Goal: Feedback & Contribution: Contribute content

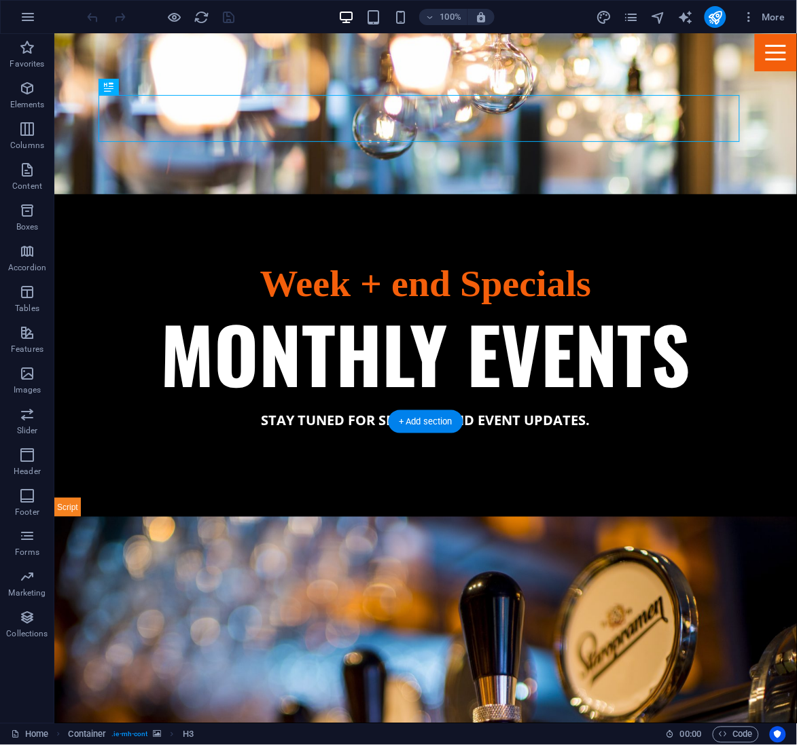
scroll to position [1055, 0]
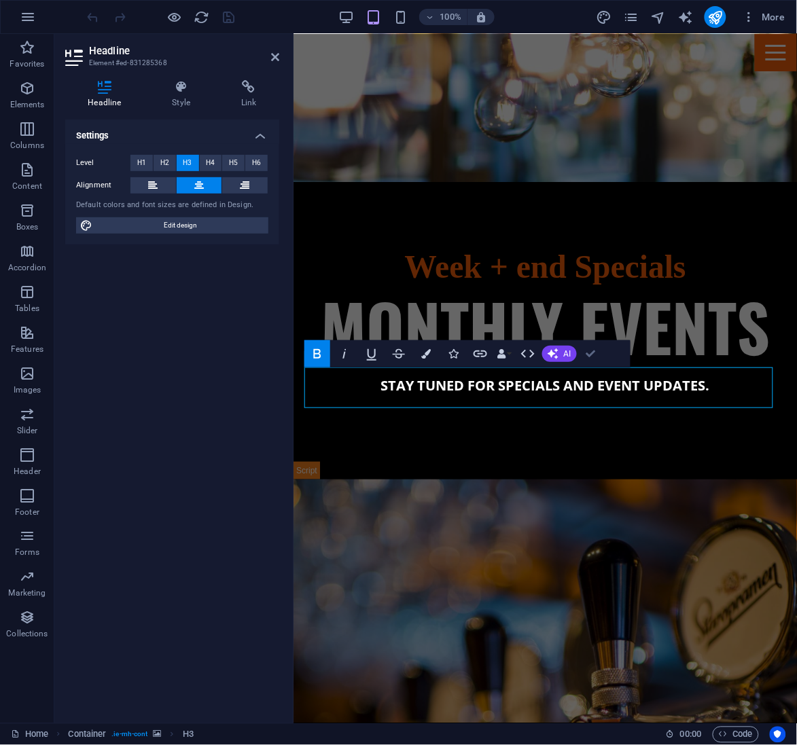
drag, startPoint x: 589, startPoint y: 351, endPoint x: 538, endPoint y: 321, distance: 59.1
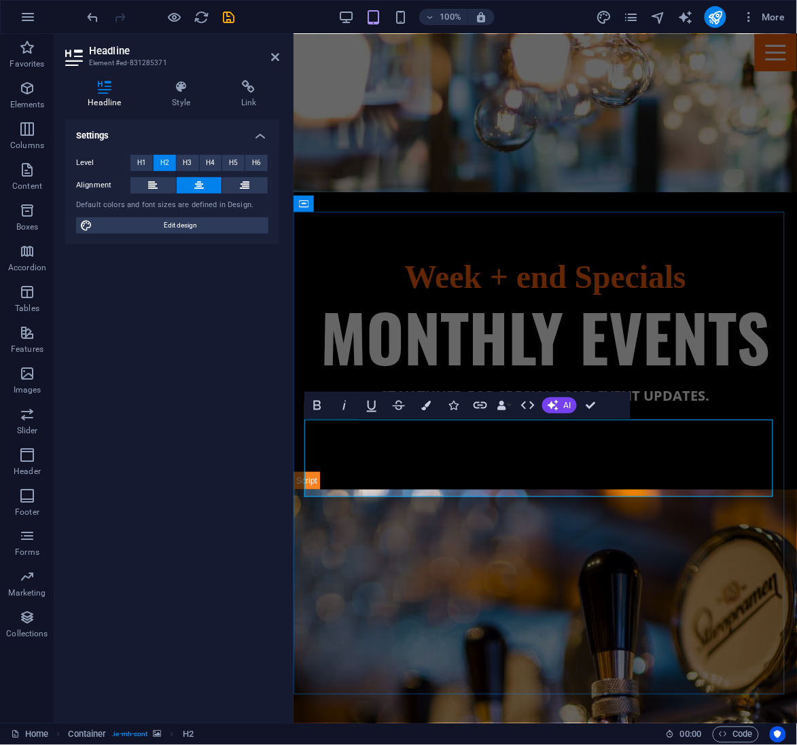
scroll to position [1043, 0]
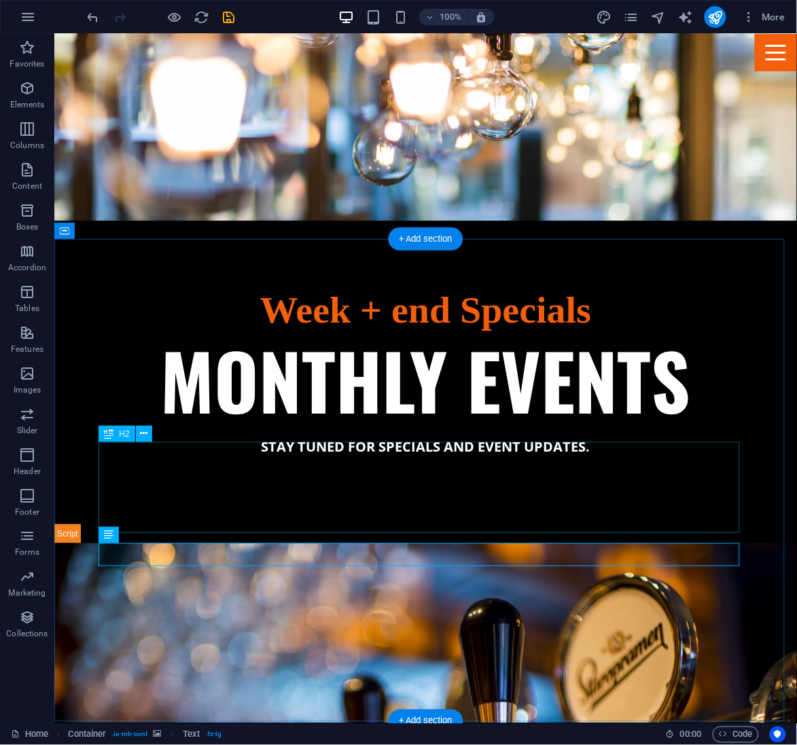
scroll to position [1019, 0]
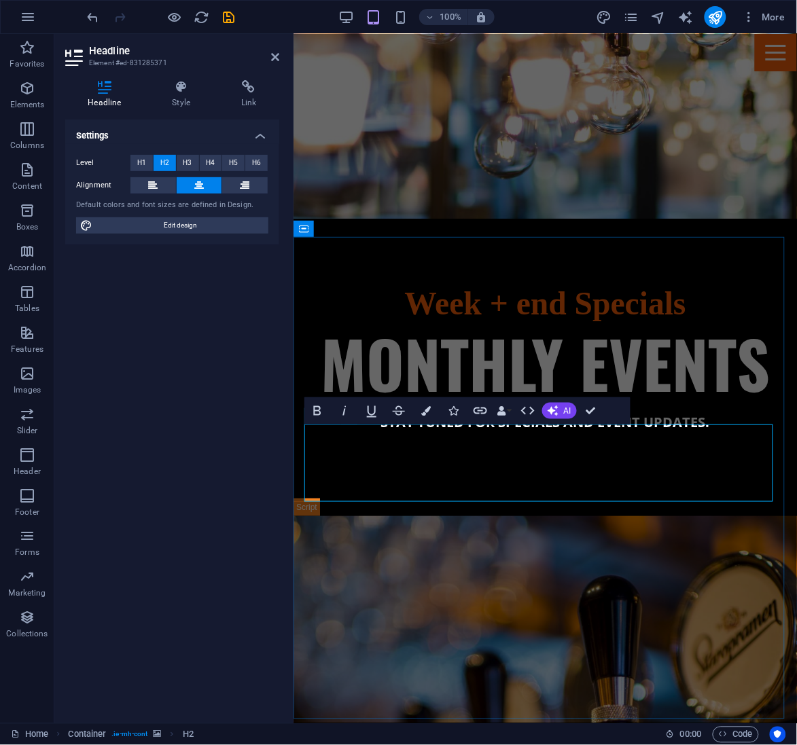
scroll to position [978, 0]
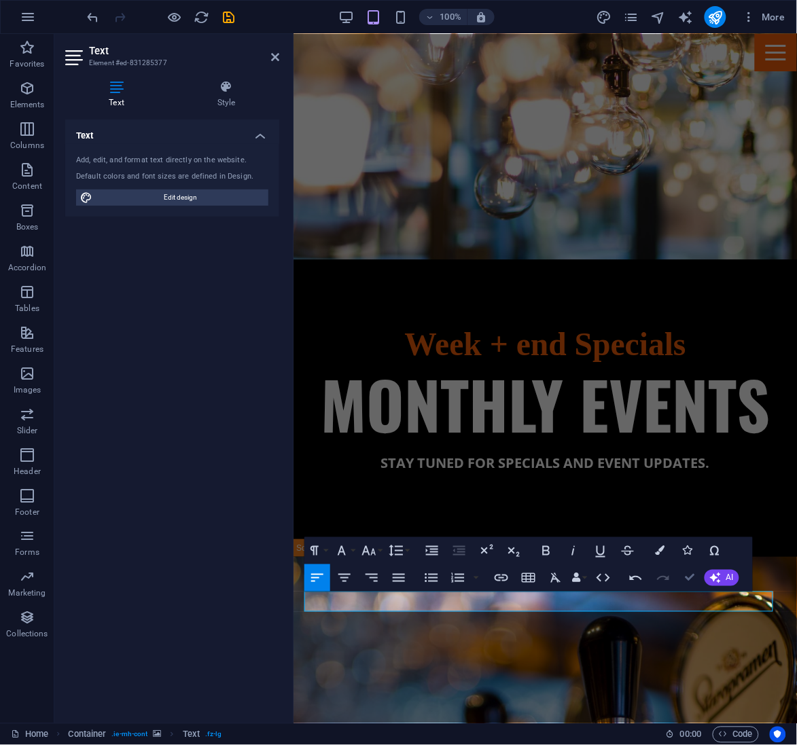
scroll to position [992, 0]
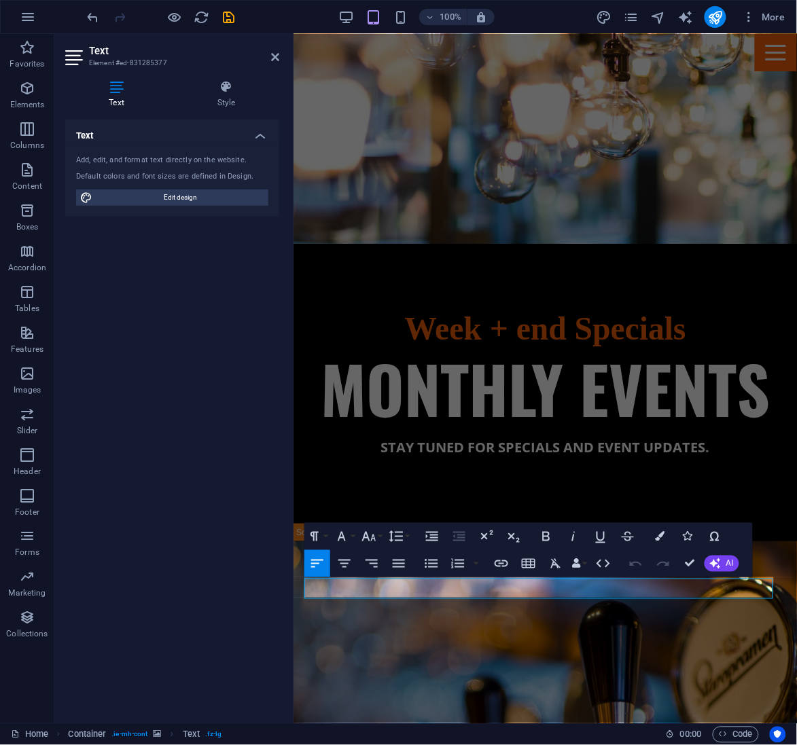
scroll to position [990, 0]
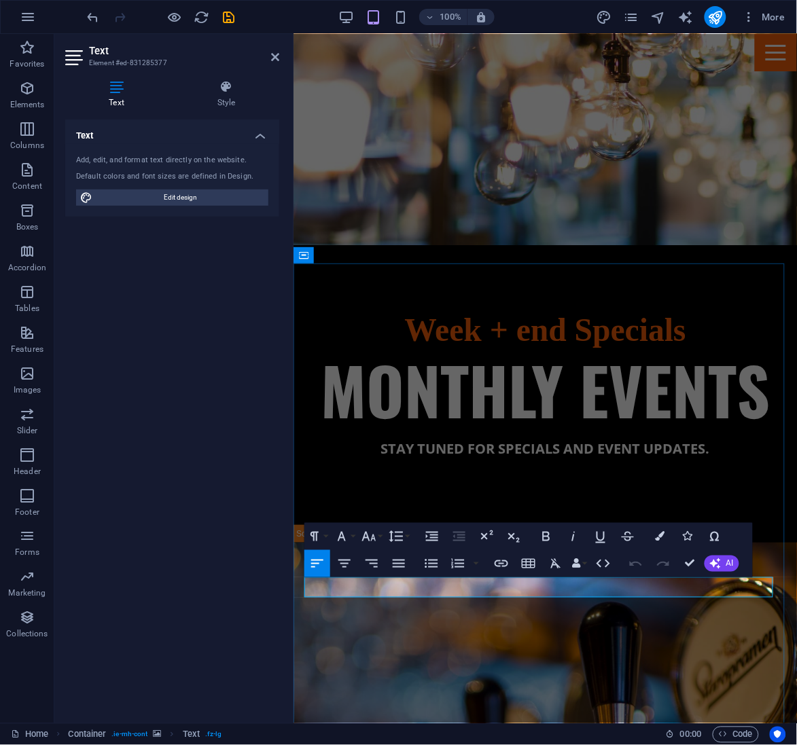
click at [545, 537] on icon "button" at bounding box center [546, 537] width 16 height 16
click at [351, 564] on icon "button" at bounding box center [344, 564] width 16 height 16
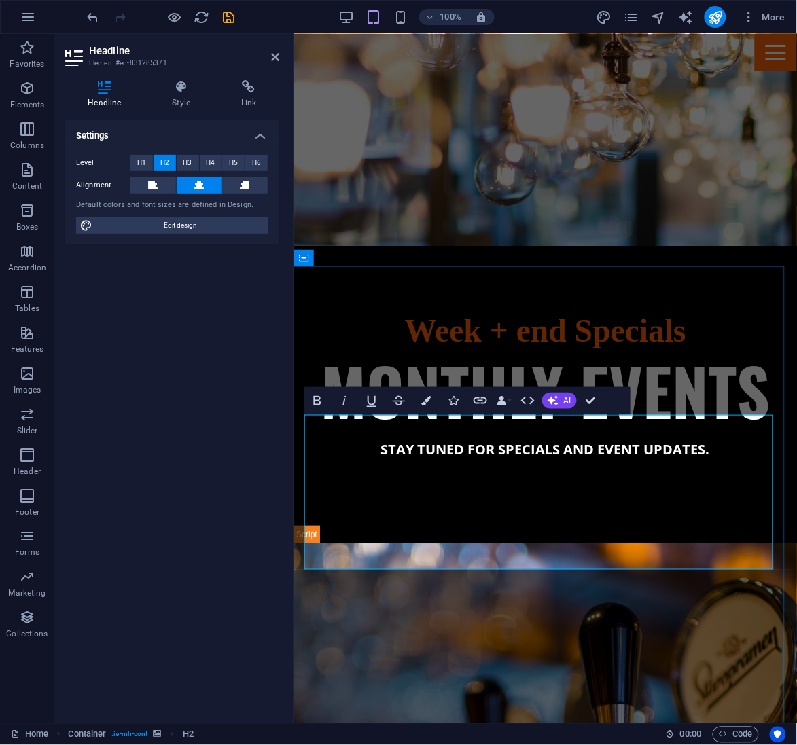
scroll to position [988, 0]
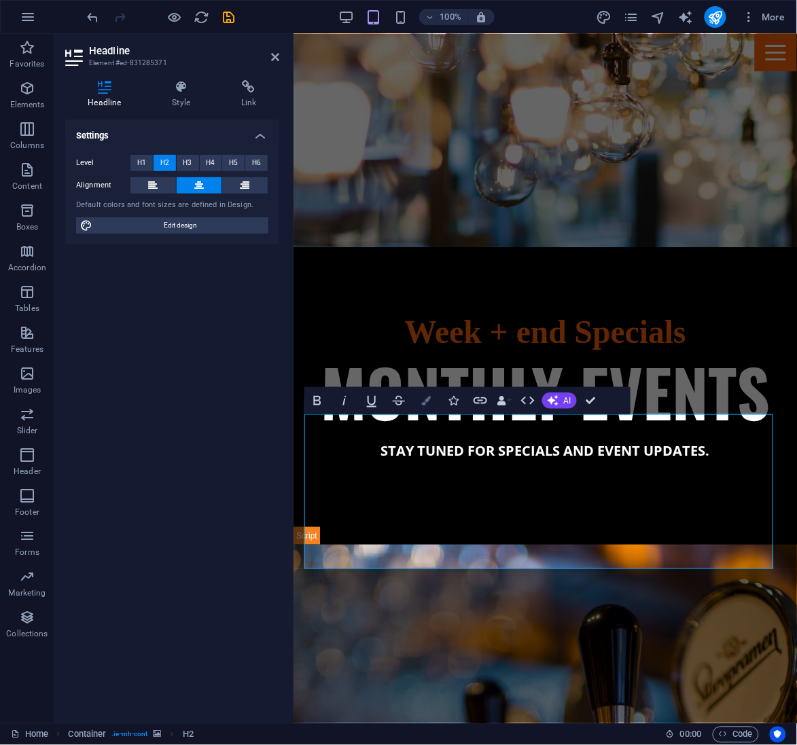
click at [435, 401] on button "Colors" at bounding box center [426, 400] width 26 height 27
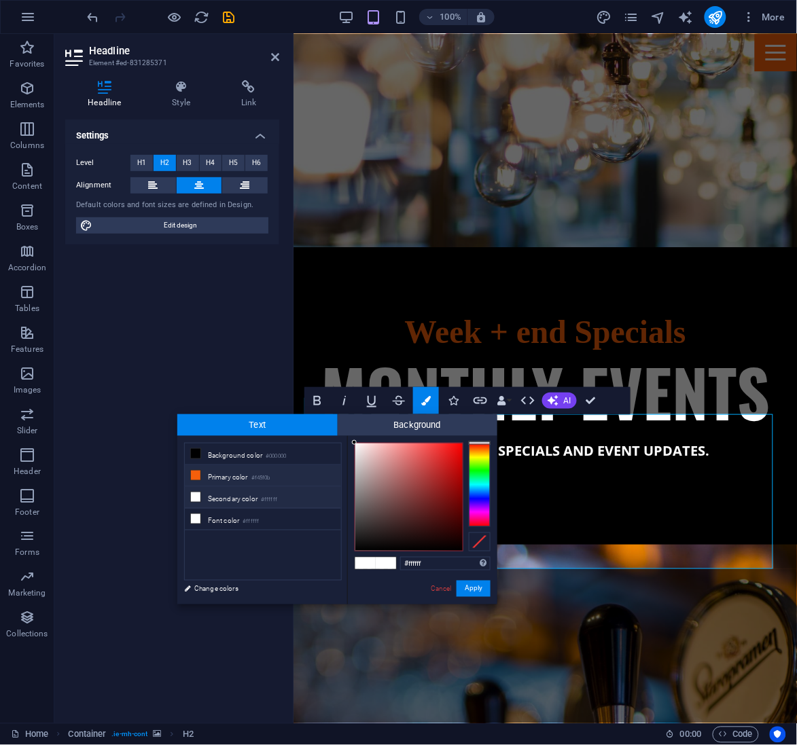
click at [198, 477] on icon at bounding box center [196, 476] width 10 height 10
type input "#f45f0b"
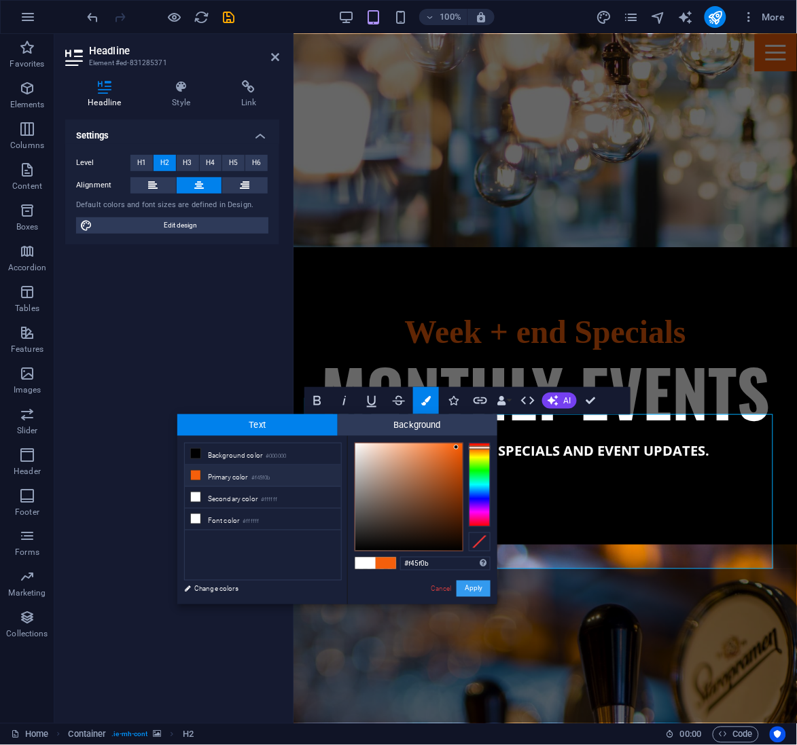
click at [473, 588] on button "Apply" at bounding box center [474, 589] width 34 height 16
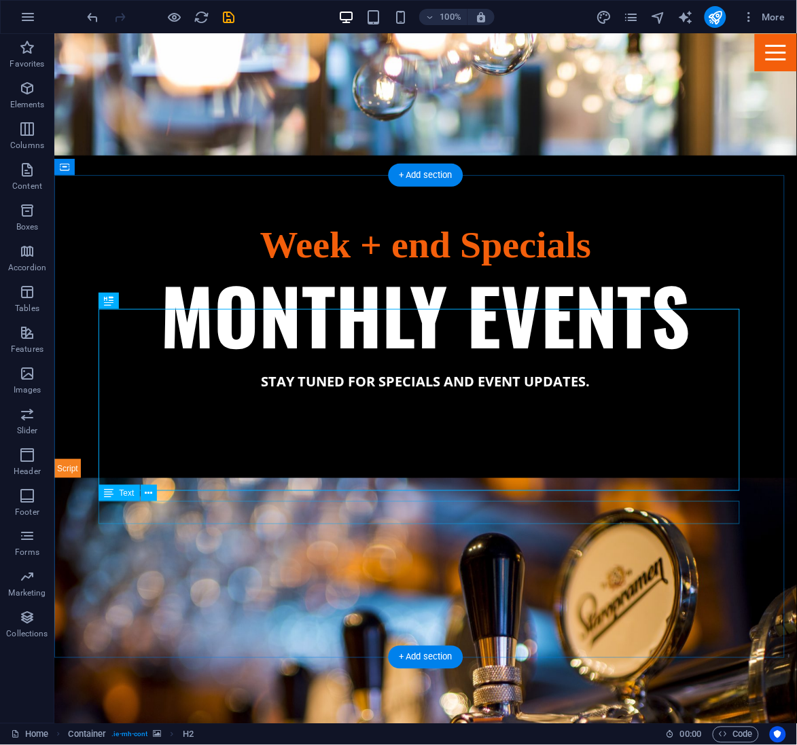
scroll to position [1158, 0]
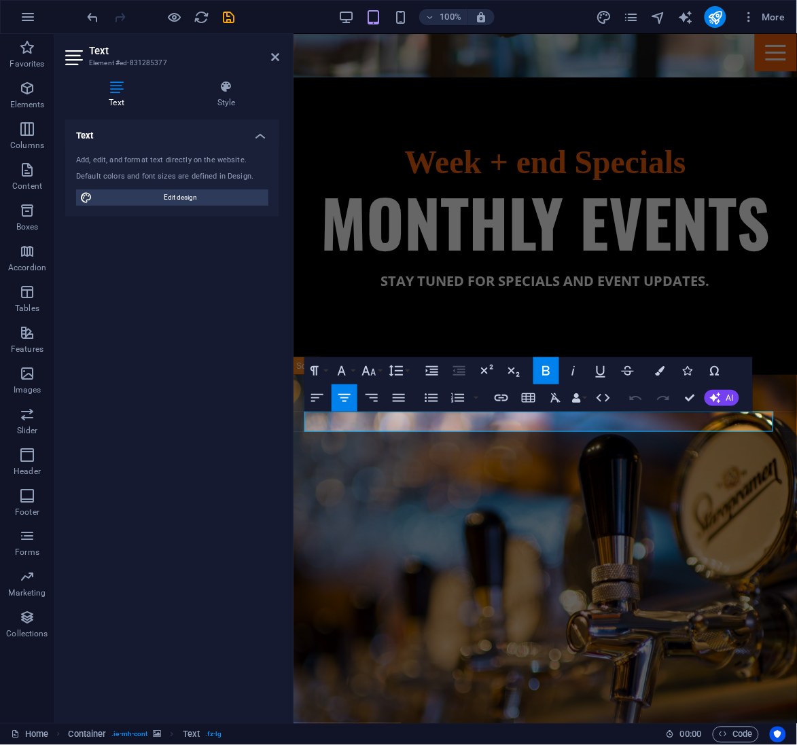
scroll to position [1156, 0]
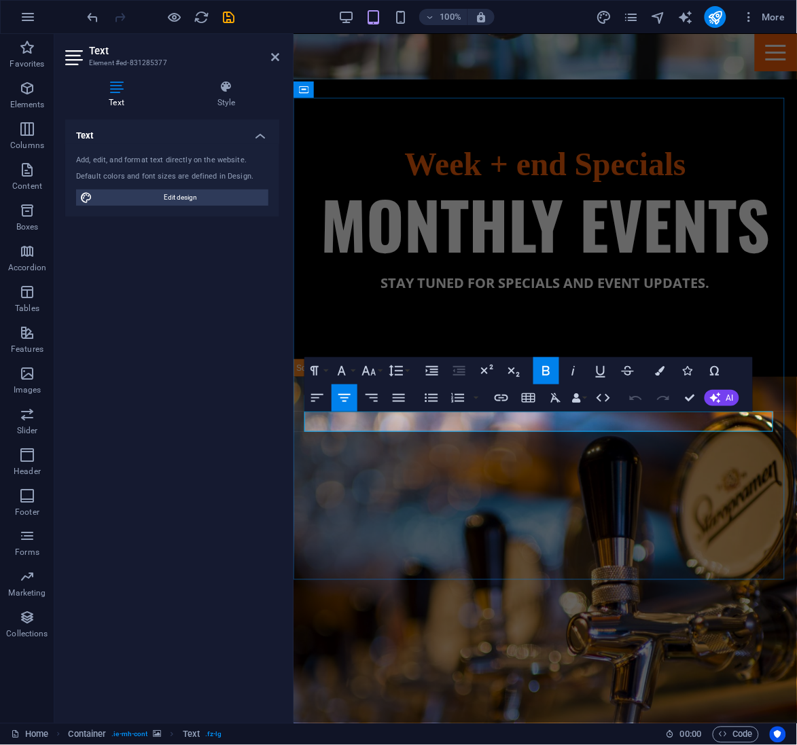
click at [377, 374] on button "Font Size" at bounding box center [372, 370] width 26 height 27
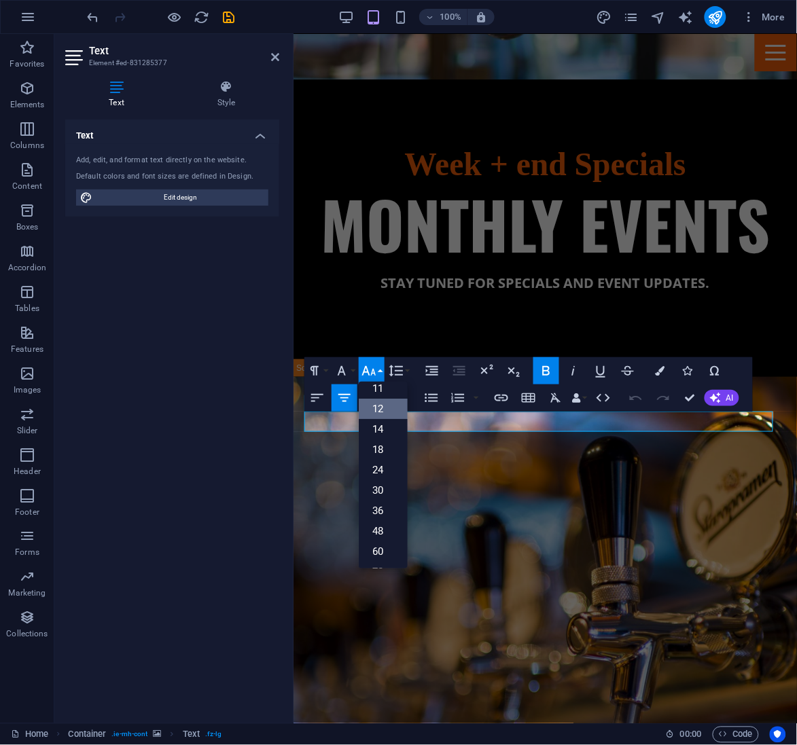
scroll to position [85, 0]
click at [385, 435] on link "18" at bounding box center [383, 435] width 49 height 20
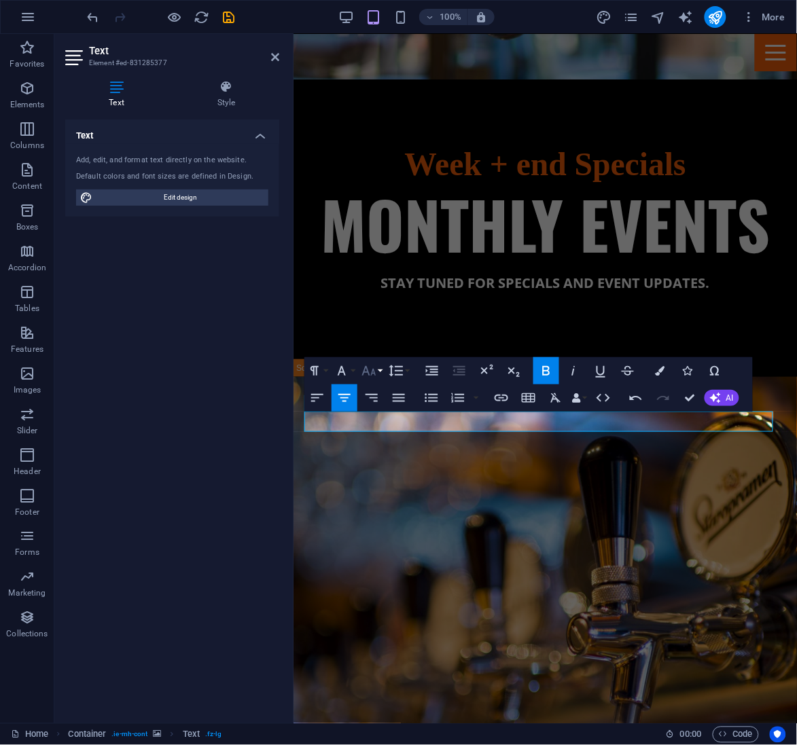
click at [379, 372] on button "Font Size" at bounding box center [372, 370] width 26 height 27
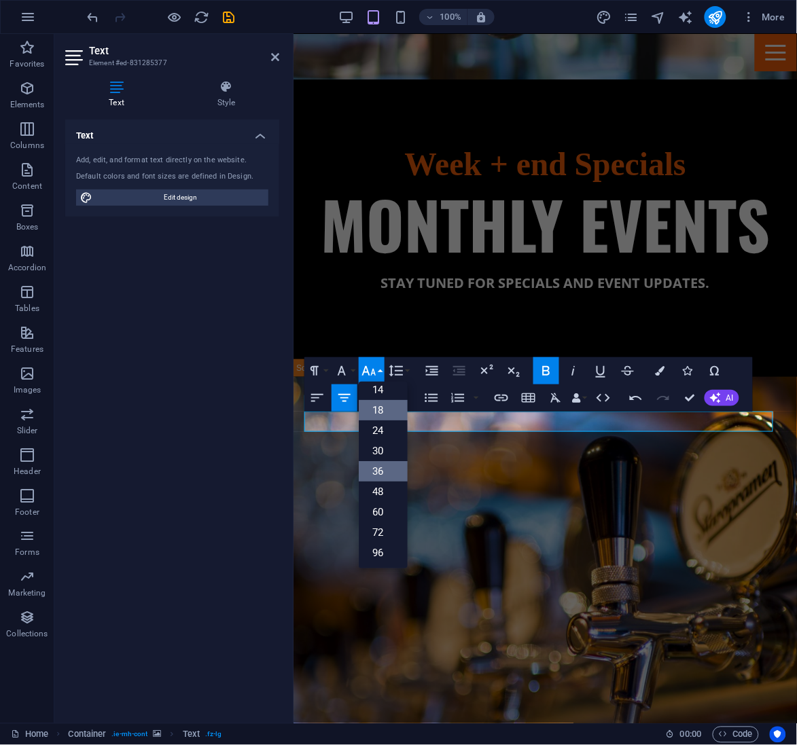
scroll to position [109, 0]
click at [389, 432] on link "24" at bounding box center [383, 431] width 49 height 20
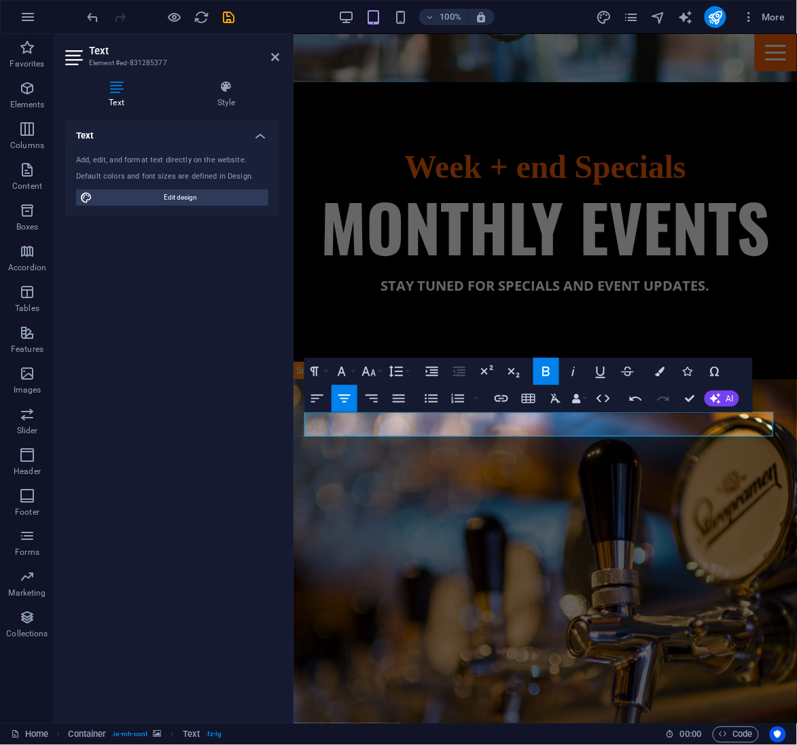
click at [581, 468] on figure at bounding box center [544, 620] width 503 height 482
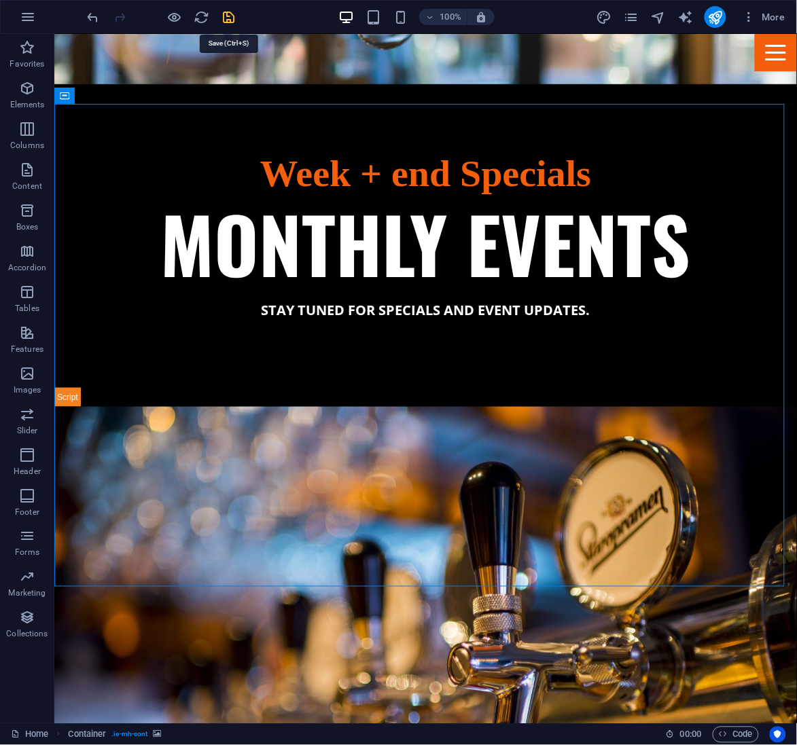
click at [232, 14] on icon "save" at bounding box center [229, 18] width 16 height 16
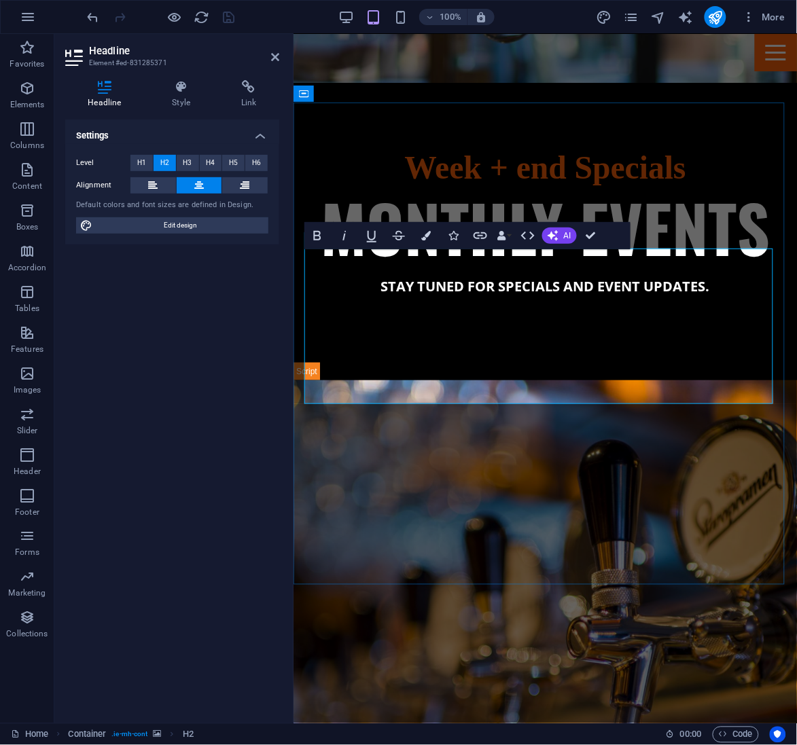
scroll to position [1152, 0]
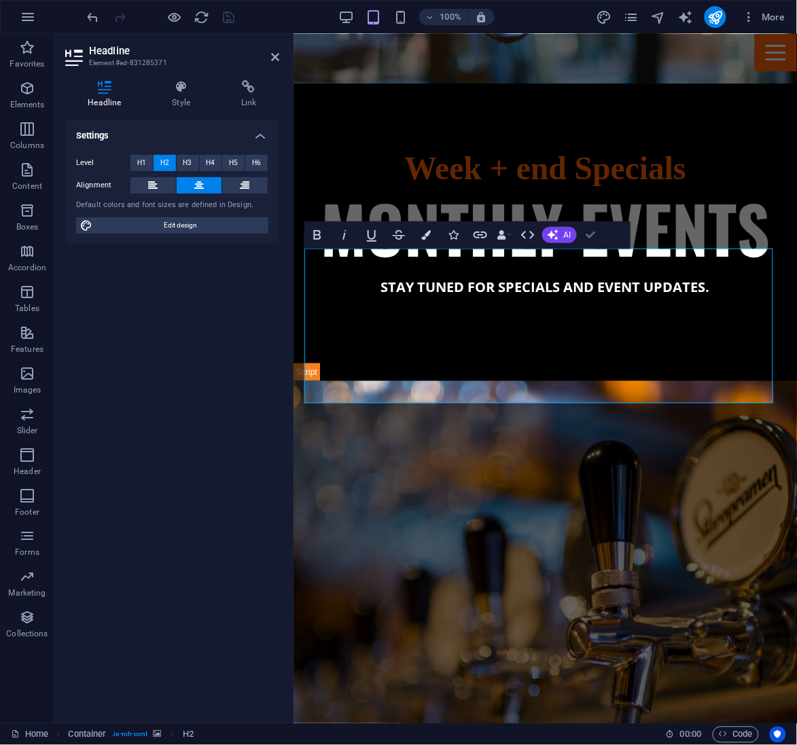
scroll to position [1140, 0]
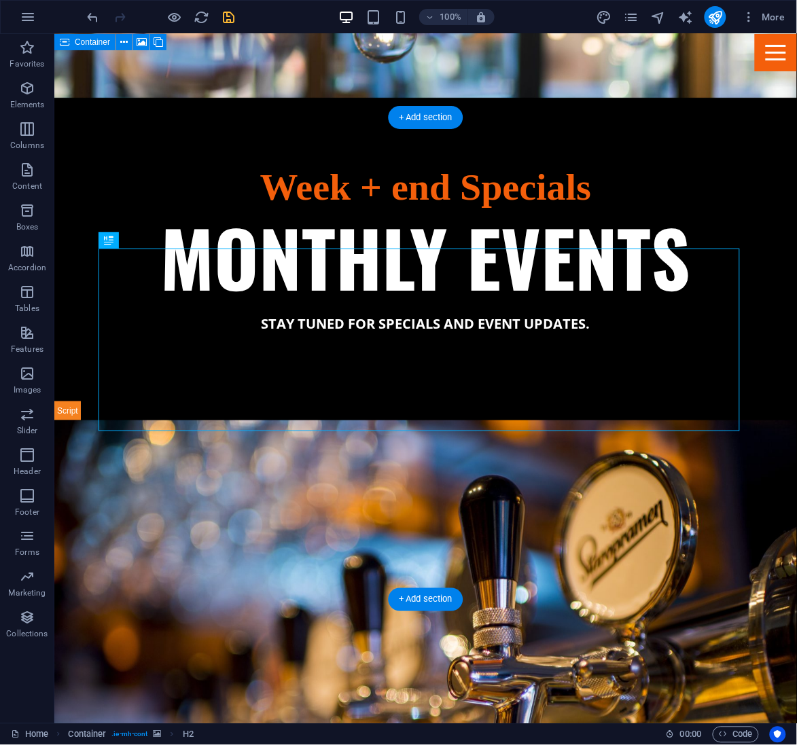
click at [580, 485] on figure at bounding box center [425, 661] width 743 height 482
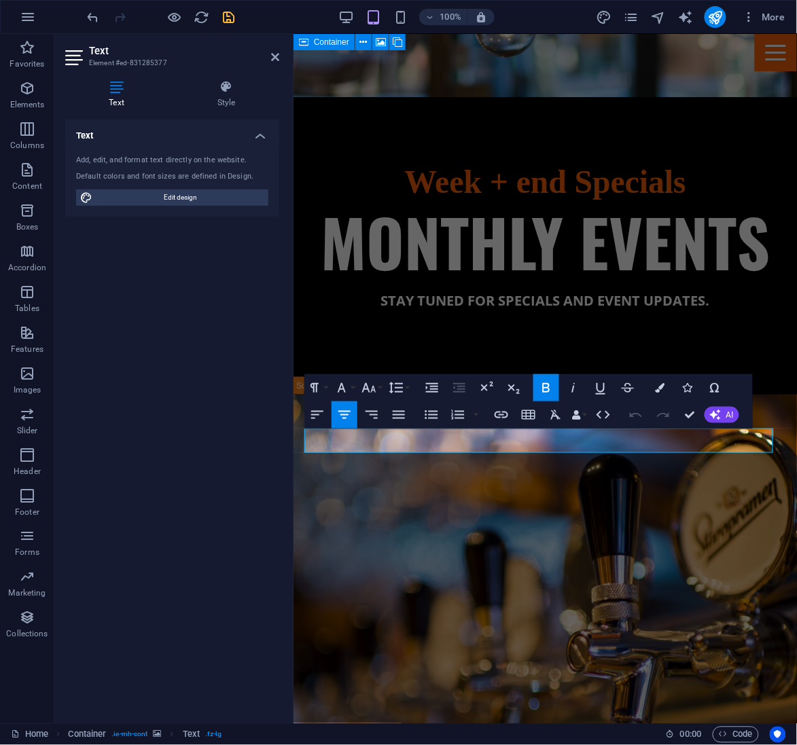
scroll to position [1138, 0]
click at [468, 480] on figure at bounding box center [544, 636] width 503 height 482
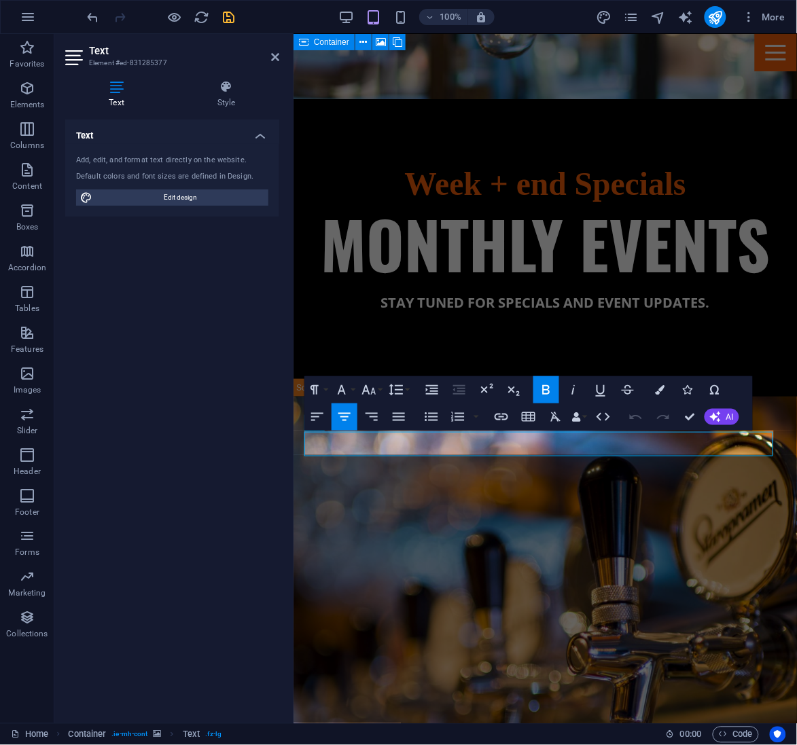
scroll to position [1135, 0]
click at [221, 90] on icon at bounding box center [226, 87] width 106 height 14
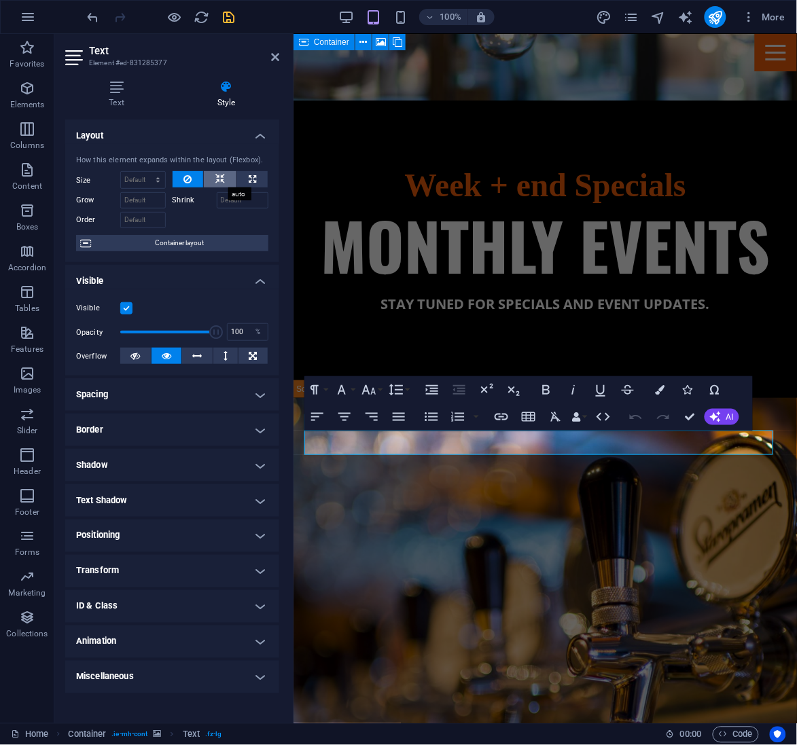
click at [221, 177] on icon at bounding box center [220, 179] width 10 height 16
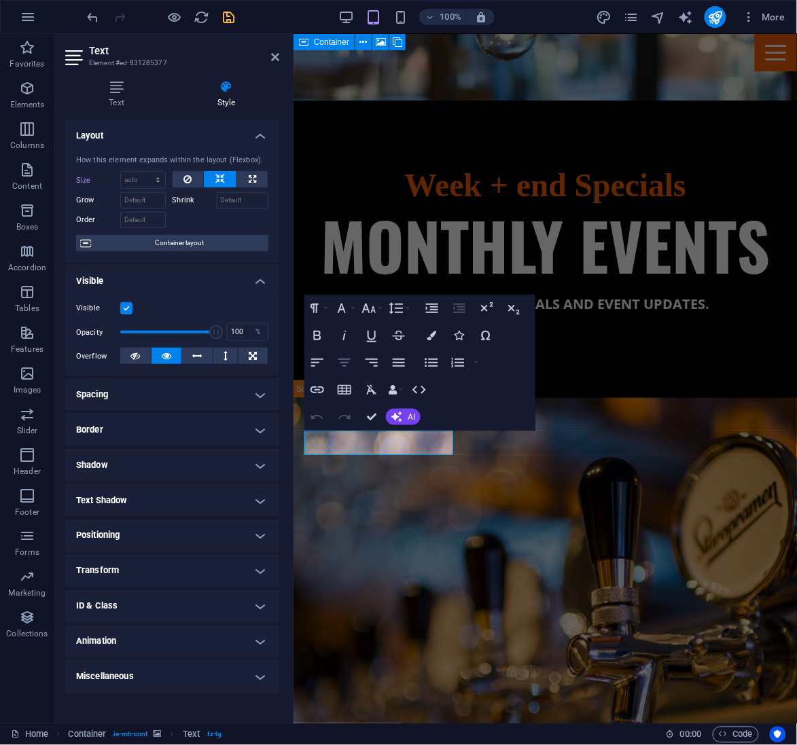
click at [345, 359] on icon "button" at bounding box center [344, 363] width 12 height 8
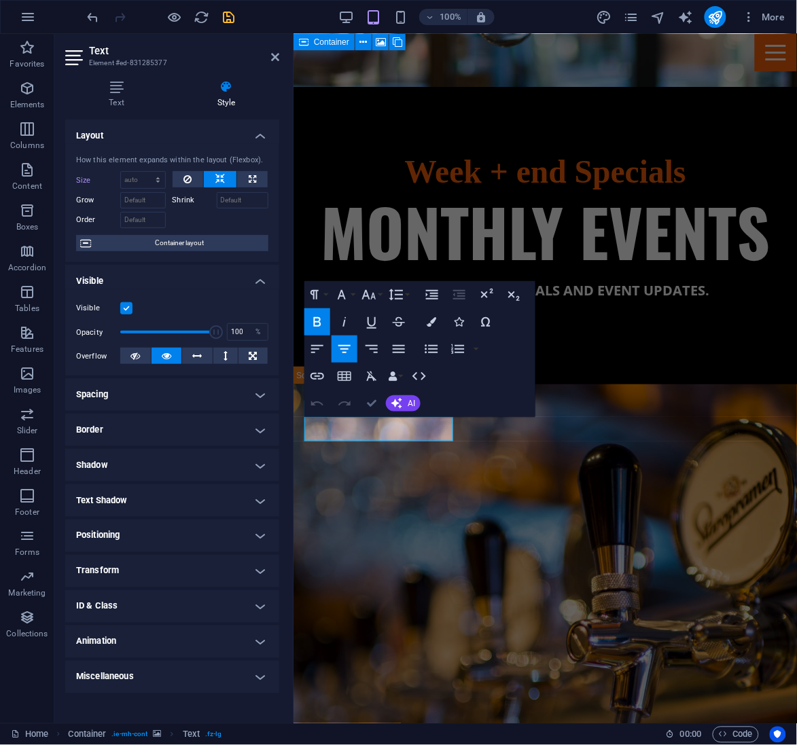
scroll to position [1165, 0]
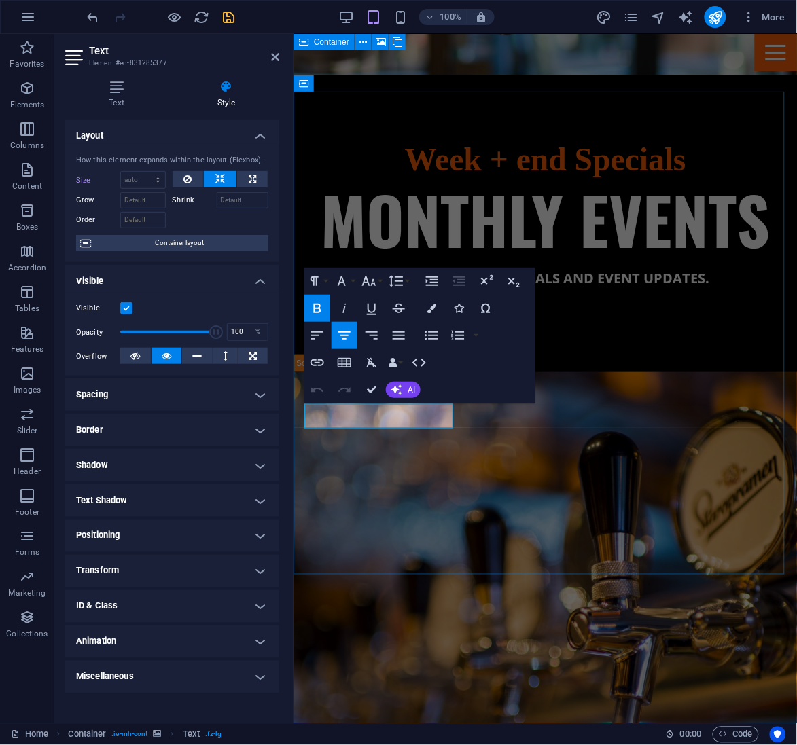
scroll to position [1162, 0]
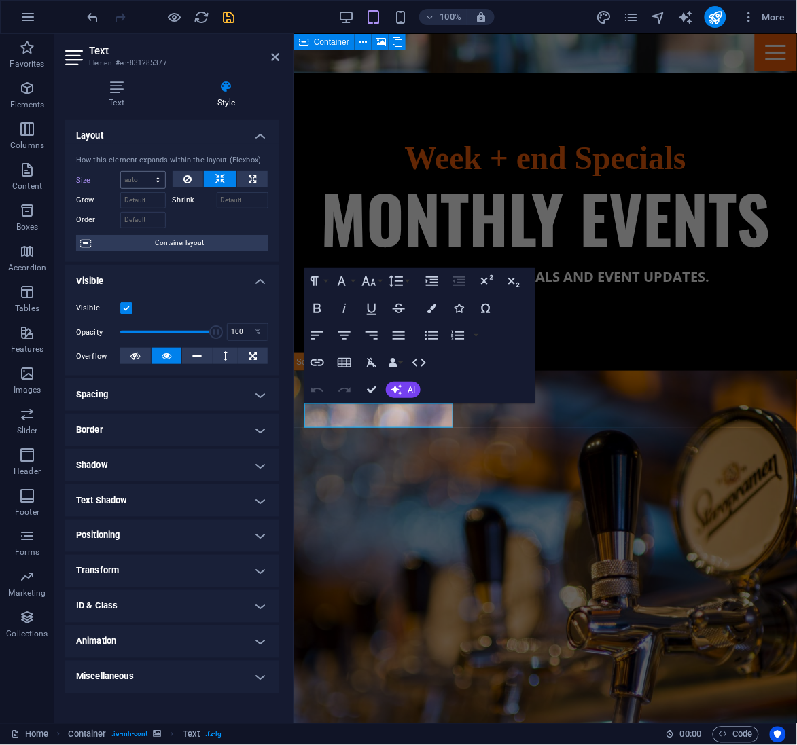
click at [140, 175] on select "Default auto px % 1/1 1/2 1/3 1/4 1/5 1/6 1/7 1/8 1/9 1/10" at bounding box center [143, 180] width 44 height 16
click at [121, 172] on select "Default auto px % 1/1 1/2 1/3 1/4 1/5 1/6 1/7 1/8 1/9 1/10" at bounding box center [143, 180] width 44 height 16
click at [149, 184] on select "Default auto px % 1/1 1/2 1/3 1/4 1/5 1/6 1/7 1/8 1/9 1/10" at bounding box center [143, 180] width 44 height 16
click at [121, 172] on select "Default auto px % 1/1 1/2 1/3 1/4 1/5 1/6 1/7 1/8 1/9 1/10" at bounding box center [143, 180] width 44 height 16
select select "DISABLED_OPTION_VALUE"
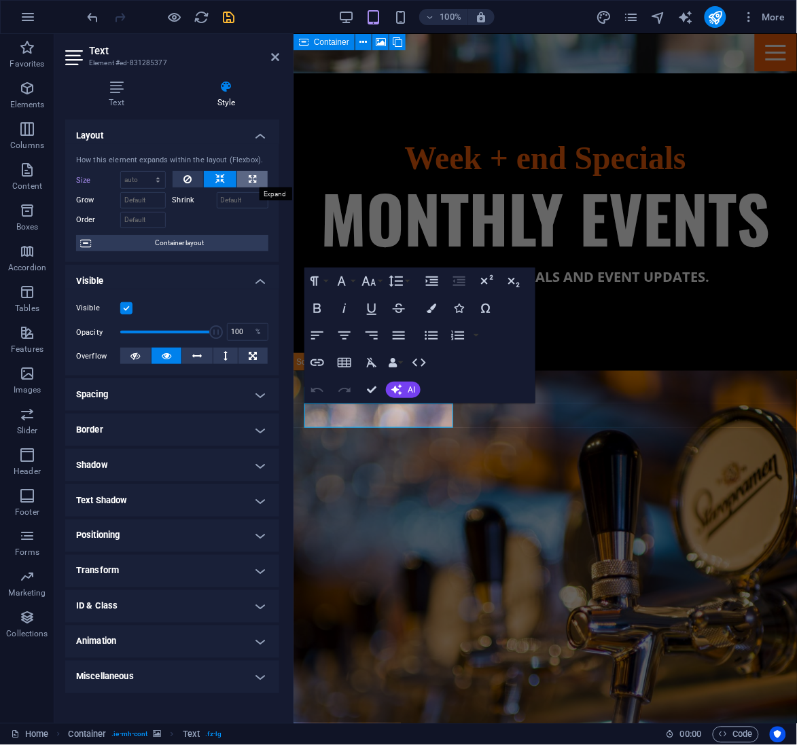
click at [249, 181] on icon at bounding box center [252, 179] width 7 height 16
type input "100"
select select "%"
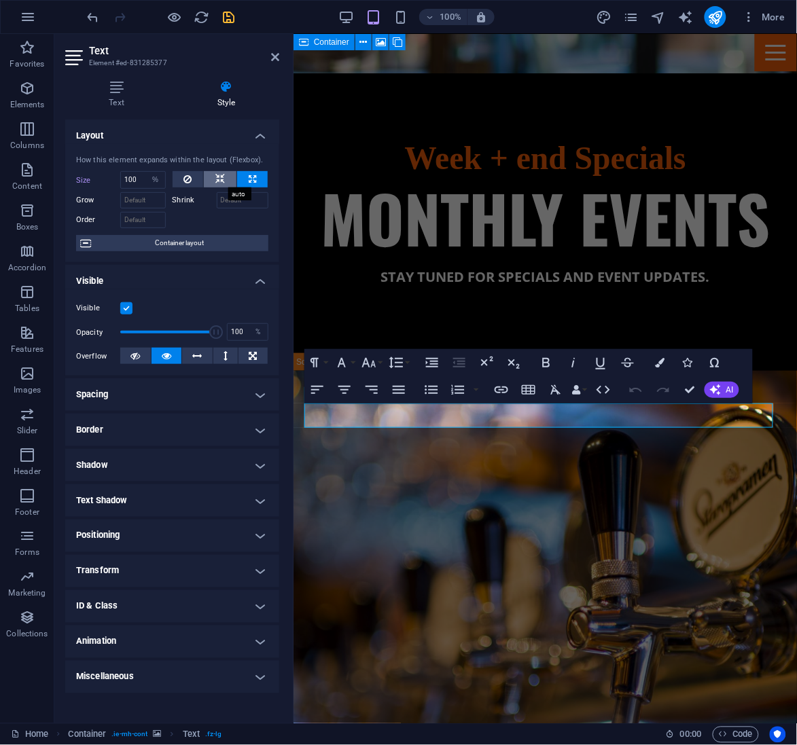
click at [222, 177] on icon at bounding box center [220, 179] width 10 height 16
select select "DISABLED_OPTION_VALUE"
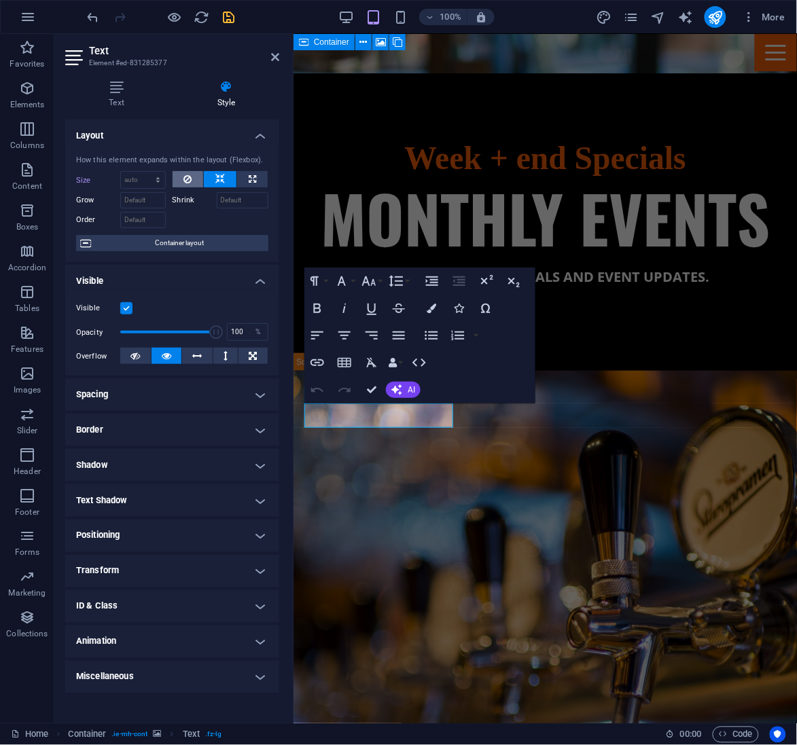
click at [192, 177] on button at bounding box center [188, 179] width 31 height 16
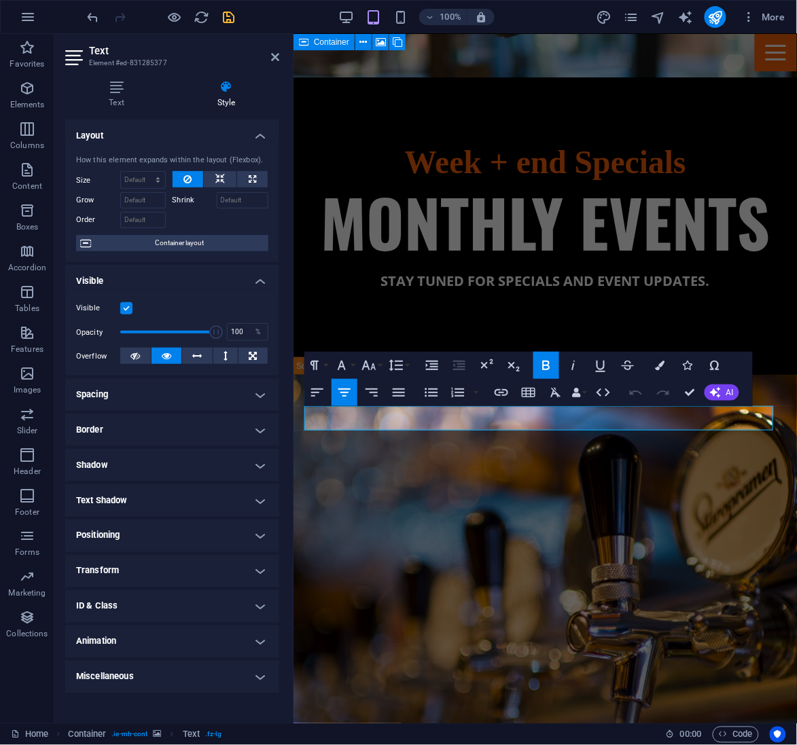
scroll to position [1160, 0]
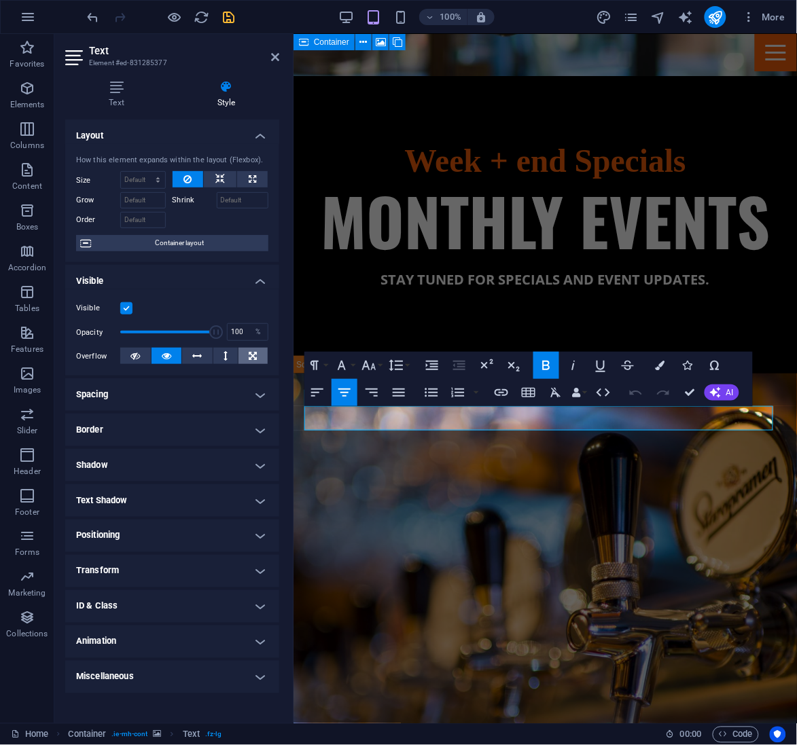
click at [255, 353] on icon at bounding box center [253, 356] width 8 height 16
click at [232, 353] on button at bounding box center [225, 356] width 25 height 16
click at [201, 355] on icon at bounding box center [198, 356] width 10 height 16
click at [171, 353] on icon at bounding box center [167, 356] width 10 height 16
click at [165, 391] on h4 "Spacing" at bounding box center [172, 394] width 214 height 33
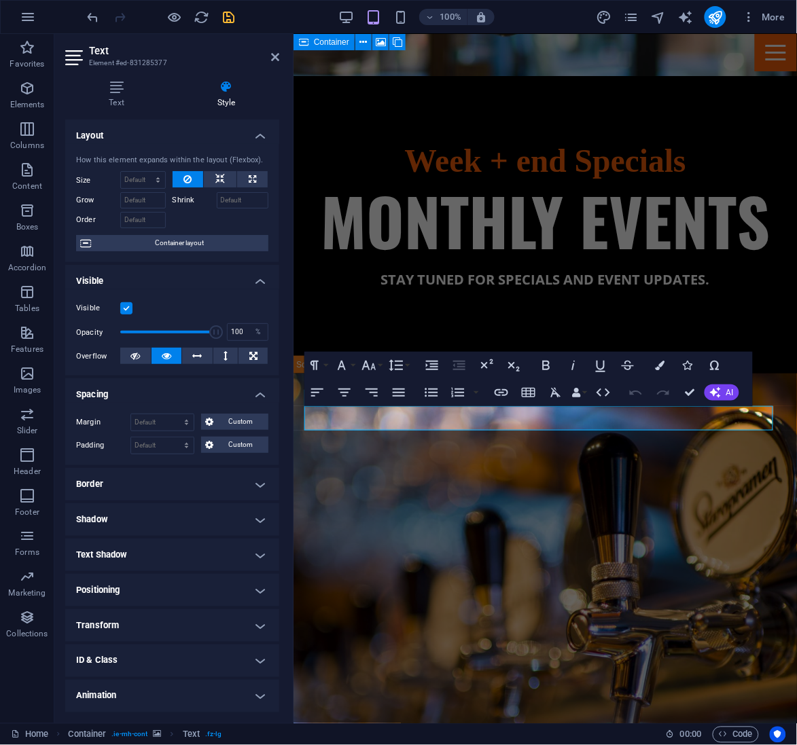
click at [167, 480] on h4 "Border" at bounding box center [172, 484] width 214 height 33
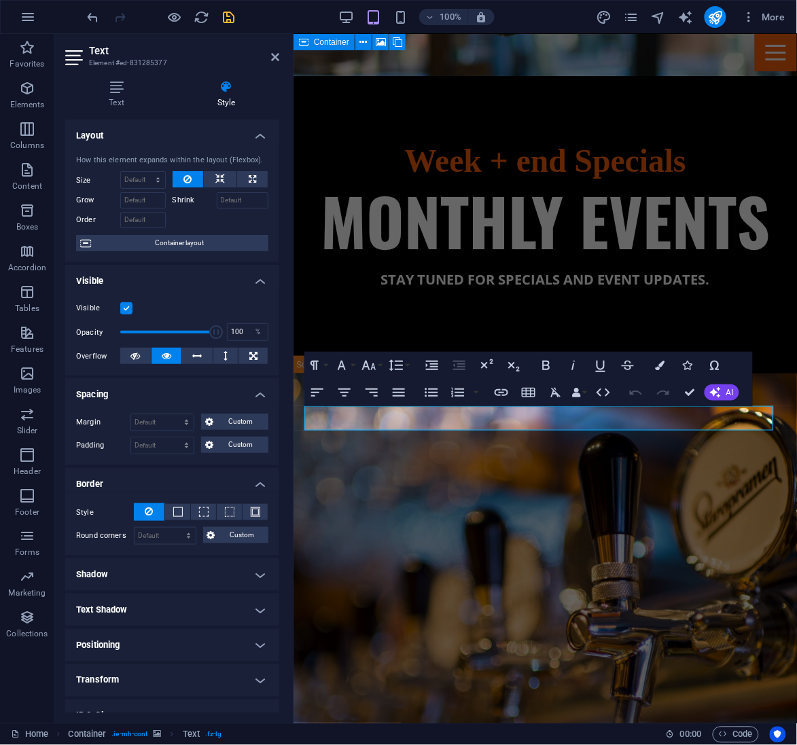
click at [178, 566] on h4 "Shadow" at bounding box center [172, 574] width 214 height 33
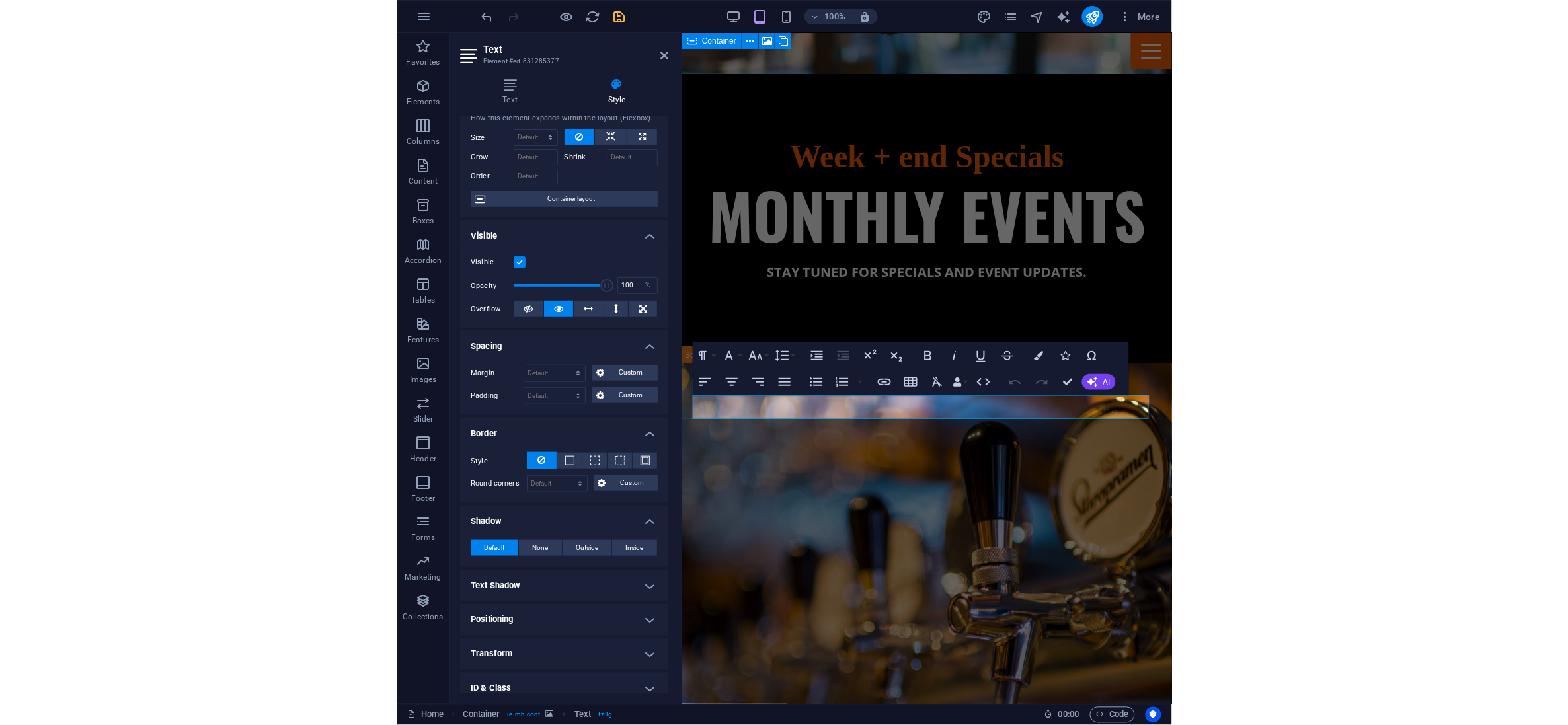
scroll to position [0, 0]
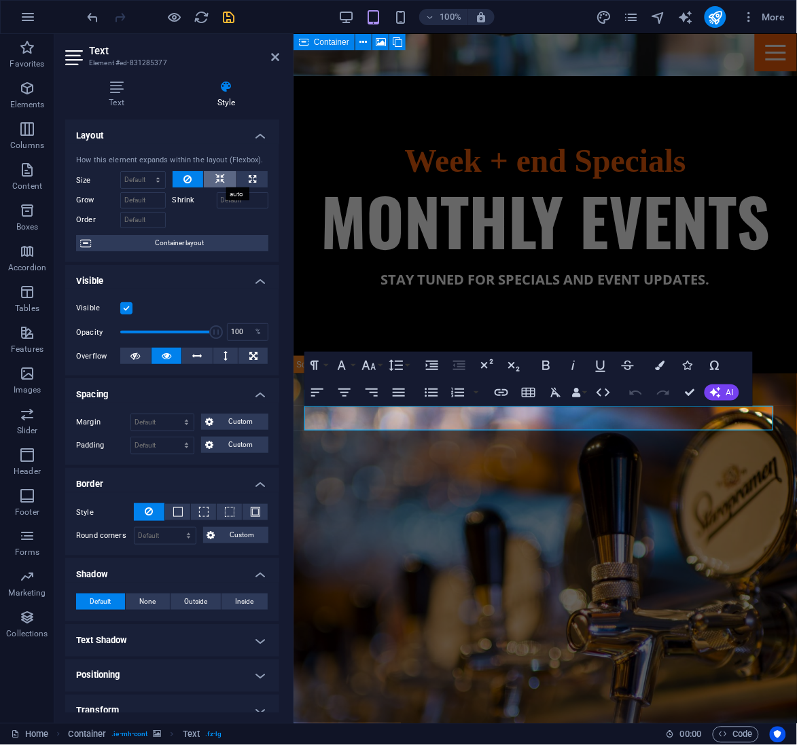
click at [221, 174] on icon at bounding box center [220, 179] width 10 height 16
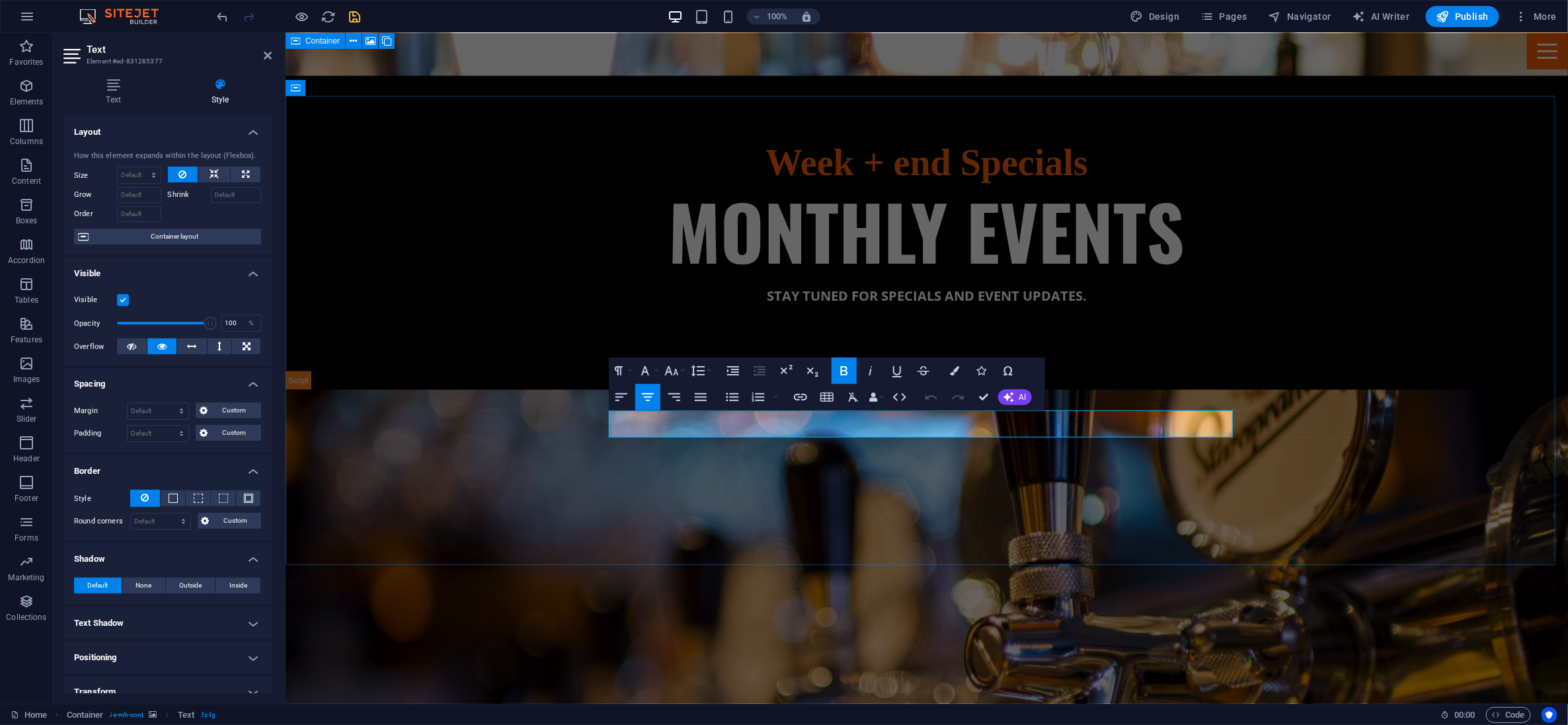
click at [209, 174] on icon at bounding box center [214, 174] width 10 height 16
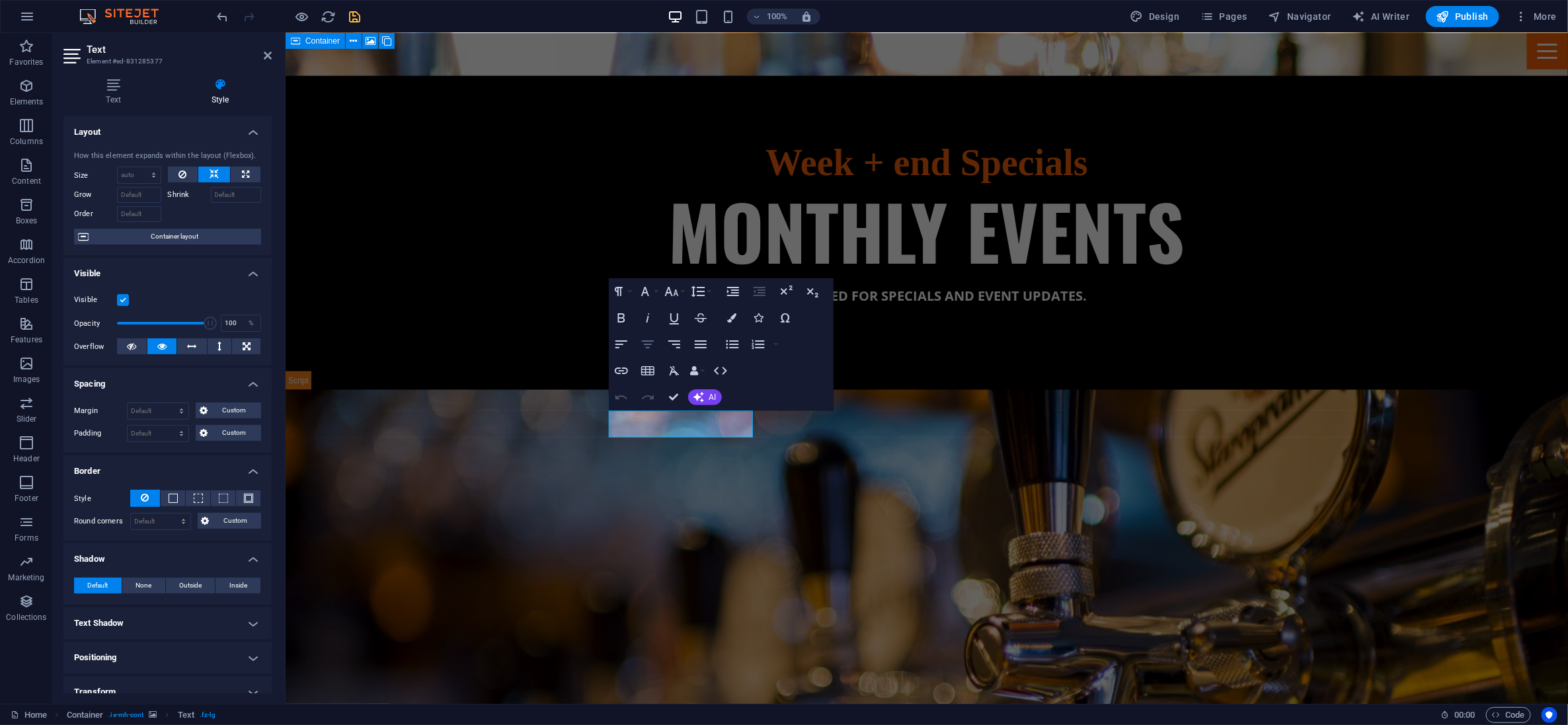
click at [649, 342] on icon "button" at bounding box center [648, 344] width 12 height 8
click at [681, 344] on icon "button" at bounding box center [675, 344] width 16 height 16
click at [648, 343] on icon "button" at bounding box center [648, 344] width 16 height 16
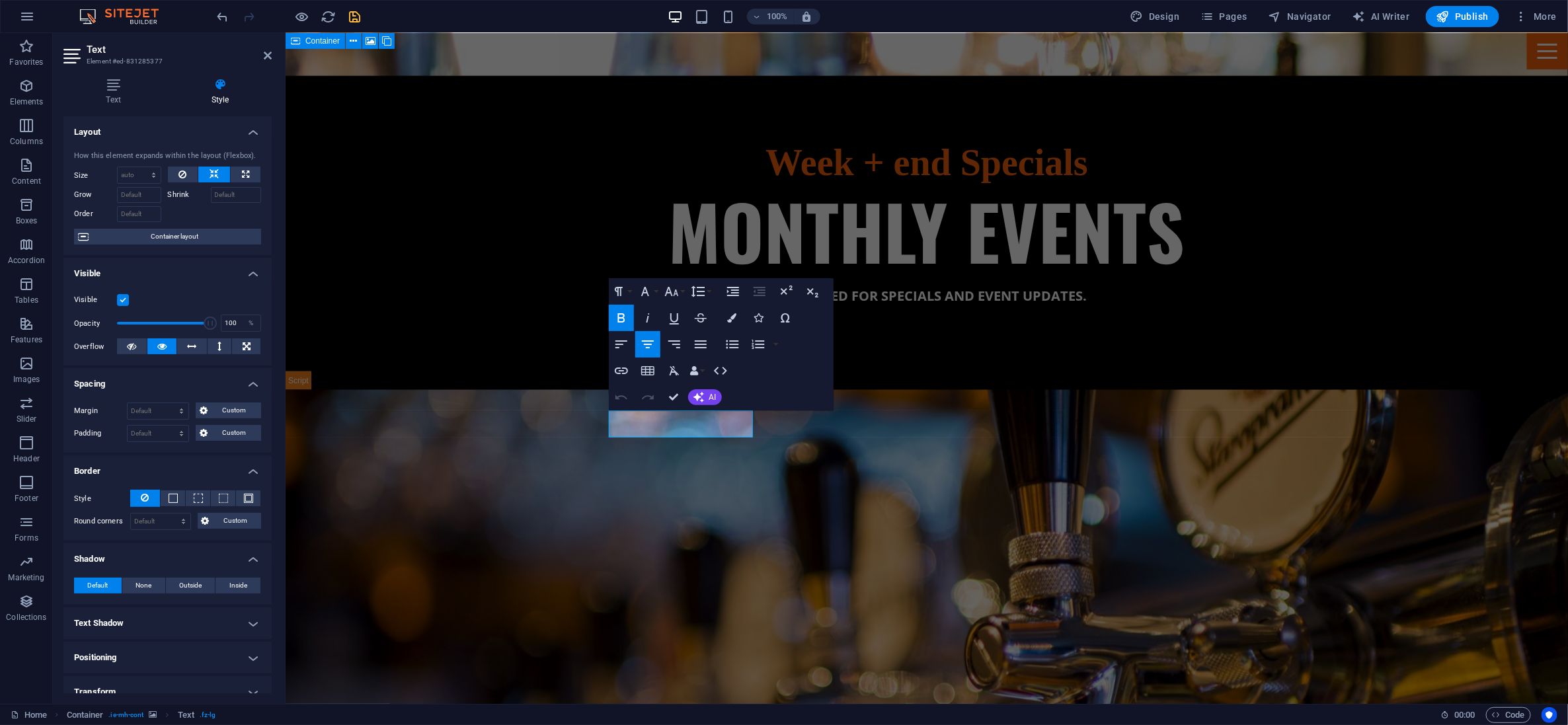
click at [655, 343] on icon "button" at bounding box center [648, 344] width 16 height 16
click at [199, 344] on button at bounding box center [192, 346] width 30 height 16
click at [217, 344] on icon at bounding box center [219, 346] width 4 height 16
click at [242, 344] on icon at bounding box center [246, 346] width 8 height 16
click at [141, 344] on button at bounding box center [131, 346] width 30 height 16
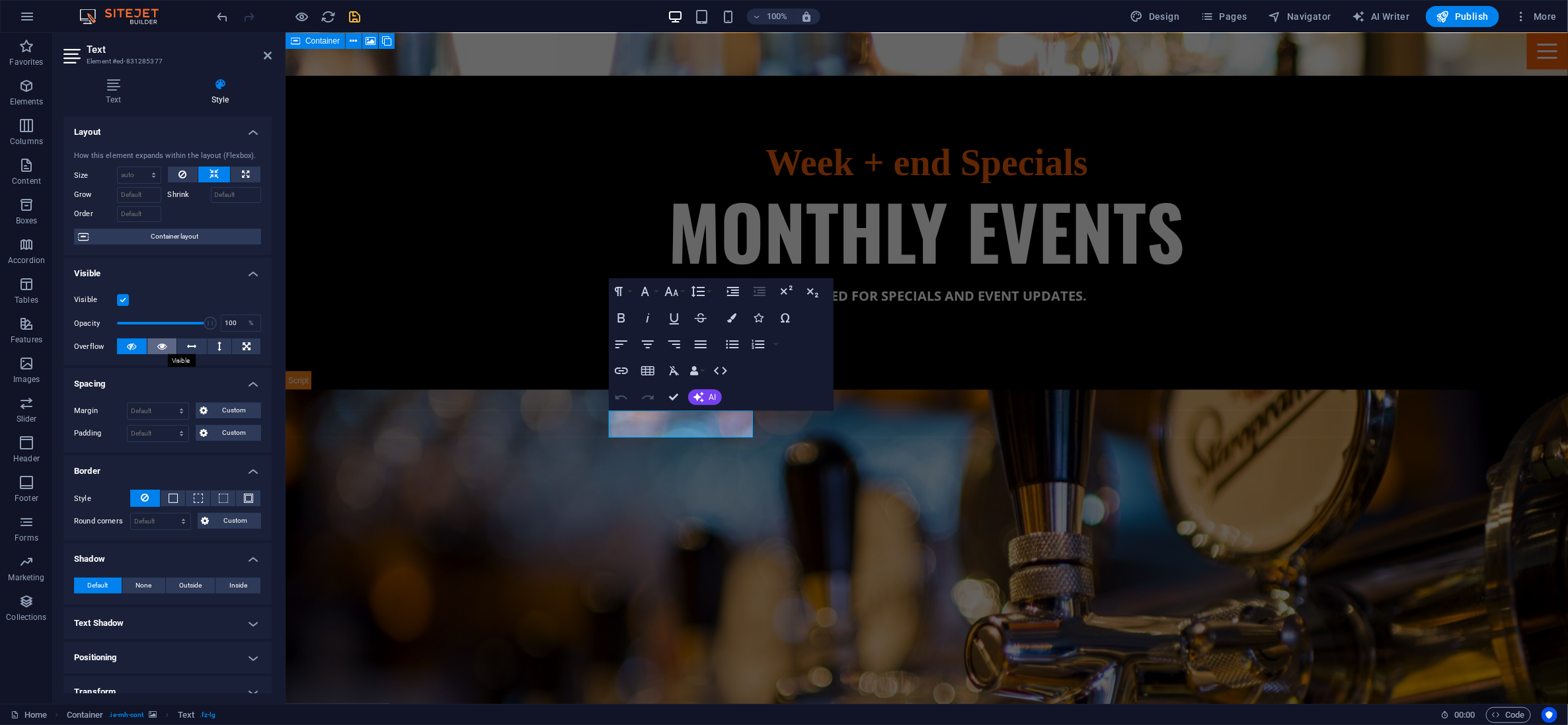
click at [160, 344] on icon at bounding box center [163, 346] width 10 height 16
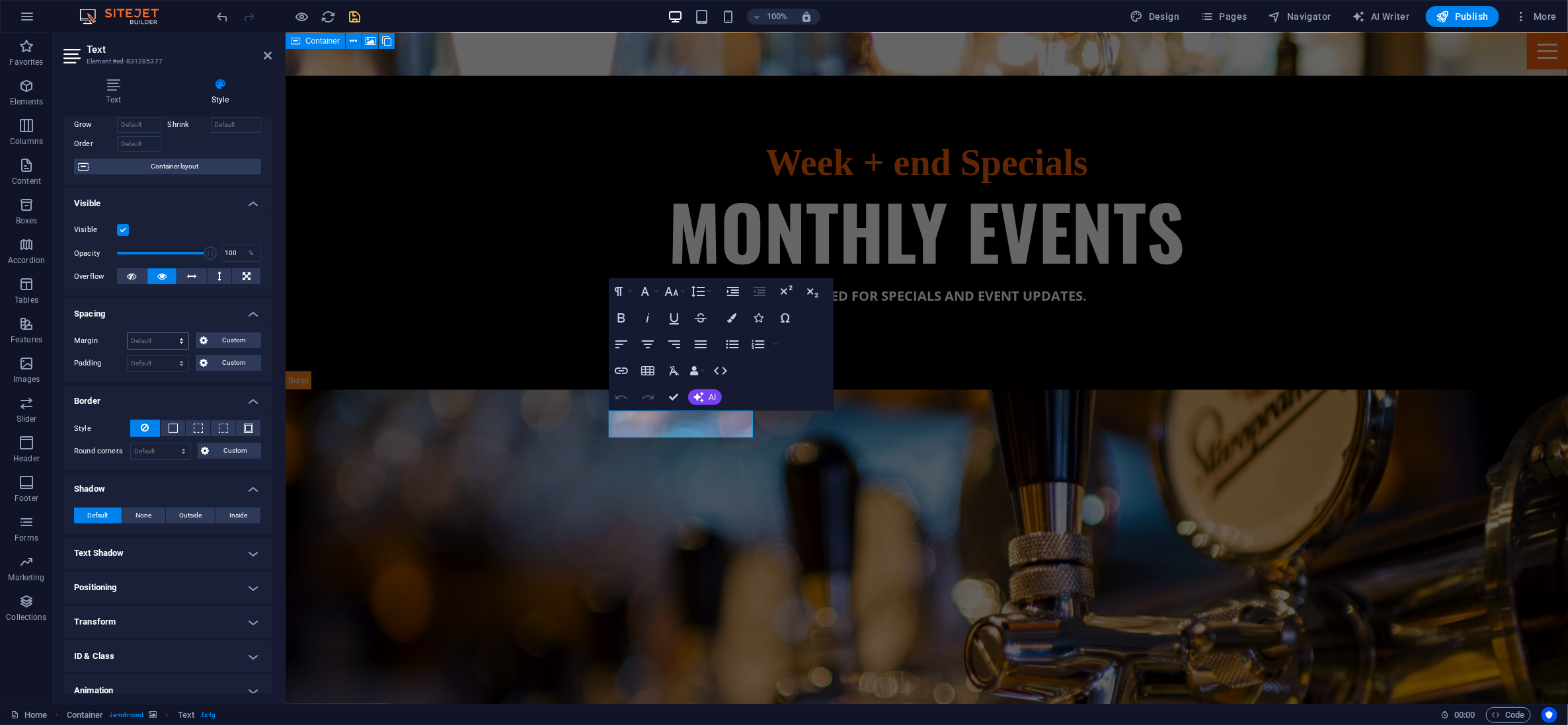
scroll to position [117, 0]
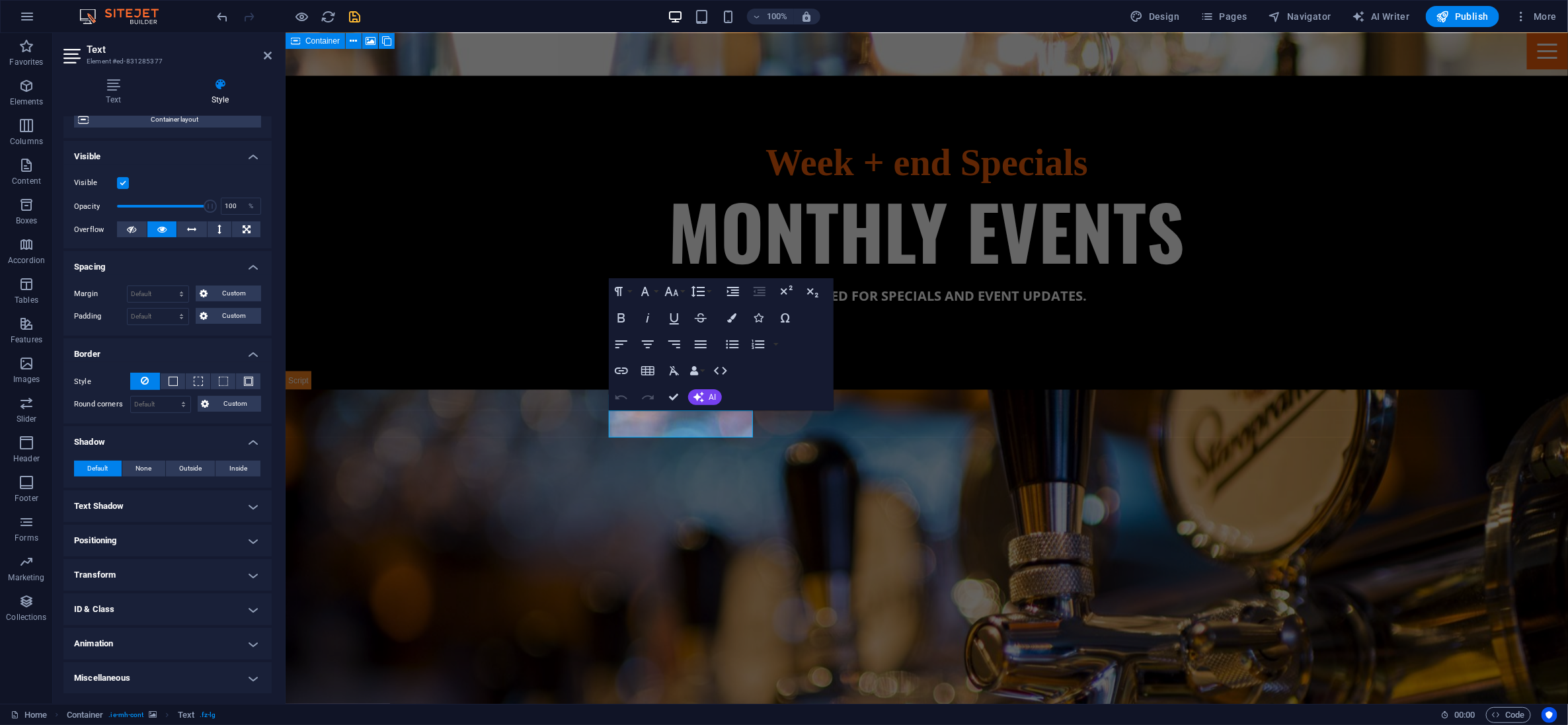
click at [184, 535] on h4 "Positioning" at bounding box center [167, 540] width 208 height 32
click at [119, 566] on span "Static" at bounding box center [120, 567] width 16 height 16
click at [143, 566] on span "Relative" at bounding box center [150, 567] width 21 height 16
click at [182, 565] on span "Absolute" at bounding box center [185, 567] width 26 height 16
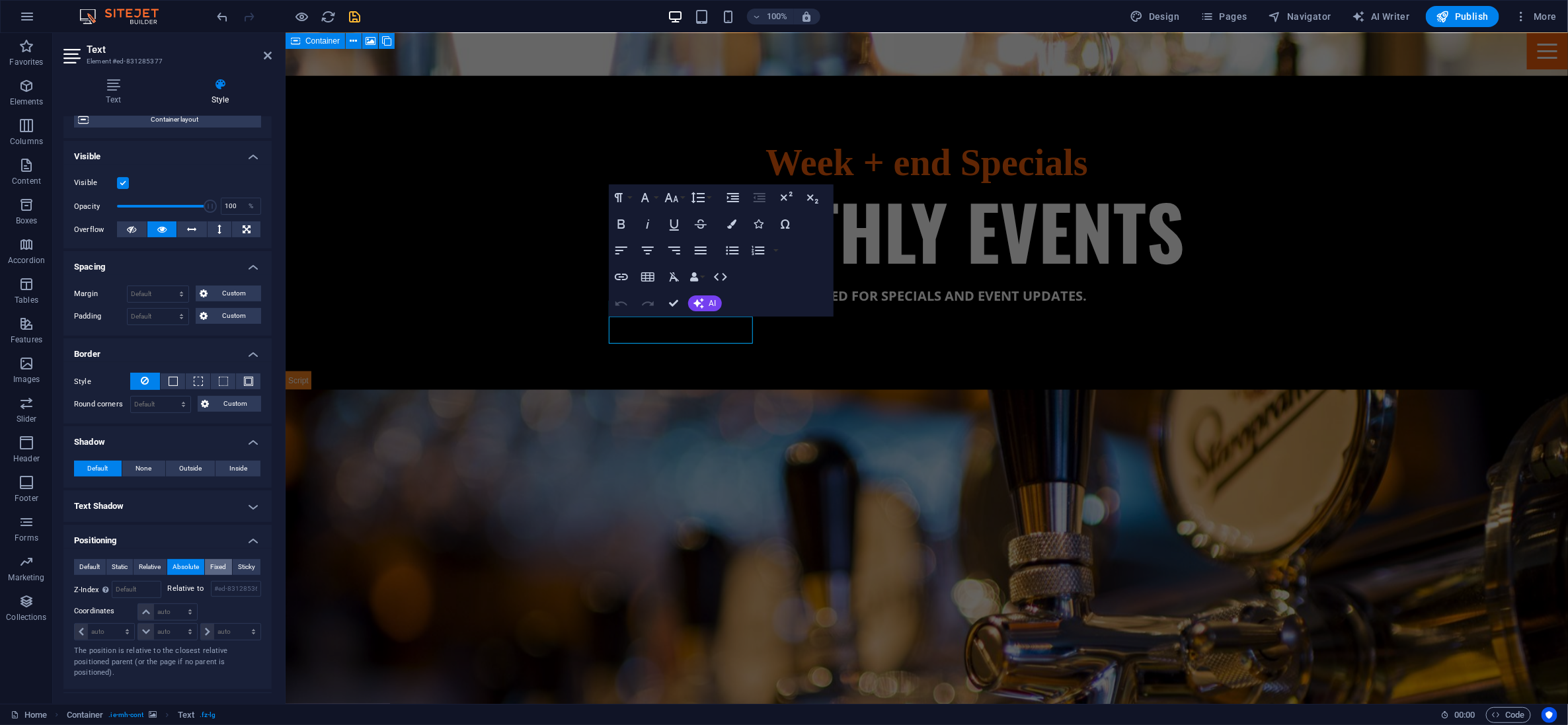
click at [213, 562] on span "Fixed" at bounding box center [218, 567] width 16 height 16
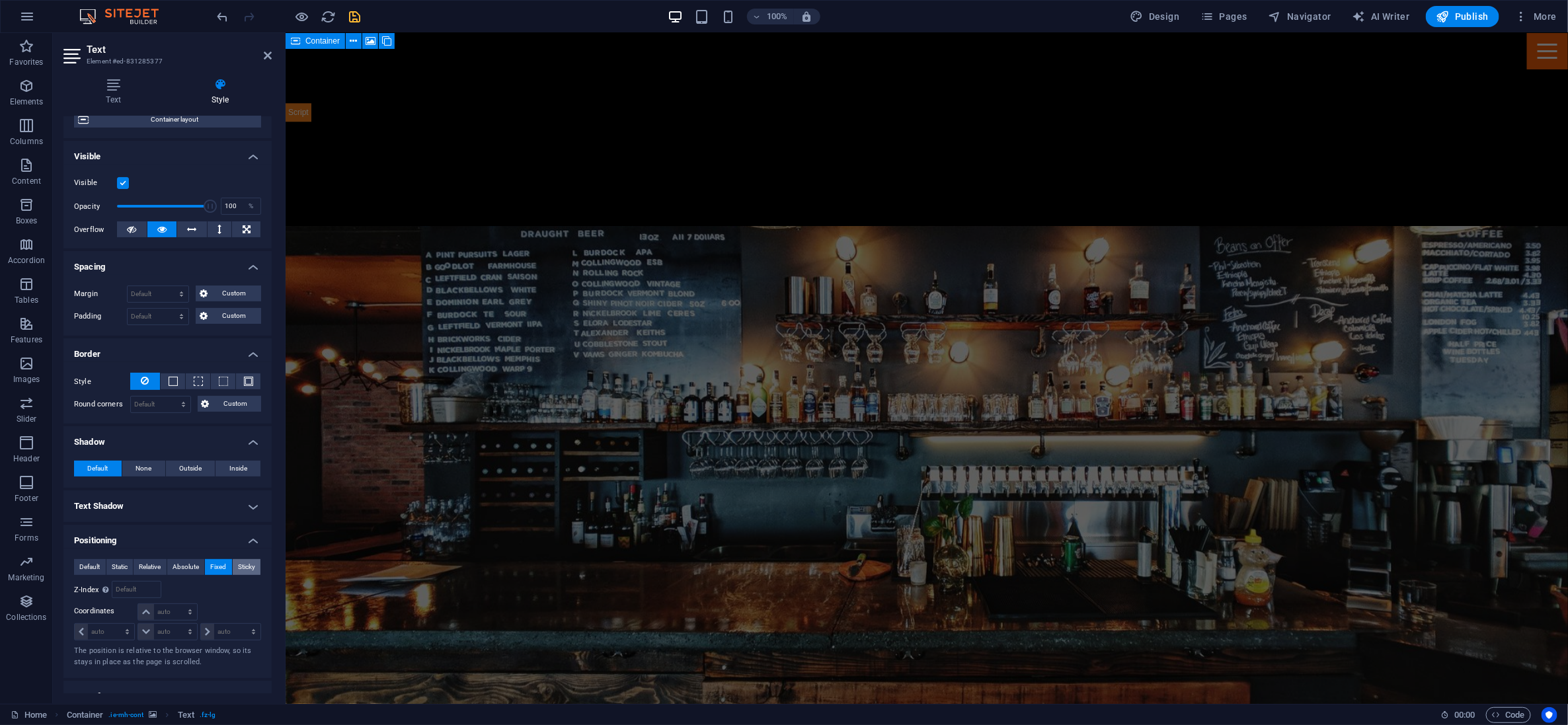
click at [238, 563] on span "Sticky" at bounding box center [247, 567] width 18 height 16
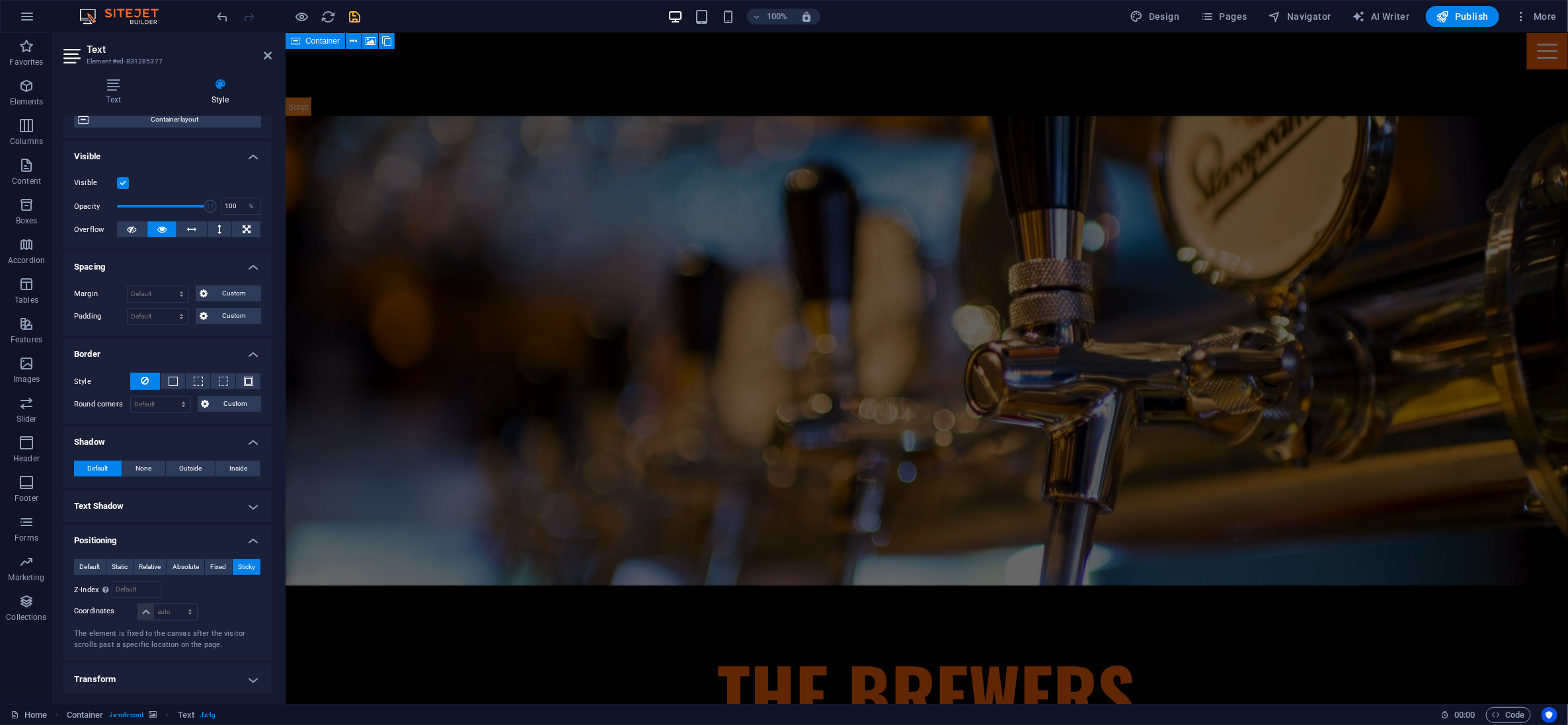
scroll to position [1184, 0]
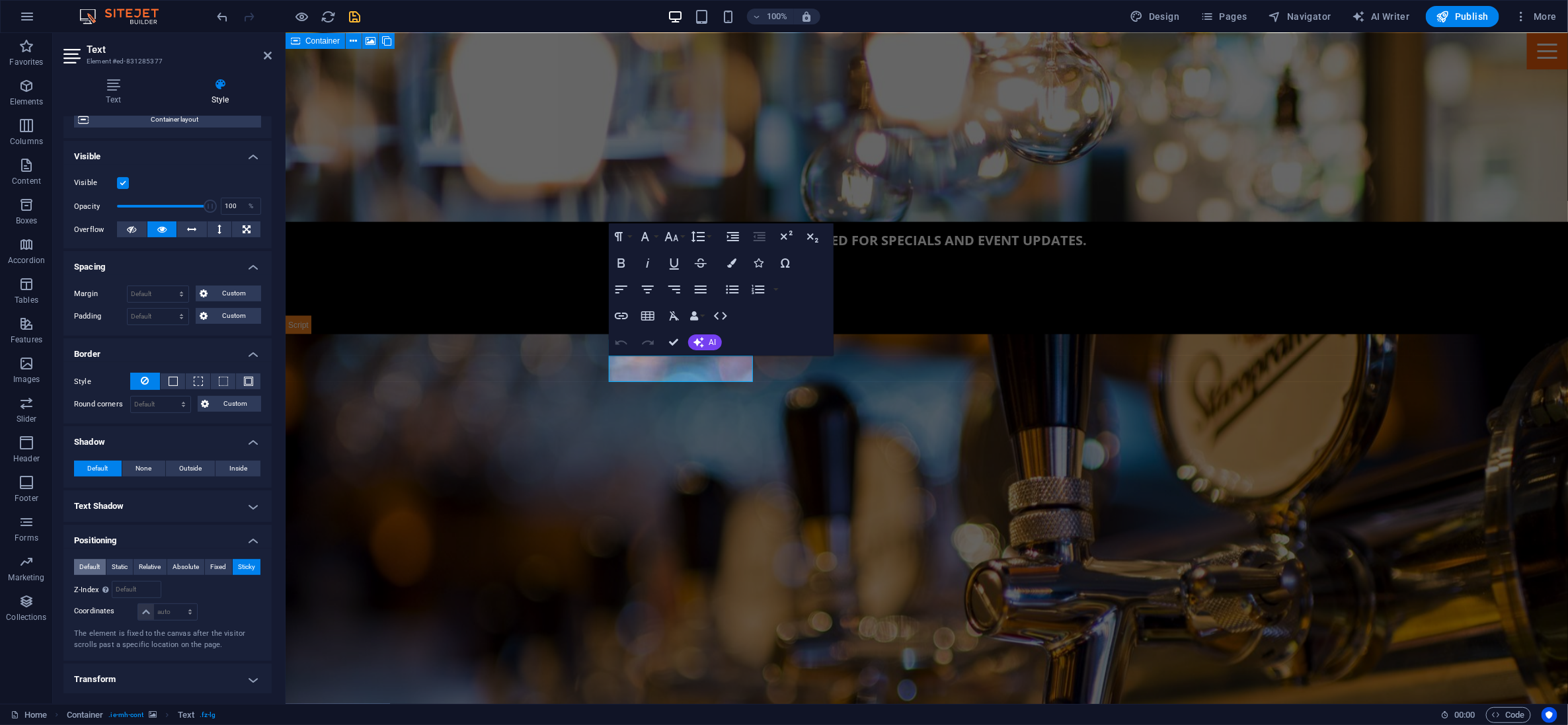
click at [94, 566] on span "Default" at bounding box center [90, 567] width 20 height 16
click at [703, 290] on icon "button" at bounding box center [701, 289] width 16 height 16
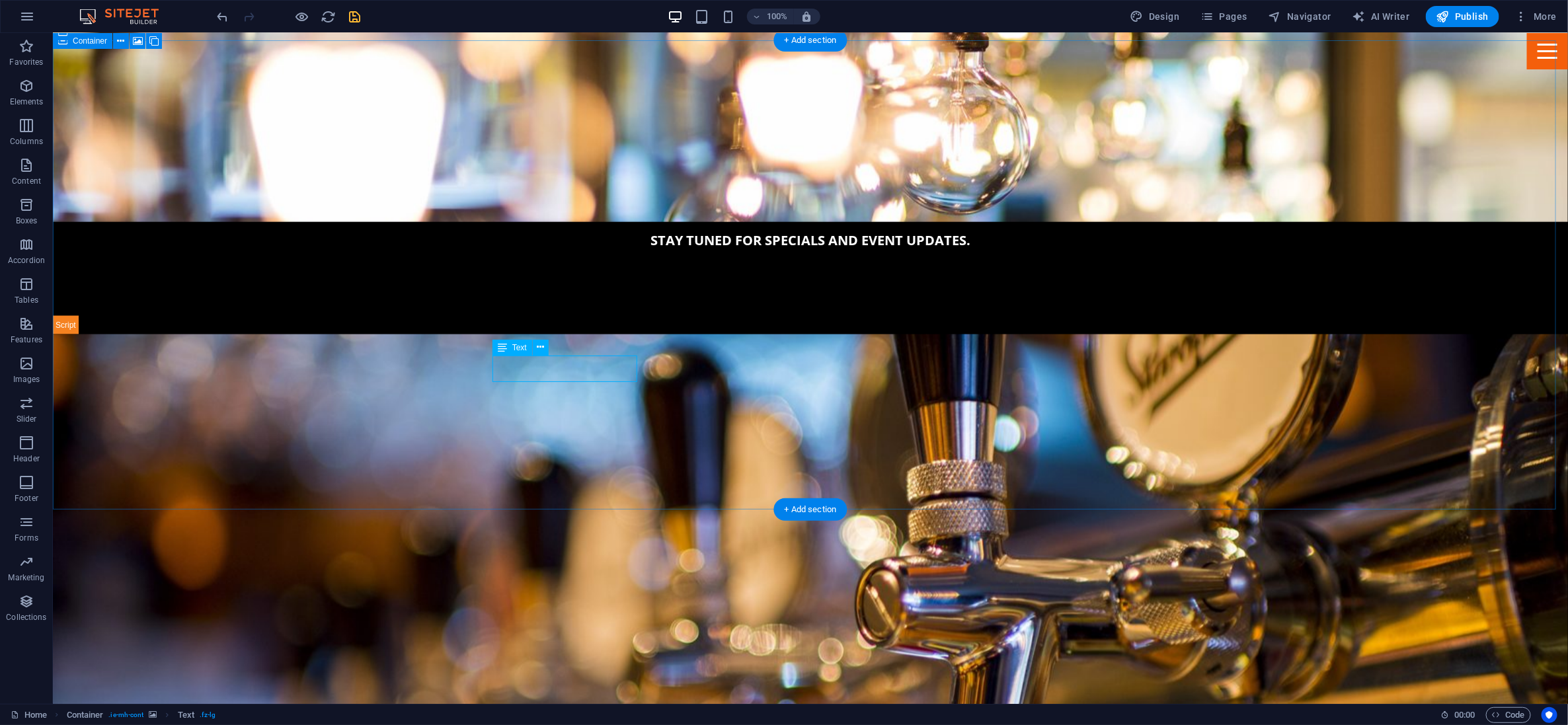
click at [386, 334] on figure at bounding box center [810, 568] width 1515 height 469
click at [371, 334] on figure at bounding box center [810, 568] width 1515 height 469
select select "vh"
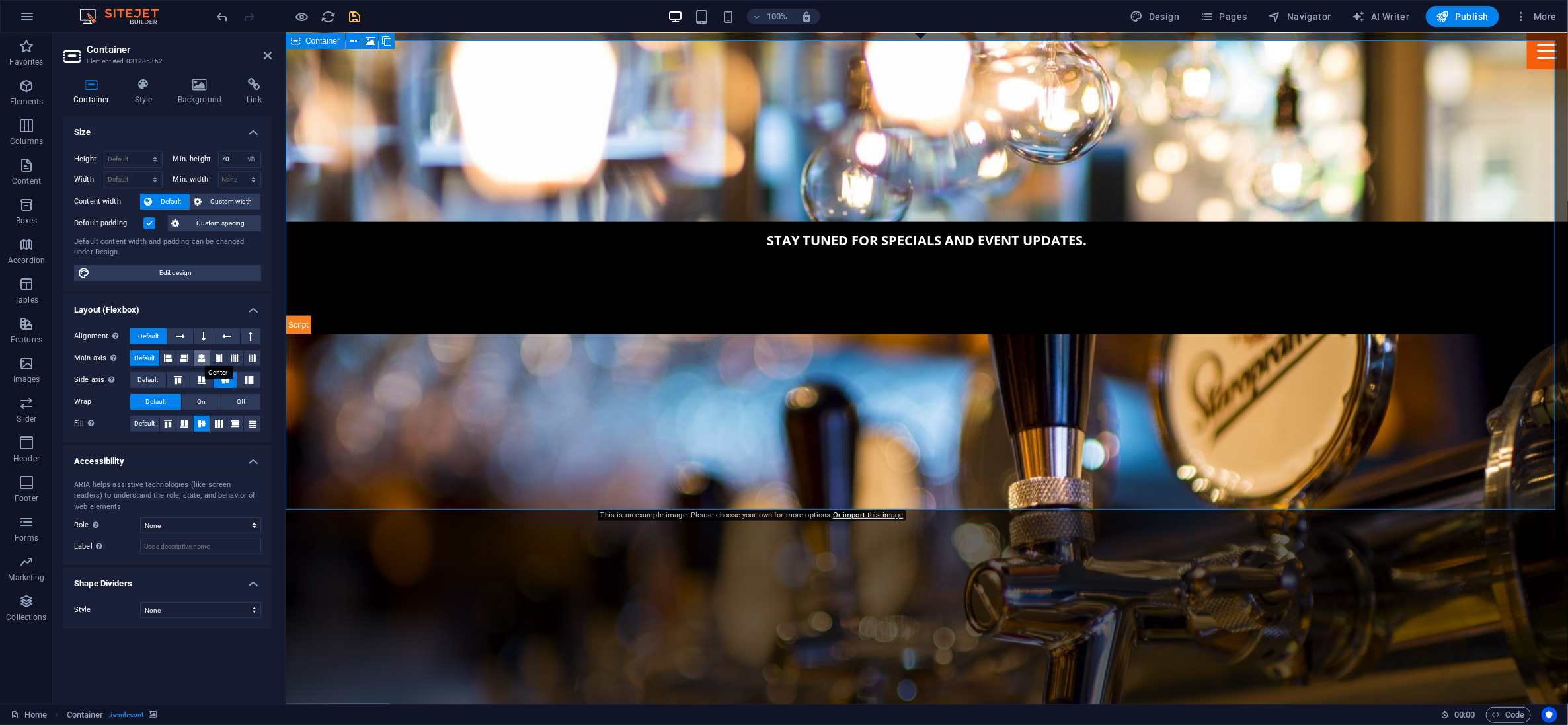
click at [205, 354] on icon at bounding box center [201, 358] width 8 height 16
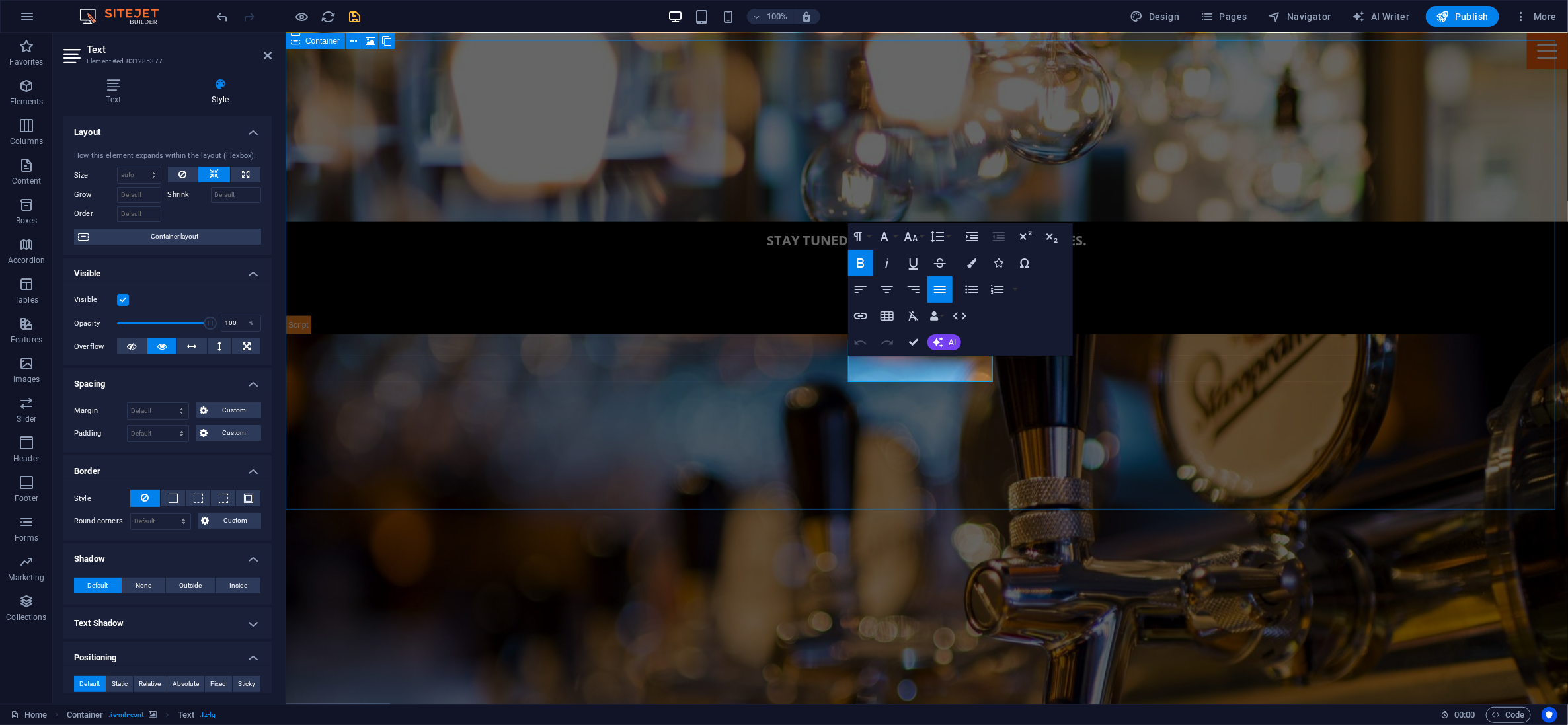
click at [775, 263] on button "Colors" at bounding box center [972, 263] width 25 height 26
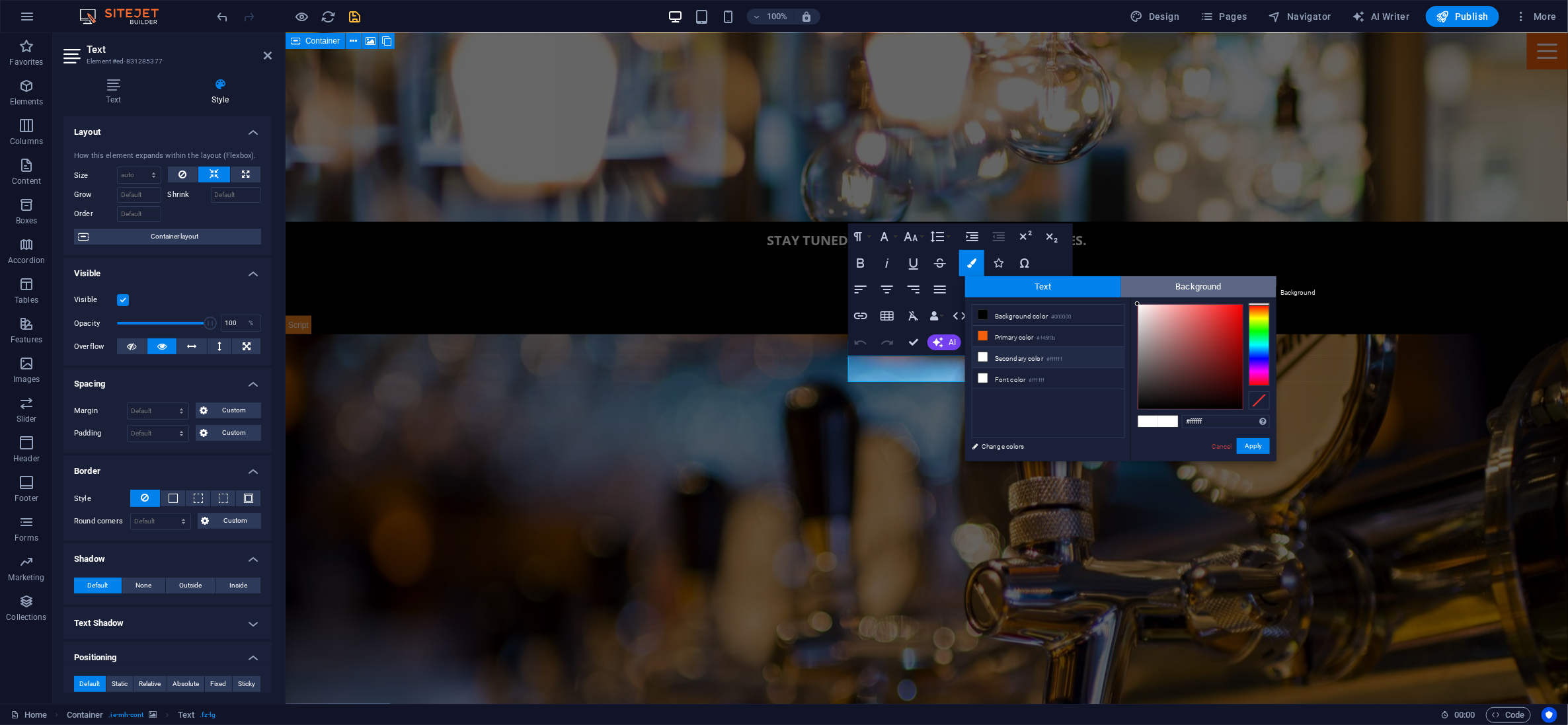
click at [775, 286] on span "Background" at bounding box center [1199, 287] width 156 height 21
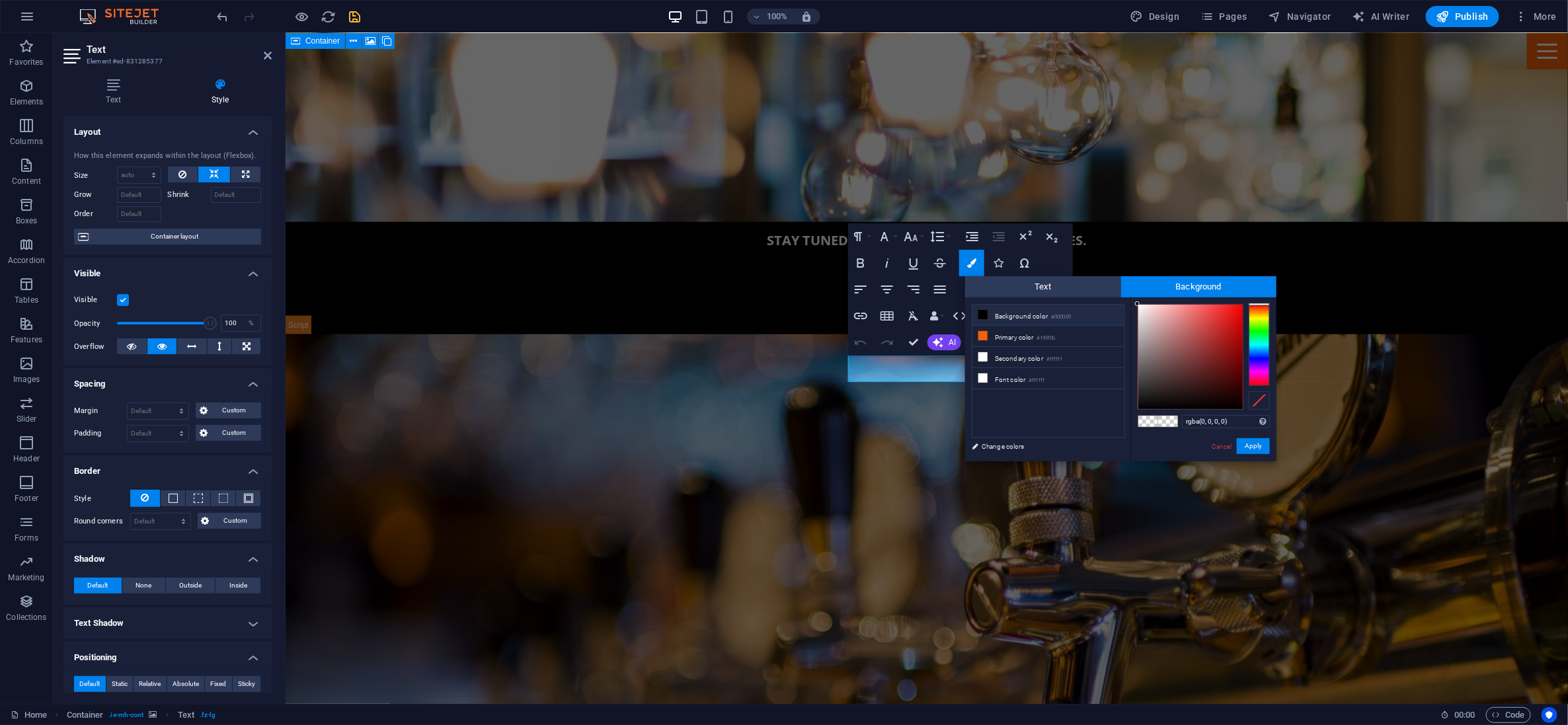
click at [775, 312] on span at bounding box center [983, 314] width 11 height 11
click at [775, 312] on icon at bounding box center [983, 315] width 10 height 10
click at [775, 314] on icon at bounding box center [983, 315] width 10 height 10
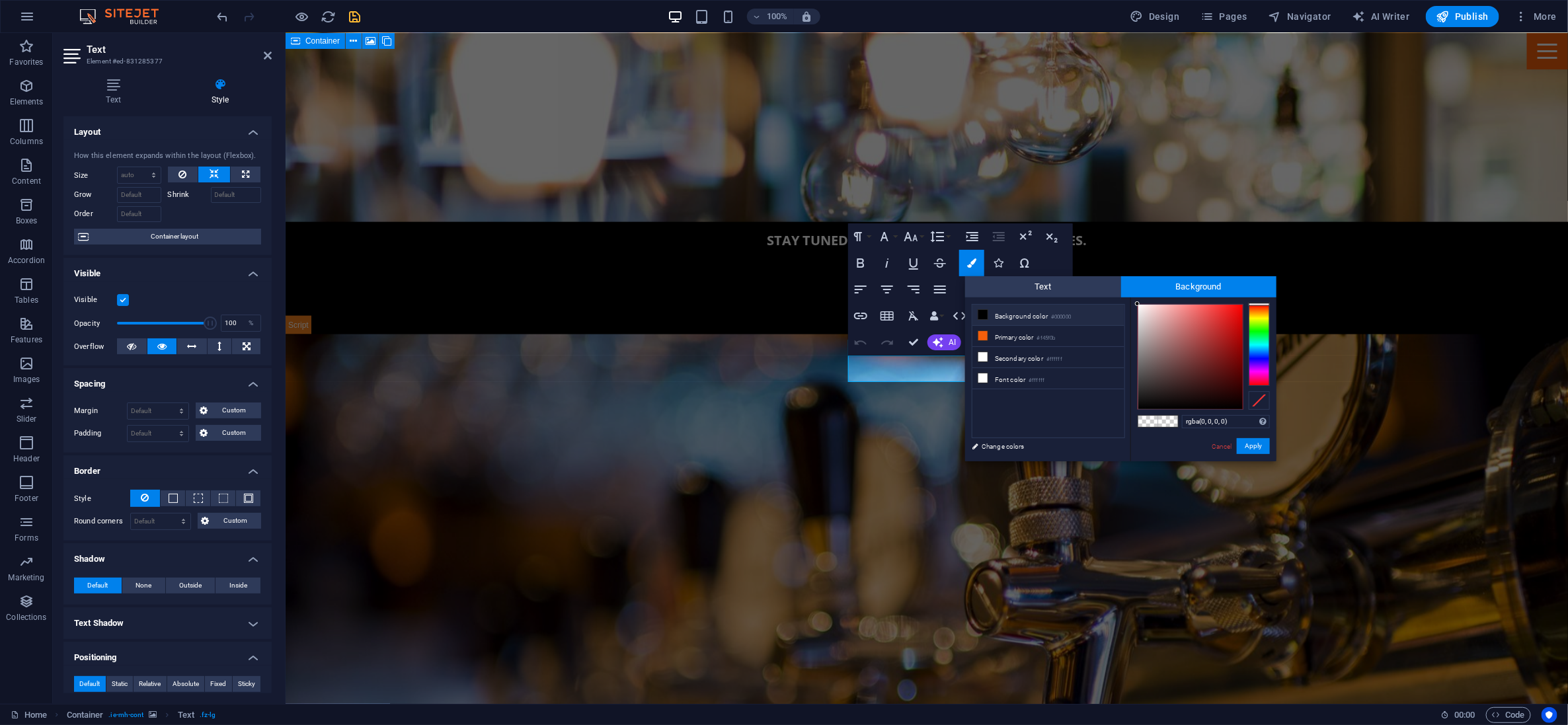
click at [775, 314] on icon at bounding box center [983, 315] width 10 height 10
drag, startPoint x: 983, startPoint y: 314, endPoint x: 1148, endPoint y: 376, distance: 176.3
click at [775, 314] on icon at bounding box center [983, 315] width 10 height 10
click at [775, 443] on button "Apply" at bounding box center [1254, 446] width 33 height 16
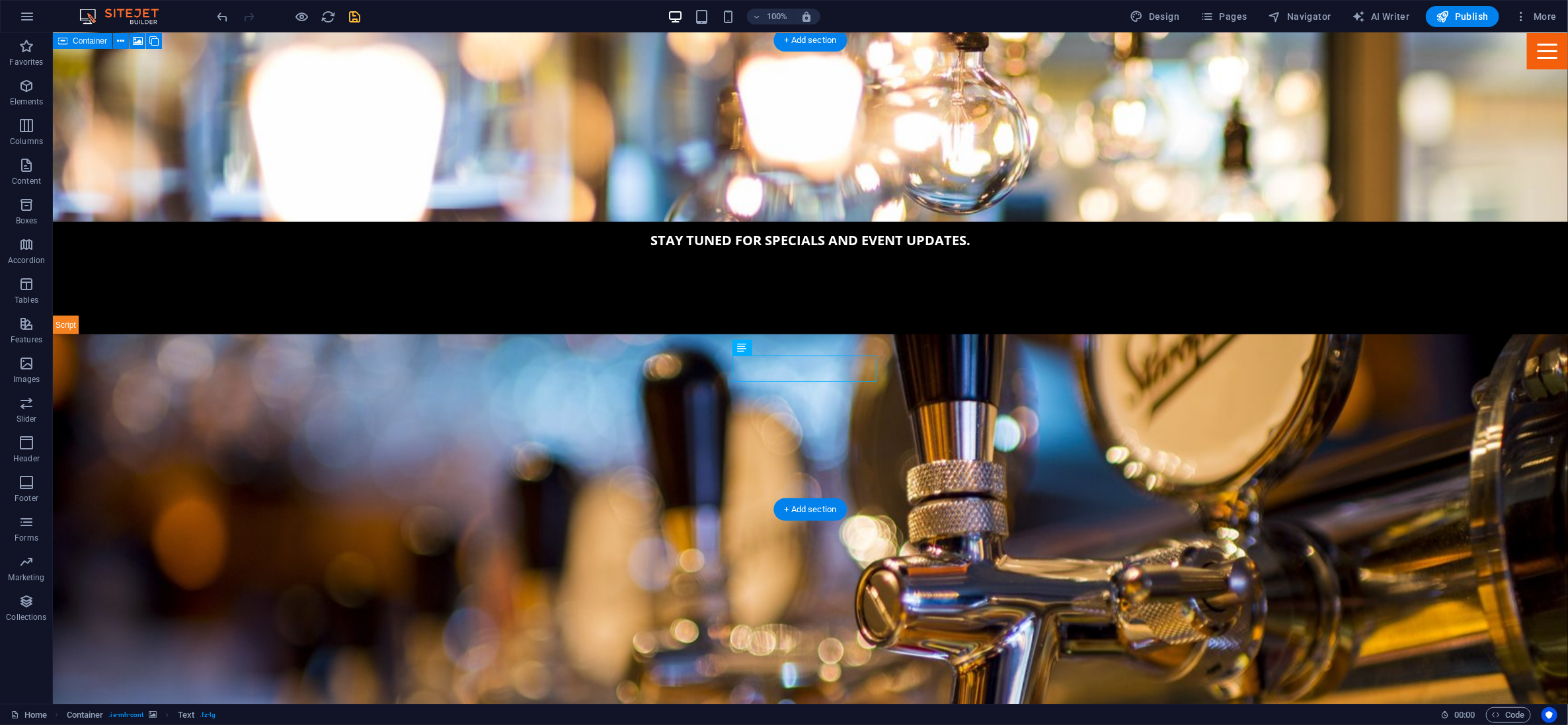
click at [775, 395] on figure at bounding box center [810, 568] width 1515 height 469
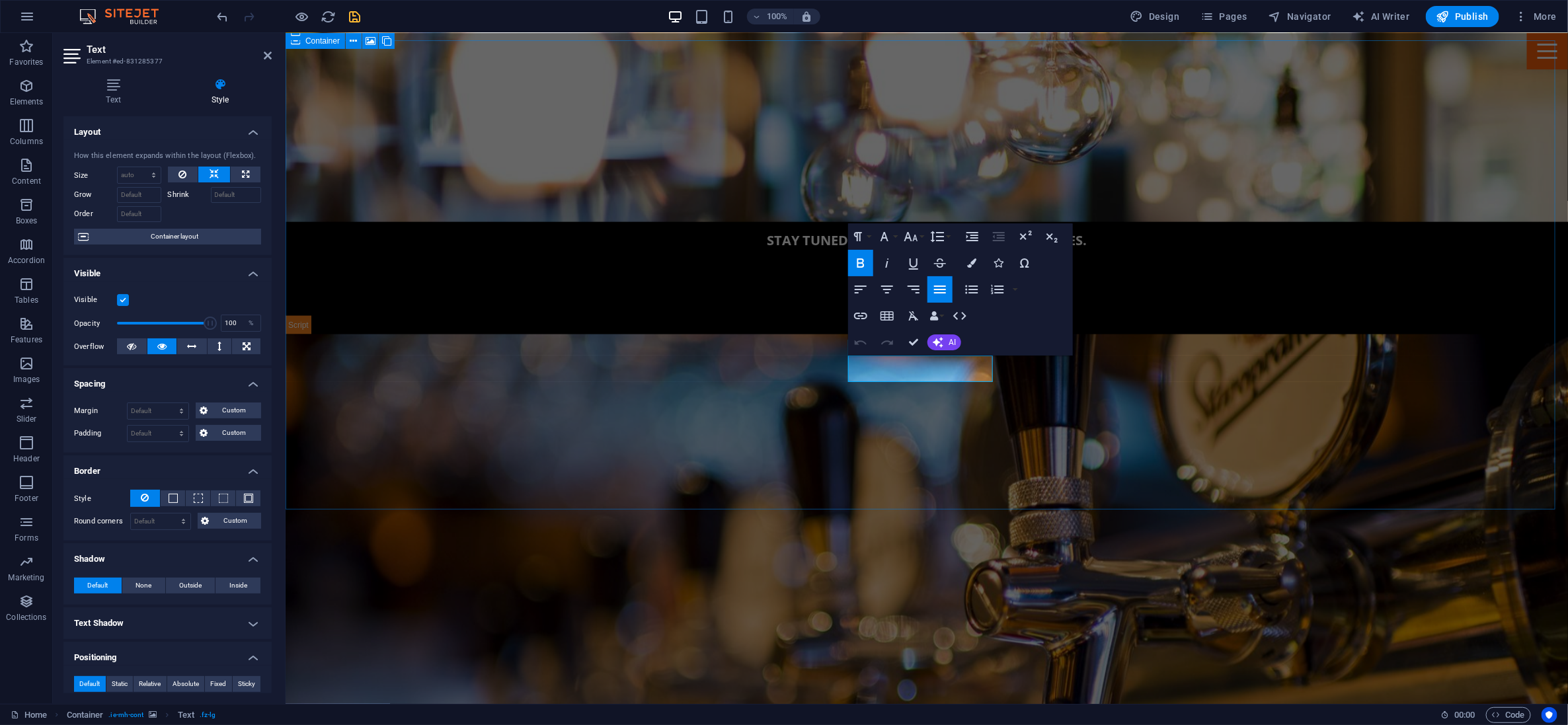
drag, startPoint x: 950, startPoint y: 370, endPoint x: 876, endPoint y: 366, distance: 74.1
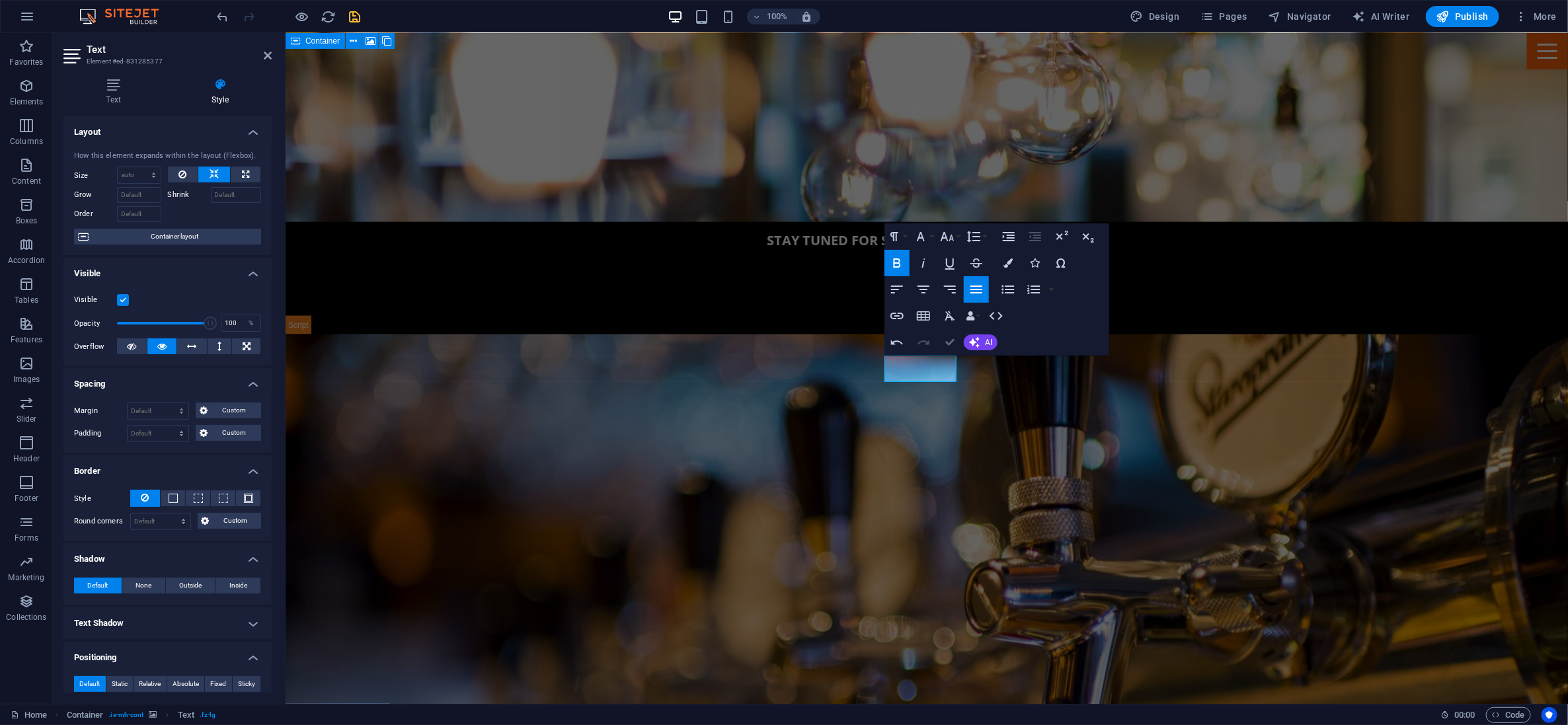
drag, startPoint x: 949, startPoint y: 343, endPoint x: 896, endPoint y: 309, distance: 63.0
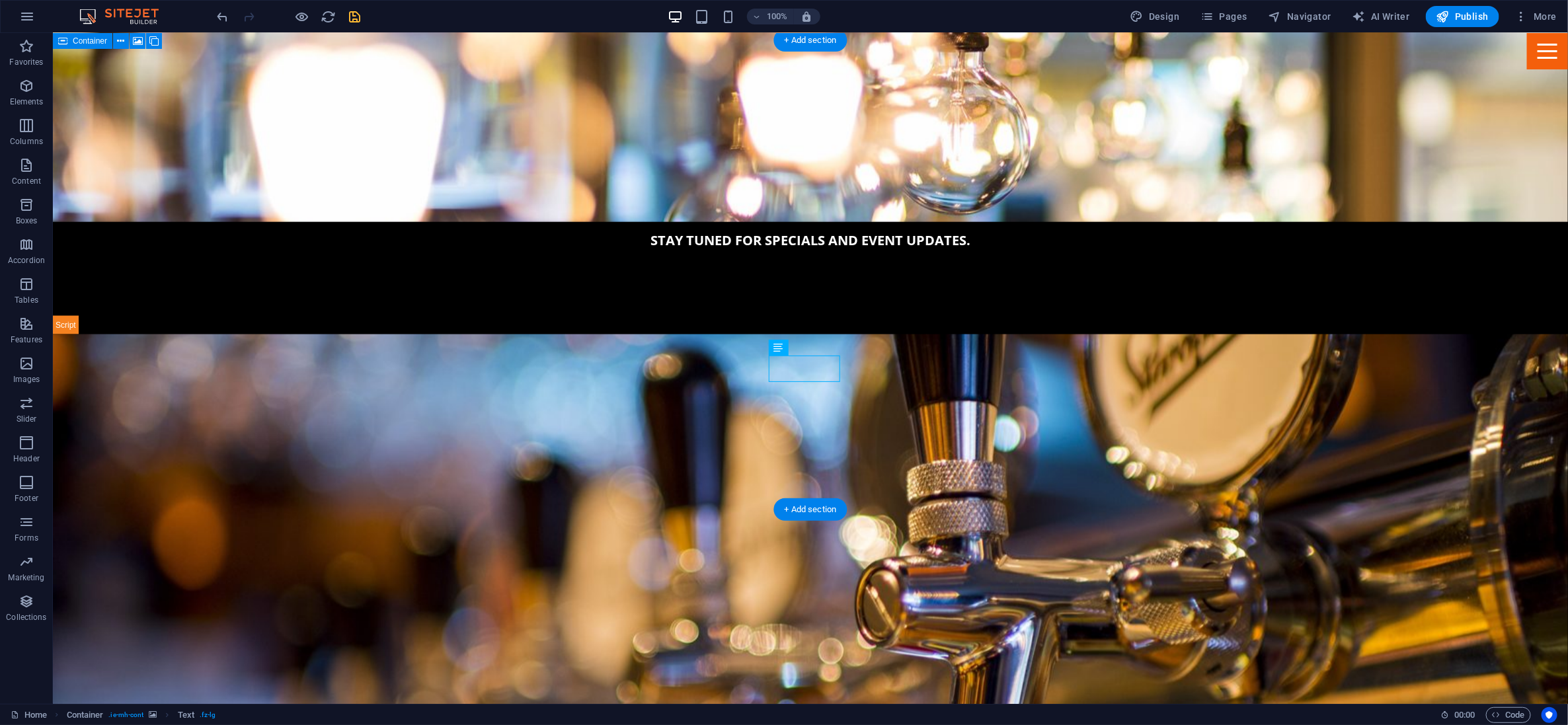
click at [775, 386] on figure at bounding box center [810, 568] width 1515 height 469
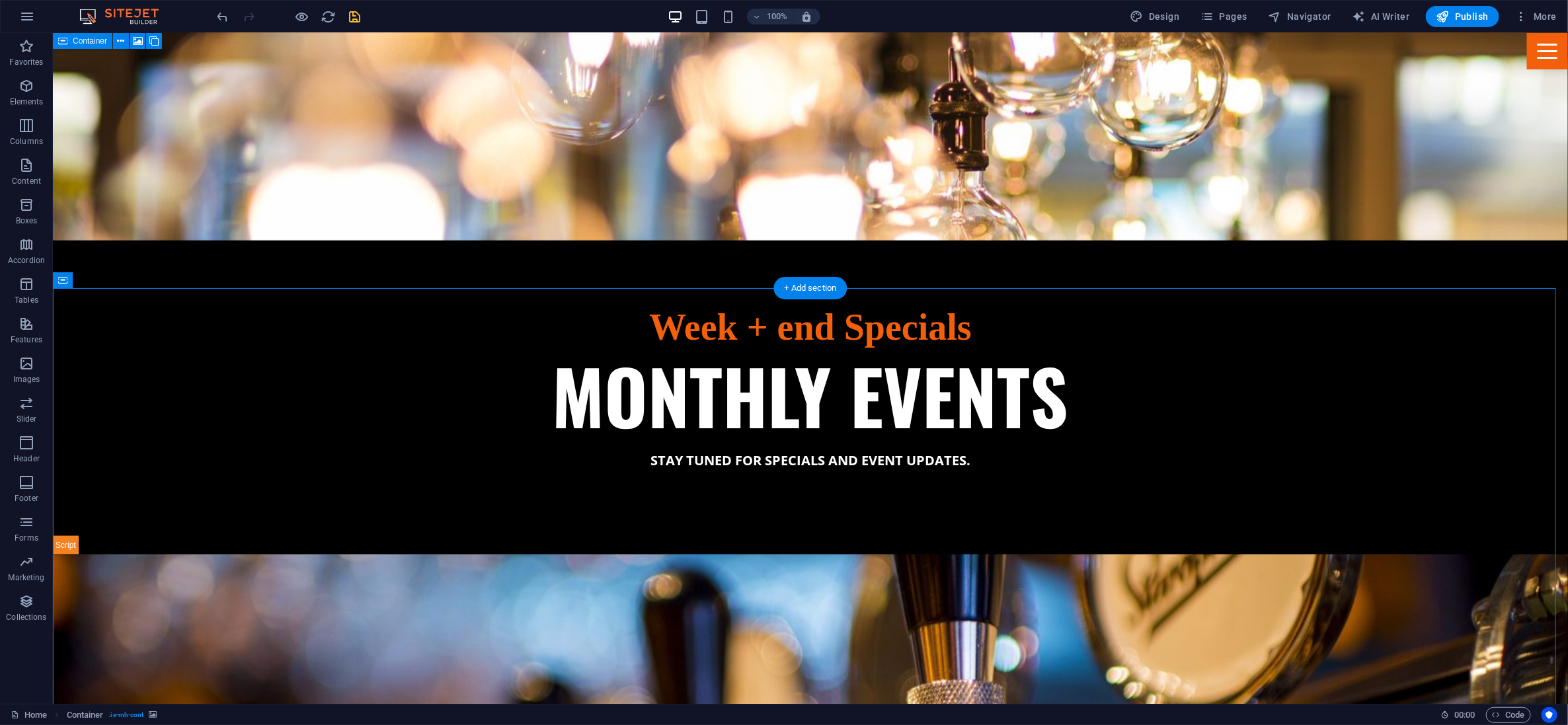
scroll to position [1019, 0]
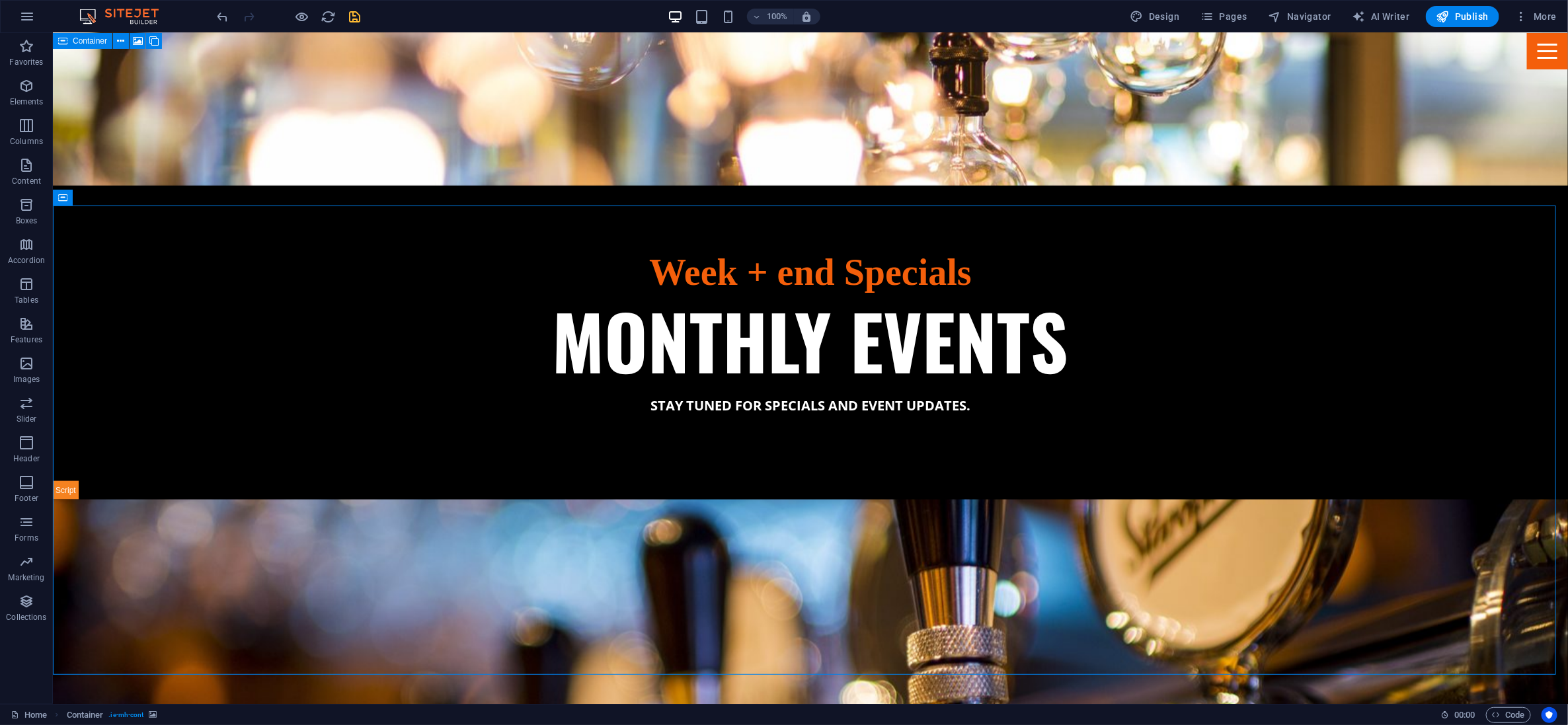
click at [357, 16] on icon "save" at bounding box center [355, 18] width 16 height 16
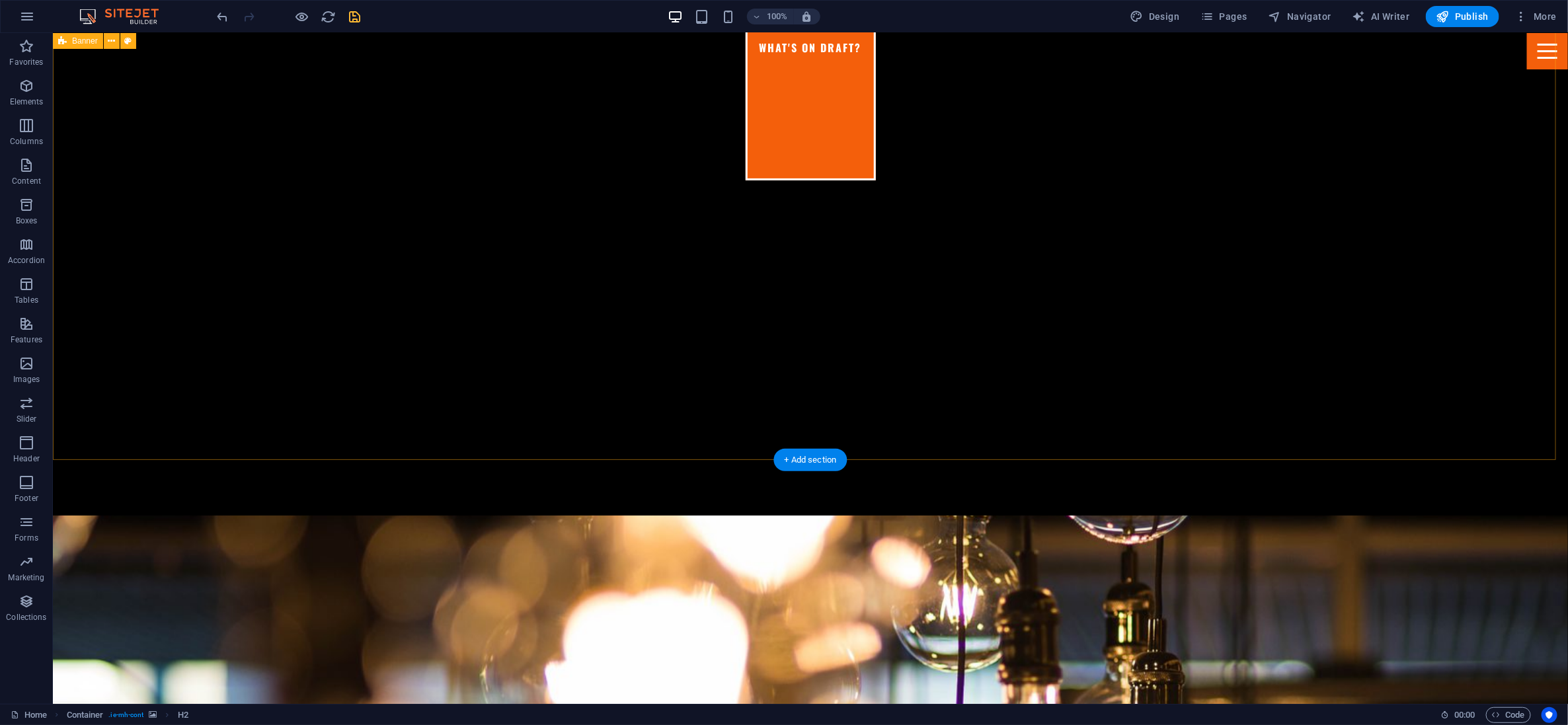
scroll to position [0, 0]
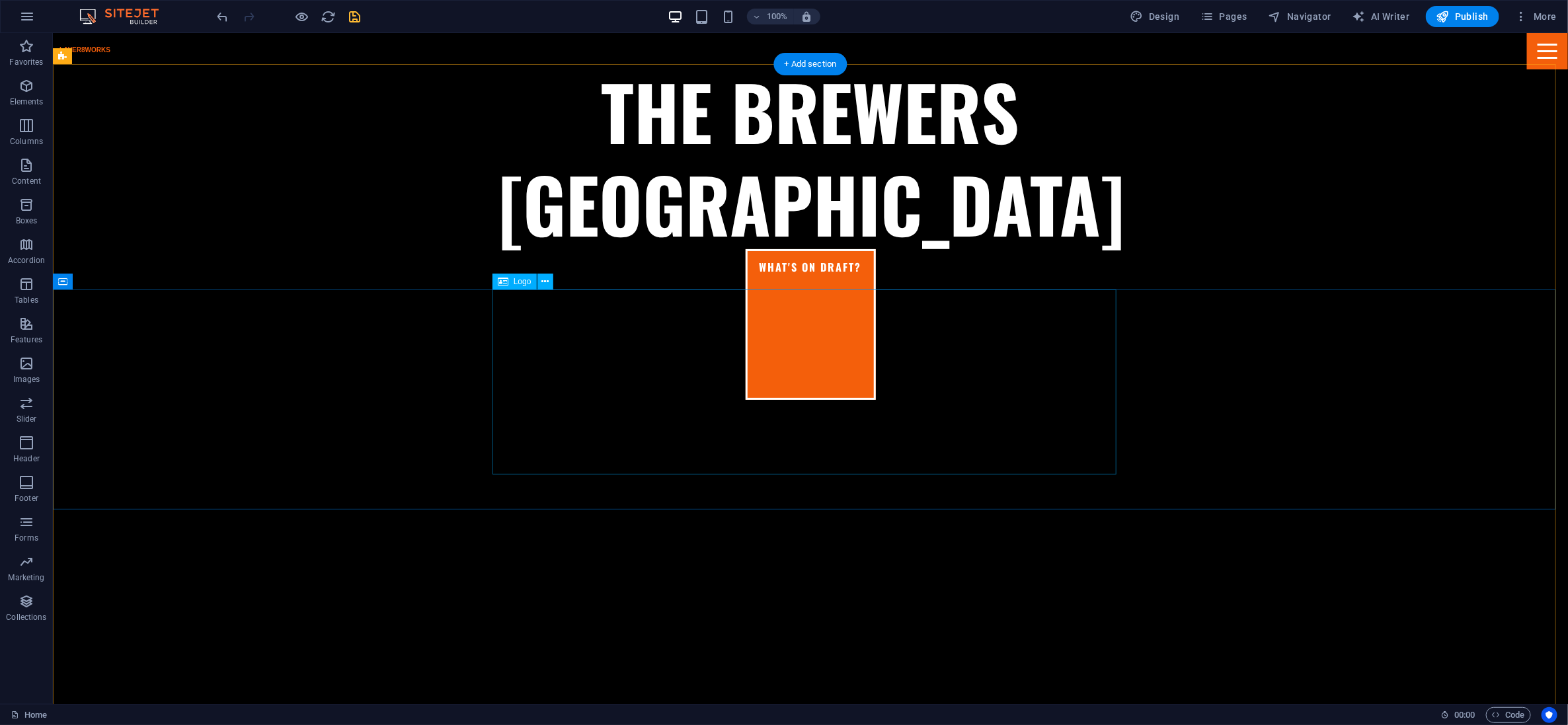
click at [775, 248] on div "THE BREWERS KETTLE HIGH POINT" at bounding box center [810, 156] width 624 height 185
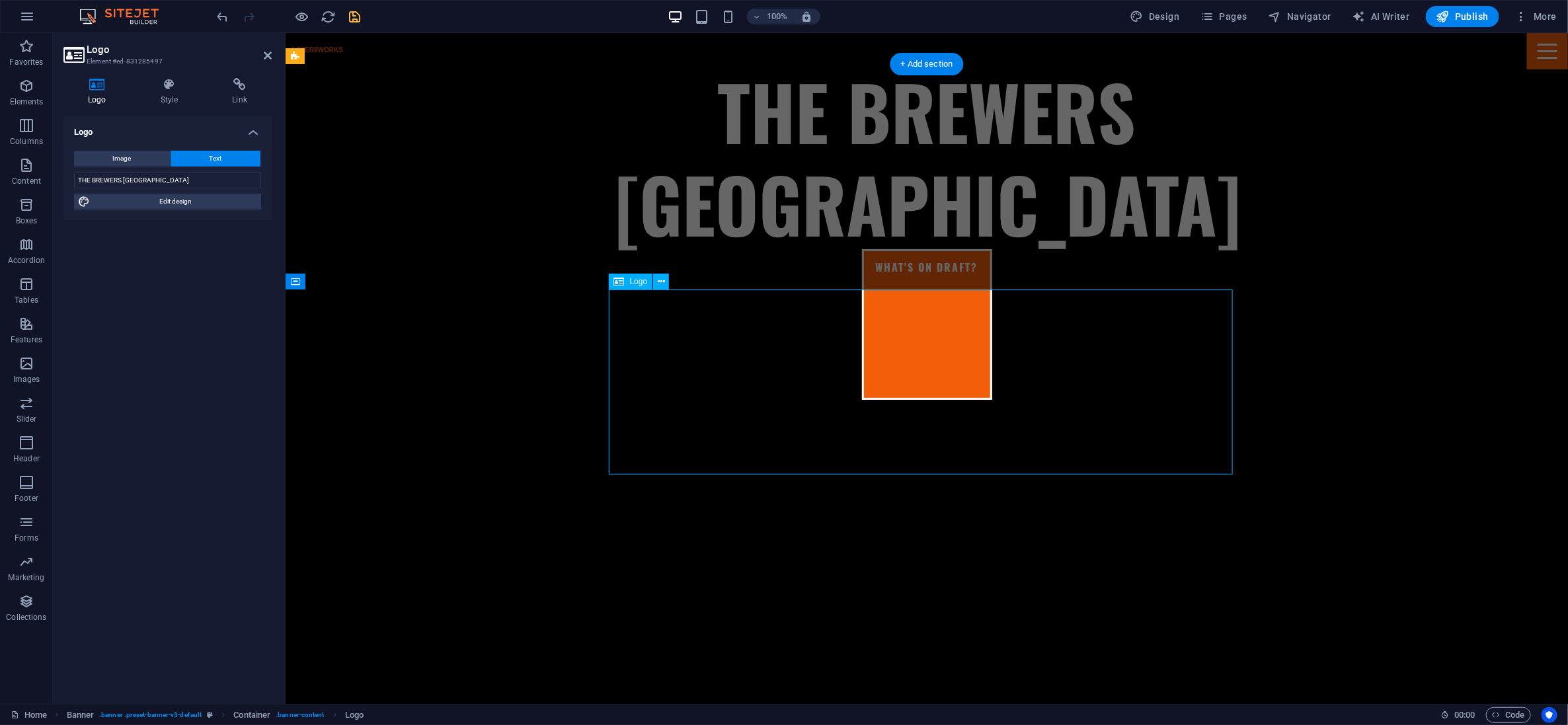
click at [775, 248] on div "THE BREWERS KETTLE HIGH POINT" at bounding box center [926, 156] width 624 height 185
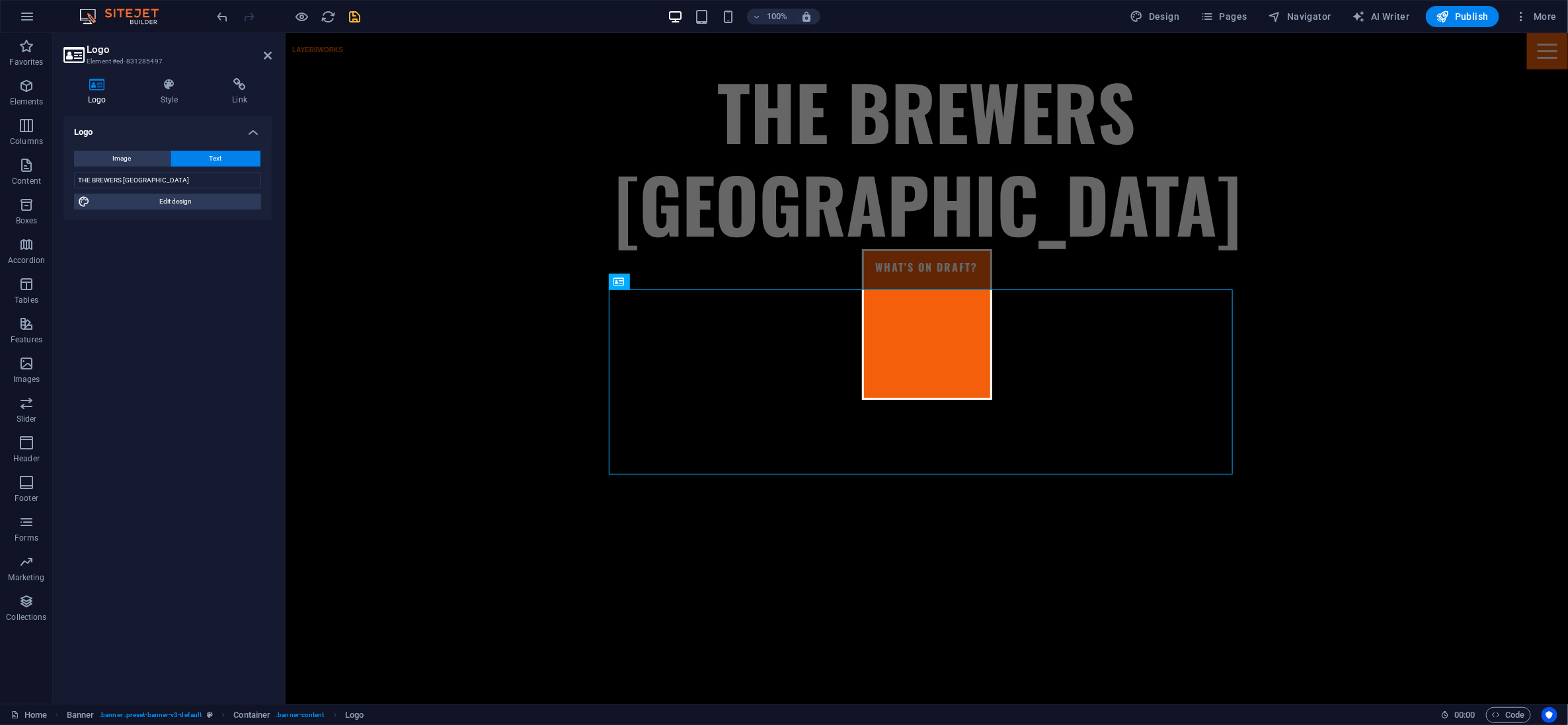
click at [205, 156] on button "Text" at bounding box center [215, 159] width 90 height 16
click at [117, 176] on input "THE BREWERS KETTLE HIGH POINT" at bounding box center [167, 180] width 187 height 16
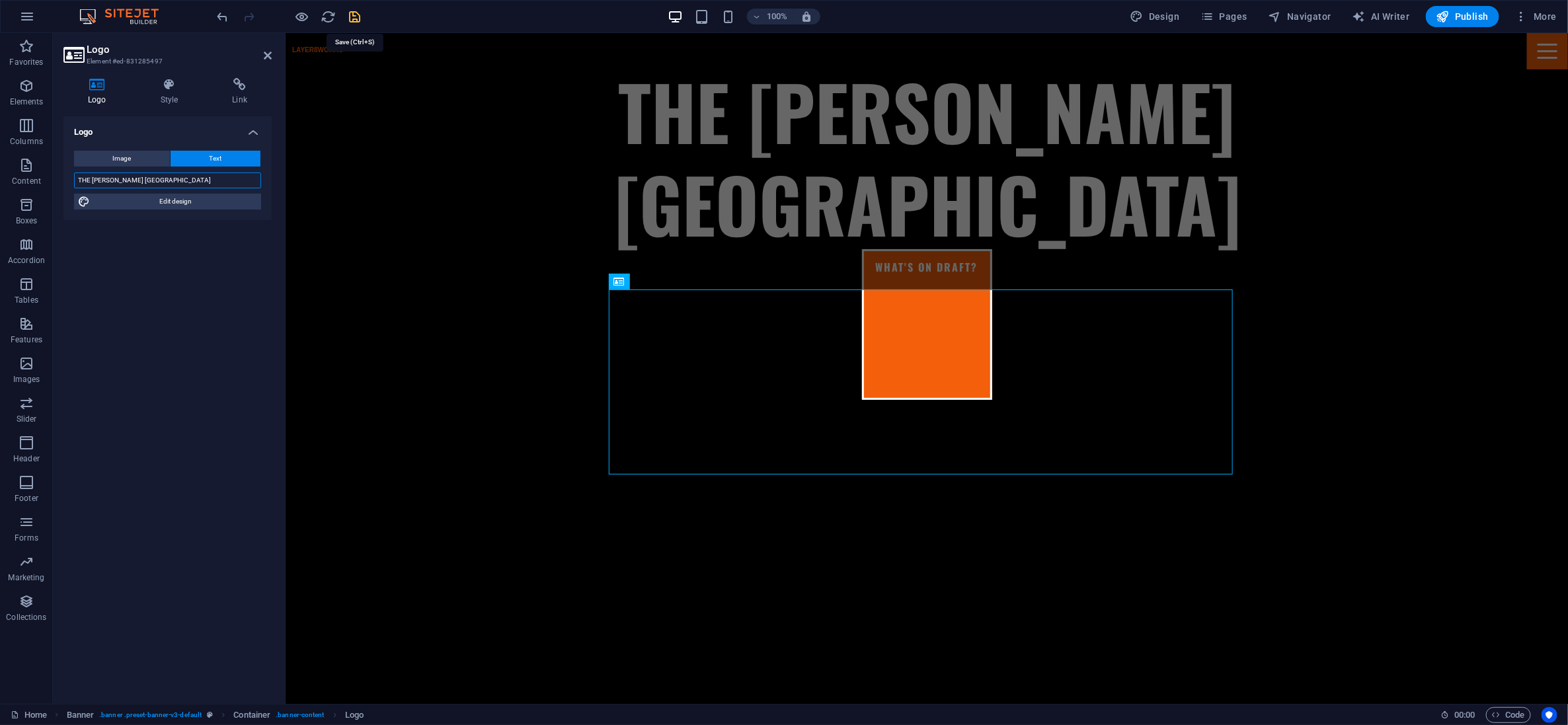
type input "THE [PERSON_NAME] [GEOGRAPHIC_DATA]"
click at [359, 16] on icon "save" at bounding box center [355, 18] width 16 height 16
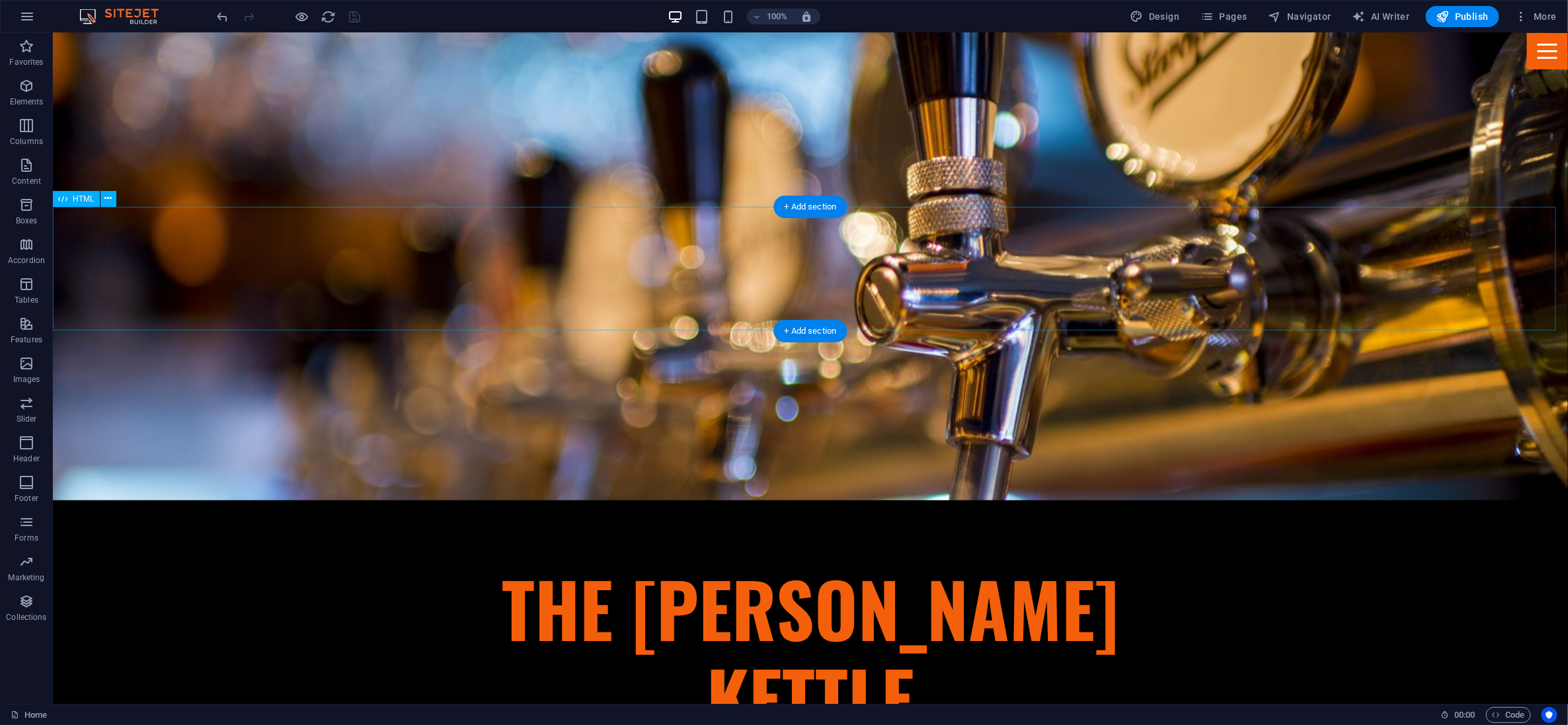
scroll to position [1570, 0]
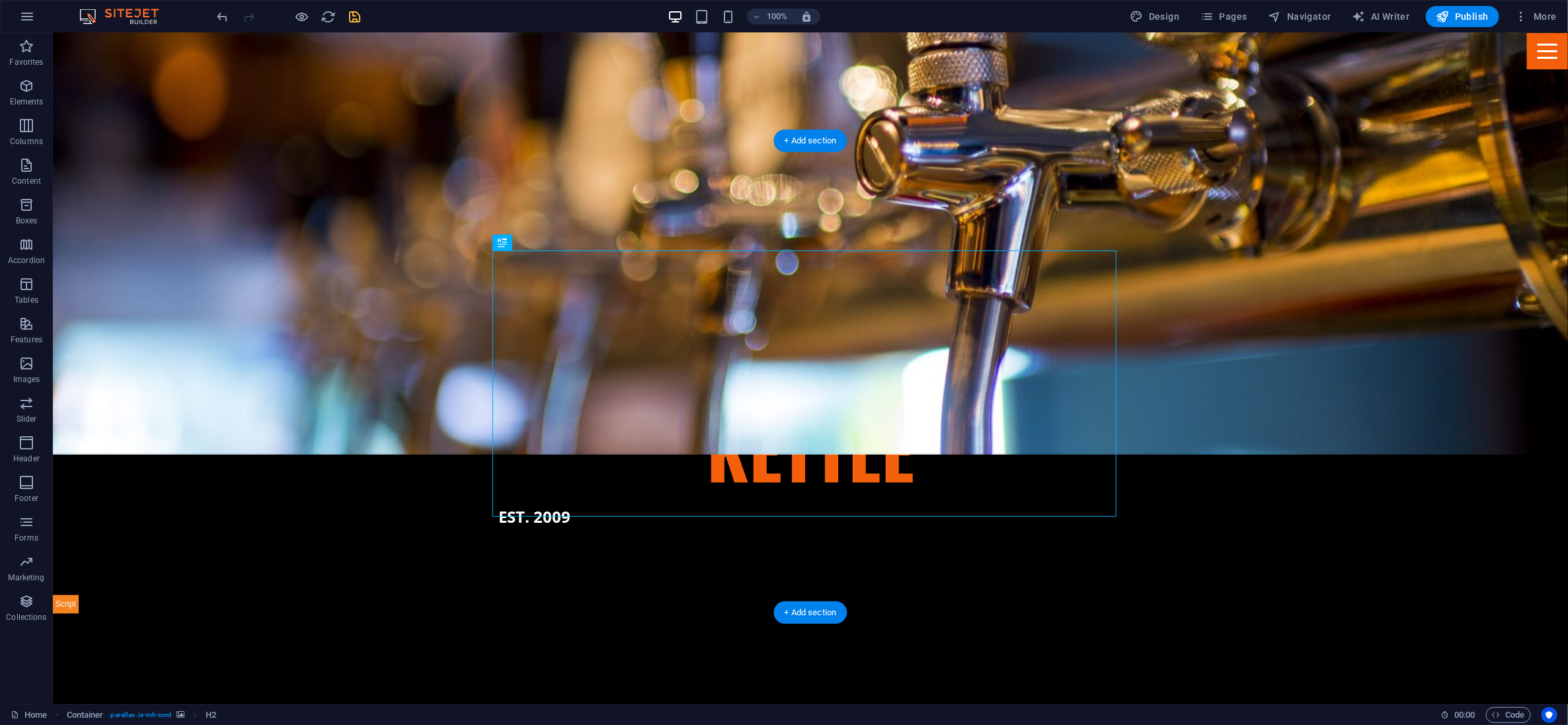
scroll to position [1750, 0]
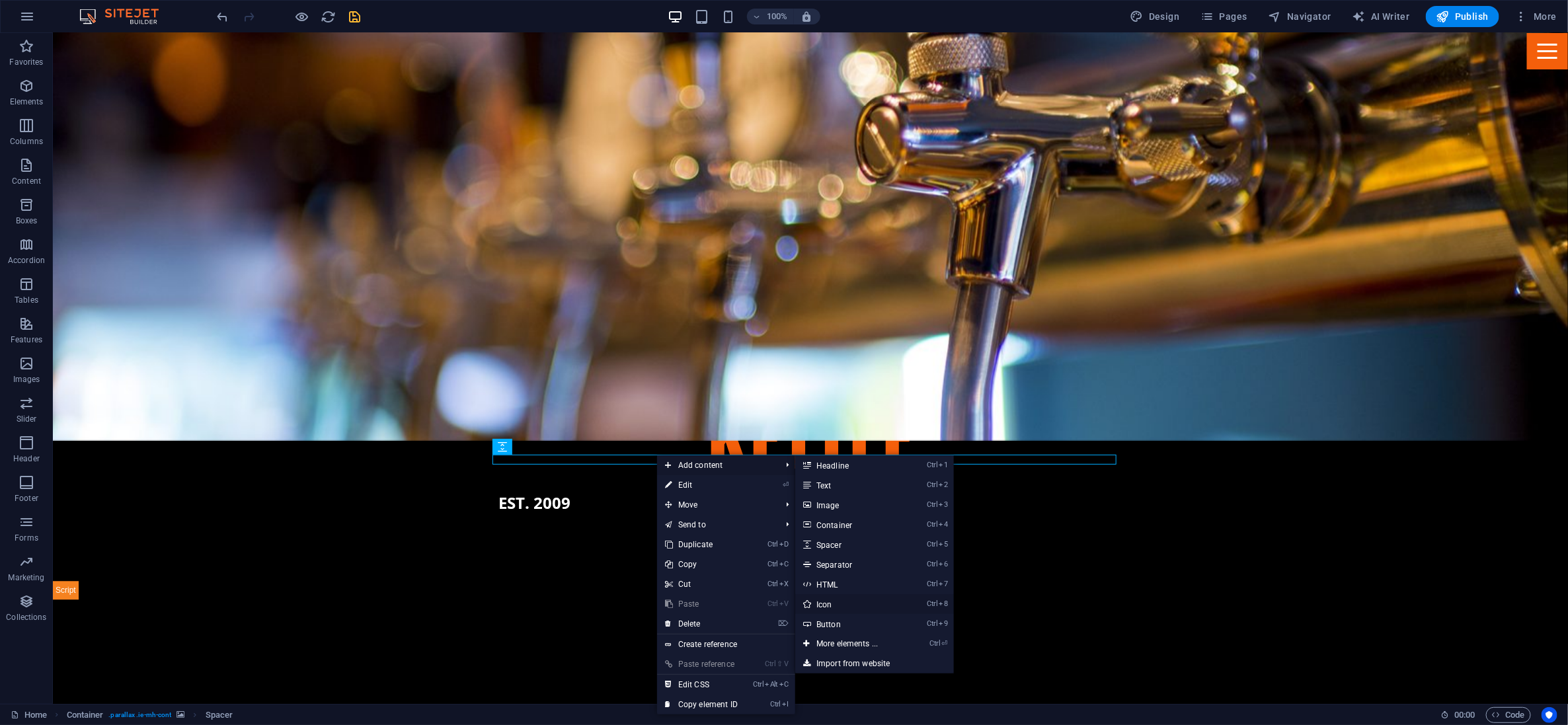
click at [775, 603] on link "Ctrl 8 Icon" at bounding box center [850, 604] width 109 height 19
select select "xMidYMid"
select select "px"
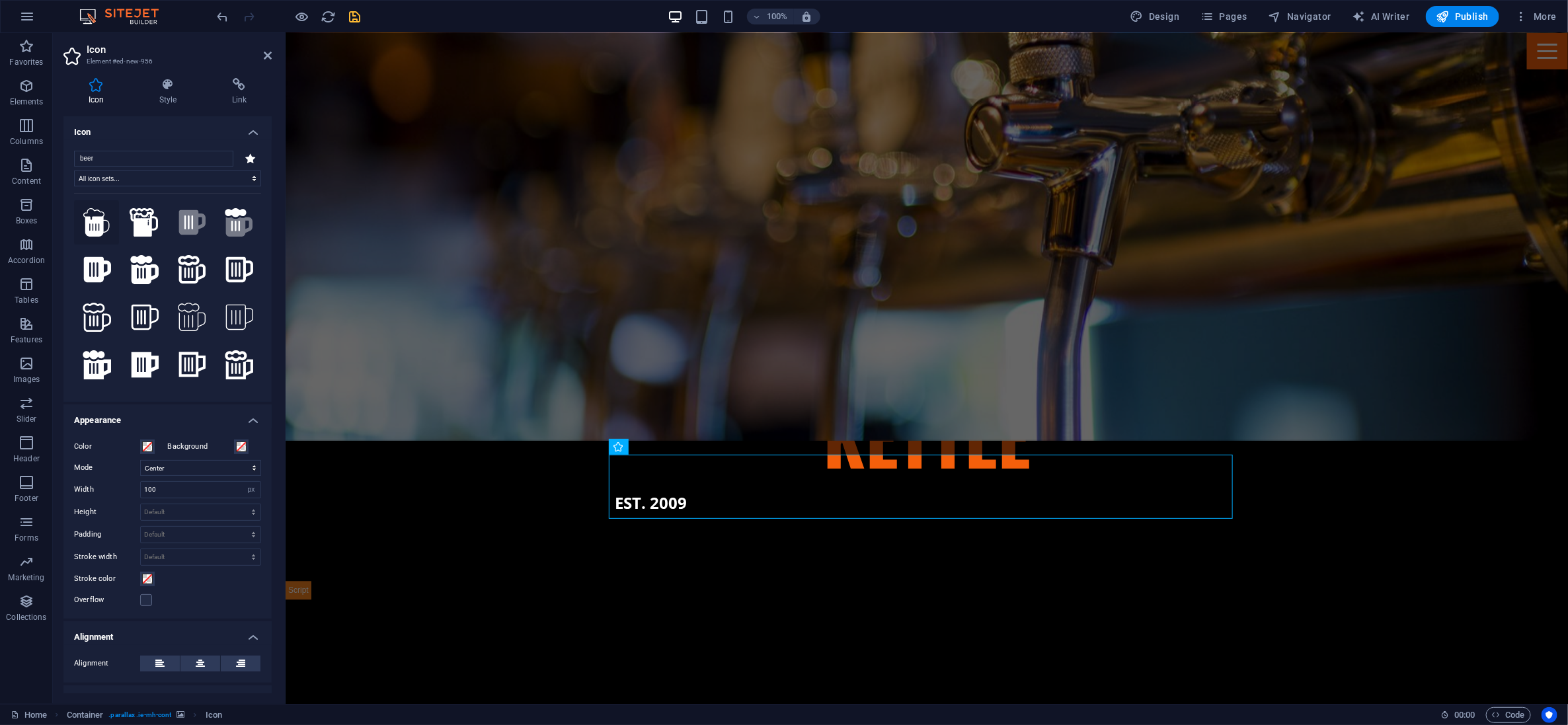
type input "beer"
click at [103, 226] on icon at bounding box center [96, 223] width 26 height 29
click at [151, 445] on span at bounding box center [147, 447] width 11 height 11
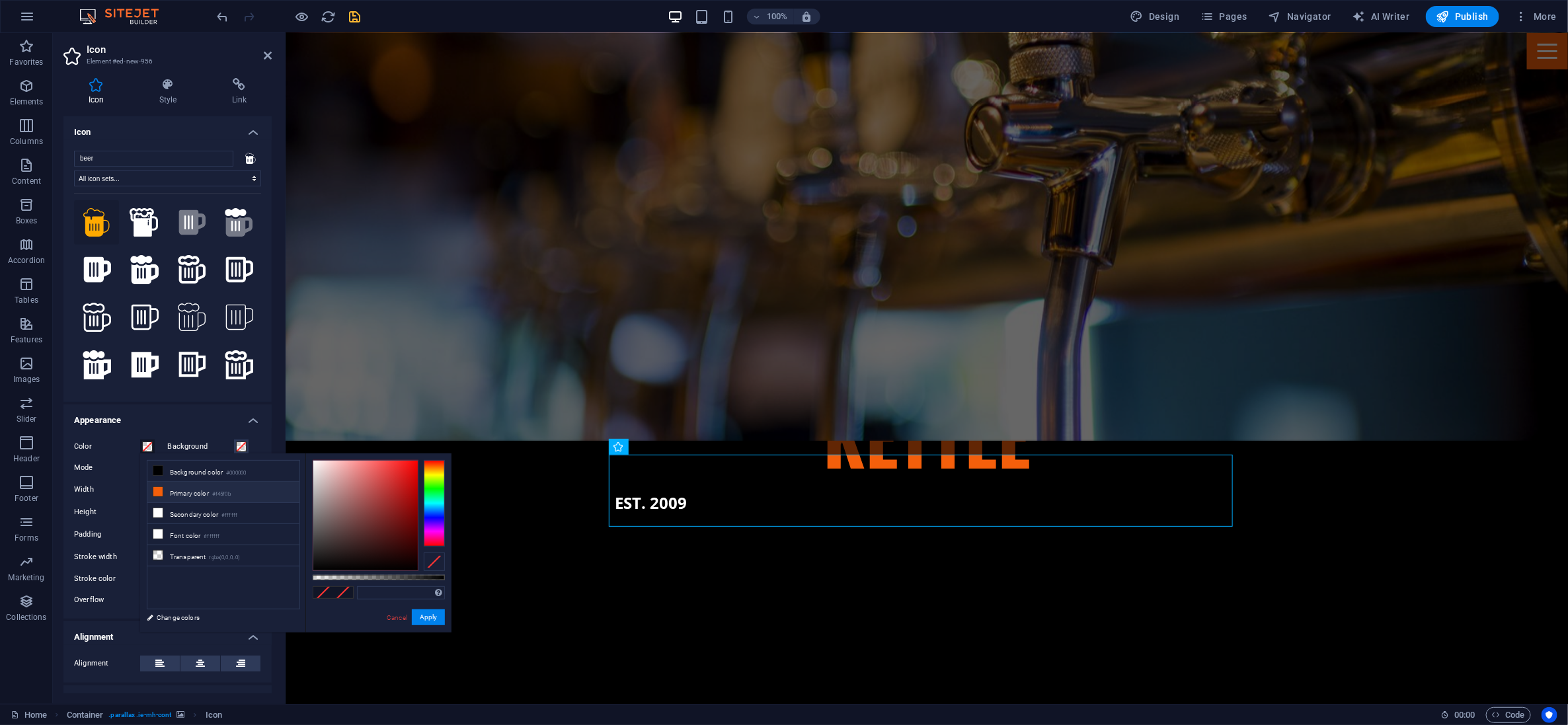
click at [159, 491] on icon at bounding box center [159, 492] width 10 height 10
type input "#f45f0b"
click at [419, 613] on button "Apply" at bounding box center [428, 617] width 33 height 16
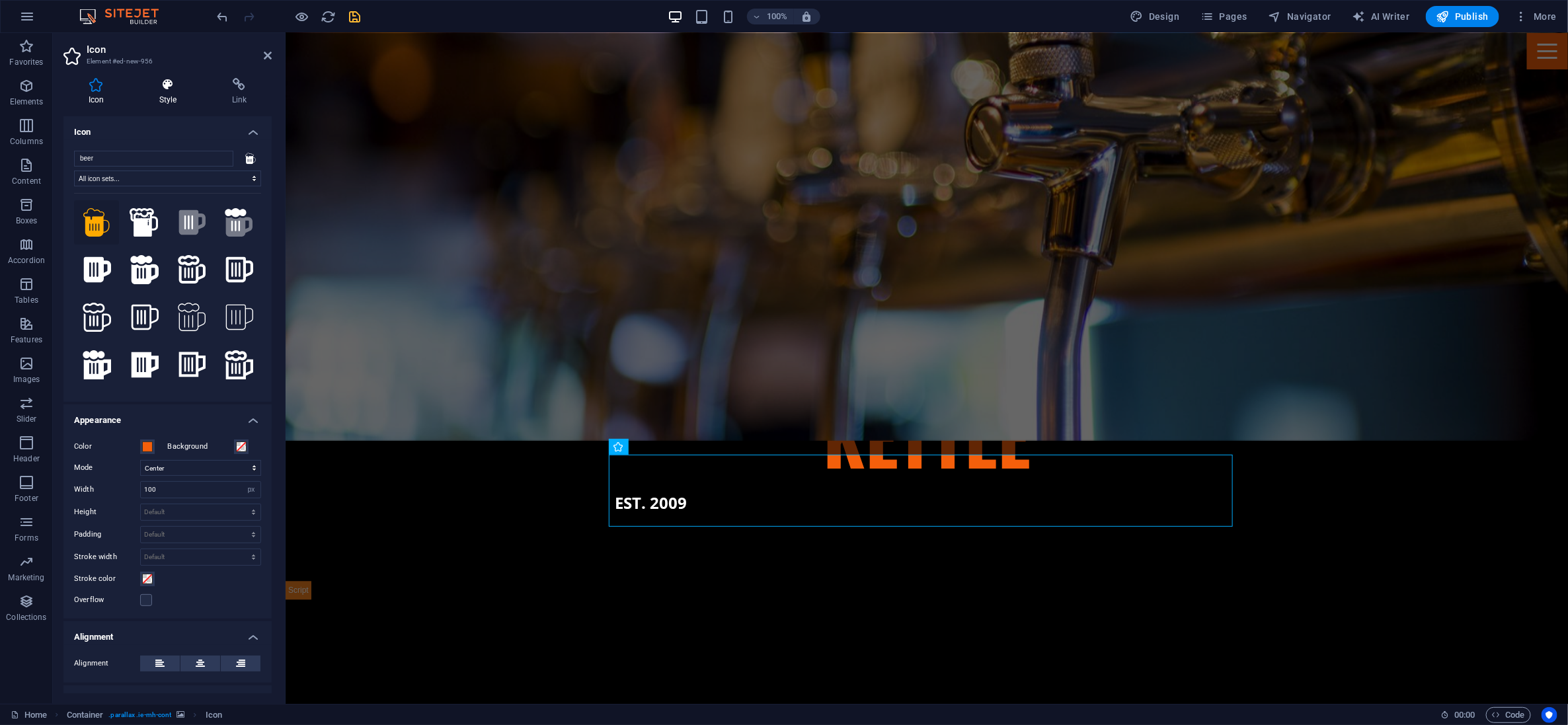
click at [172, 93] on h4 "Style" at bounding box center [170, 91] width 73 height 28
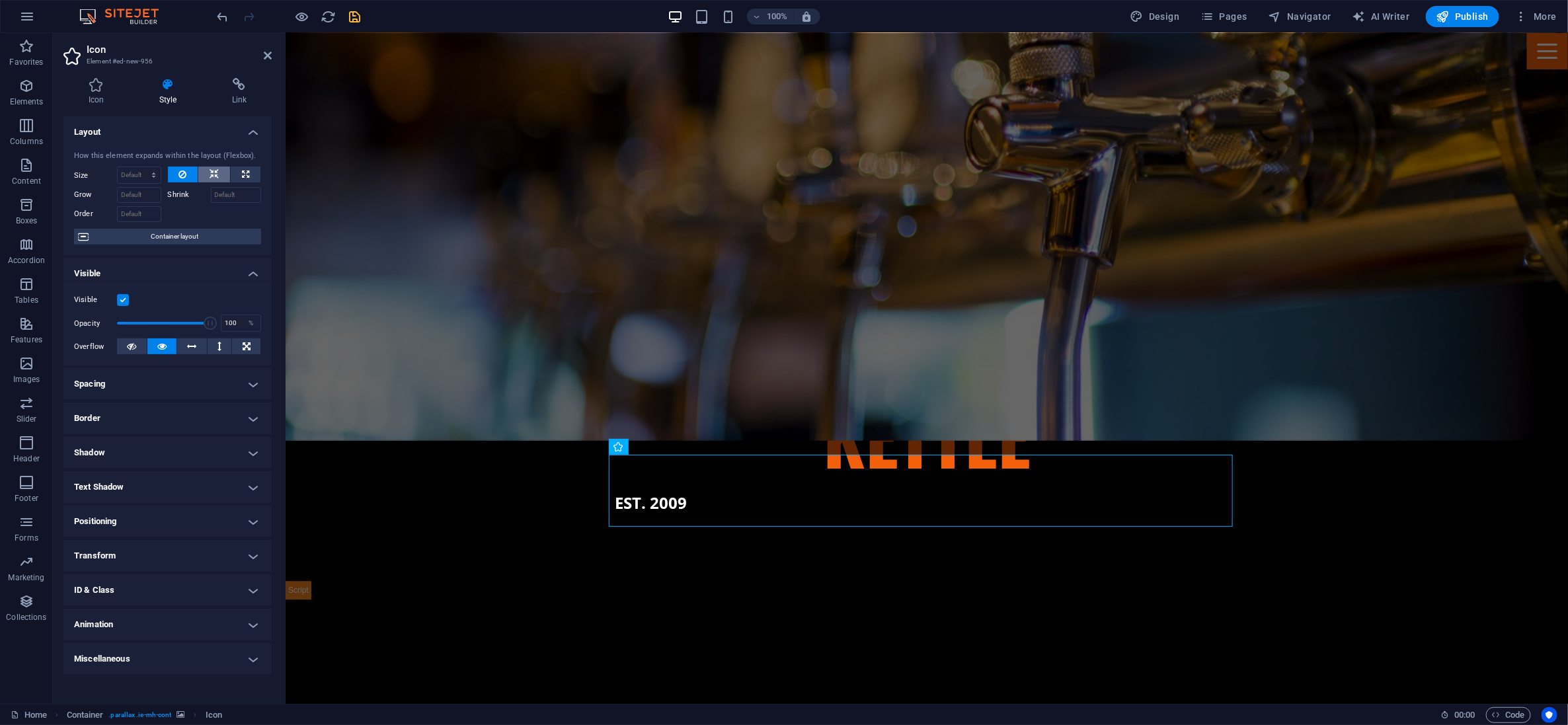
click at [215, 170] on icon at bounding box center [214, 174] width 10 height 16
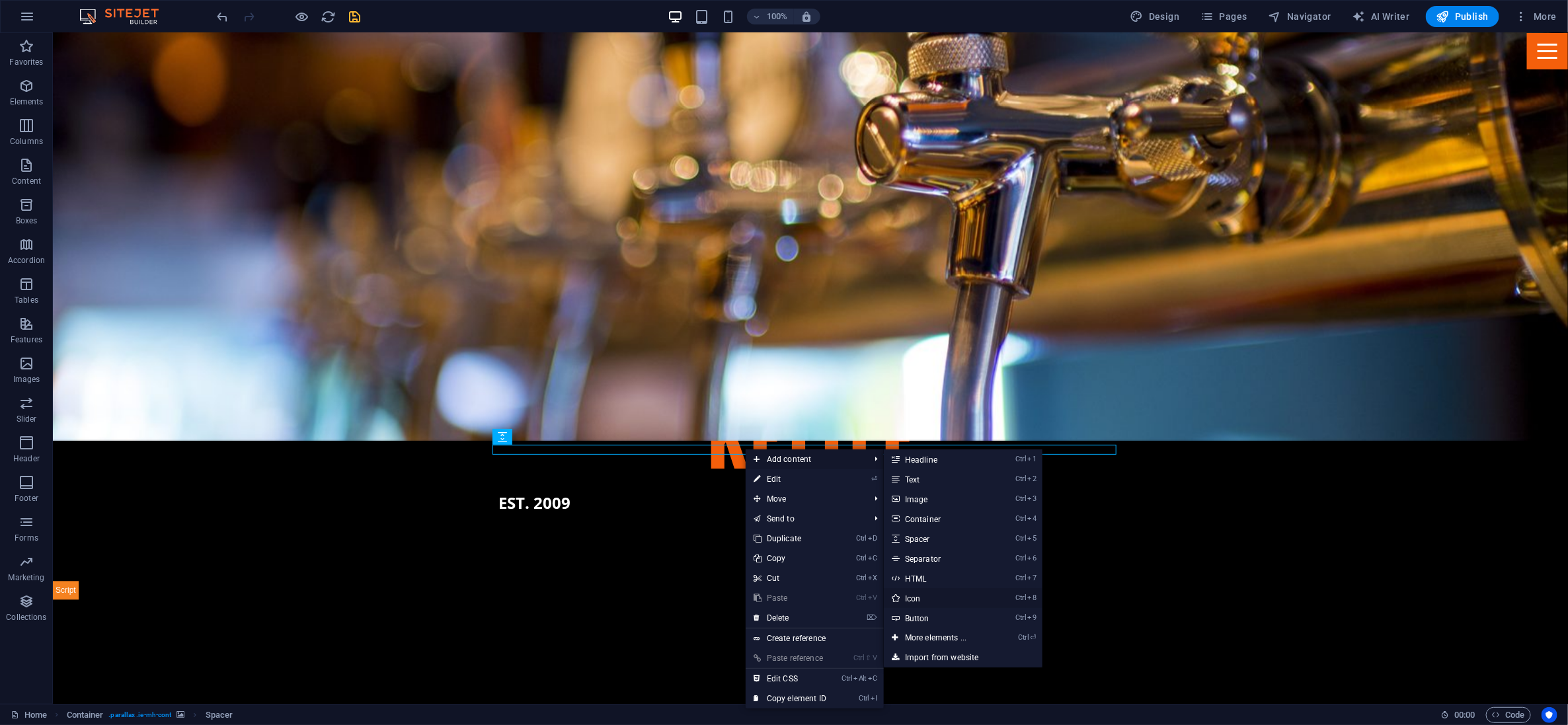
click at [775, 597] on link "Ctrl 8 Icon" at bounding box center [938, 598] width 109 height 19
select select "xMidYMid"
select select "px"
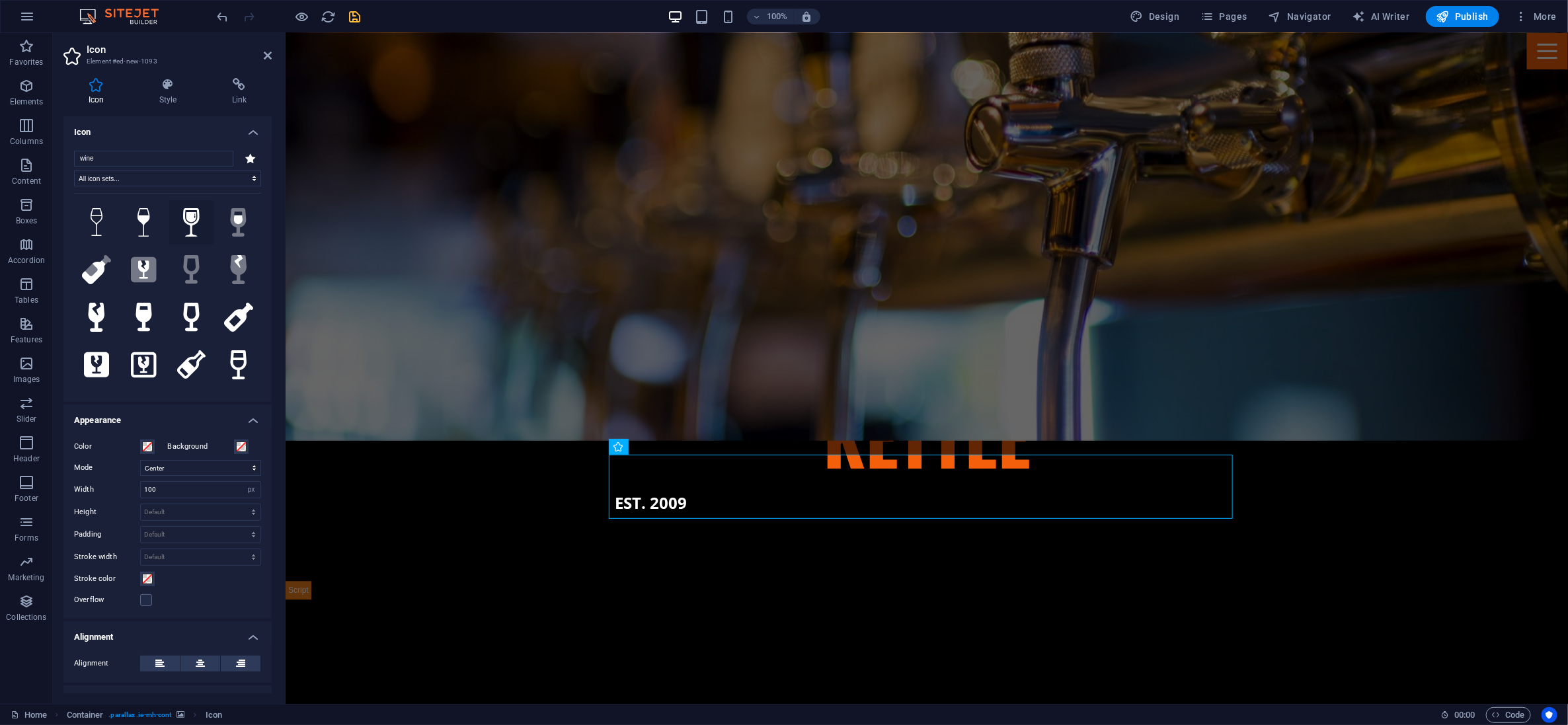
type input "wine"
click at [187, 218] on icon at bounding box center [191, 223] width 17 height 29
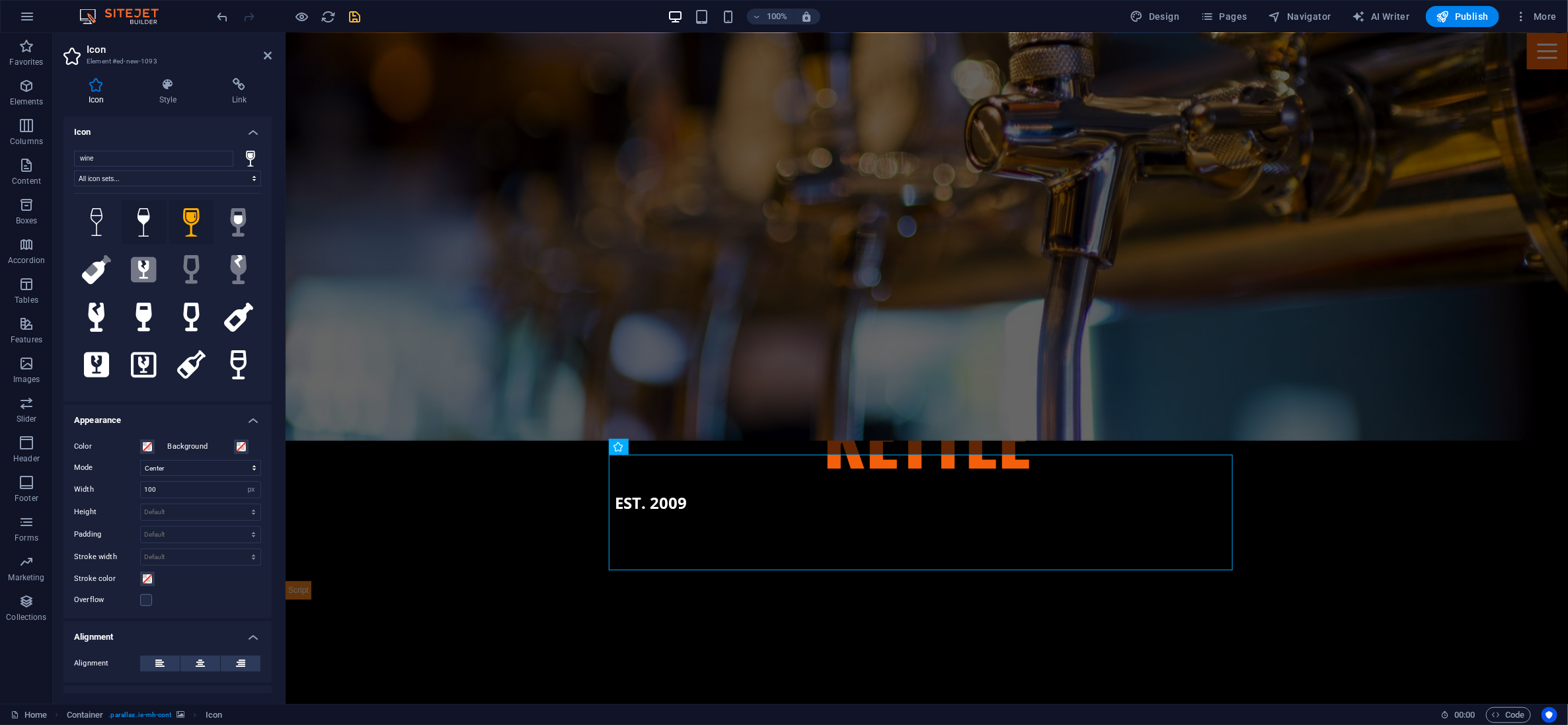
click at [144, 211] on icon at bounding box center [143, 223] width 13 height 29
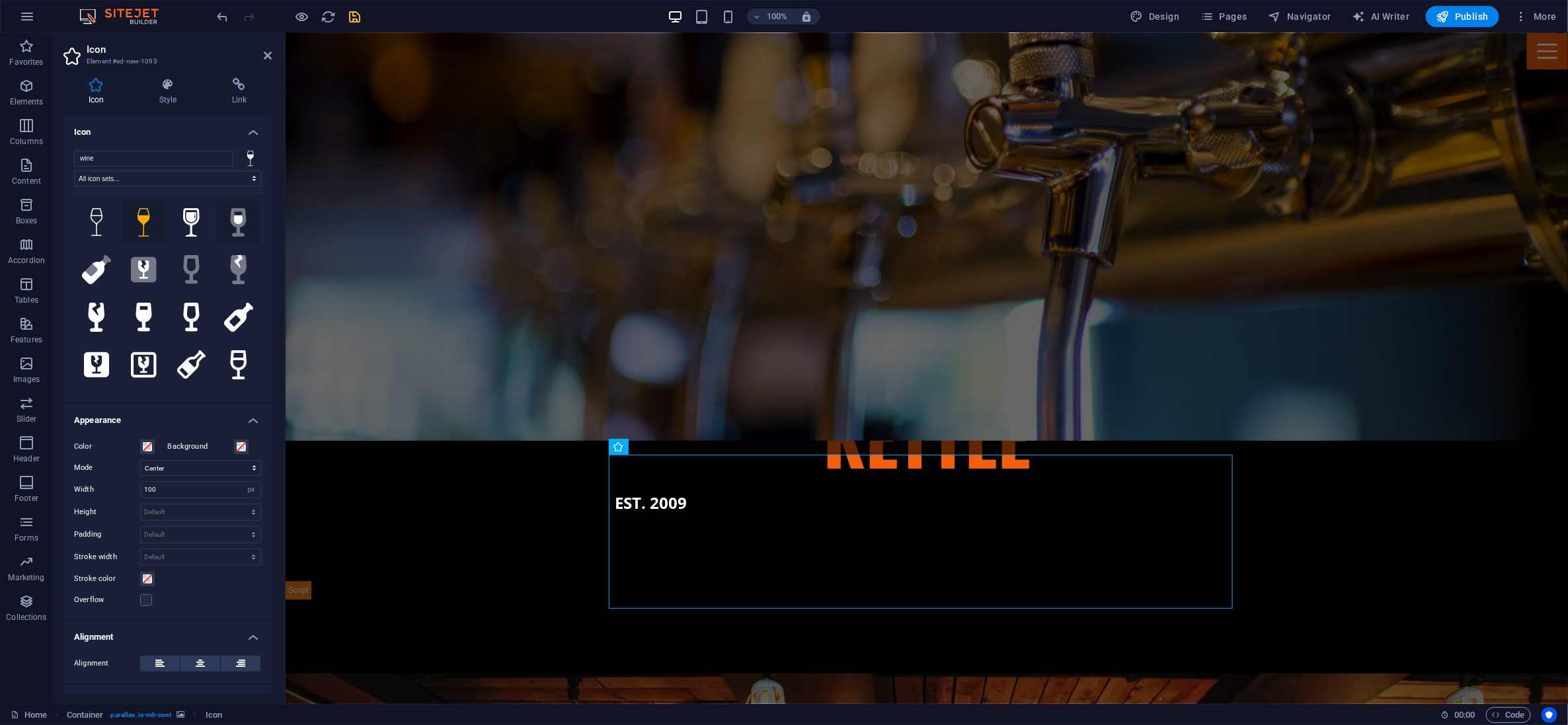
click at [233, 224] on icon at bounding box center [238, 223] width 16 height 29
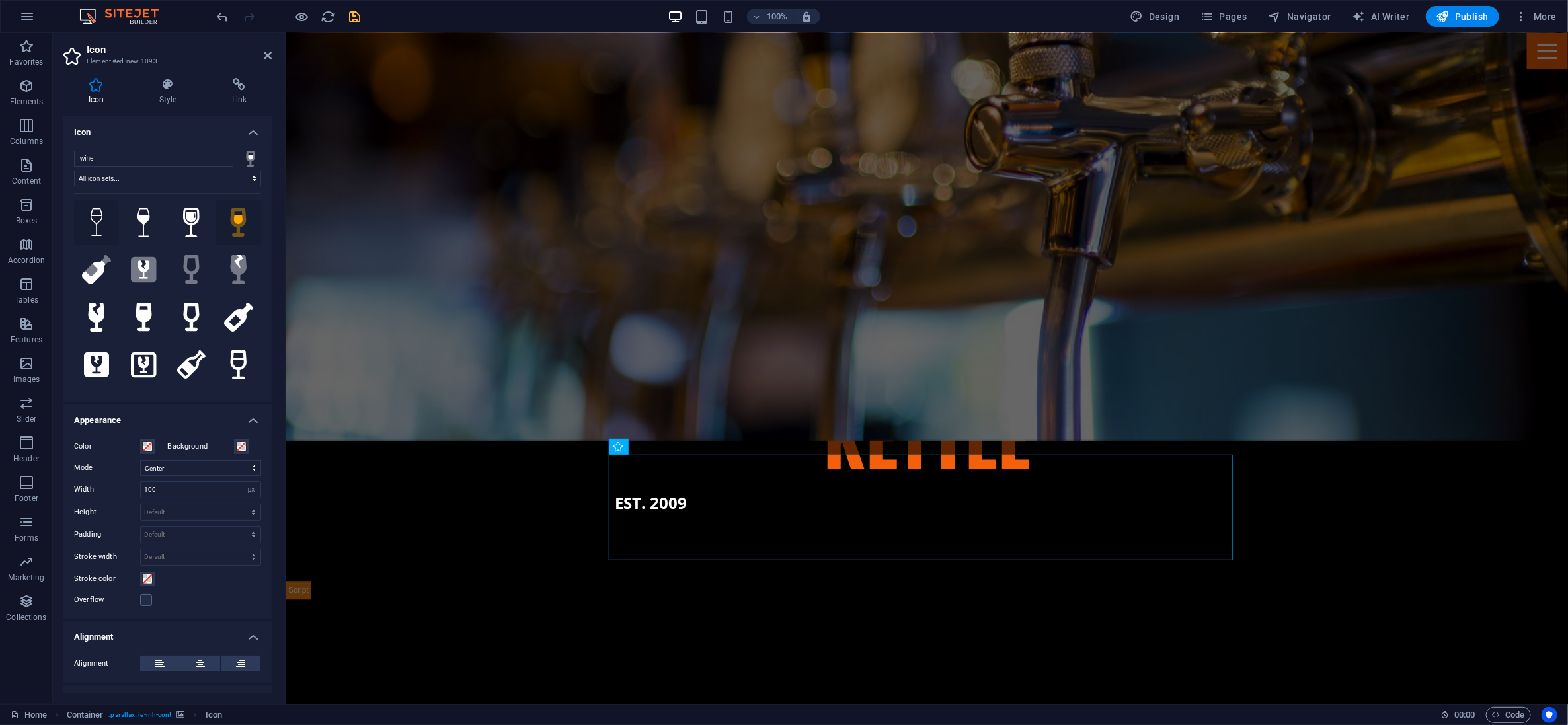
click at [97, 213] on icon at bounding box center [96, 223] width 13 height 29
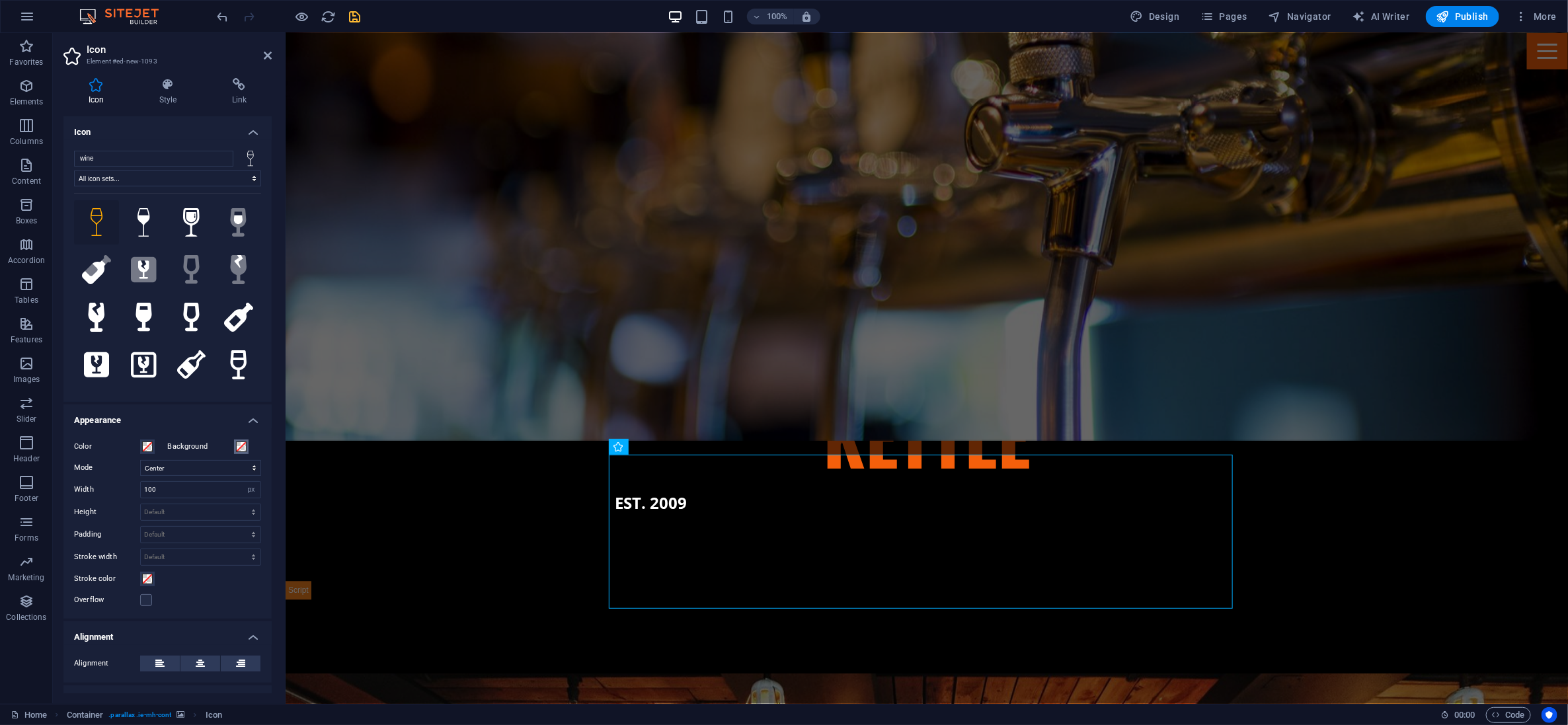
click at [242, 448] on span at bounding box center [241, 447] width 11 height 11
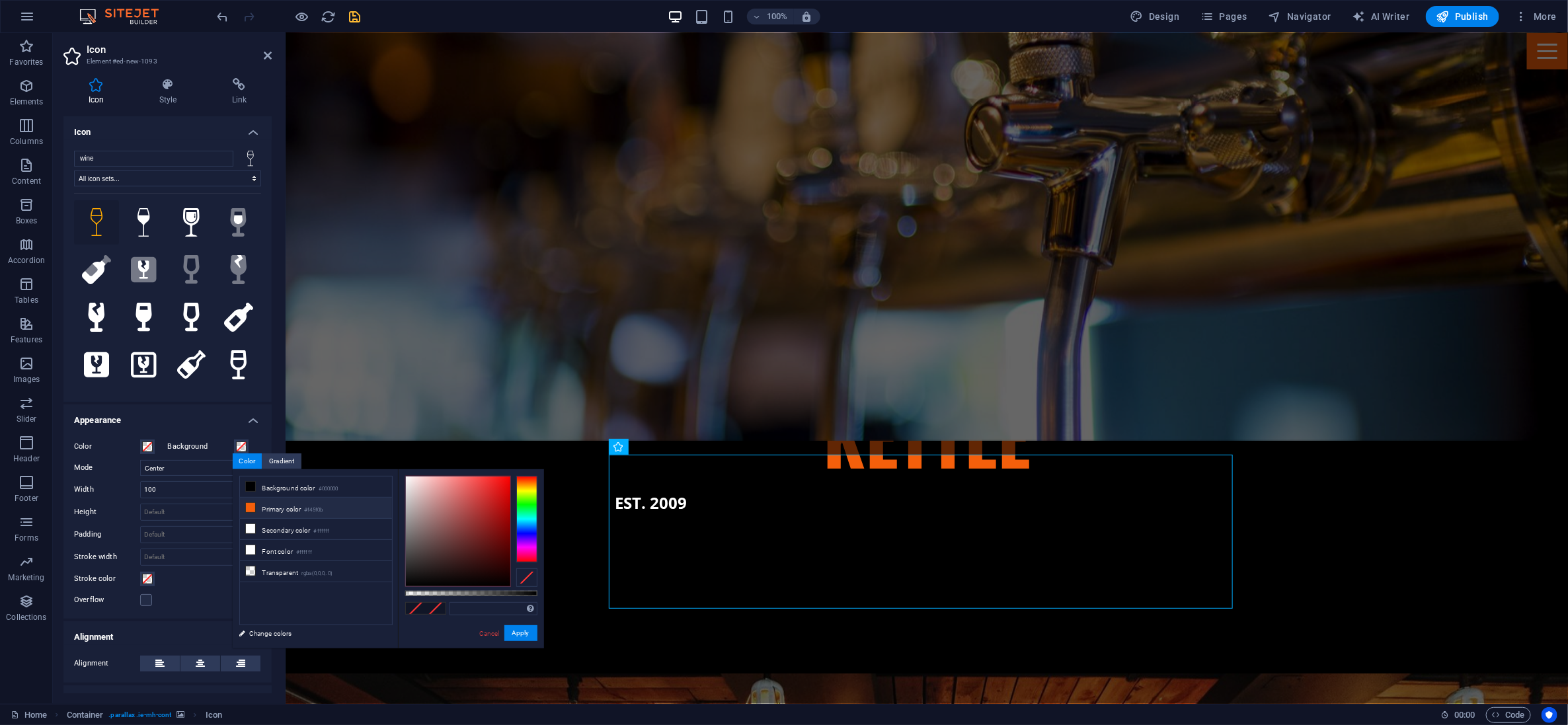
click at [251, 510] on icon at bounding box center [251, 508] width 10 height 10
click at [239, 445] on span at bounding box center [241, 447] width 11 height 11
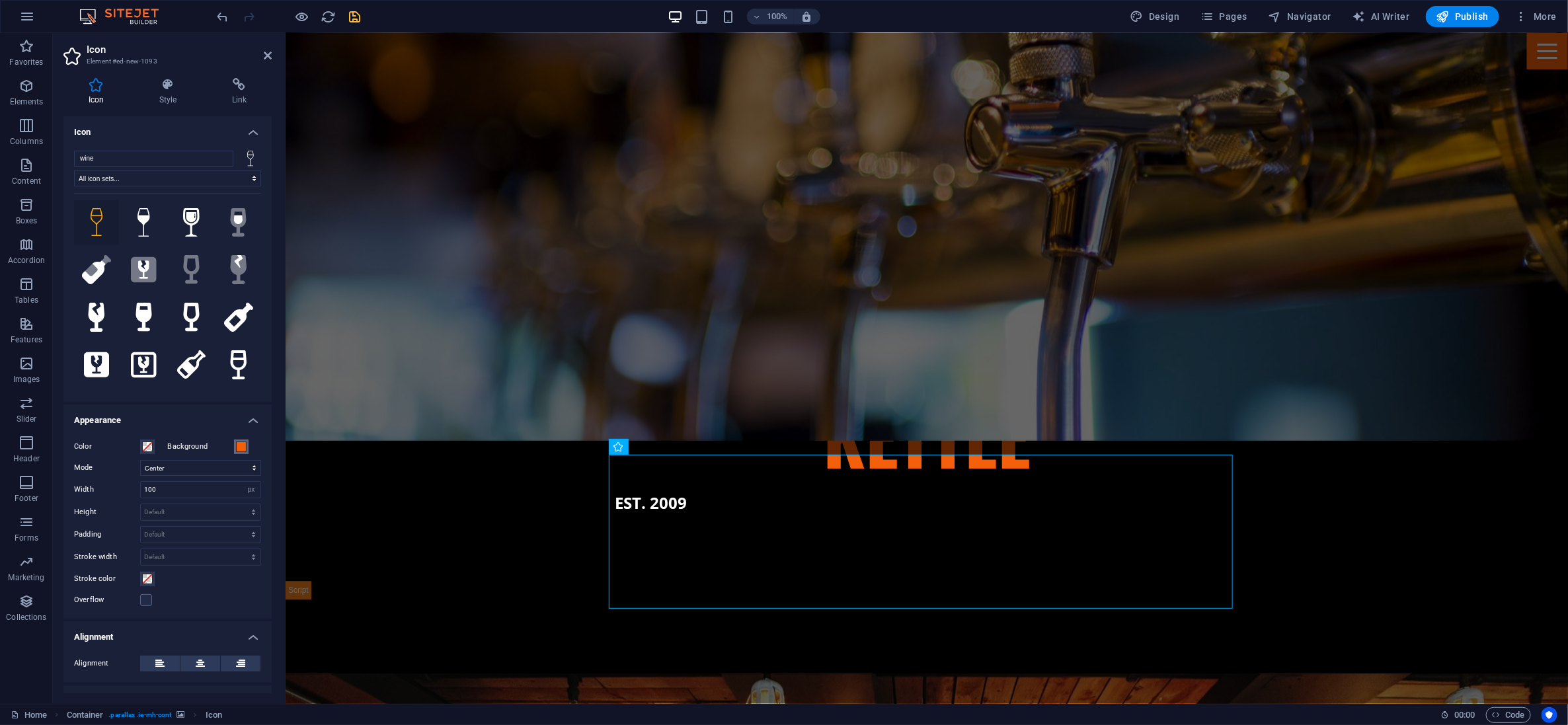
click at [239, 445] on span at bounding box center [241, 447] width 11 height 11
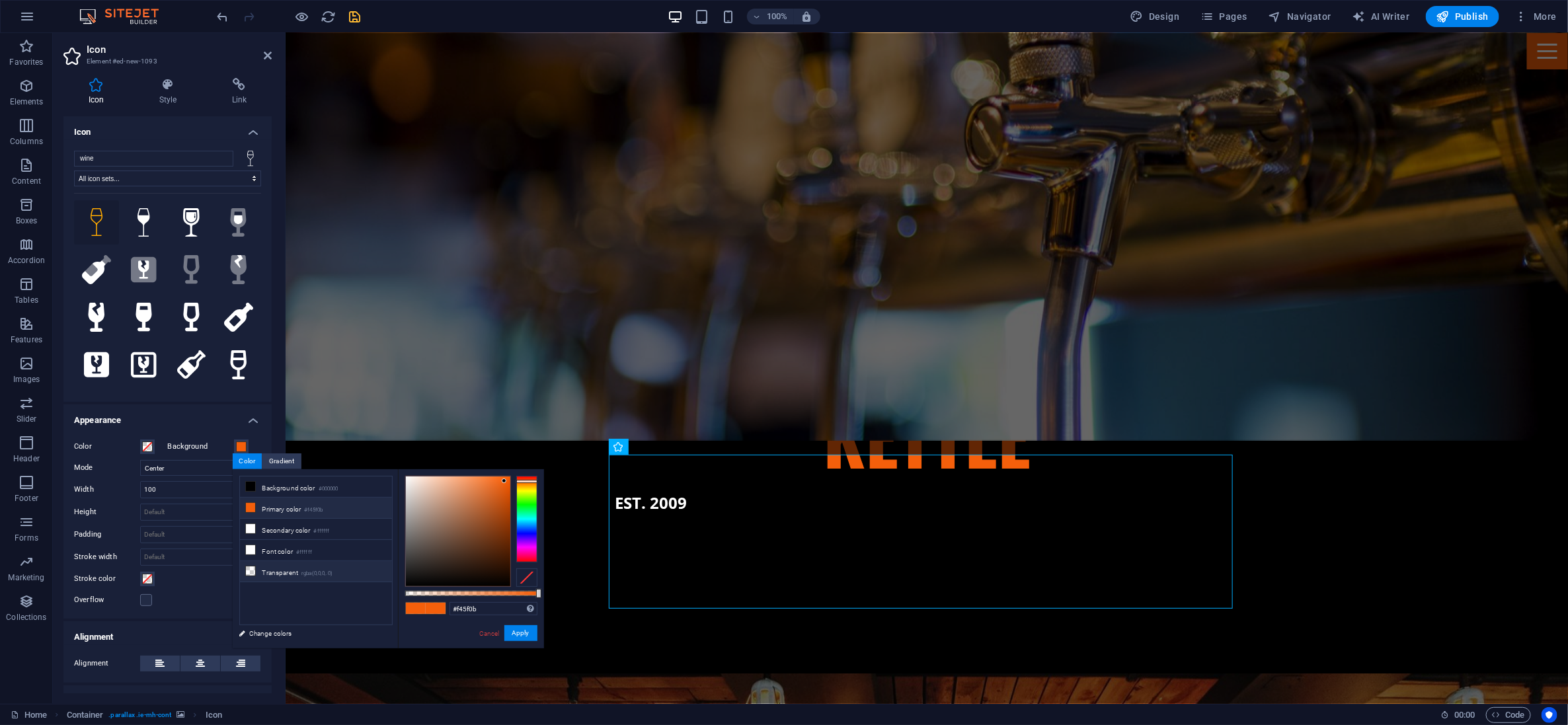
click at [252, 570] on icon at bounding box center [251, 571] width 10 height 10
type input "rgba(0, 0, 0, 0)"
click at [146, 445] on span at bounding box center [147, 447] width 11 height 11
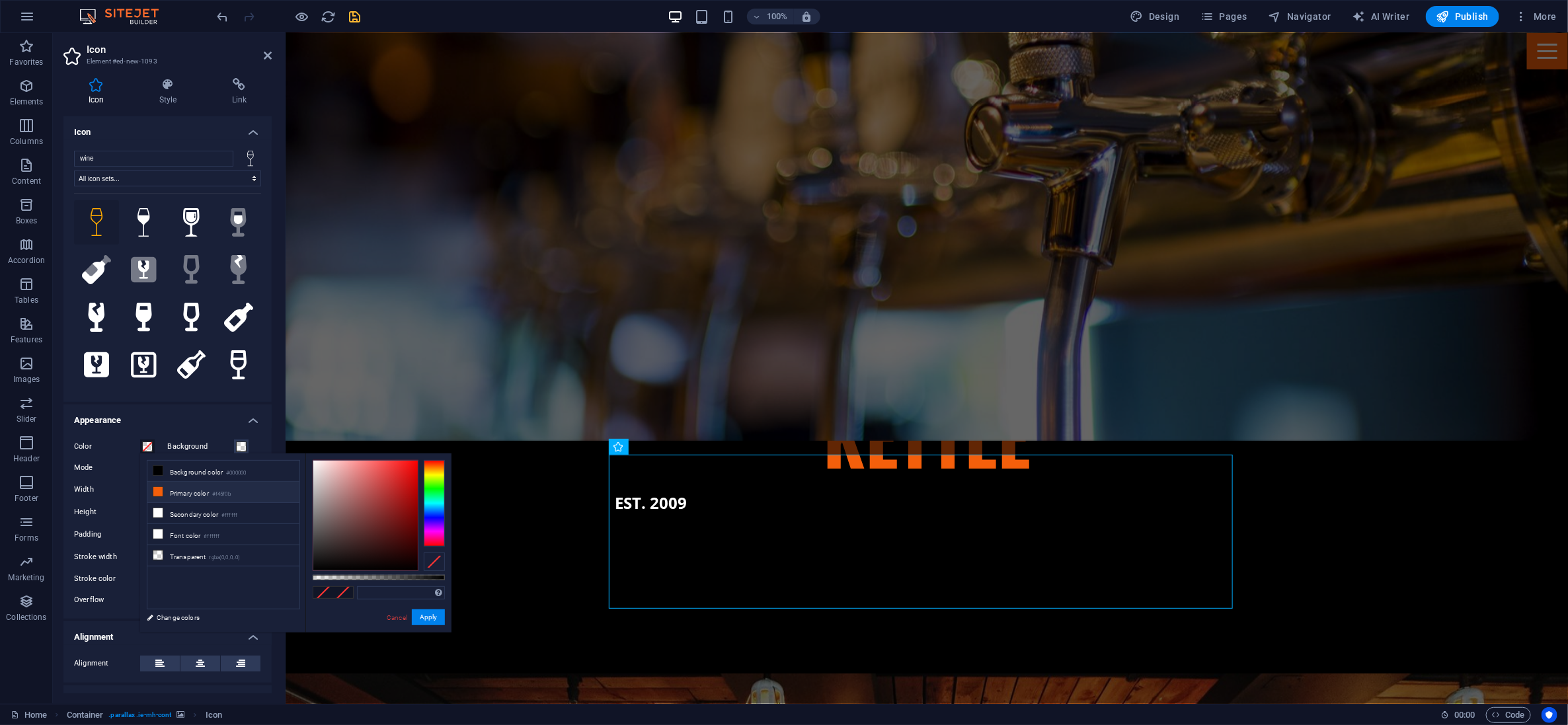
click at [158, 489] on icon at bounding box center [159, 492] width 10 height 10
type input "#f45f0b"
click at [103, 262] on icon at bounding box center [93, 272] width 23 height 23
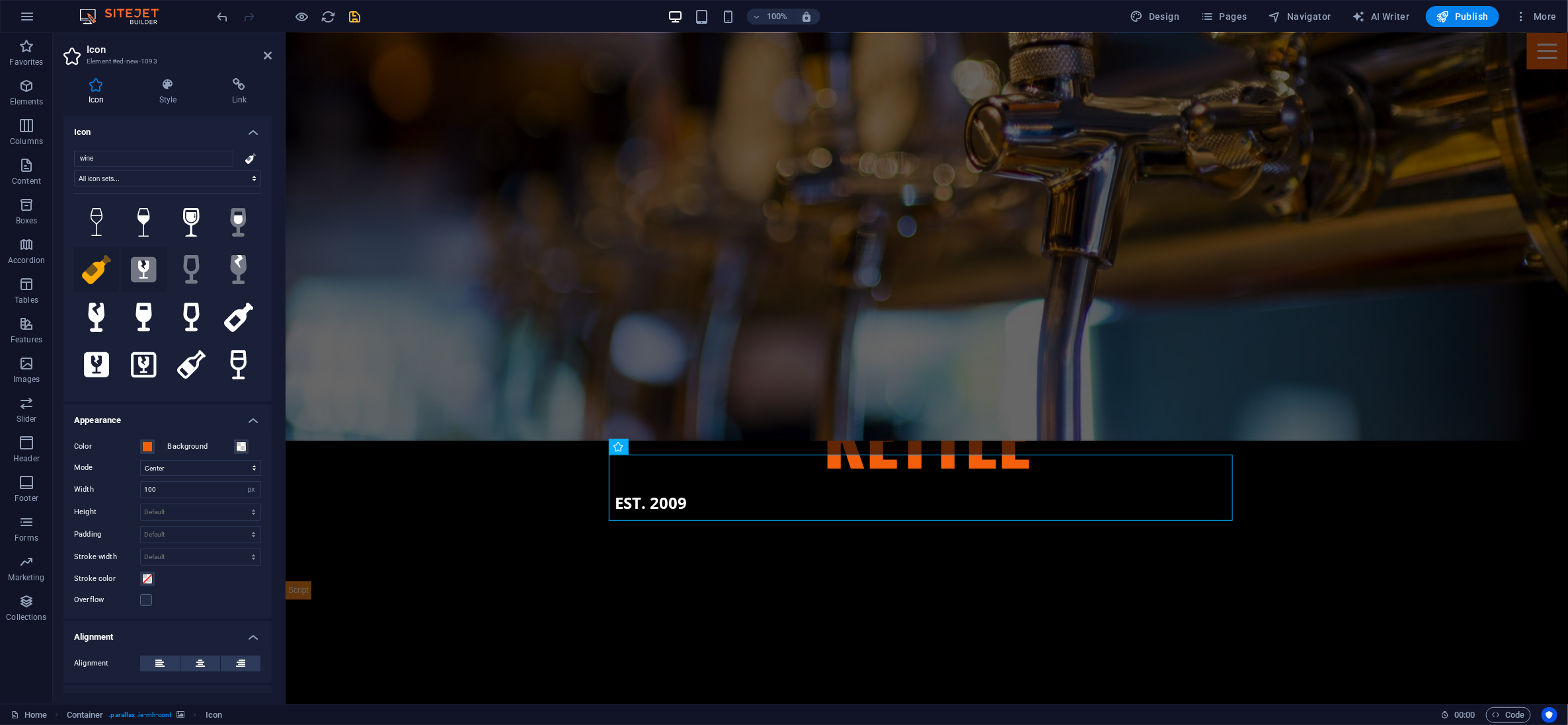
click at [143, 266] on icon at bounding box center [143, 270] width 11 height 18
click at [187, 269] on icon ".fa-secondary{opacity:.4}" at bounding box center [191, 270] width 18 height 29
click at [232, 266] on icon at bounding box center [238, 270] width 16 height 29
click at [93, 303] on icon at bounding box center [96, 317] width 16 height 29
click at [141, 311] on icon at bounding box center [143, 317] width 16 height 29
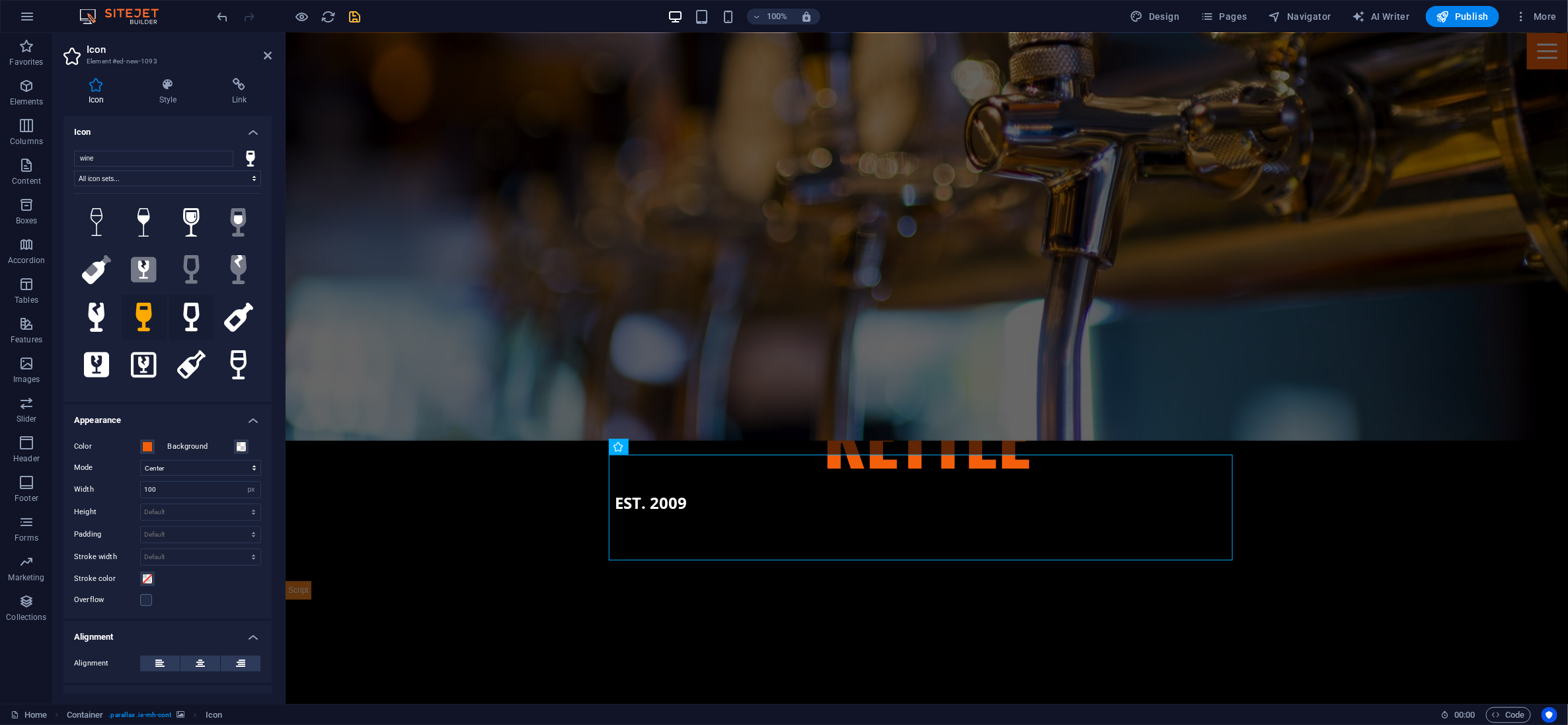
click at [183, 310] on icon at bounding box center [191, 317] width 16 height 29
click at [236, 312] on icon at bounding box center [238, 317] width 29 height 29
click at [100, 359] on icon at bounding box center [96, 365] width 25 height 29
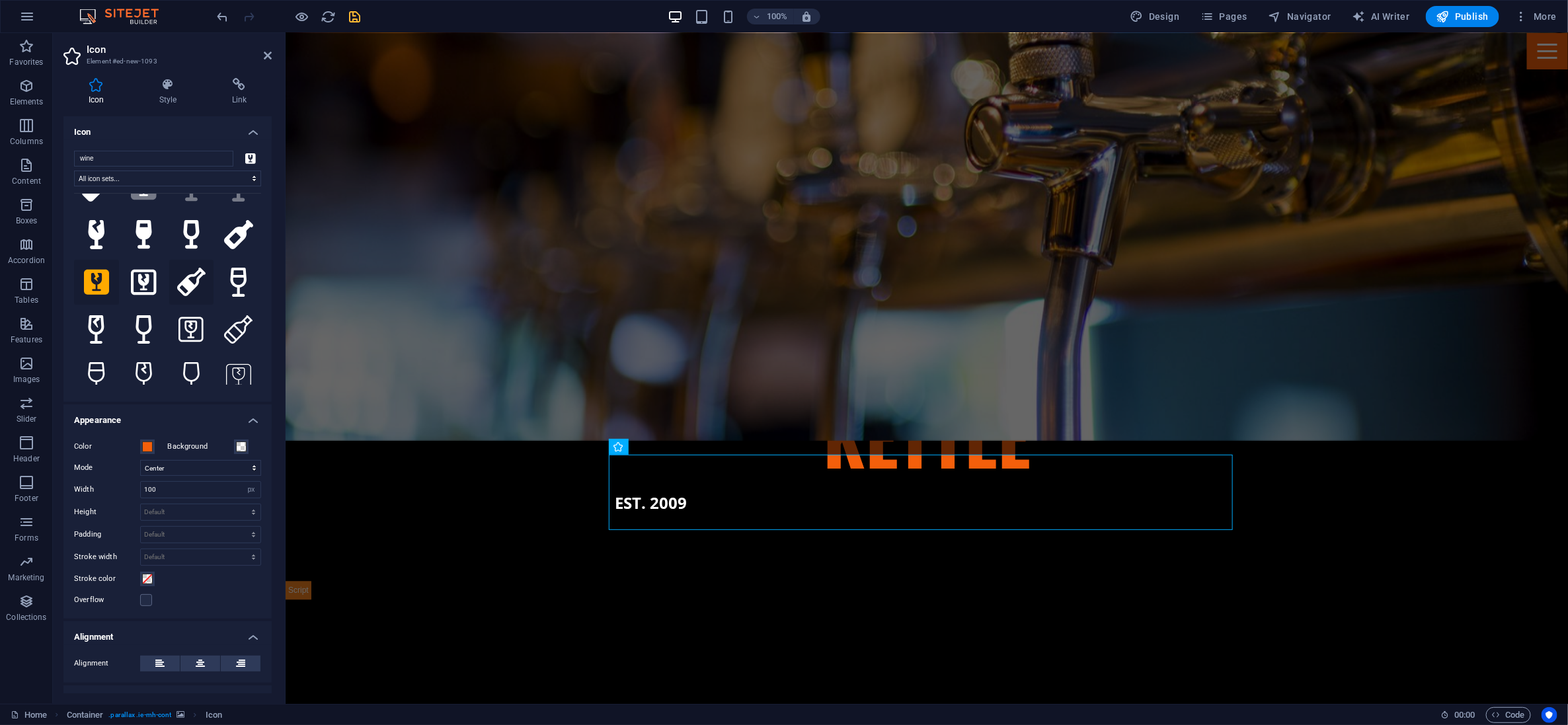
click at [182, 277] on icon at bounding box center [192, 282] width 29 height 29
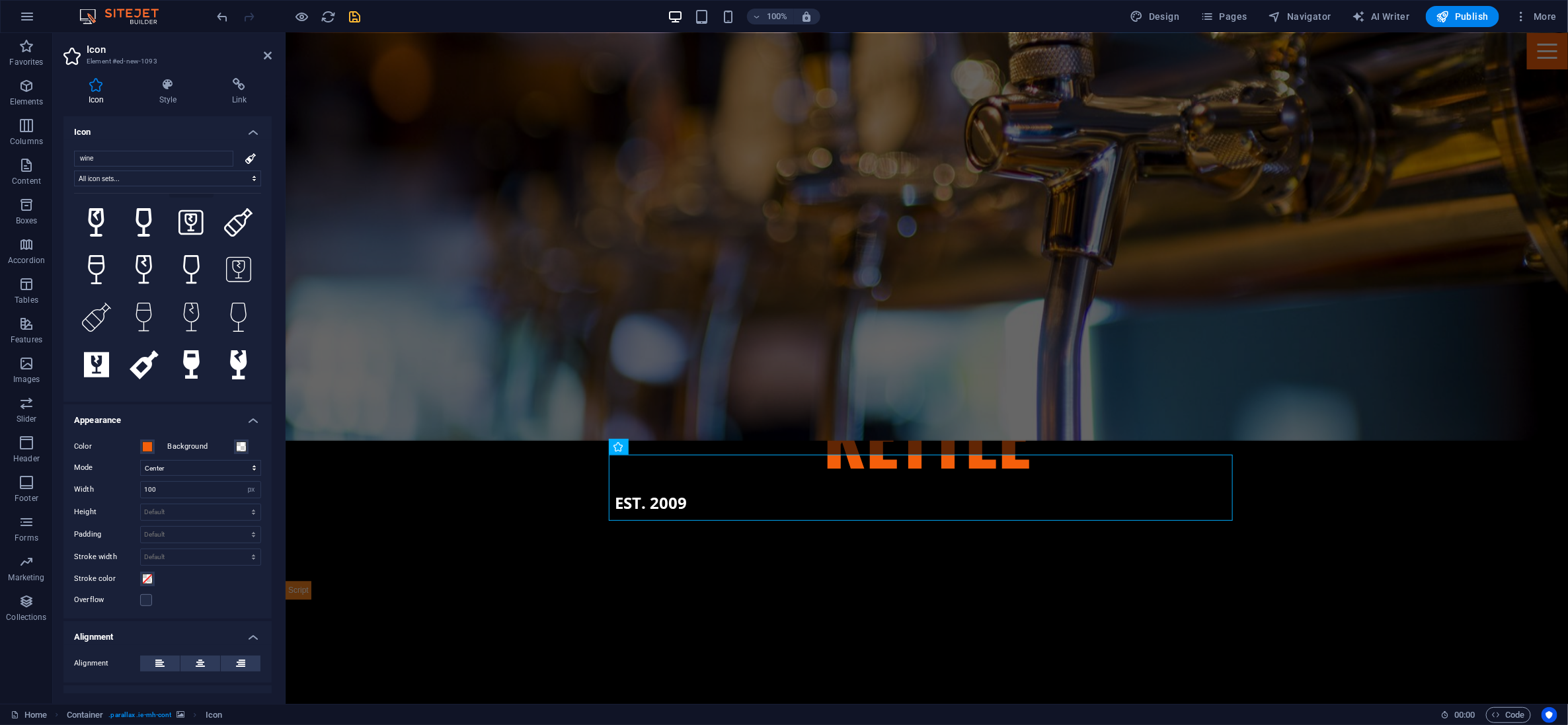
scroll to position [248, 0]
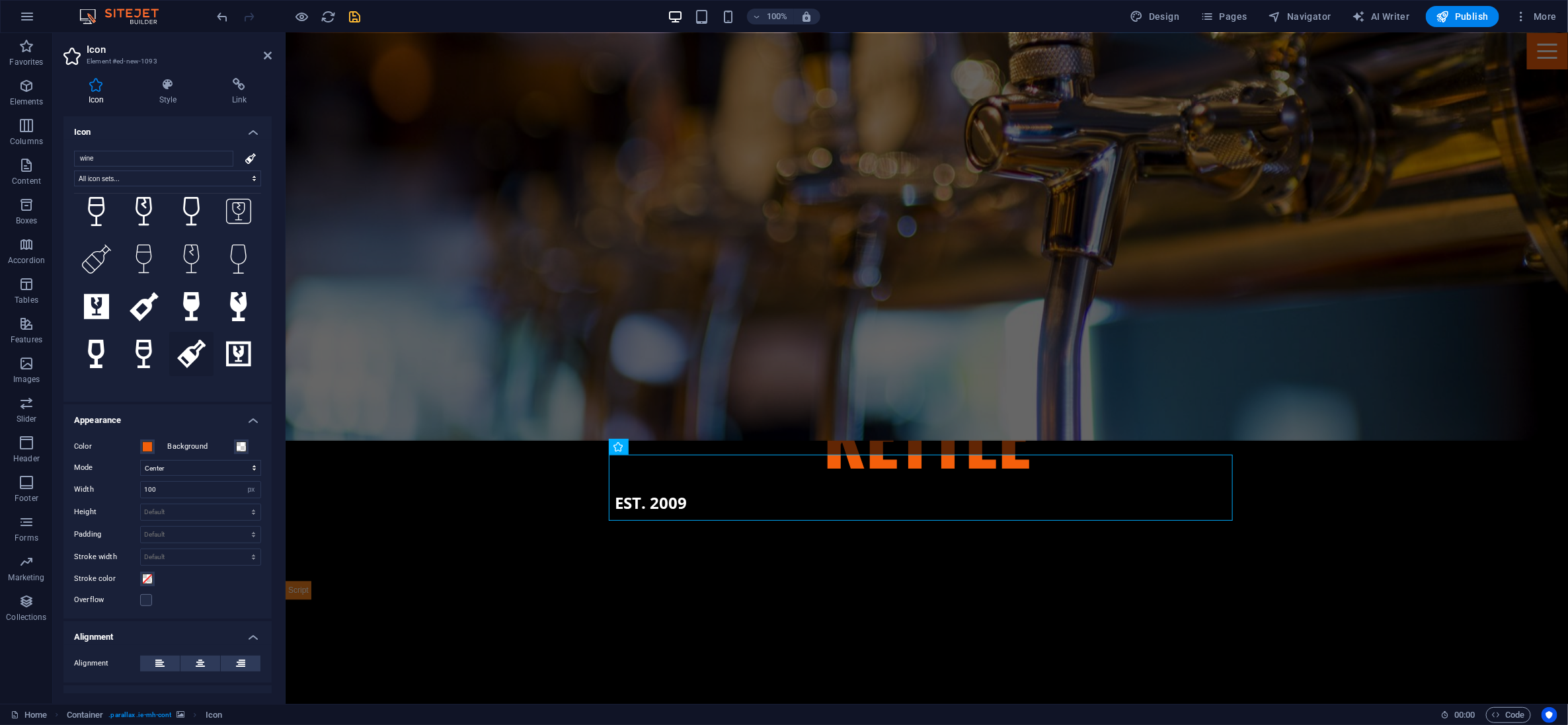
click at [193, 340] on icon at bounding box center [192, 354] width 29 height 29
click at [192, 296] on icon at bounding box center [191, 307] width 17 height 29
click at [97, 255] on icon at bounding box center [96, 259] width 29 height 29
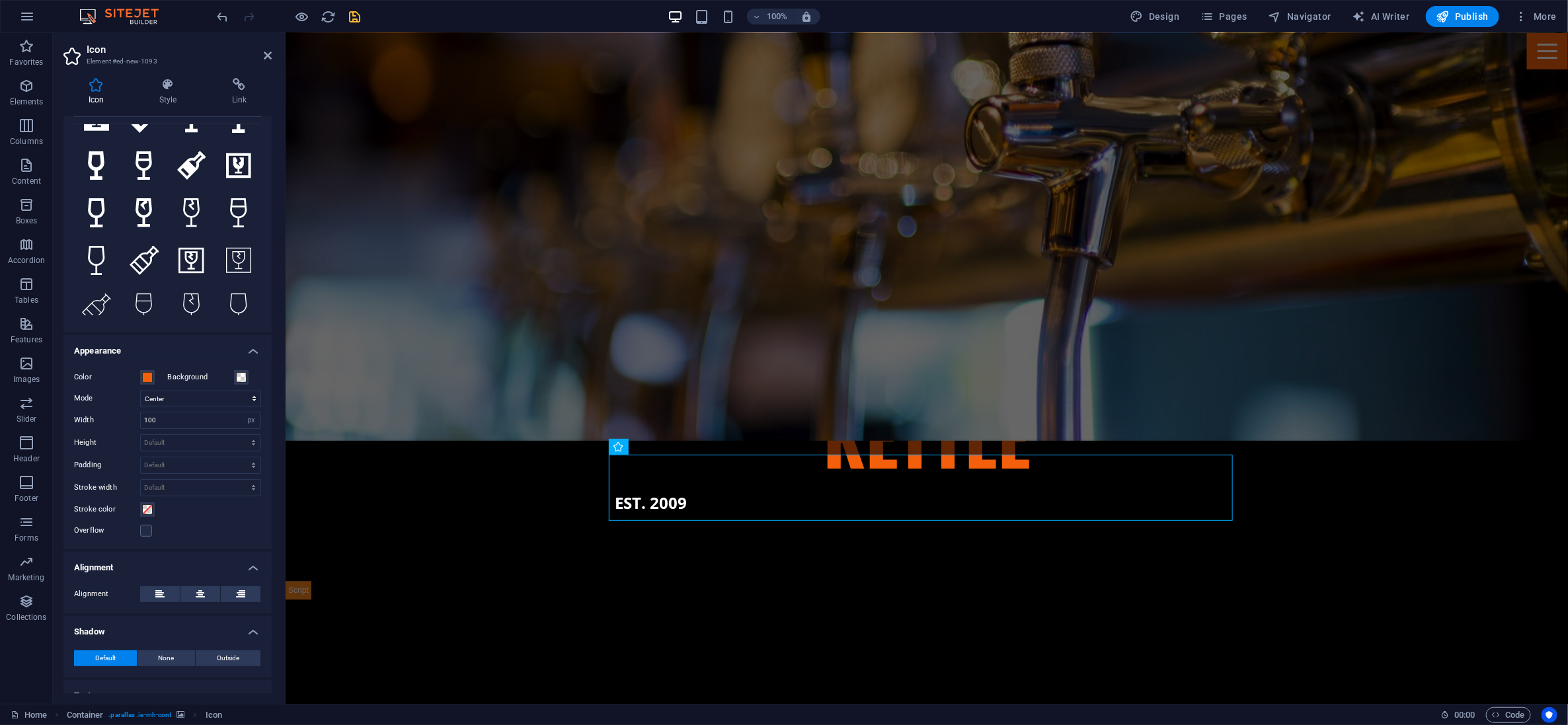
scroll to position [83, 0]
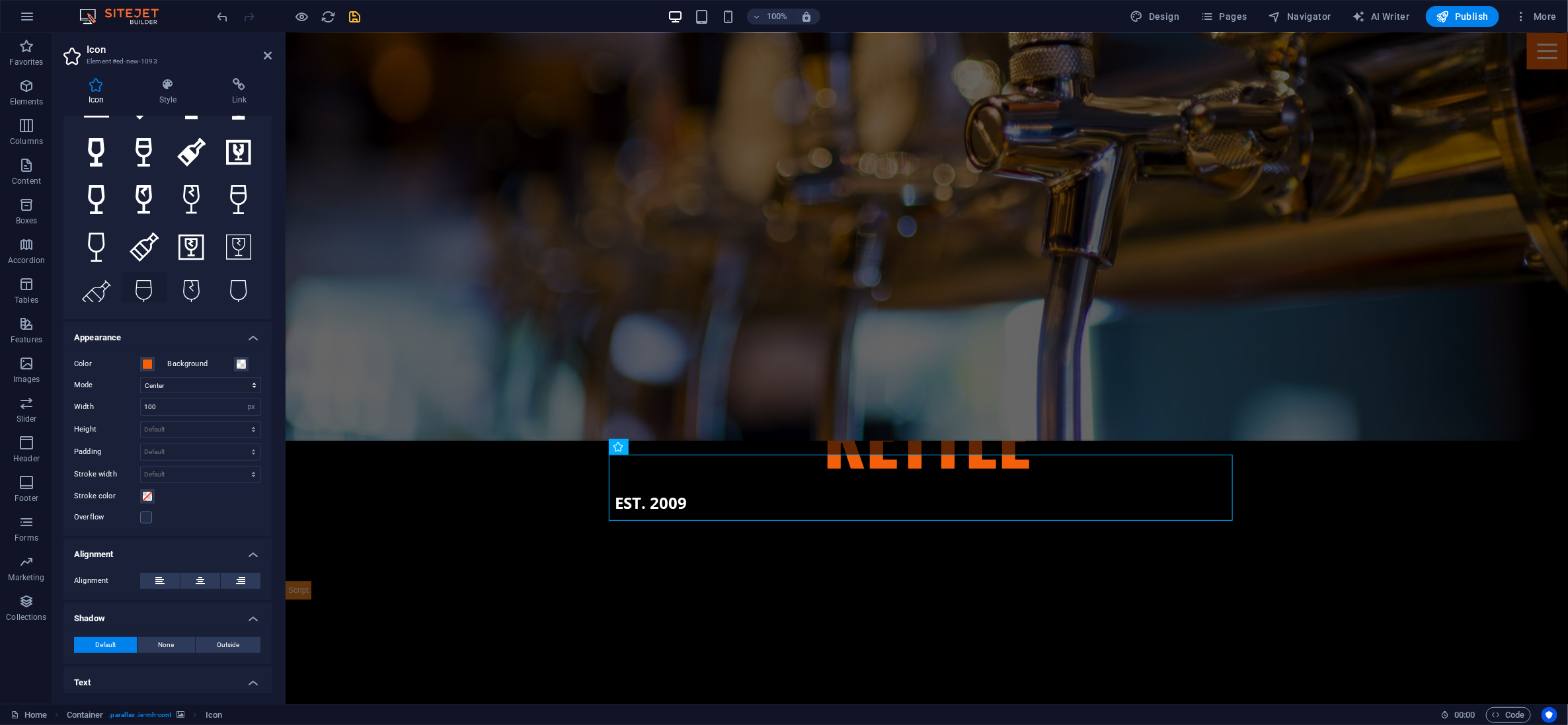
click at [137, 280] on icon at bounding box center [144, 295] width 18 height 29
click at [103, 280] on icon at bounding box center [96, 295] width 29 height 29
click at [192, 280] on icon at bounding box center [191, 295] width 18 height 29
click at [191, 238] on icon at bounding box center [191, 247] width 25 height 29
click at [232, 235] on icon at bounding box center [238, 247] width 25 height 29
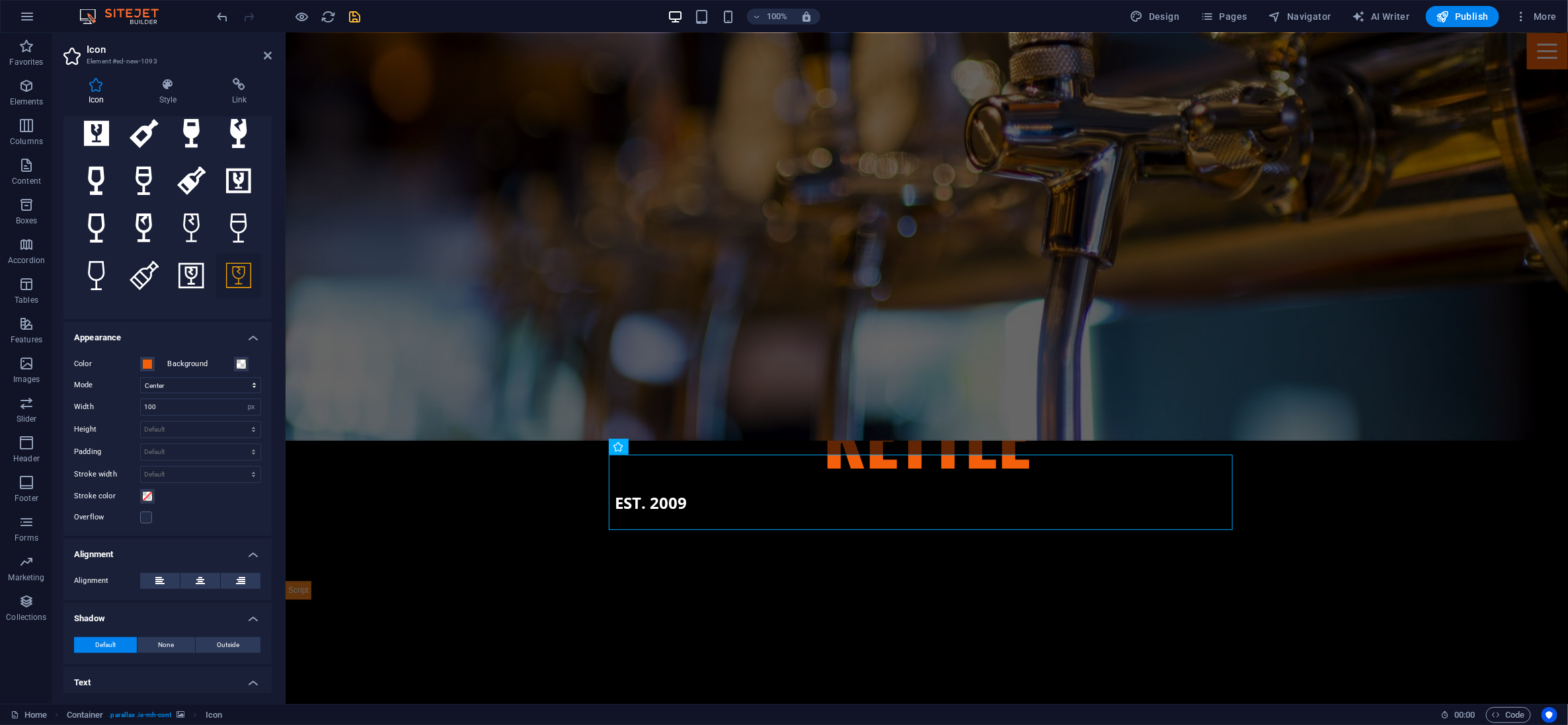
scroll to position [284, 0]
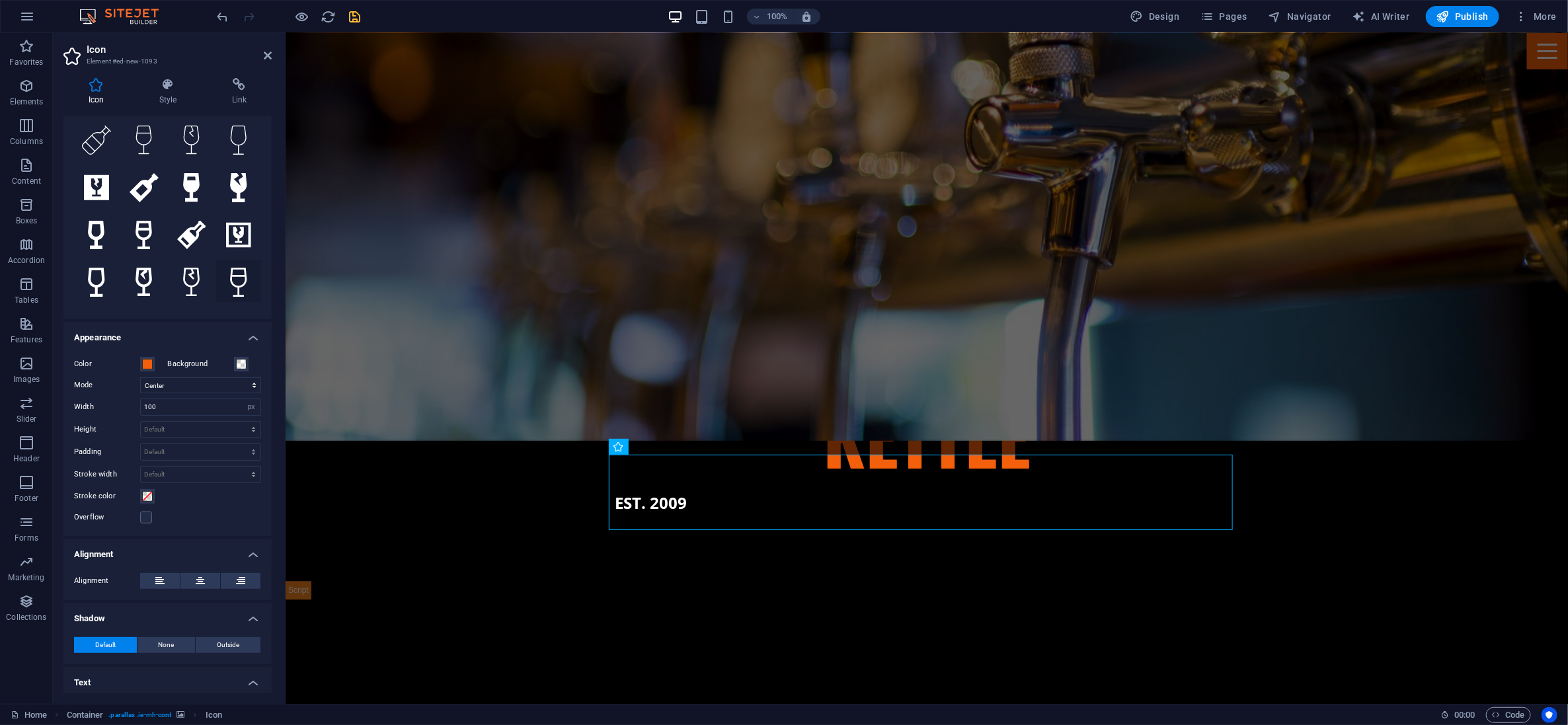
click at [232, 268] on icon at bounding box center [238, 282] width 18 height 29
click at [184, 268] on icon at bounding box center [191, 282] width 18 height 29
click at [145, 268] on icon at bounding box center [144, 282] width 18 height 29
click at [101, 268] on icon at bounding box center [95, 282] width 17 height 29
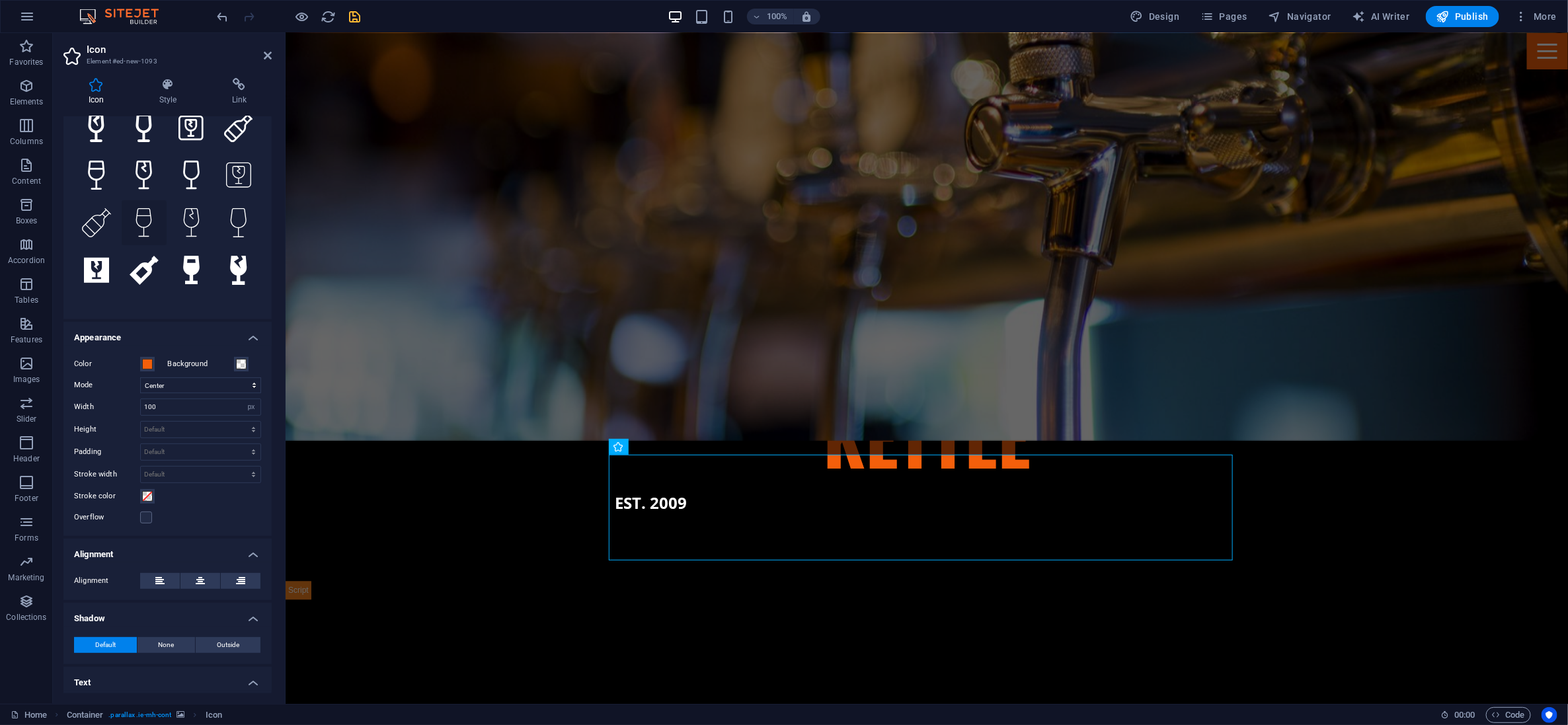
click at [147, 211] on icon at bounding box center [144, 223] width 18 height 29
click at [99, 213] on icon at bounding box center [96, 223] width 29 height 29
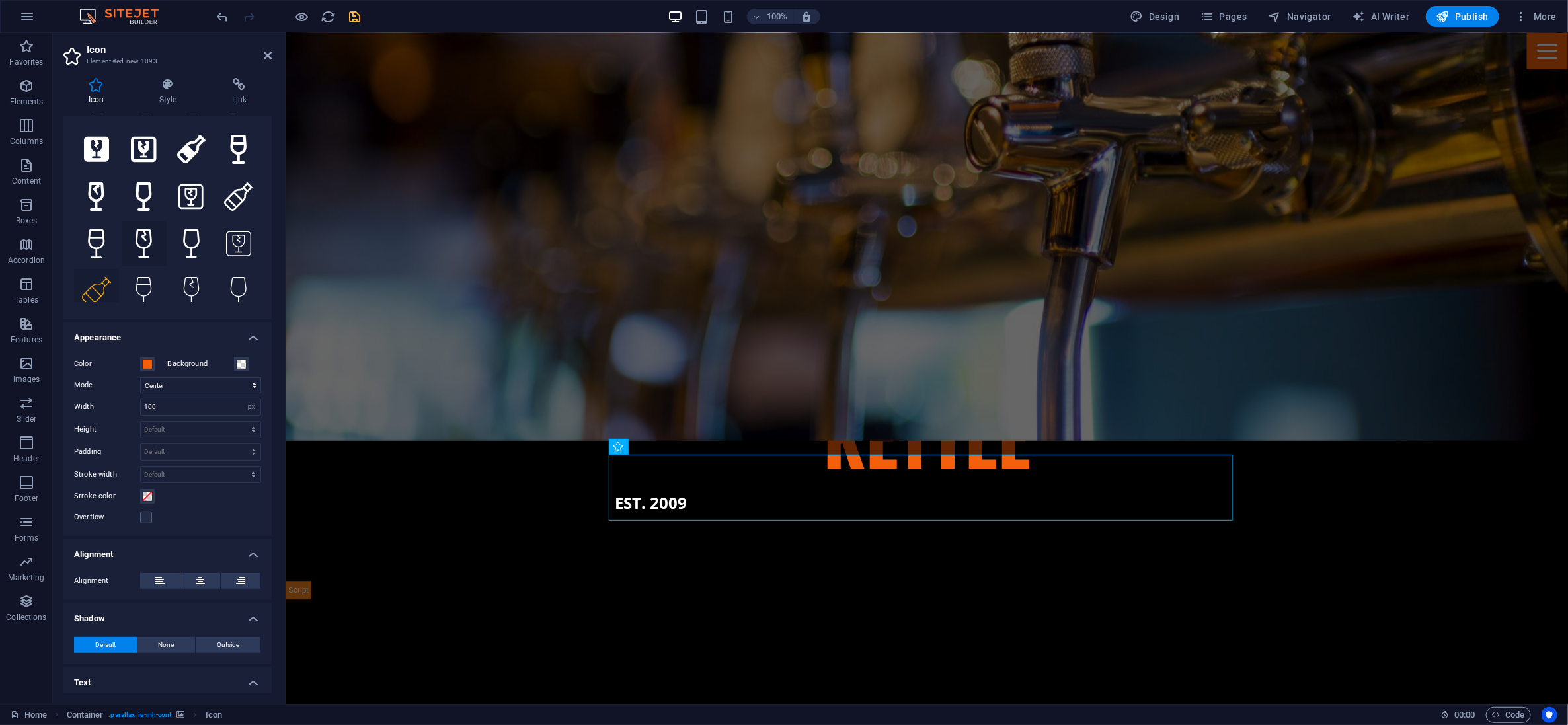
scroll to position [119, 0]
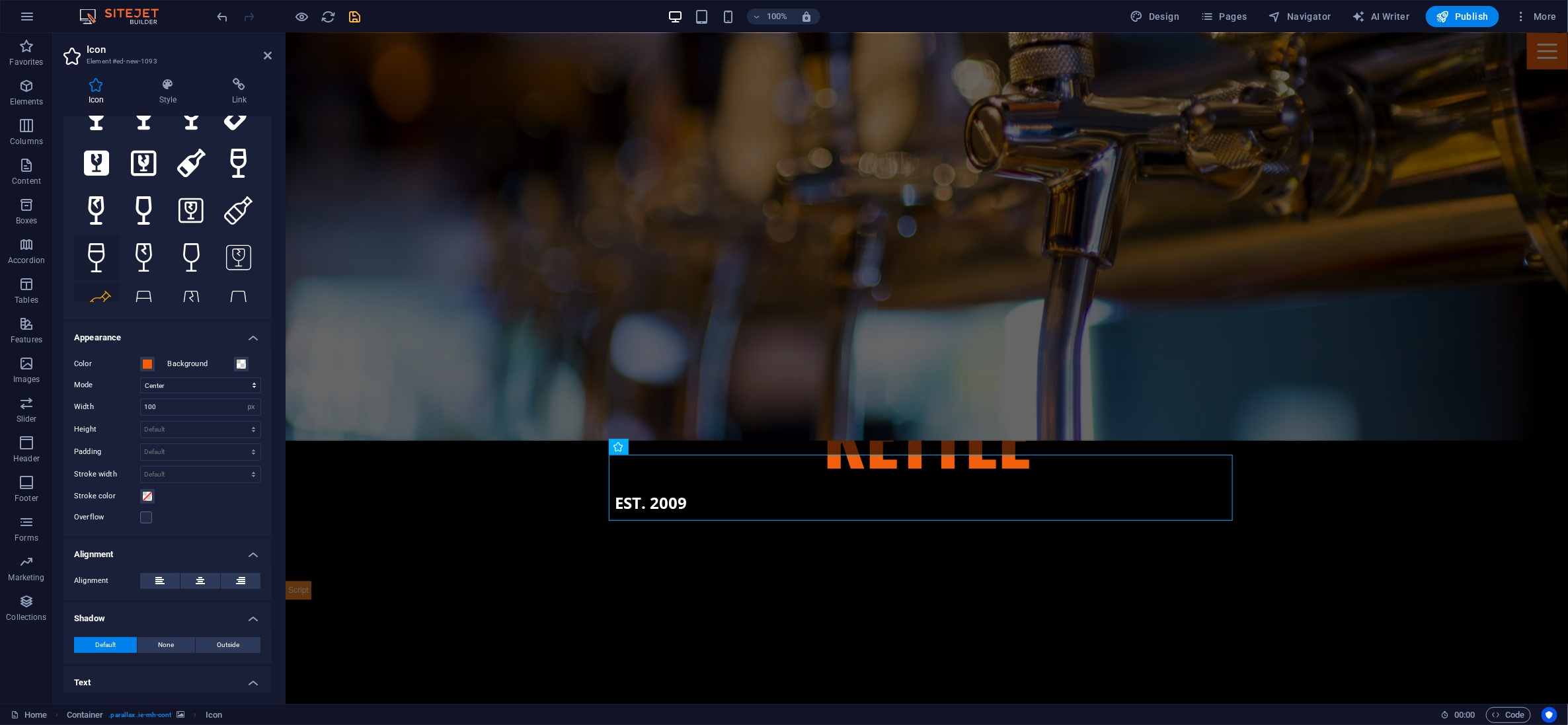
click at [94, 243] on icon at bounding box center [96, 258] width 18 height 29
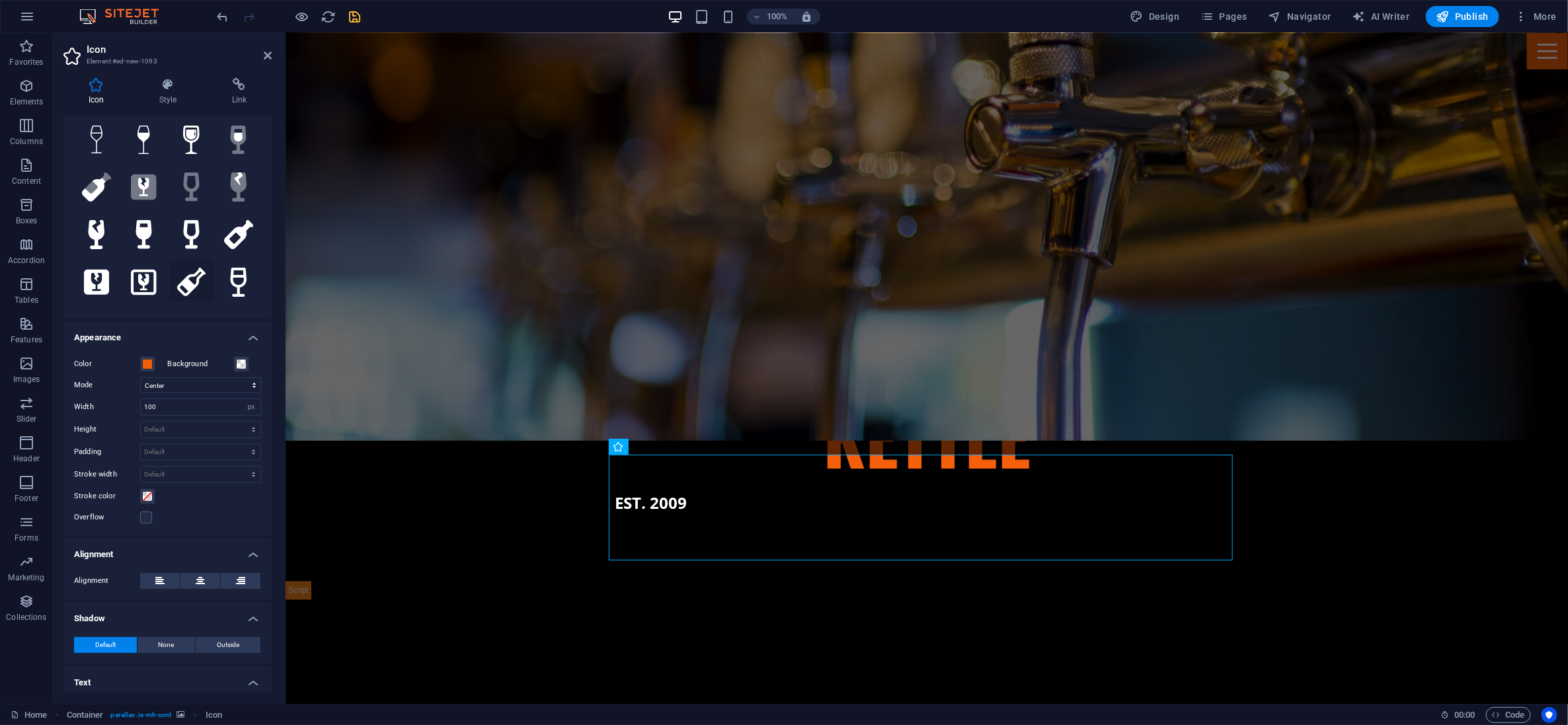
scroll to position [0, 0]
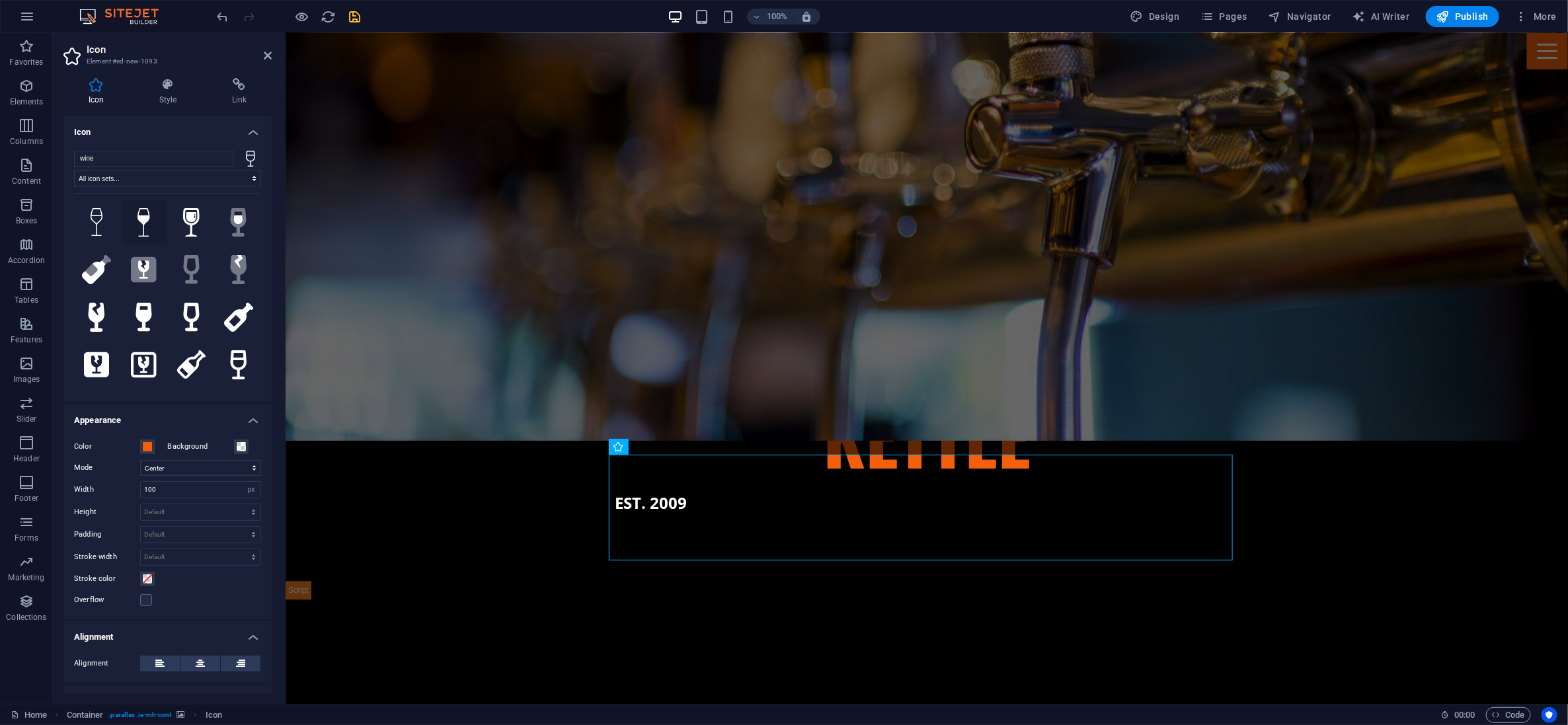
click at [150, 219] on button at bounding box center [144, 223] width 45 height 45
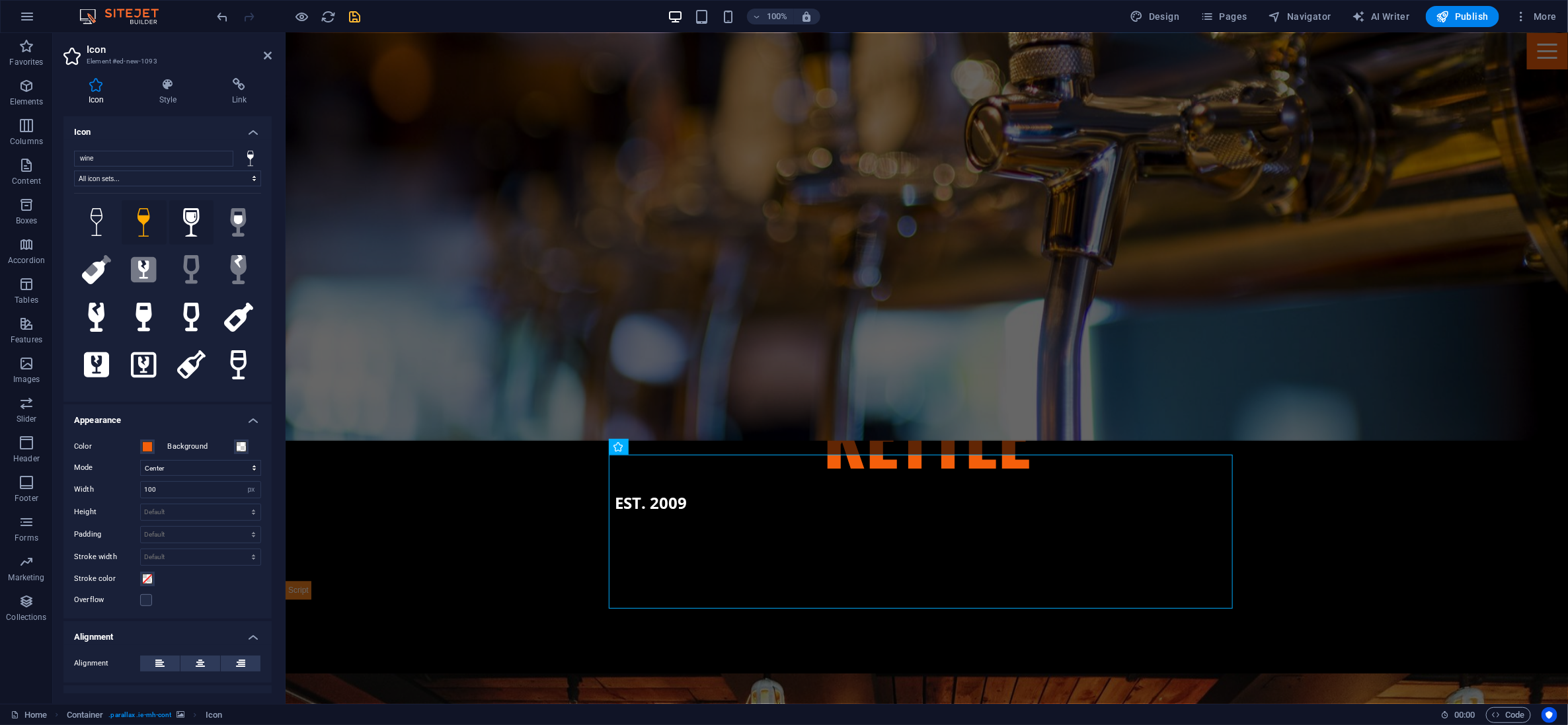
click at [193, 222] on icon at bounding box center [191, 223] width 17 height 29
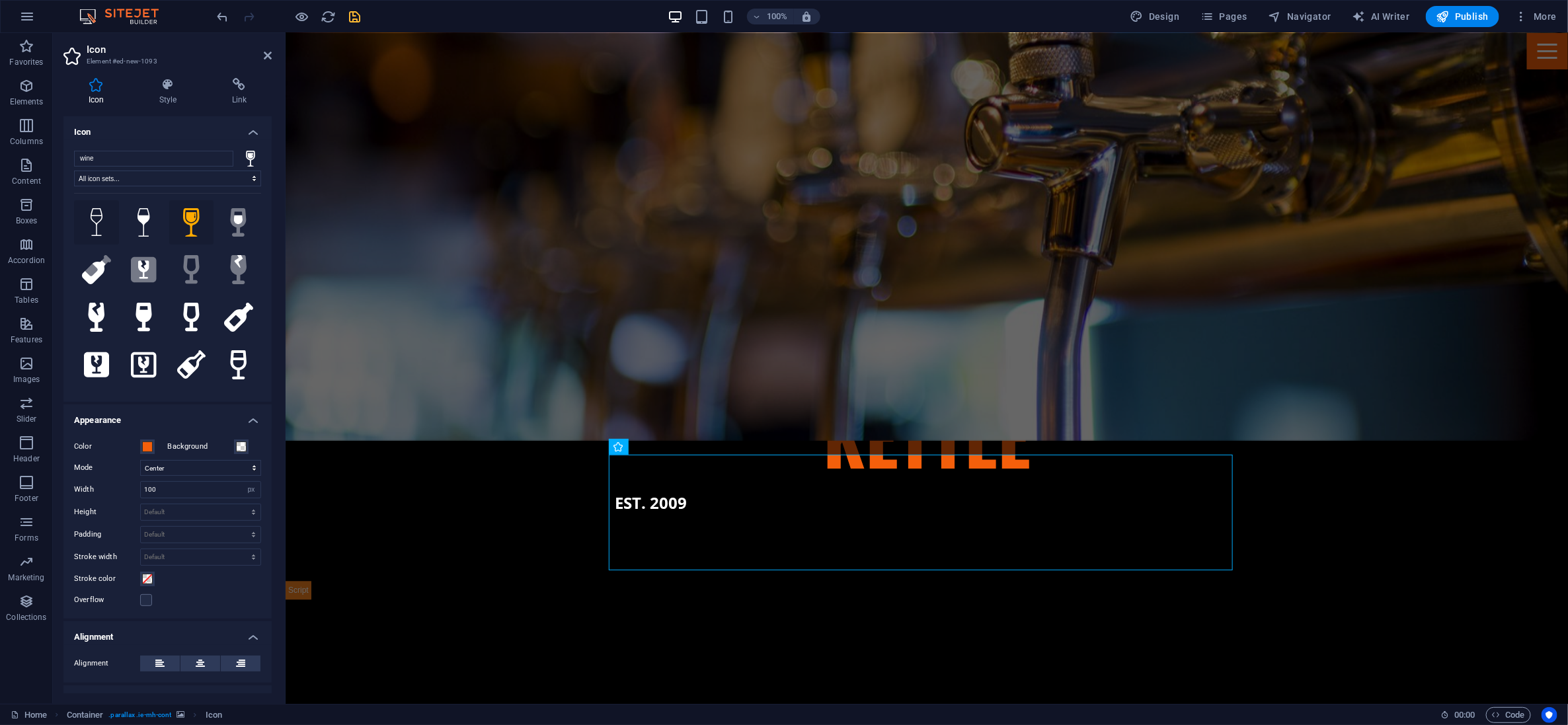
click at [101, 215] on icon at bounding box center [96, 223] width 13 height 29
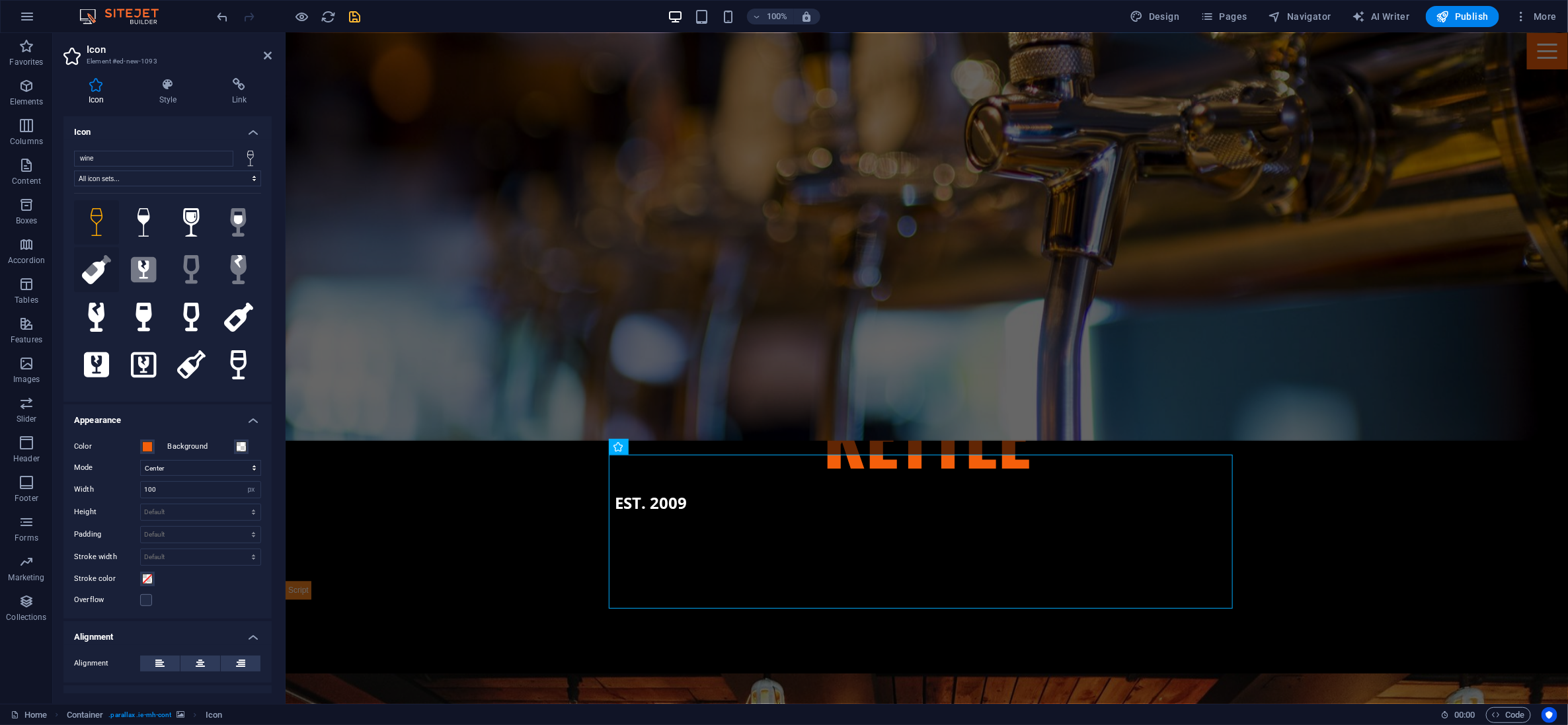
click at [109, 265] on icon ".fa-secondary{opacity:.4}" at bounding box center [96, 270] width 29 height 29
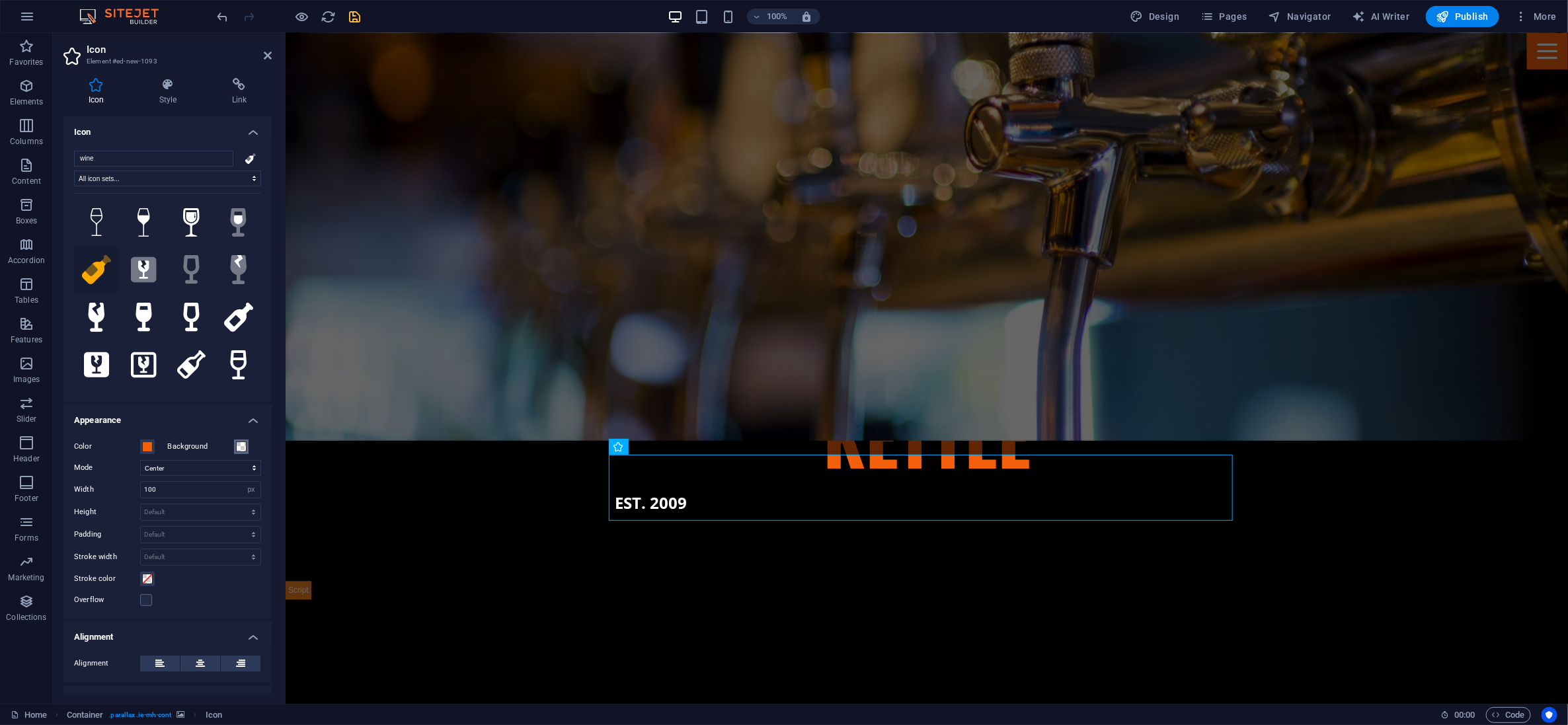
click at [242, 450] on span at bounding box center [241, 447] width 11 height 11
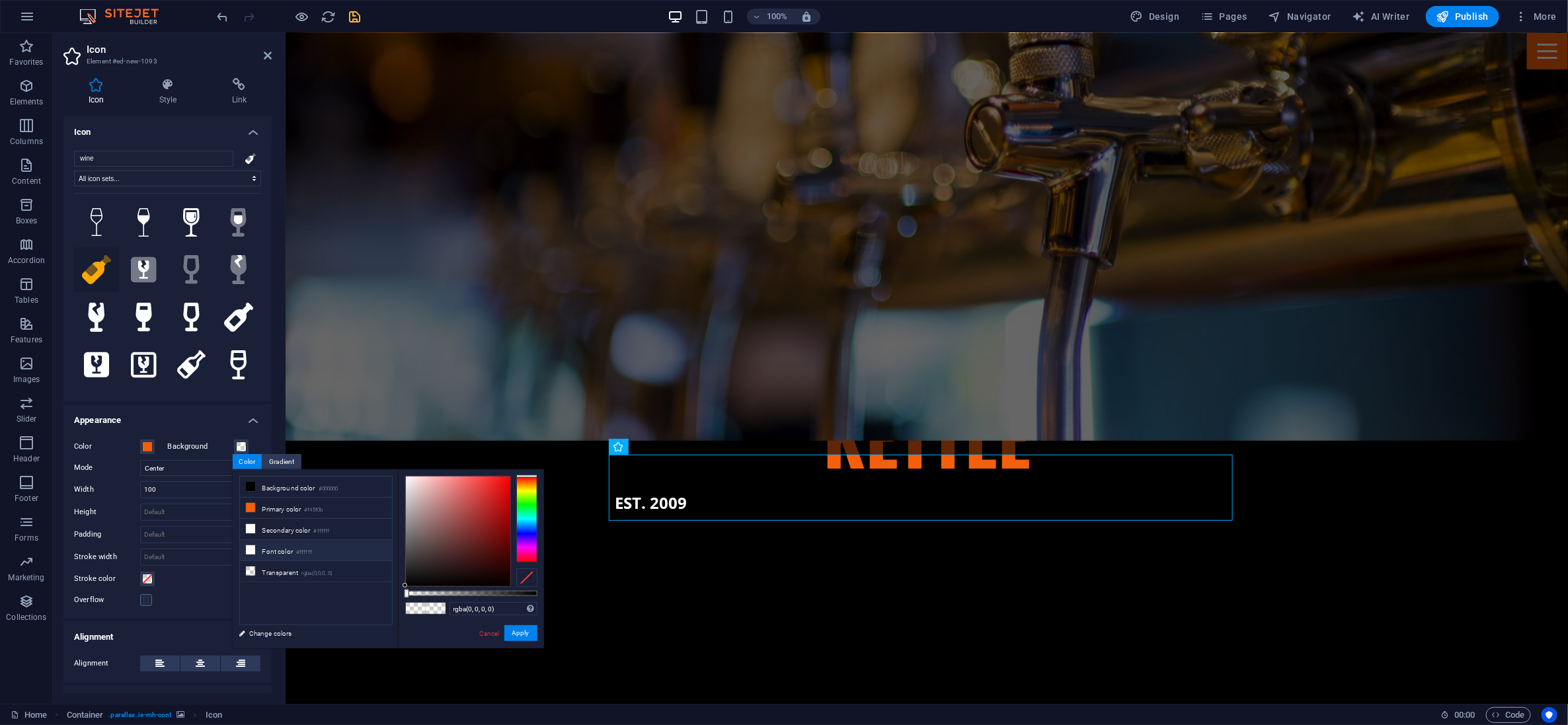
click at [250, 551] on icon at bounding box center [251, 550] width 10 height 10
click at [251, 572] on icon at bounding box center [251, 571] width 10 height 10
type input "rgba(0, 0, 0, 0)"
click at [512, 632] on button "Apply" at bounding box center [521, 634] width 33 height 16
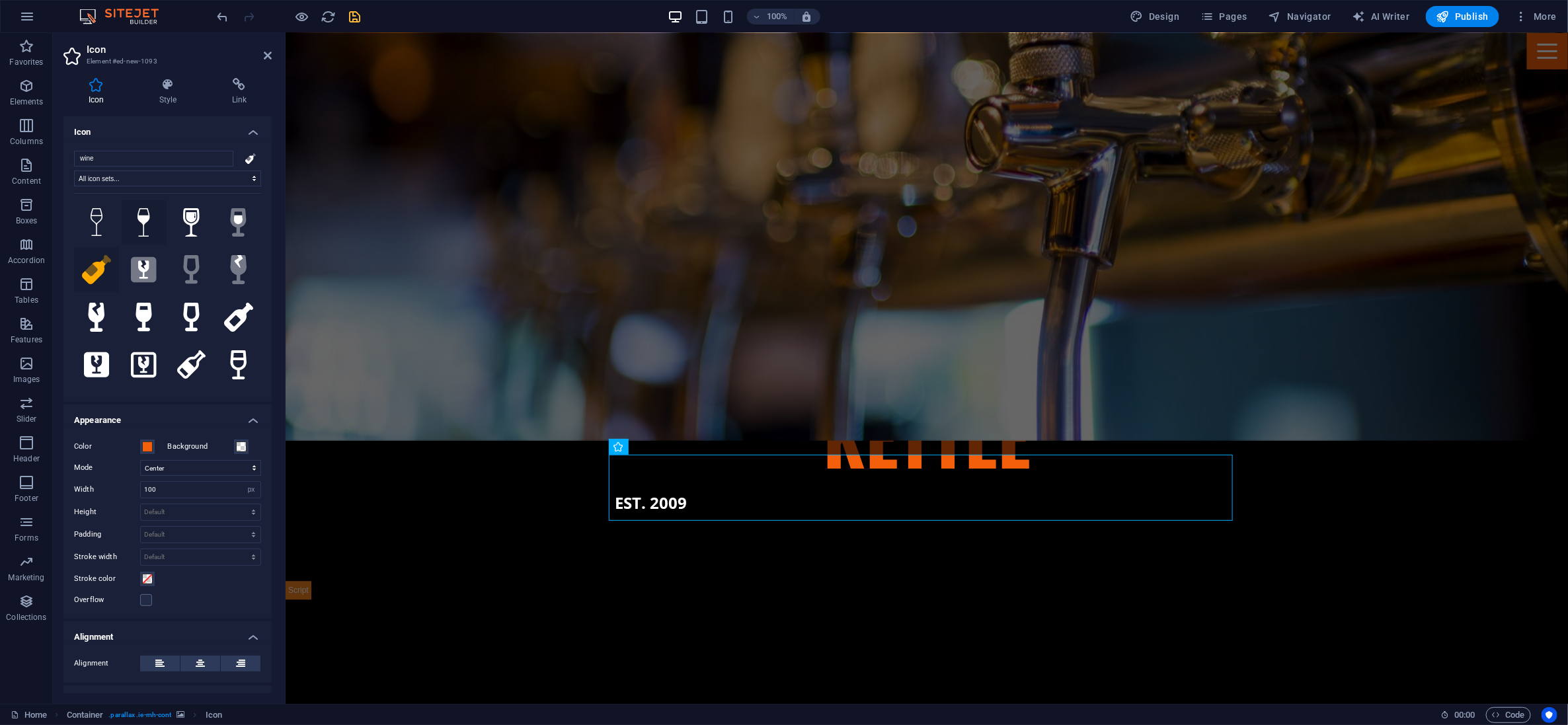
click at [146, 222] on icon at bounding box center [143, 223] width 13 height 29
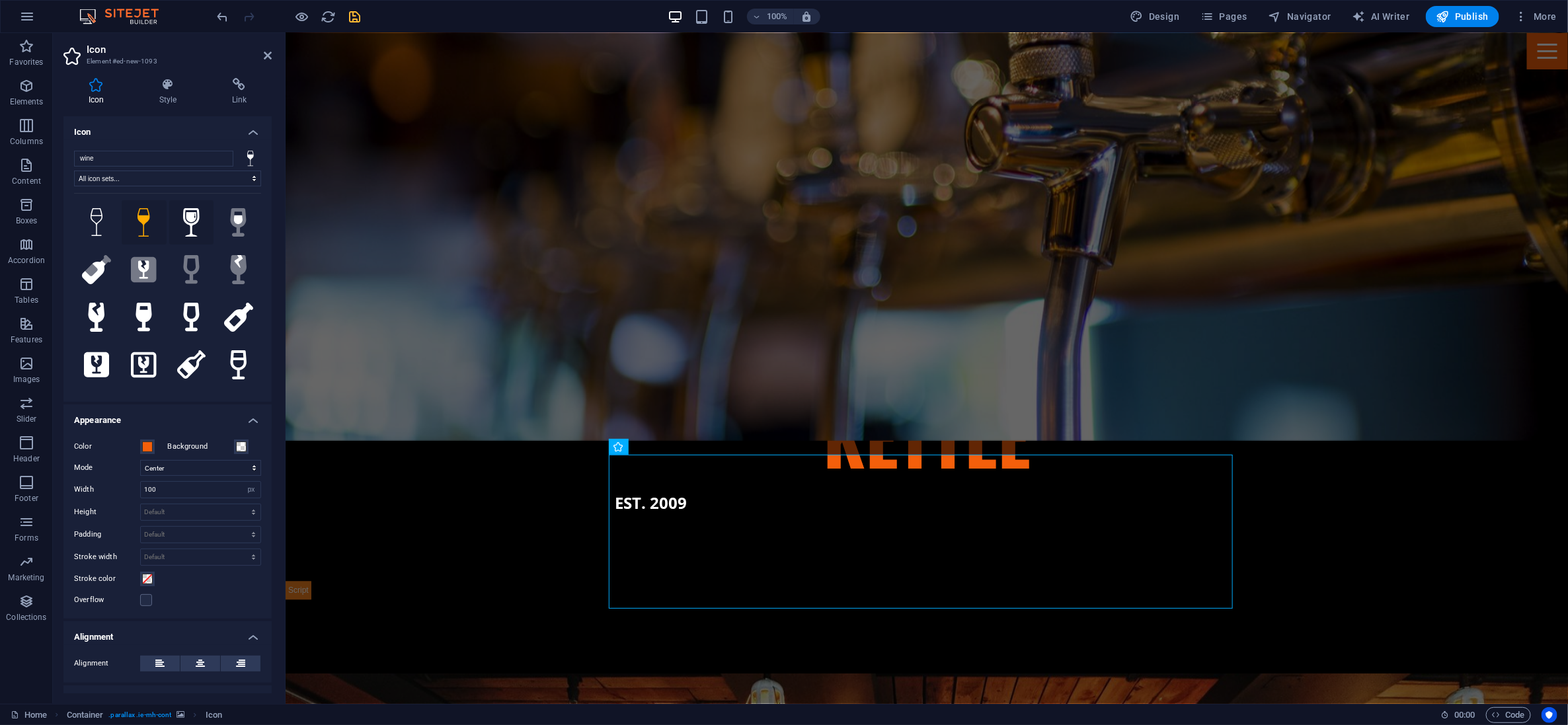
click at [197, 228] on button at bounding box center [192, 223] width 45 height 45
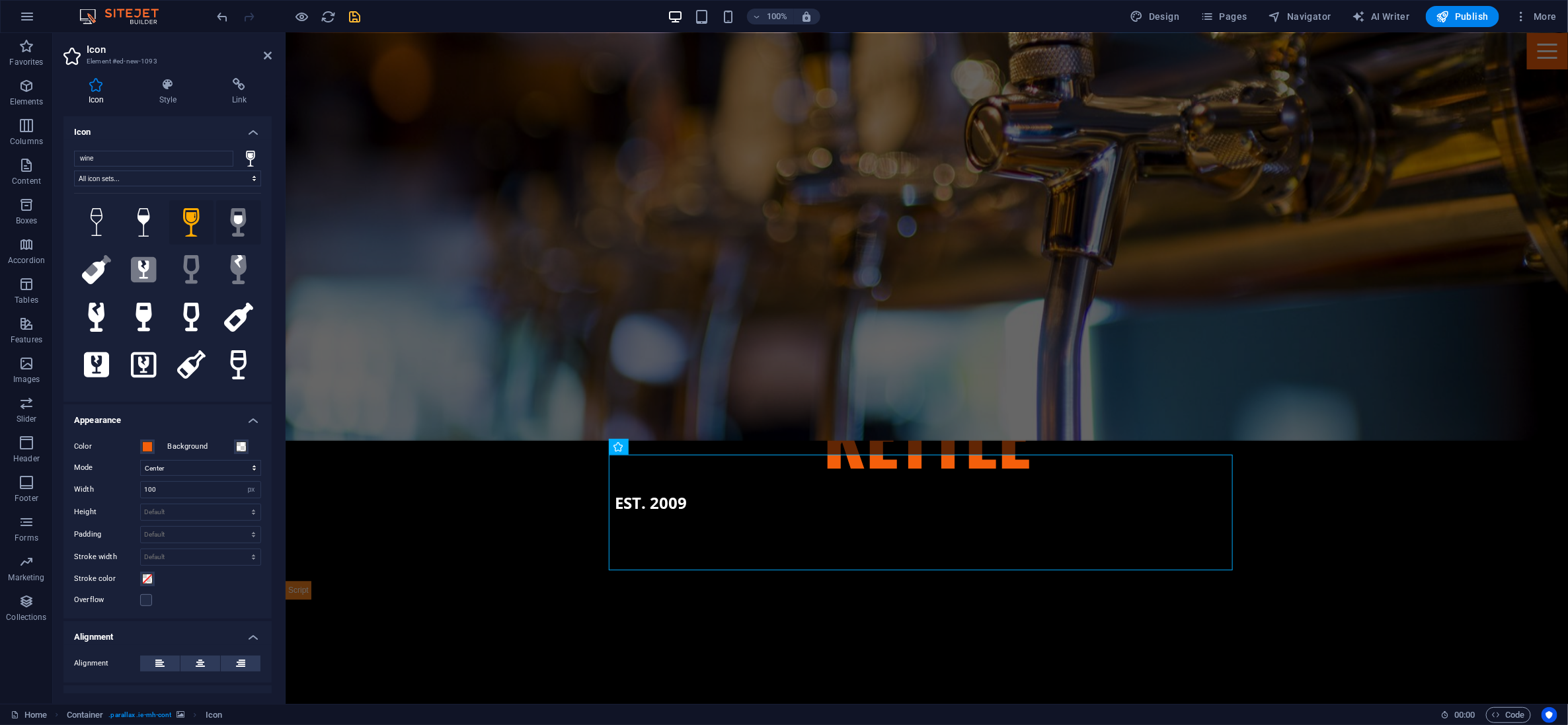
click at [230, 226] on icon ".fa-secondary{opacity:.4}" at bounding box center [238, 223] width 18 height 29
click at [186, 222] on icon at bounding box center [191, 223] width 17 height 29
click at [94, 272] on icon at bounding box center [93, 272] width 23 height 23
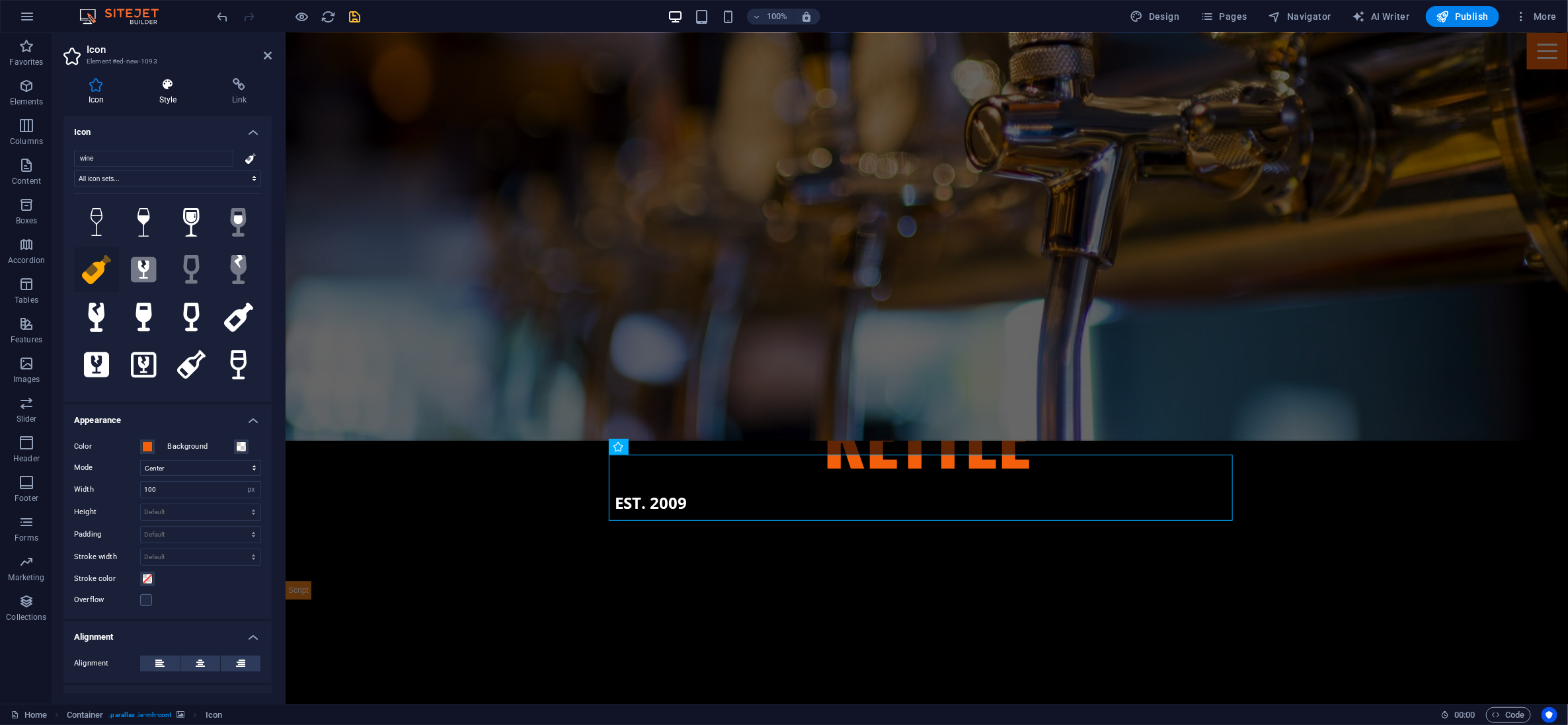
click at [165, 87] on icon at bounding box center [167, 85] width 67 height 14
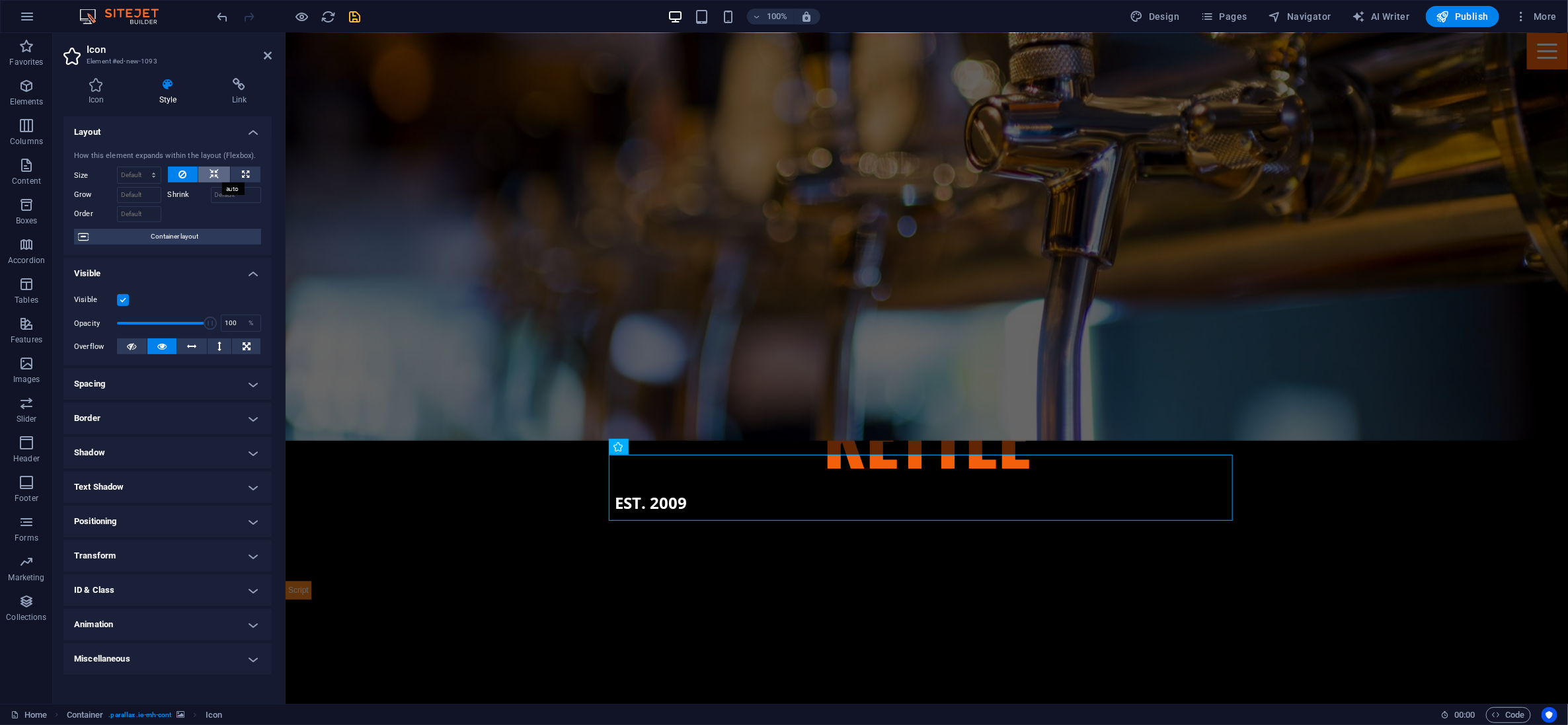
click at [215, 172] on icon at bounding box center [214, 174] width 10 height 16
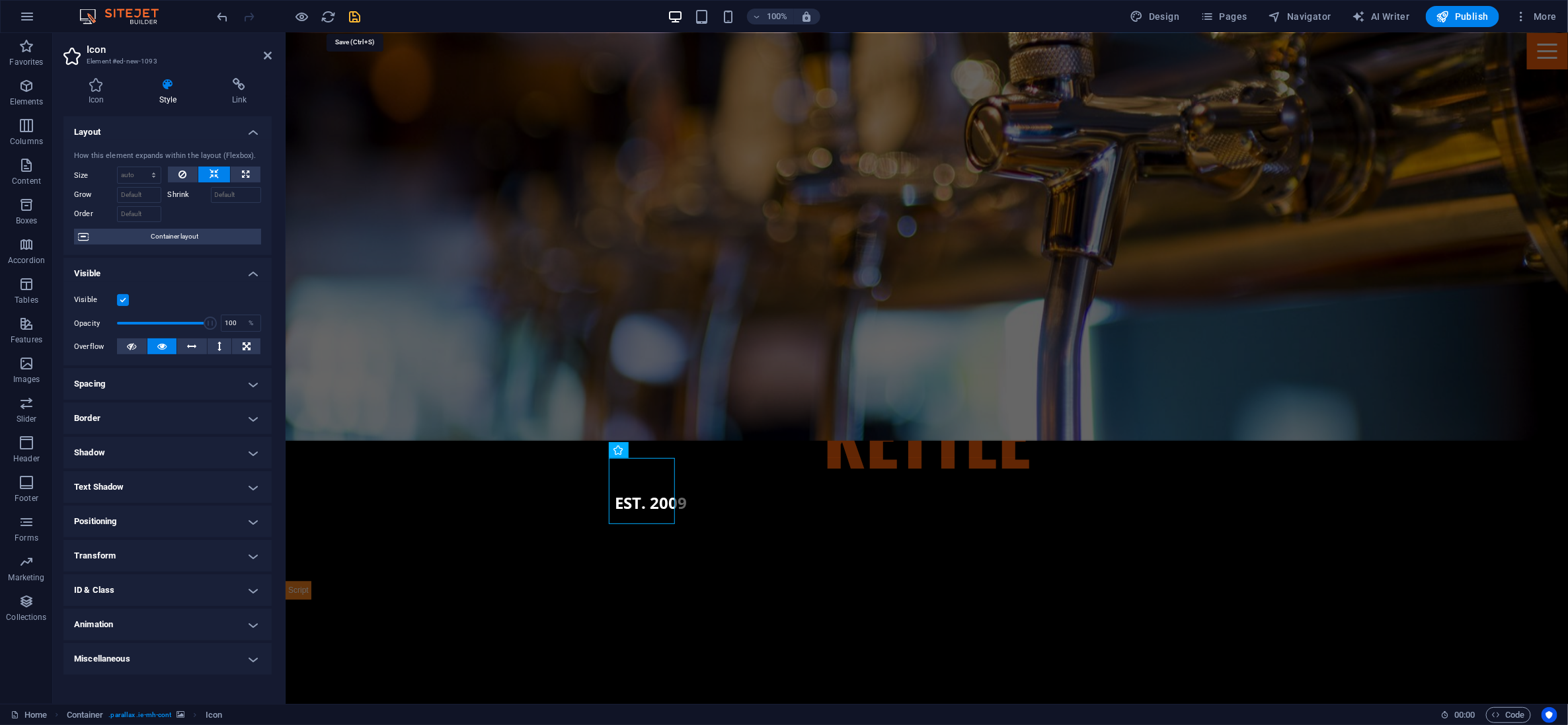
click at [353, 12] on icon "save" at bounding box center [355, 18] width 16 height 16
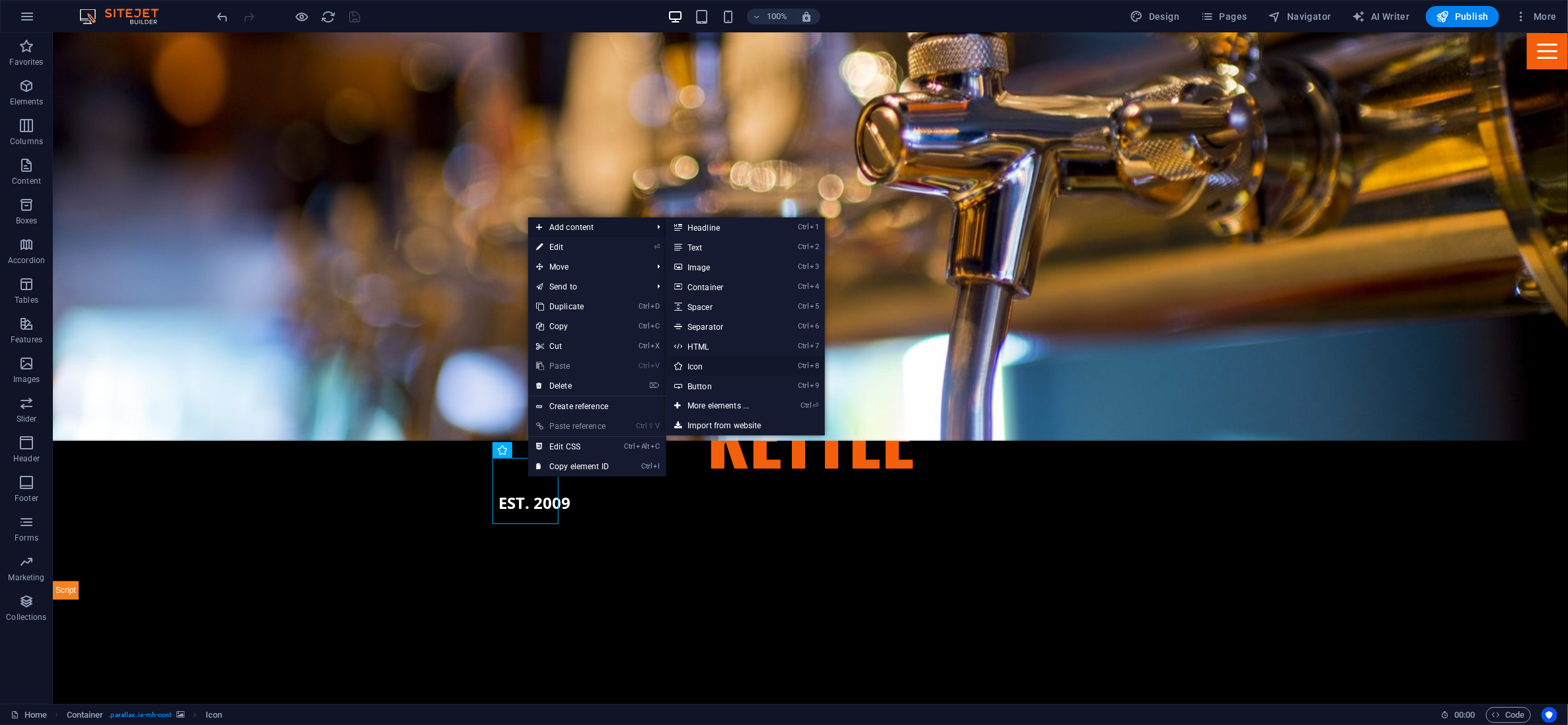
click at [708, 362] on link "Ctrl 8 Icon" at bounding box center [721, 366] width 109 height 19
select select "xMidYMid"
select select "px"
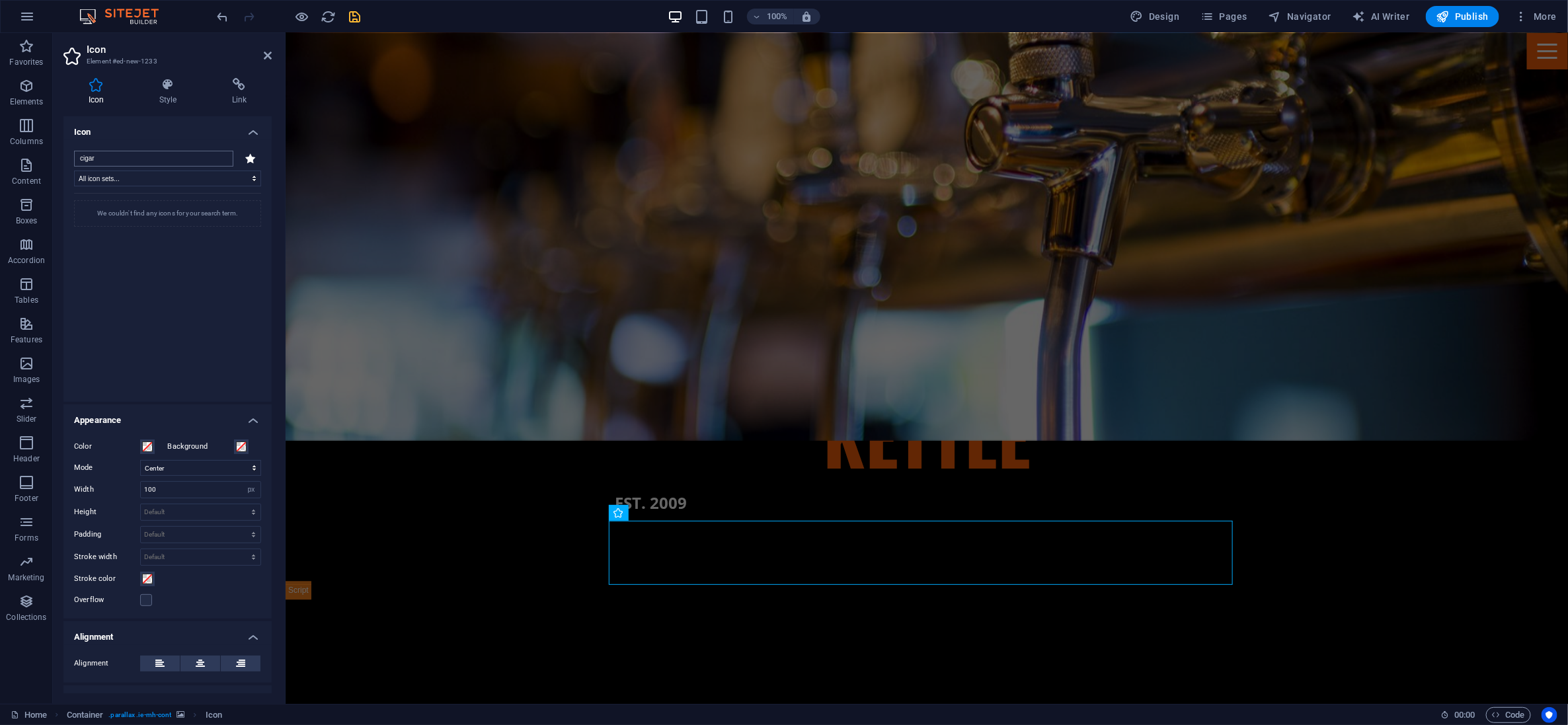
drag, startPoint x: 112, startPoint y: 158, endPoint x: 75, endPoint y: 156, distance: 37.1
click at [75, 156] on input "cigar" at bounding box center [154, 159] width 160 height 16
click at [107, 156] on input "cigar" at bounding box center [154, 159] width 160 height 16
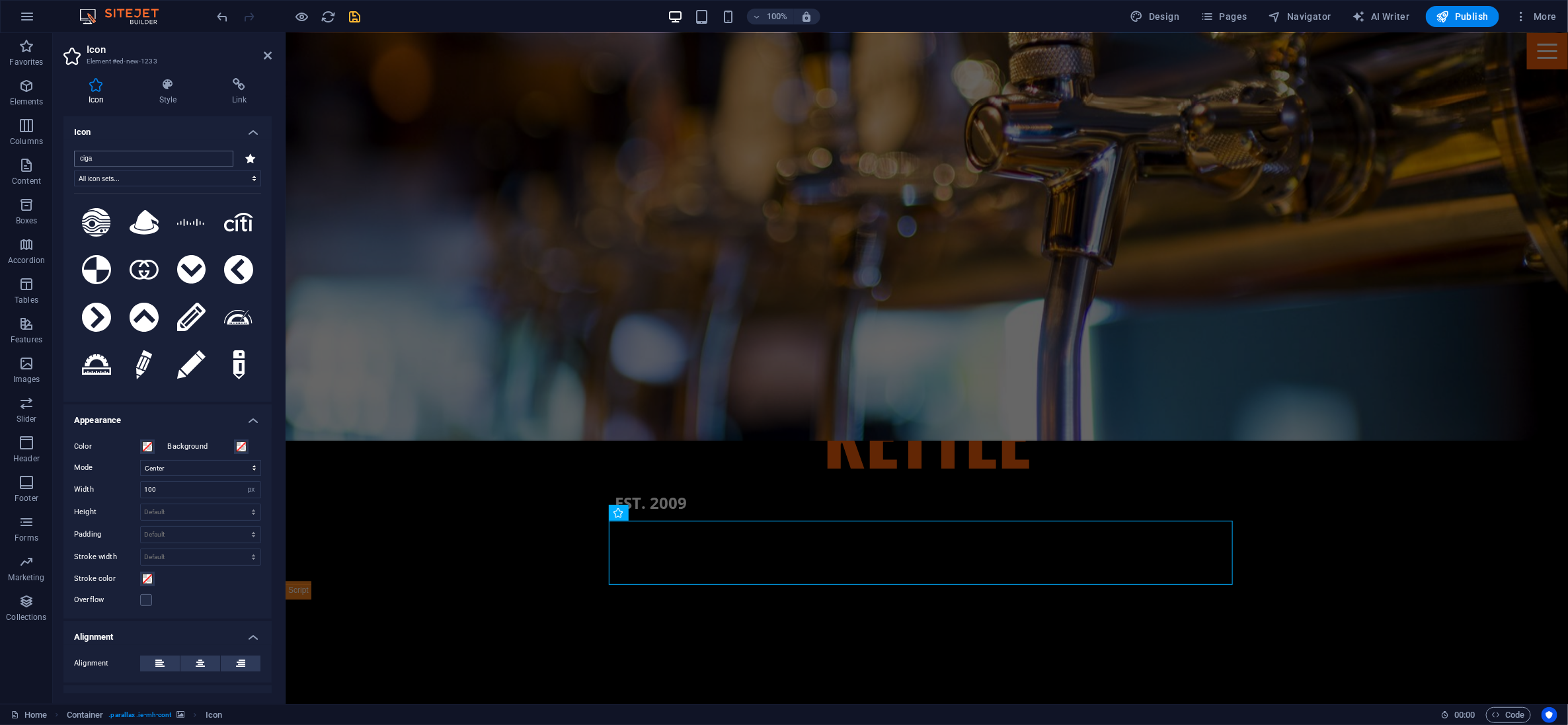
type input "cigar"
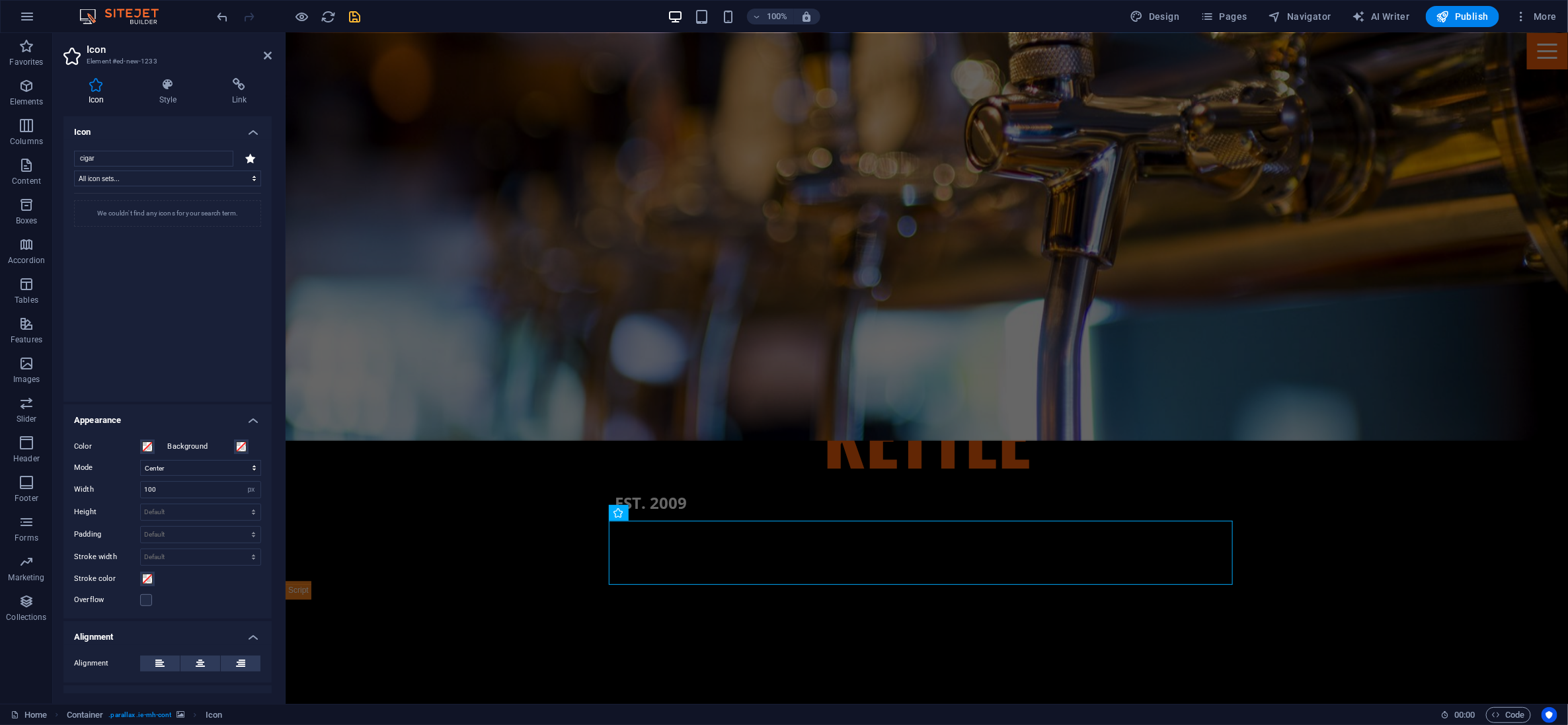
drag, startPoint x: 107, startPoint y: 156, endPoint x: 67, endPoint y: 156, distance: 40.0
click at [67, 156] on div "cigar All icon sets... IcoFont Ionicons FontAwesome Brands FontAwesome Duotone …" at bounding box center [167, 271] width 208 height 262
click at [116, 162] on input "cigar" at bounding box center [154, 159] width 160 height 16
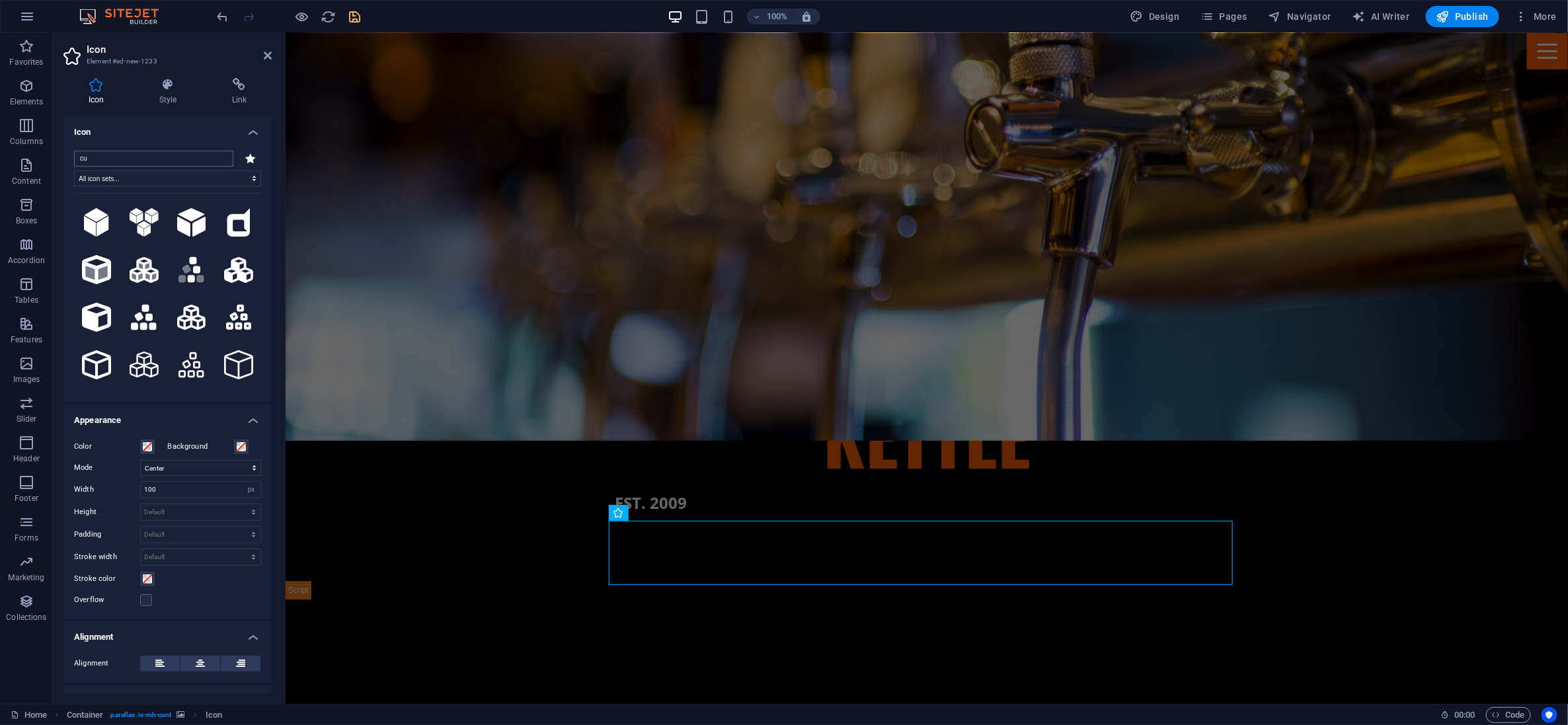
type input "c"
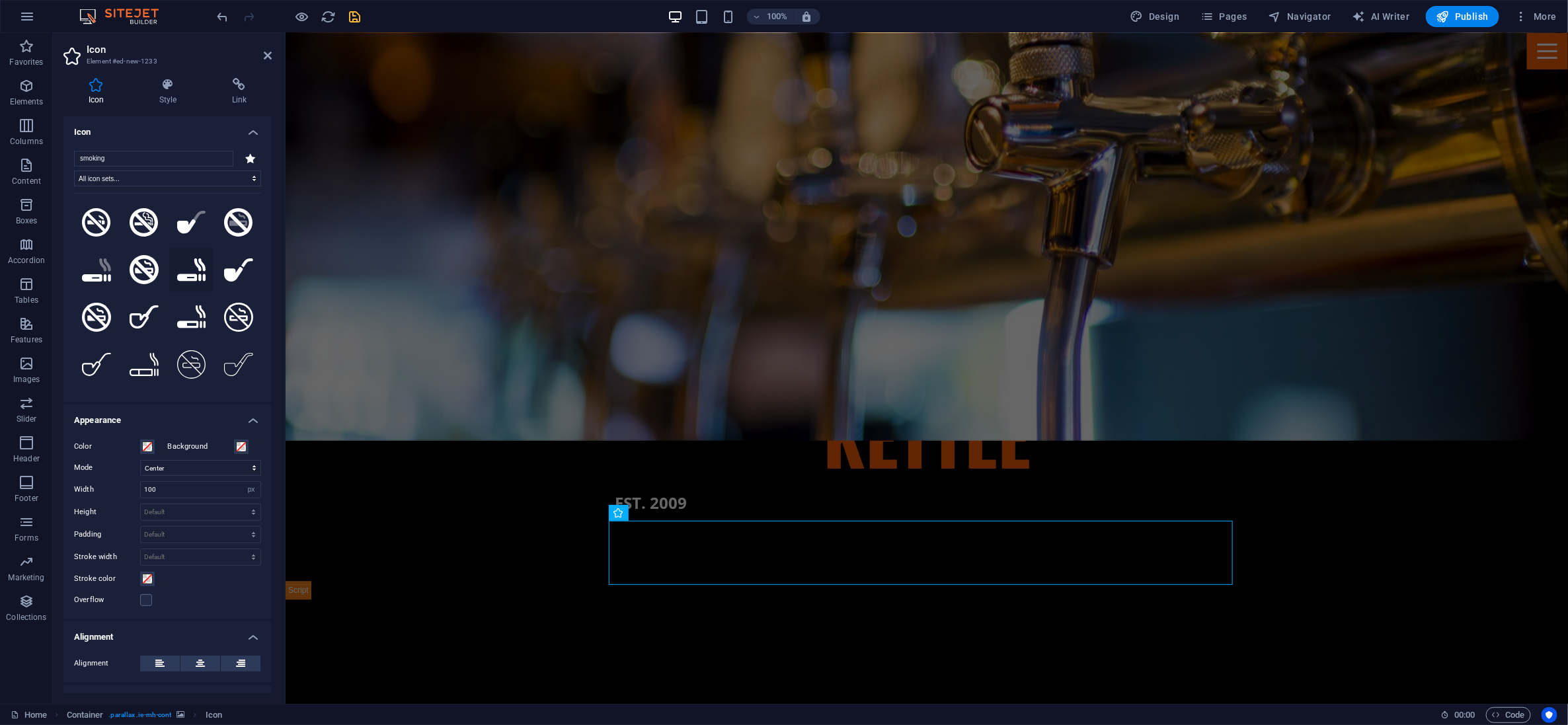
type input "smoking"
click at [197, 272] on icon at bounding box center [192, 271] width 29 height 23
click at [147, 444] on span at bounding box center [147, 447] width 11 height 11
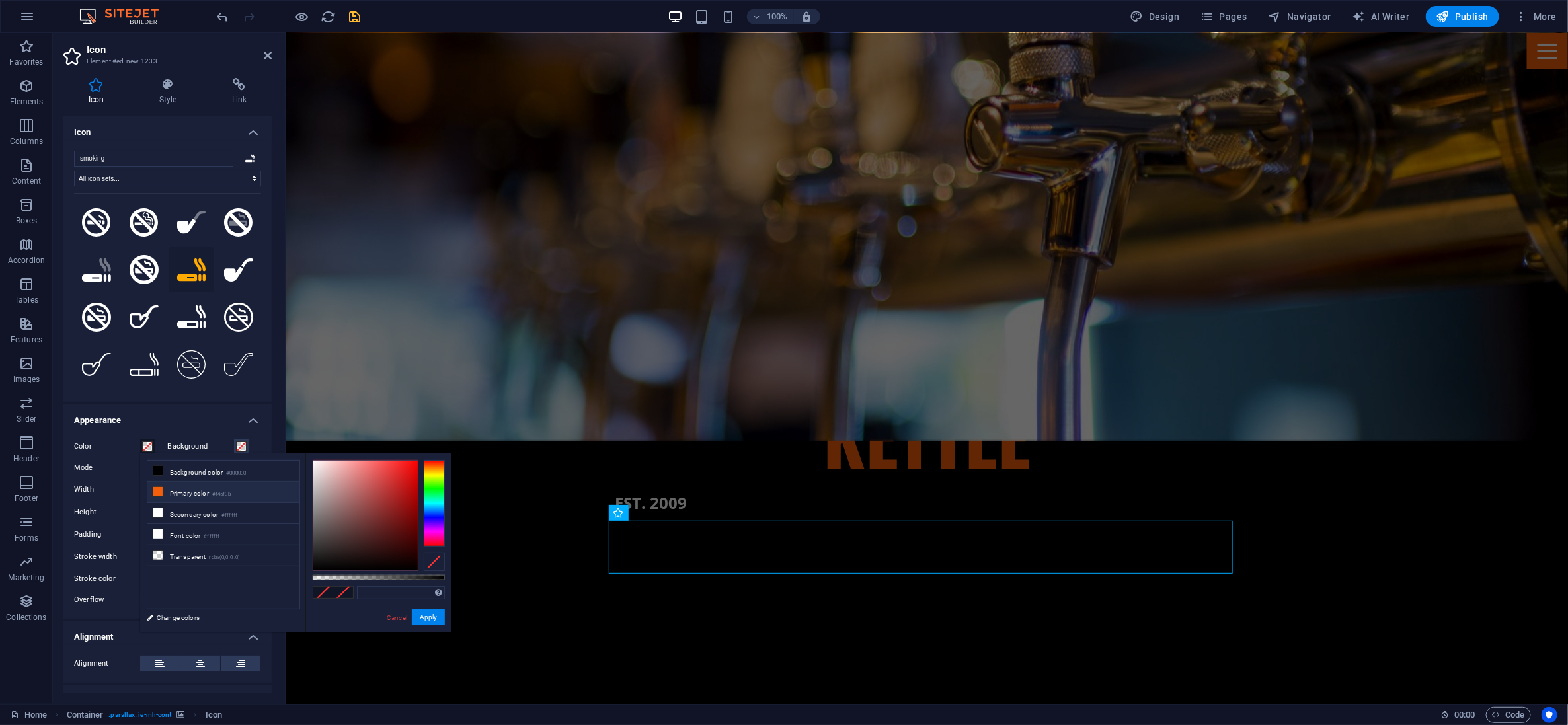
click at [159, 492] on icon at bounding box center [159, 492] width 10 height 10
type input "#f45f0b"
click at [418, 615] on button "Apply" at bounding box center [428, 617] width 33 height 16
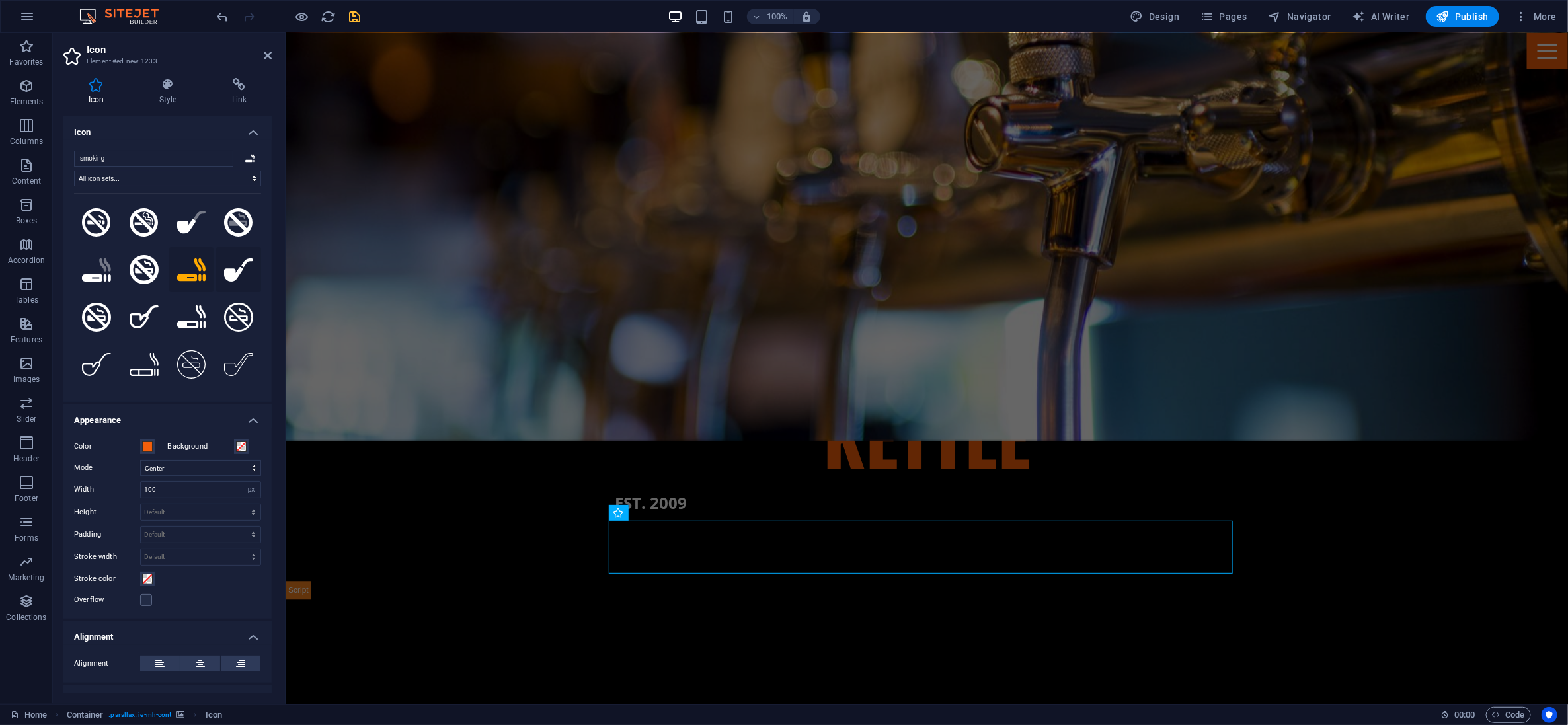
scroll to position [83, 0]
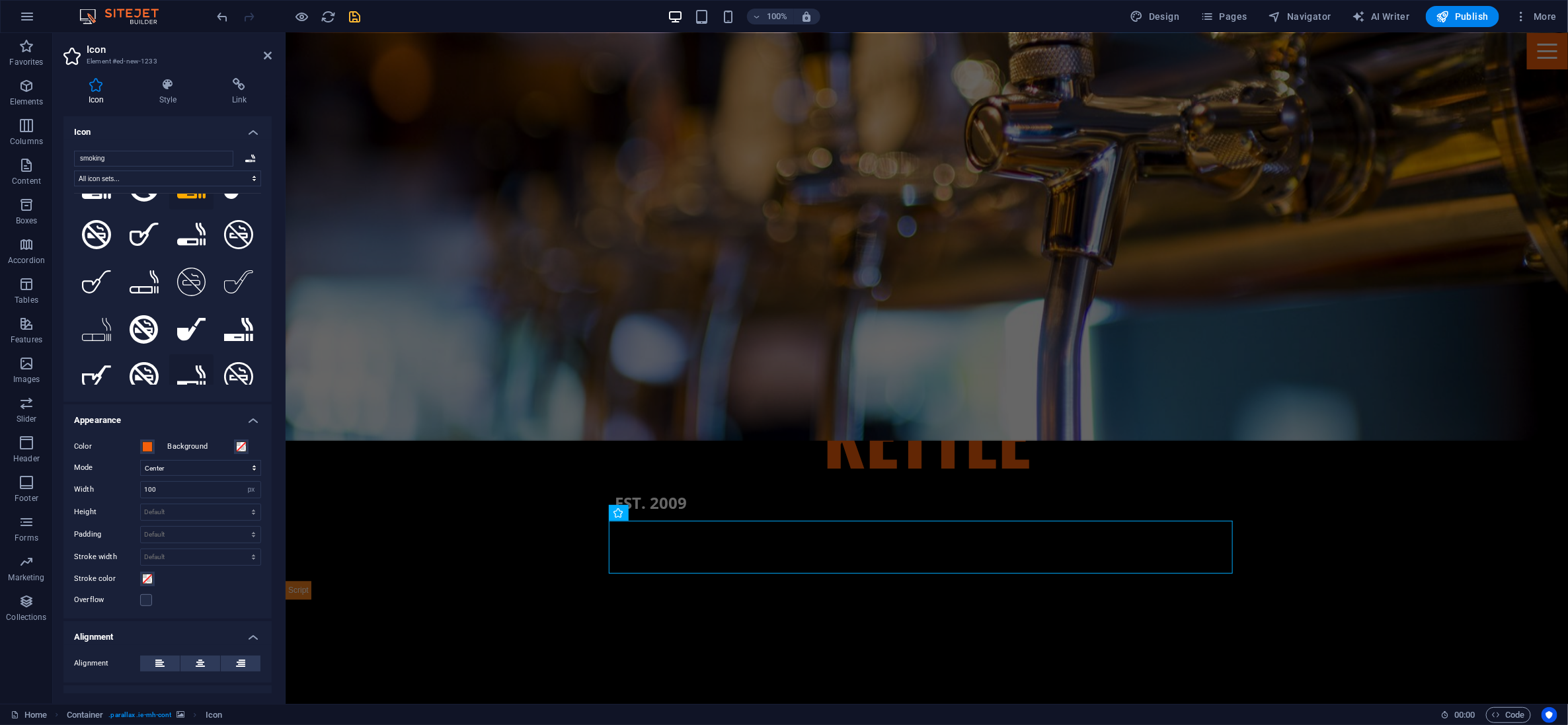
click at [199, 372] on icon at bounding box center [192, 378] width 29 height 23
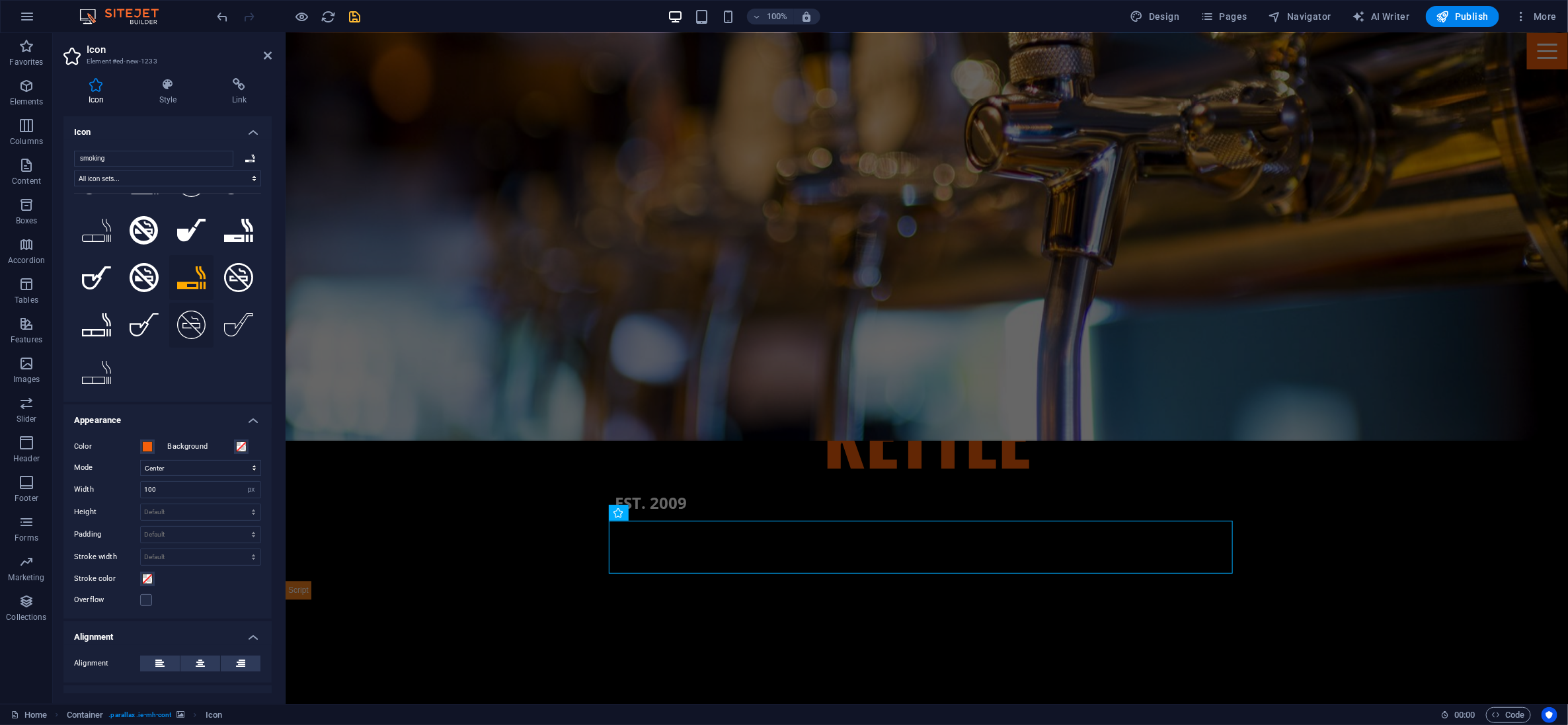
scroll to position [182, 0]
click at [106, 364] on icon at bounding box center [96, 372] width 29 height 23
click at [106, 322] on icon at bounding box center [96, 324] width 29 height 23
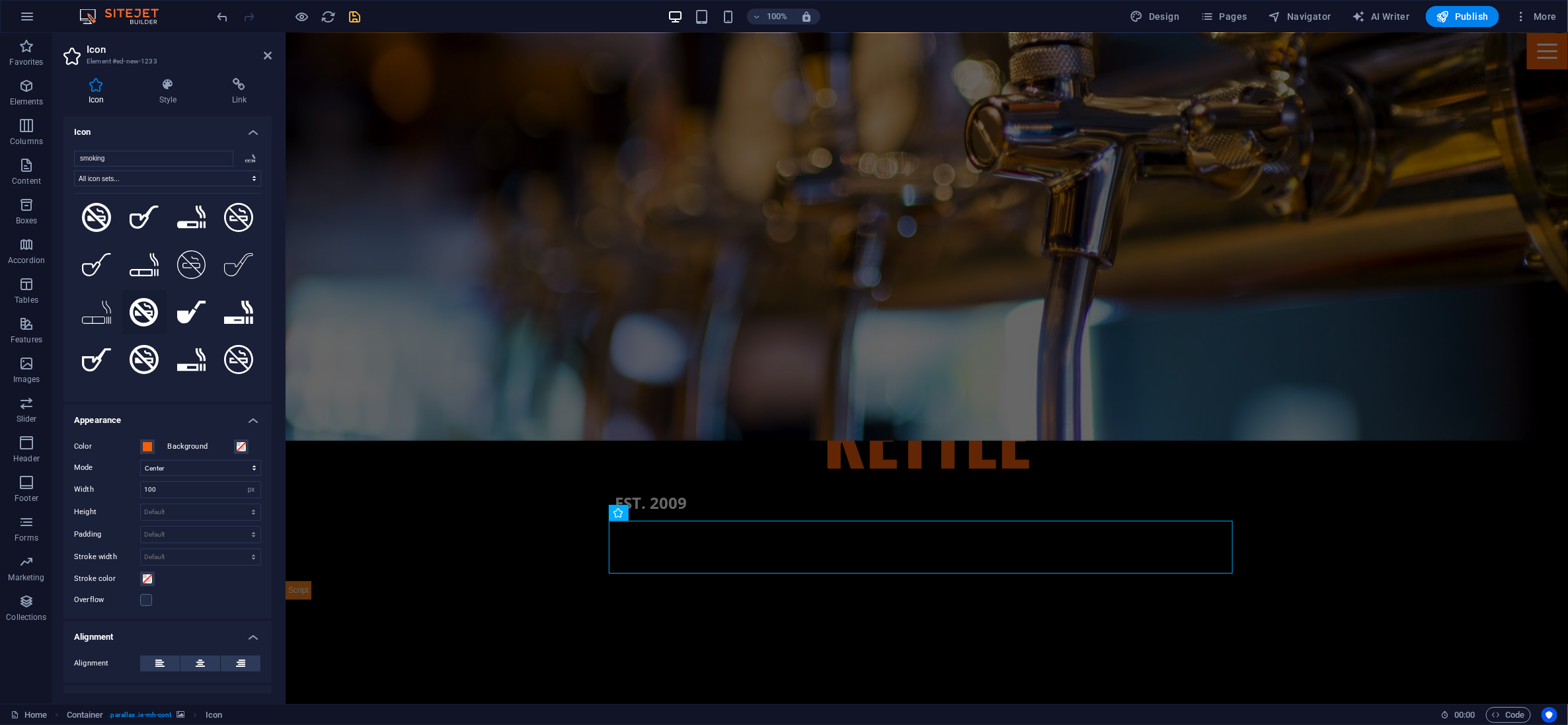
scroll to position [18, 0]
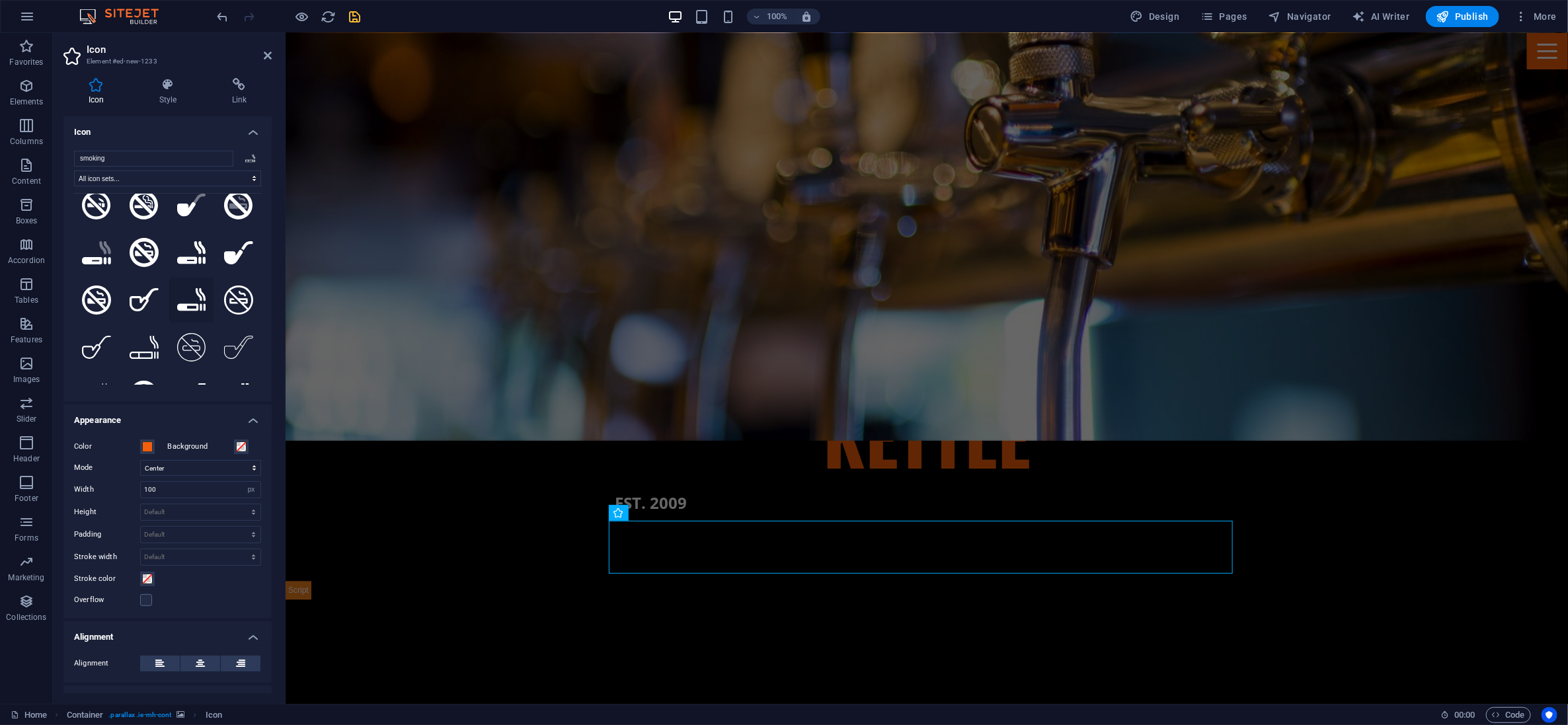
click at [184, 306] on icon at bounding box center [192, 300] width 29 height 23
click at [187, 253] on icon at bounding box center [192, 253] width 29 height 23
click at [106, 252] on icon ".fa-secondary{opacity:.4}" at bounding box center [96, 253] width 29 height 23
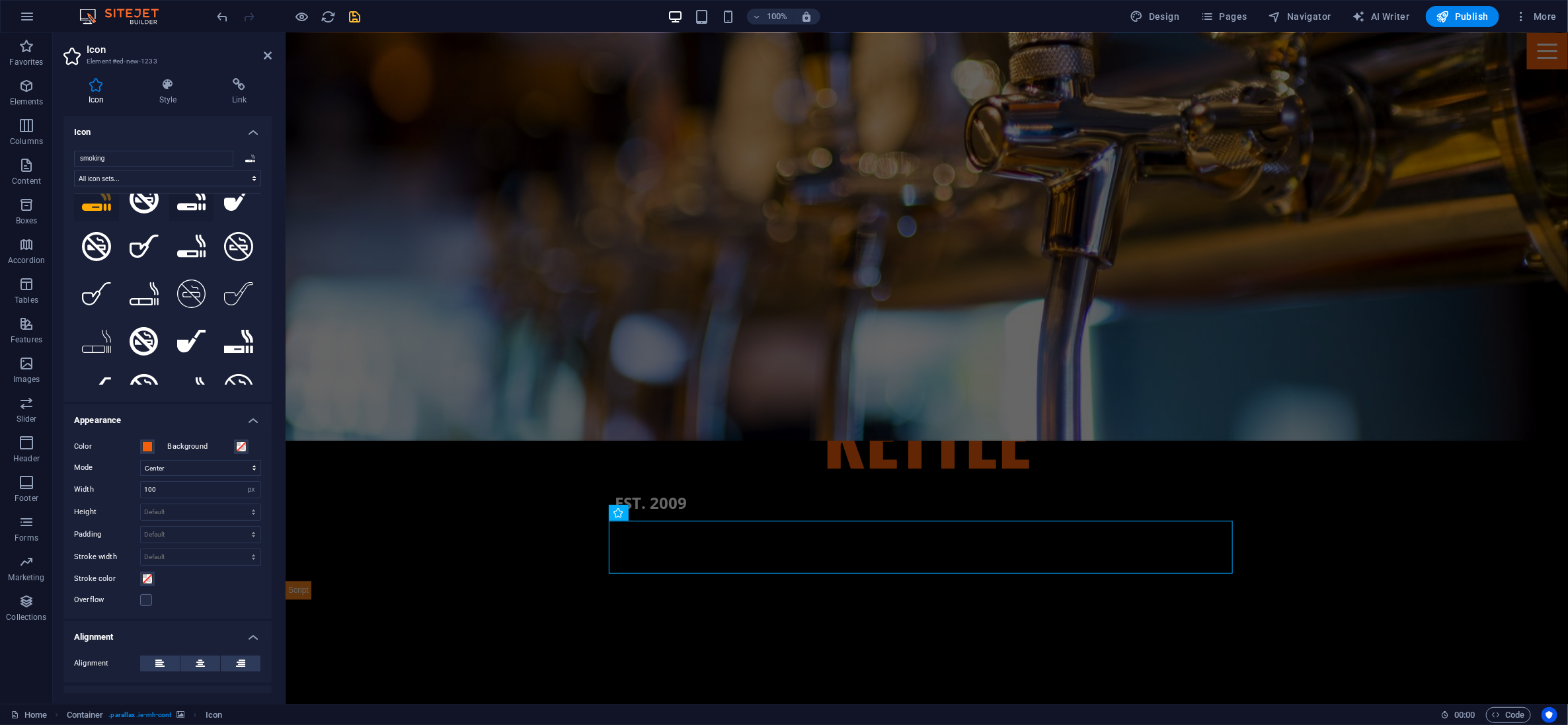
scroll to position [83, 0]
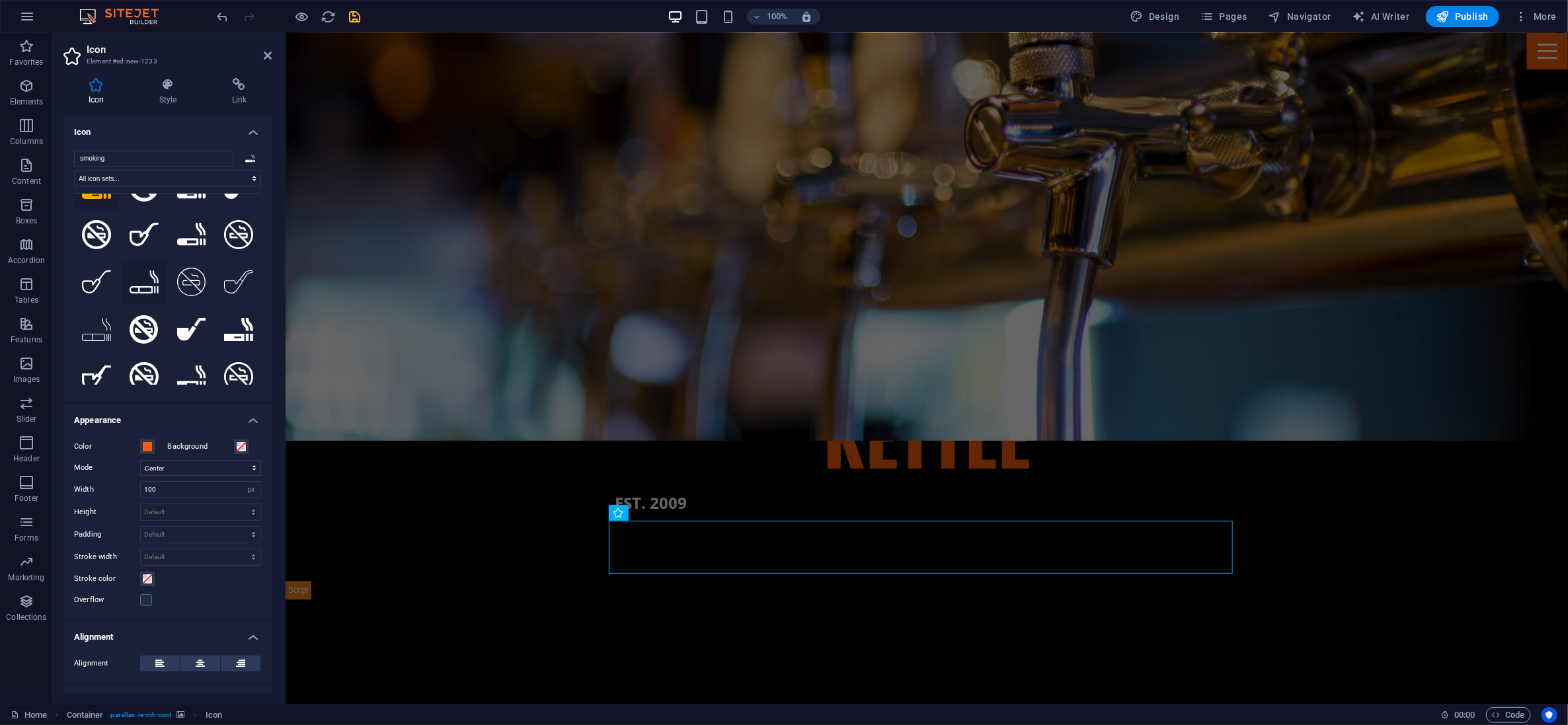
click at [154, 278] on icon at bounding box center [144, 282] width 29 height 23
click at [170, 90] on icon at bounding box center [167, 85] width 67 height 14
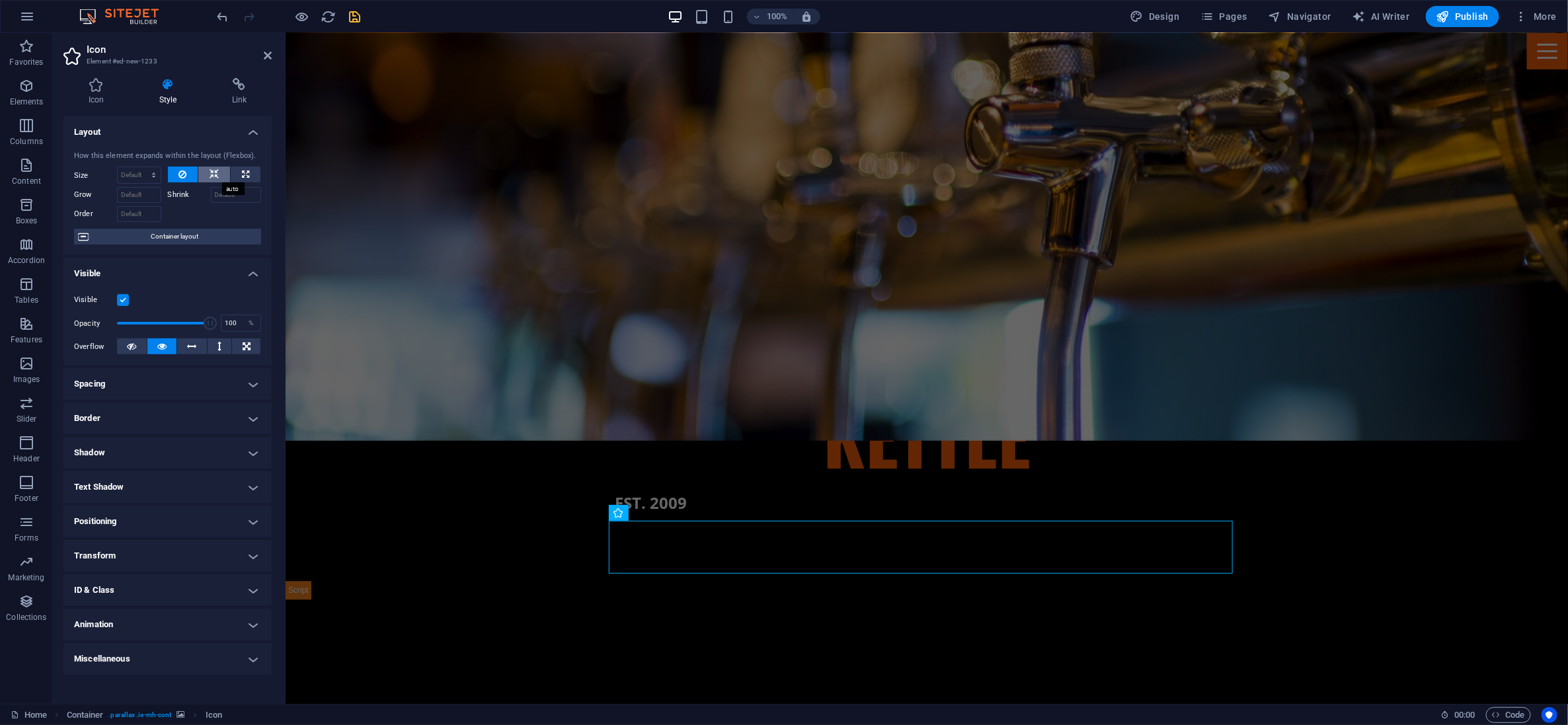
click at [215, 172] on icon at bounding box center [214, 174] width 10 height 16
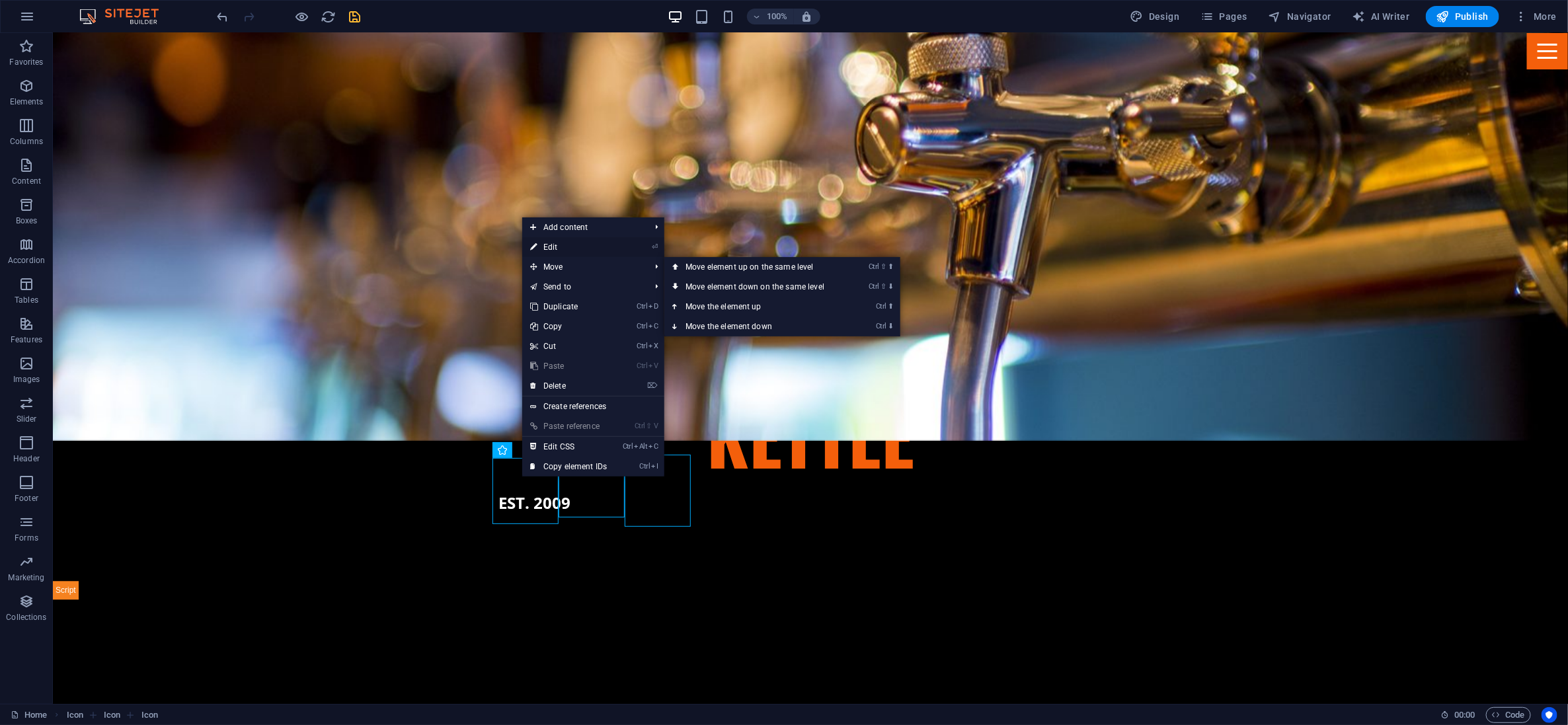
click at [557, 241] on link "⏎ Edit" at bounding box center [568, 247] width 92 height 19
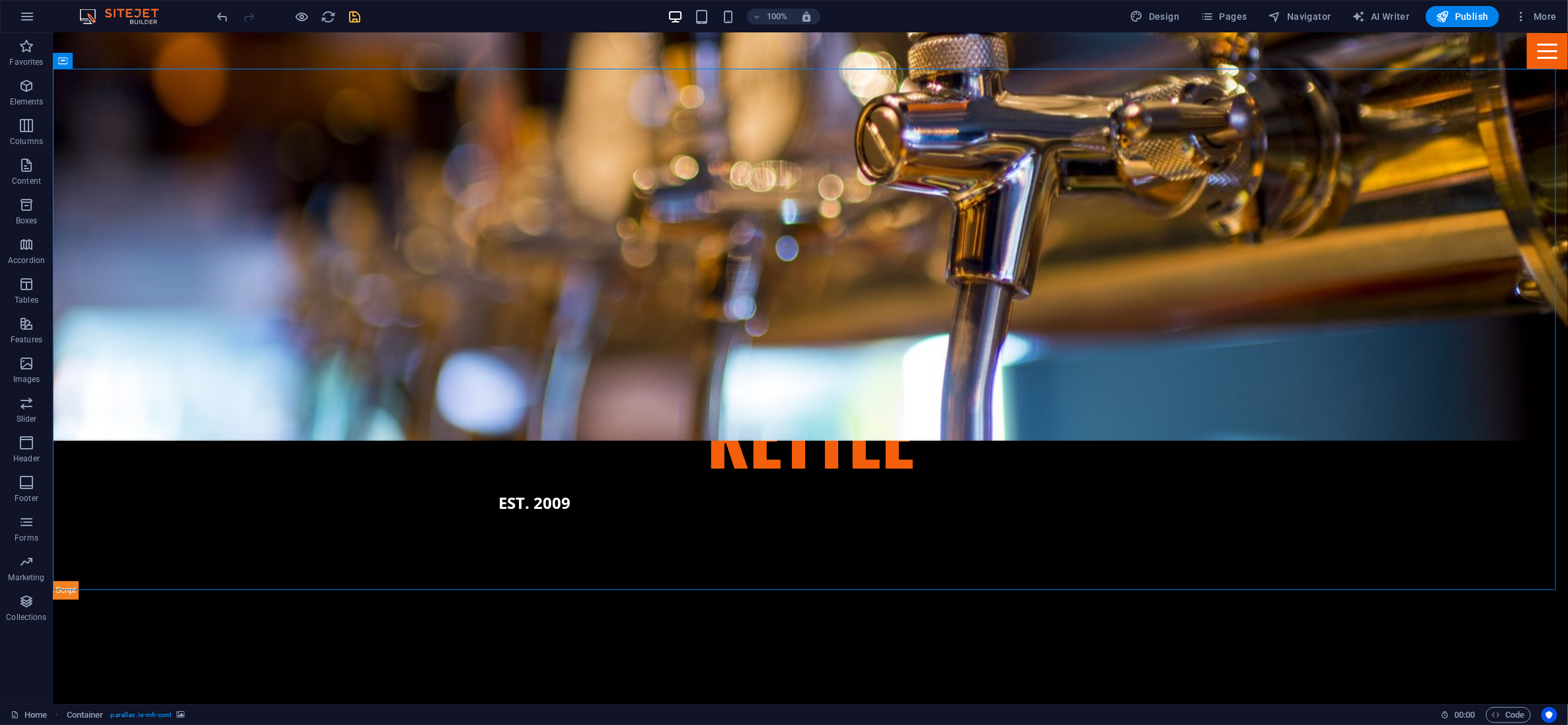
select select "vh"
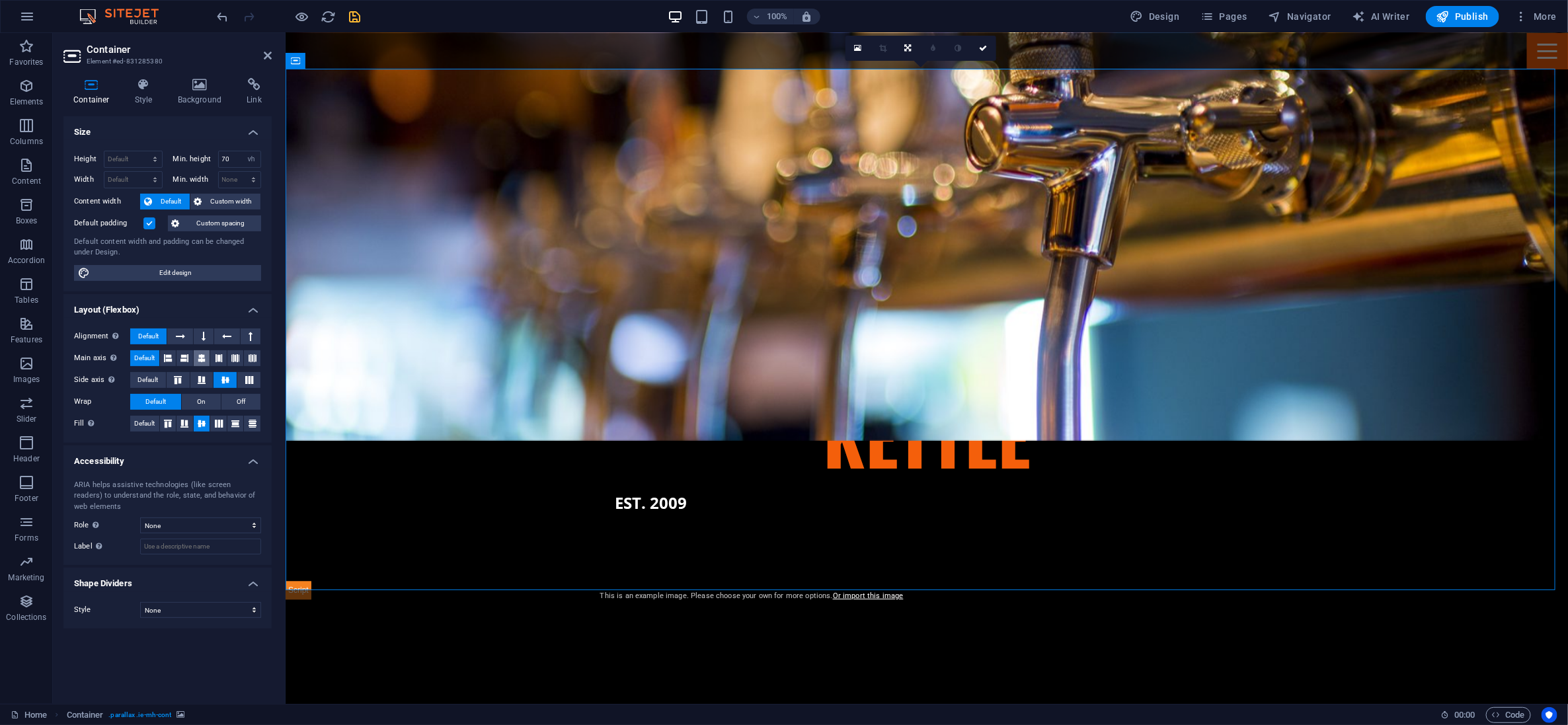
click at [206, 354] on button at bounding box center [201, 358] width 17 height 16
click at [362, 18] on icon "save" at bounding box center [355, 18] width 16 height 16
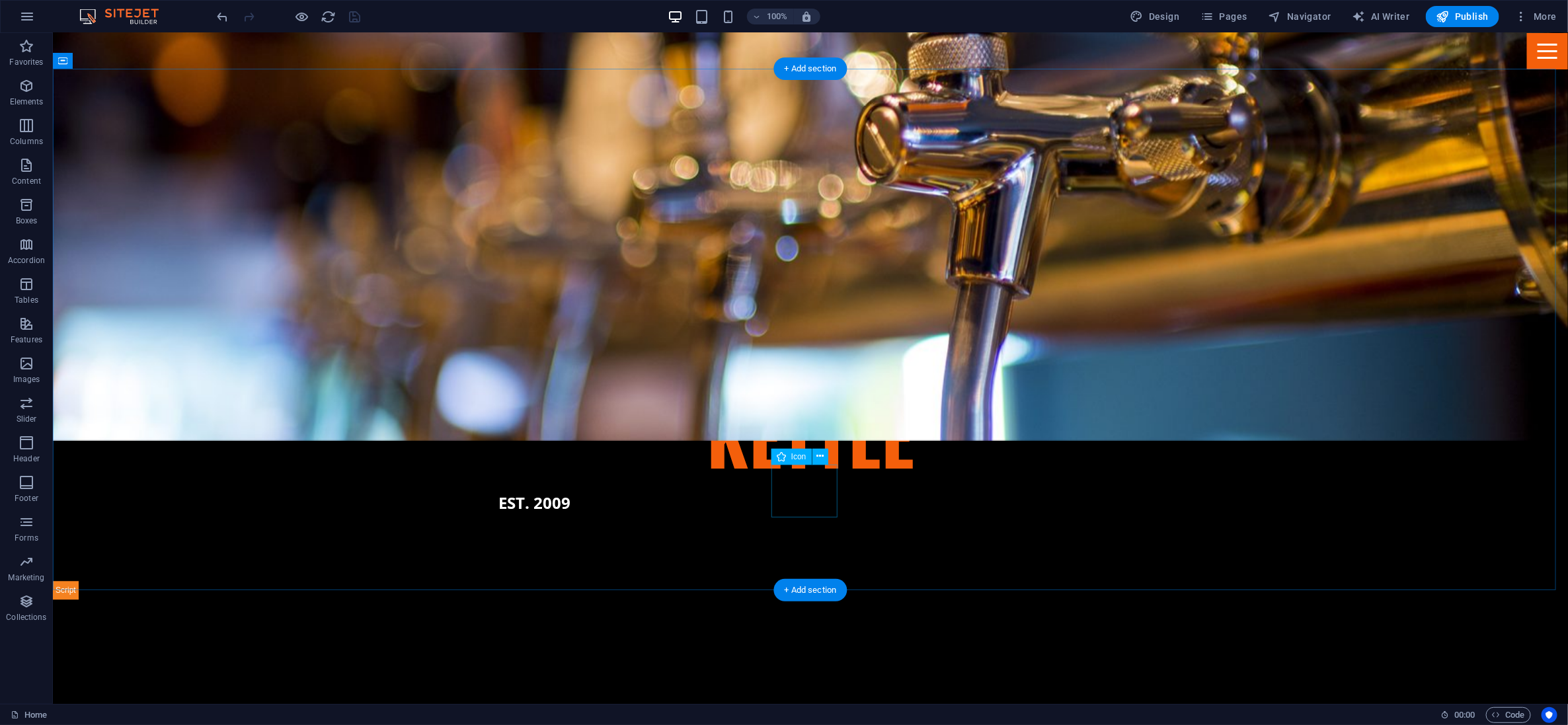
drag, startPoint x: 863, startPoint y: 493, endPoint x: 742, endPoint y: 482, distance: 121.5
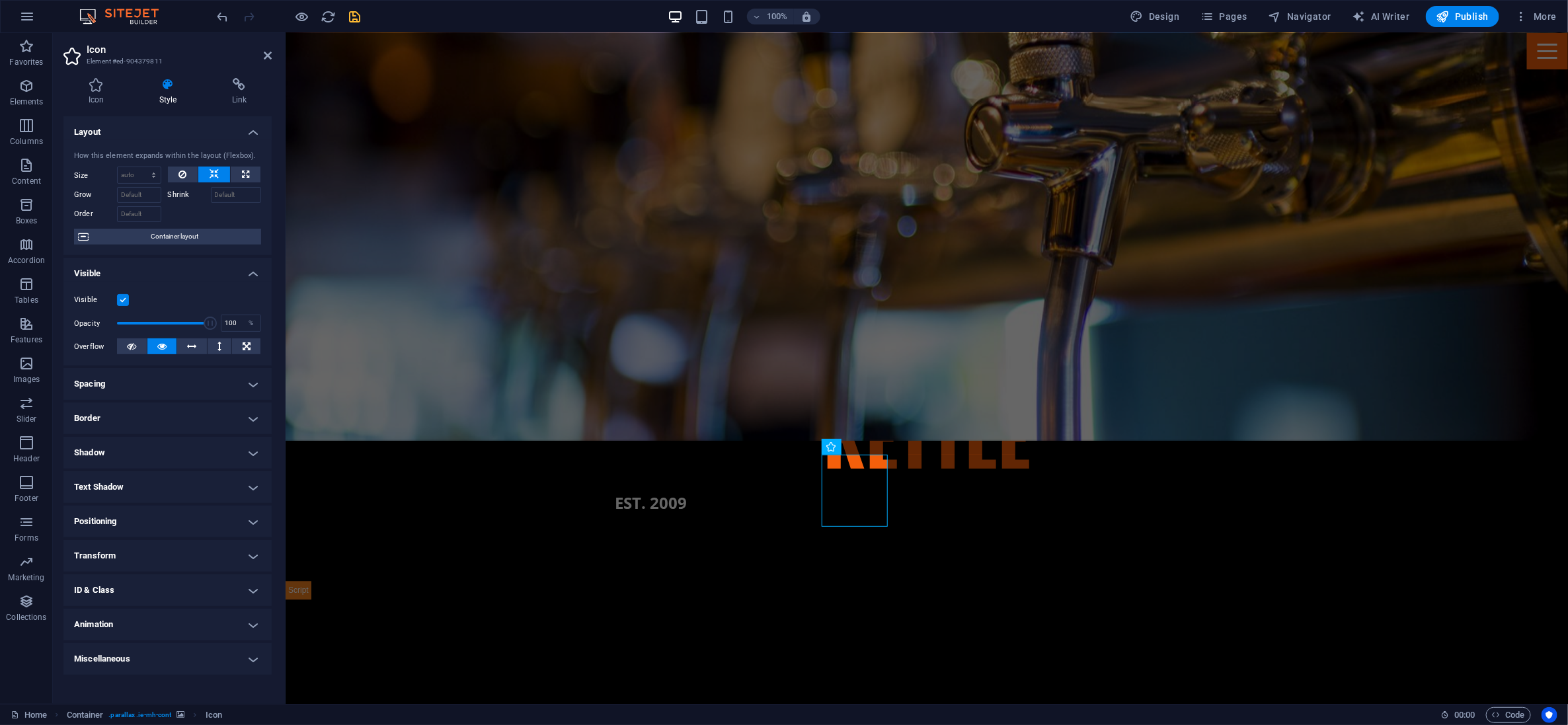
click at [228, 521] on h4 "Positioning" at bounding box center [167, 522] width 208 height 32
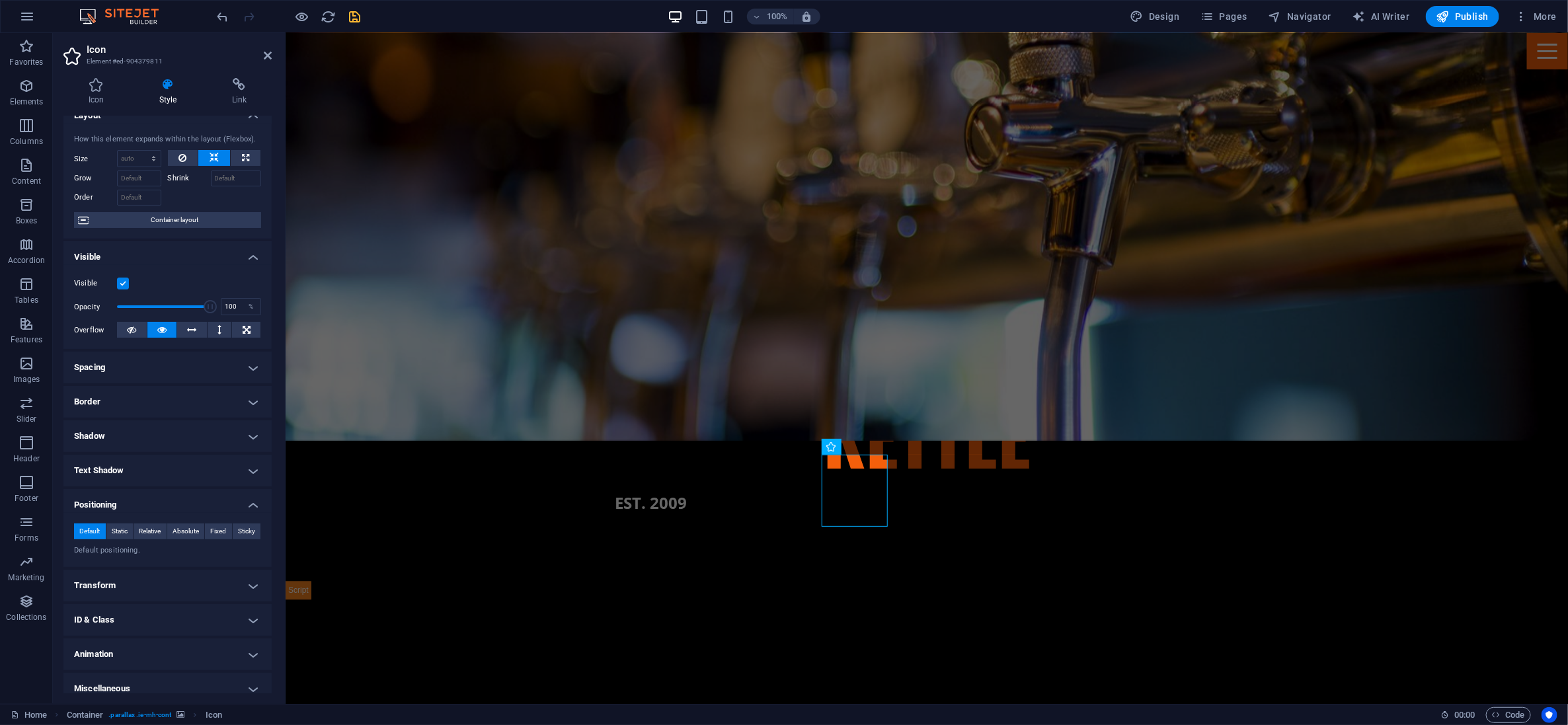
scroll to position [0, 0]
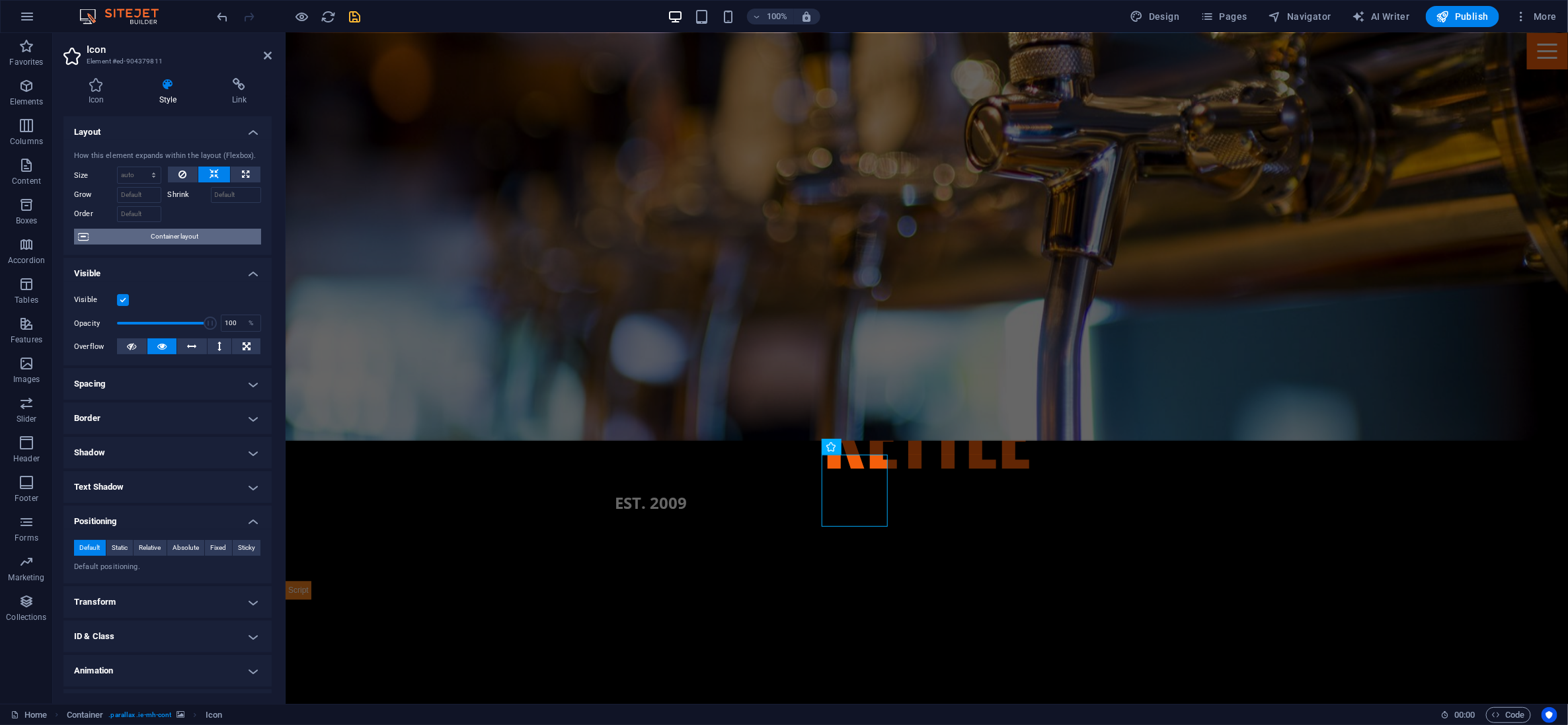
click at [169, 235] on span "Container layout" at bounding box center [174, 236] width 164 height 16
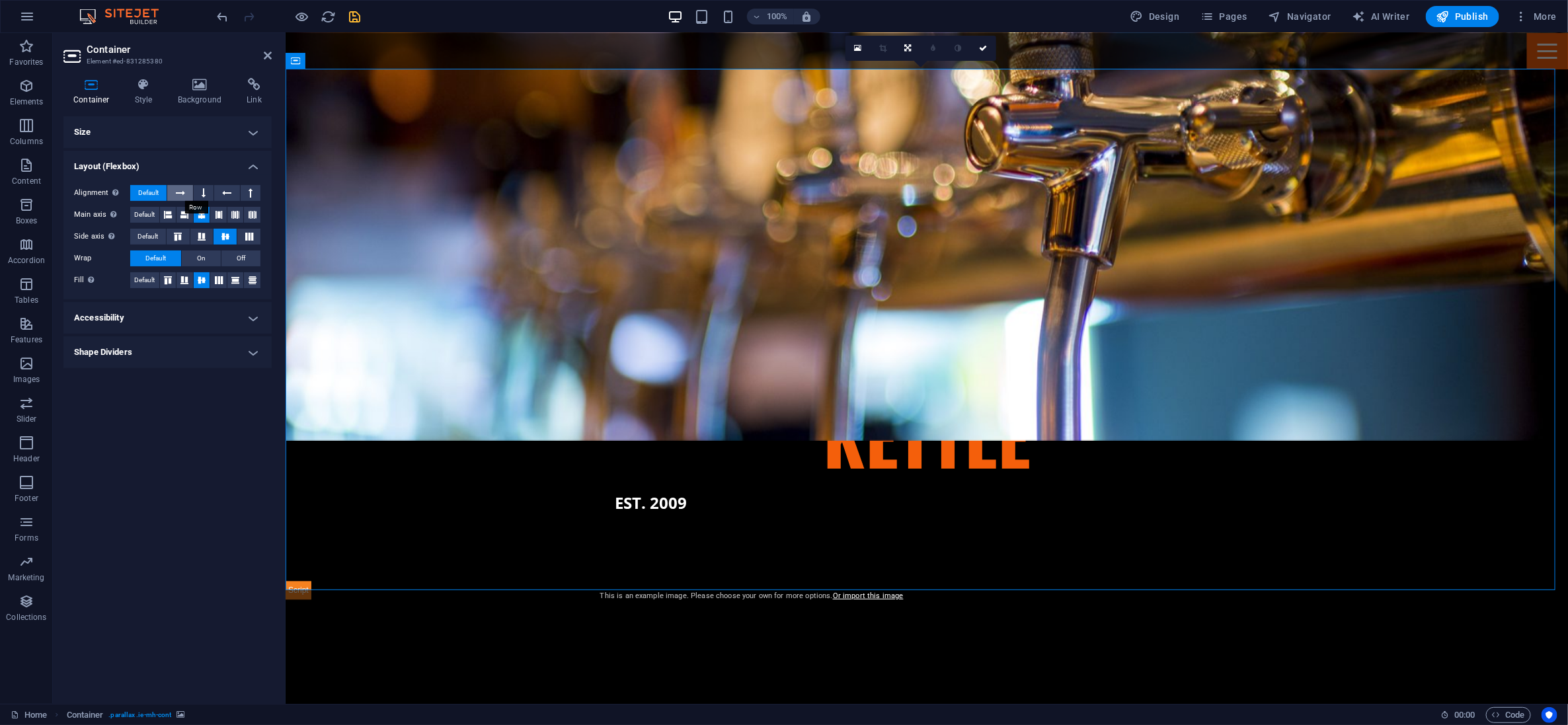
click at [180, 191] on icon at bounding box center [181, 193] width 10 height 16
click at [201, 191] on icon at bounding box center [203, 193] width 4 height 16
click at [225, 193] on icon at bounding box center [227, 193] width 10 height 16
click at [246, 193] on button at bounding box center [250, 193] width 19 height 16
click at [180, 189] on icon at bounding box center [181, 193] width 10 height 16
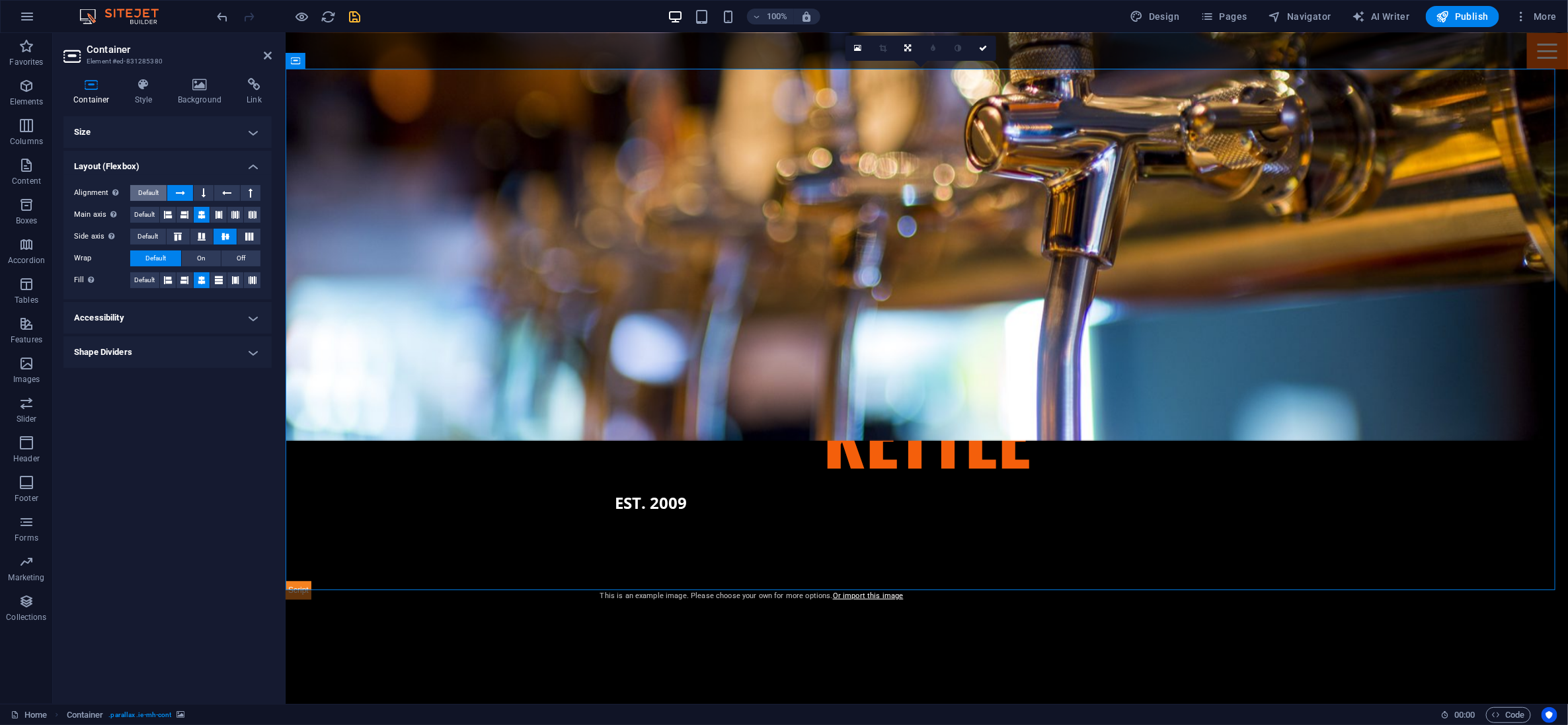
click at [149, 189] on span "Default" at bounding box center [148, 193] width 20 height 16
click at [187, 353] on h4 "Shape Dividers" at bounding box center [167, 352] width 208 height 32
click at [195, 375] on select "None Triangle Square Diagonal Polygon 1 Polygon 2 Zigzag Multiple Zigzags Waves…" at bounding box center [201, 379] width 121 height 16
click at [140, 371] on select "None Triangle Square Diagonal Polygon 1 Polygon 2 Zigzag Multiple Zigzags Waves…" at bounding box center [201, 379] width 121 height 16
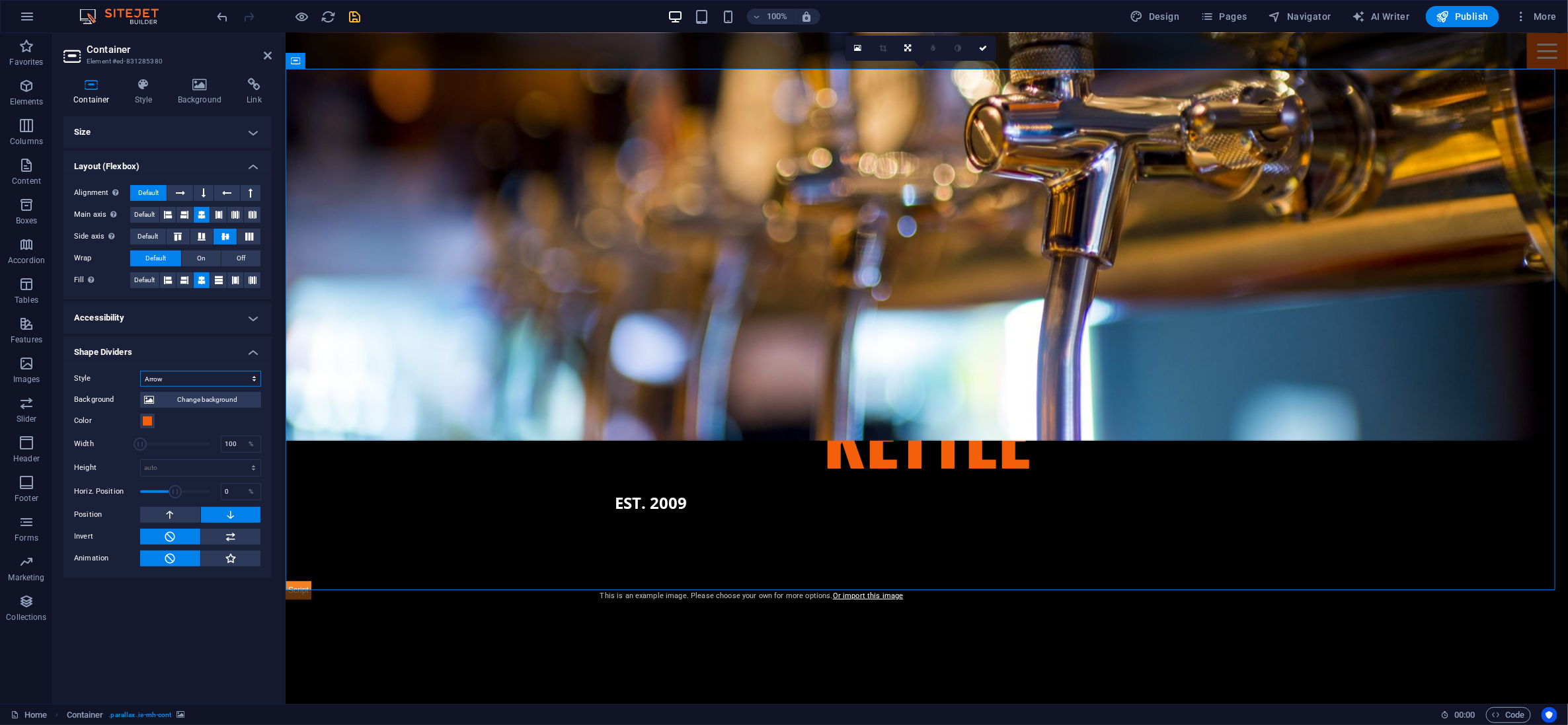
click at [195, 371] on select "None Triangle Square Diagonal Polygon 1 Polygon 2 Zigzag Multiple Zigzags Waves…" at bounding box center [201, 379] width 121 height 16
select select "none"
click at [140, 371] on select "None Triangle Square Diagonal Polygon 1 Polygon 2 Zigzag Multiple Zigzags Waves…" at bounding box center [201, 379] width 121 height 16
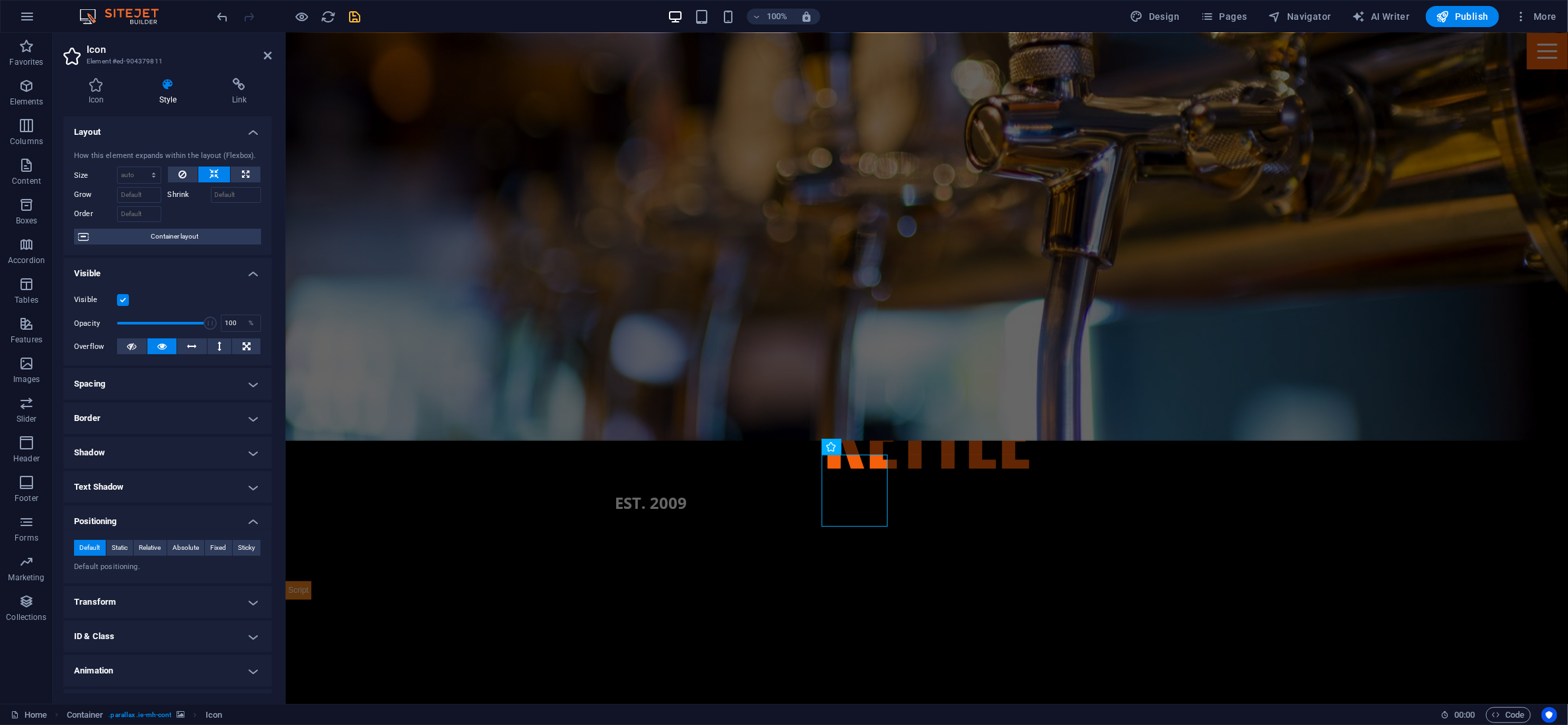
click at [226, 379] on h4 "Spacing" at bounding box center [167, 383] width 208 height 32
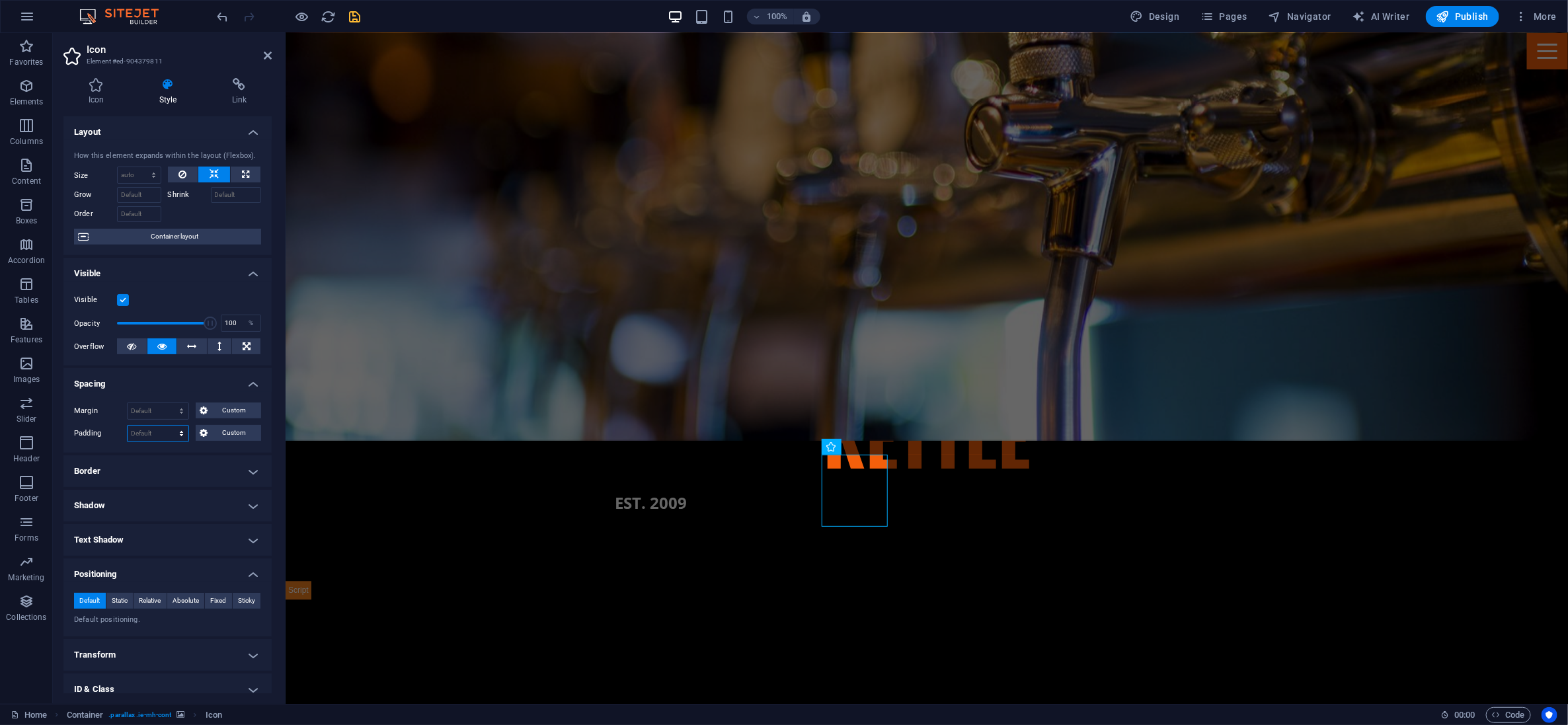
click at [153, 432] on select "Default px rem % vh vw Custom" at bounding box center [158, 433] width 60 height 16
select select "px"
click at [168, 426] on select "Default px rem % vh vw Custom" at bounding box center [158, 433] width 60 height 16
click at [156, 428] on input "0" at bounding box center [158, 433] width 60 height 16
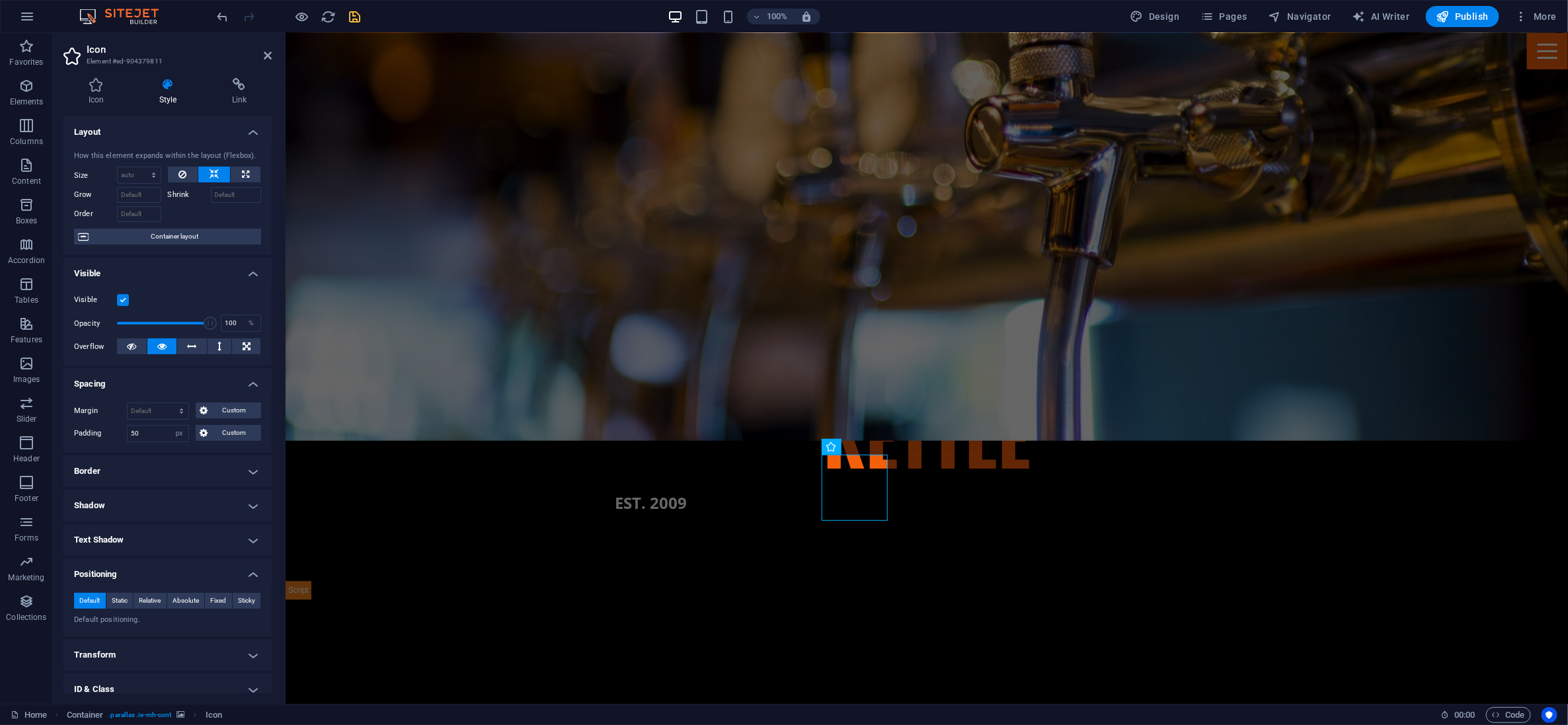
type input "0"
click at [176, 437] on select "Default px rem % vh vw Custom" at bounding box center [179, 433] width 18 height 16
select select "default"
click at [170, 426] on select "Default px rem % vh vw Custom" at bounding box center [179, 433] width 18 height 16
select select "DISABLED_OPTION_VALUE"
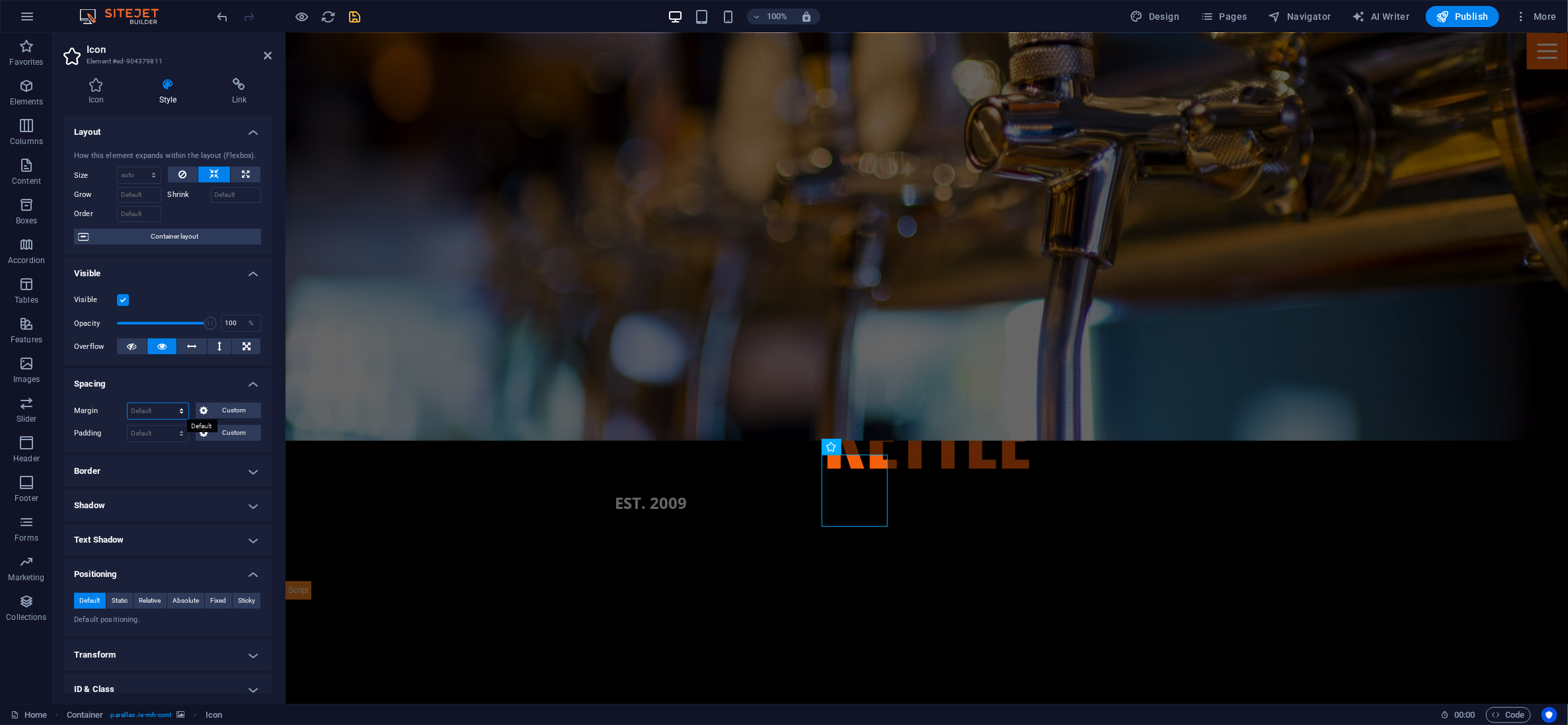
click at [160, 411] on select "Default auto px % rem vw vh Custom" at bounding box center [158, 411] width 60 height 16
click at [128, 403] on select "Default auto px % rem vw vh Custom" at bounding box center [158, 411] width 60 height 16
select select "DISABLED_OPTION_VALUE"
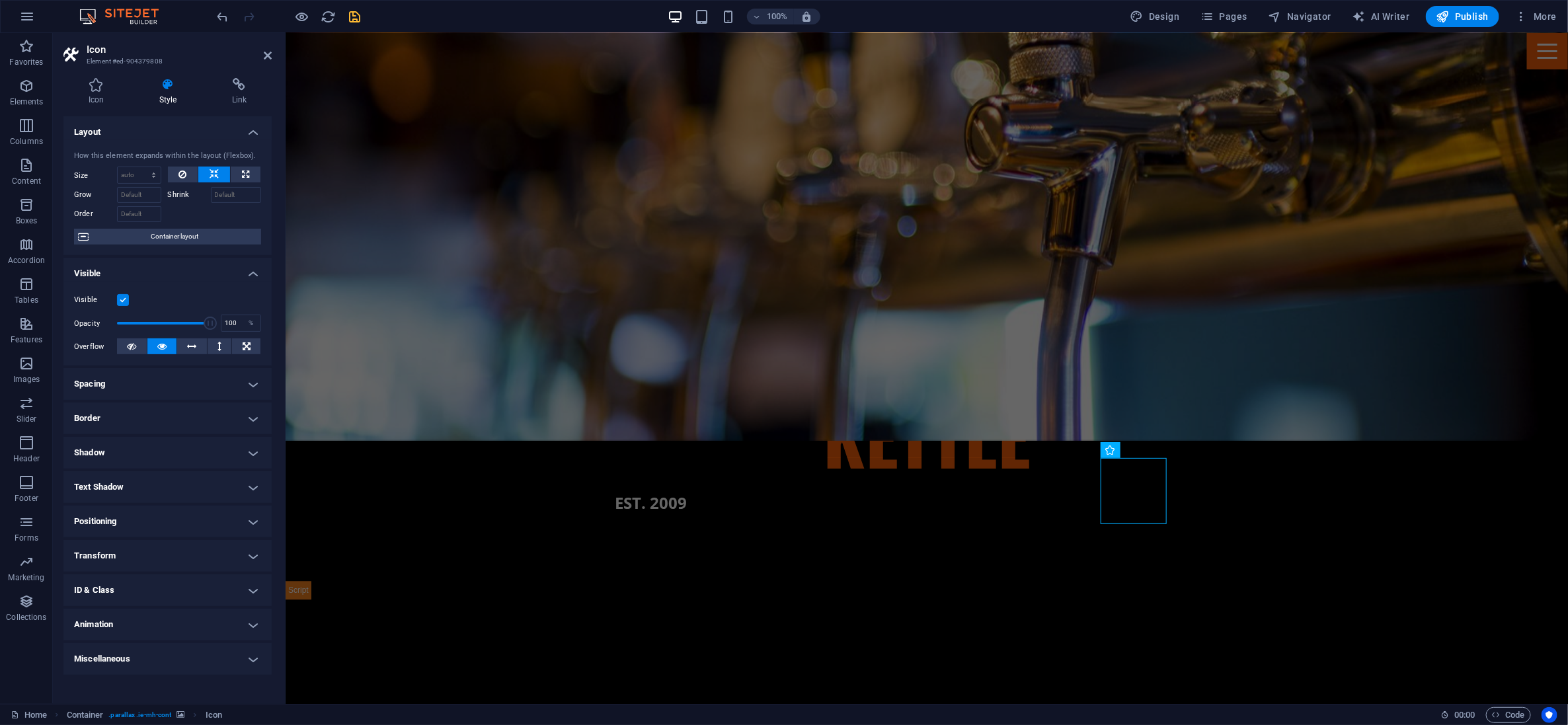
click at [159, 379] on h4 "Spacing" at bounding box center [167, 383] width 208 height 32
click at [164, 411] on select "Default auto px % rem vw vh Custom" at bounding box center [158, 411] width 60 height 16
click at [128, 403] on select "Default auto px % rem vw vh Custom" at bounding box center [158, 411] width 60 height 16
select select "DISABLED_OPTION_VALUE"
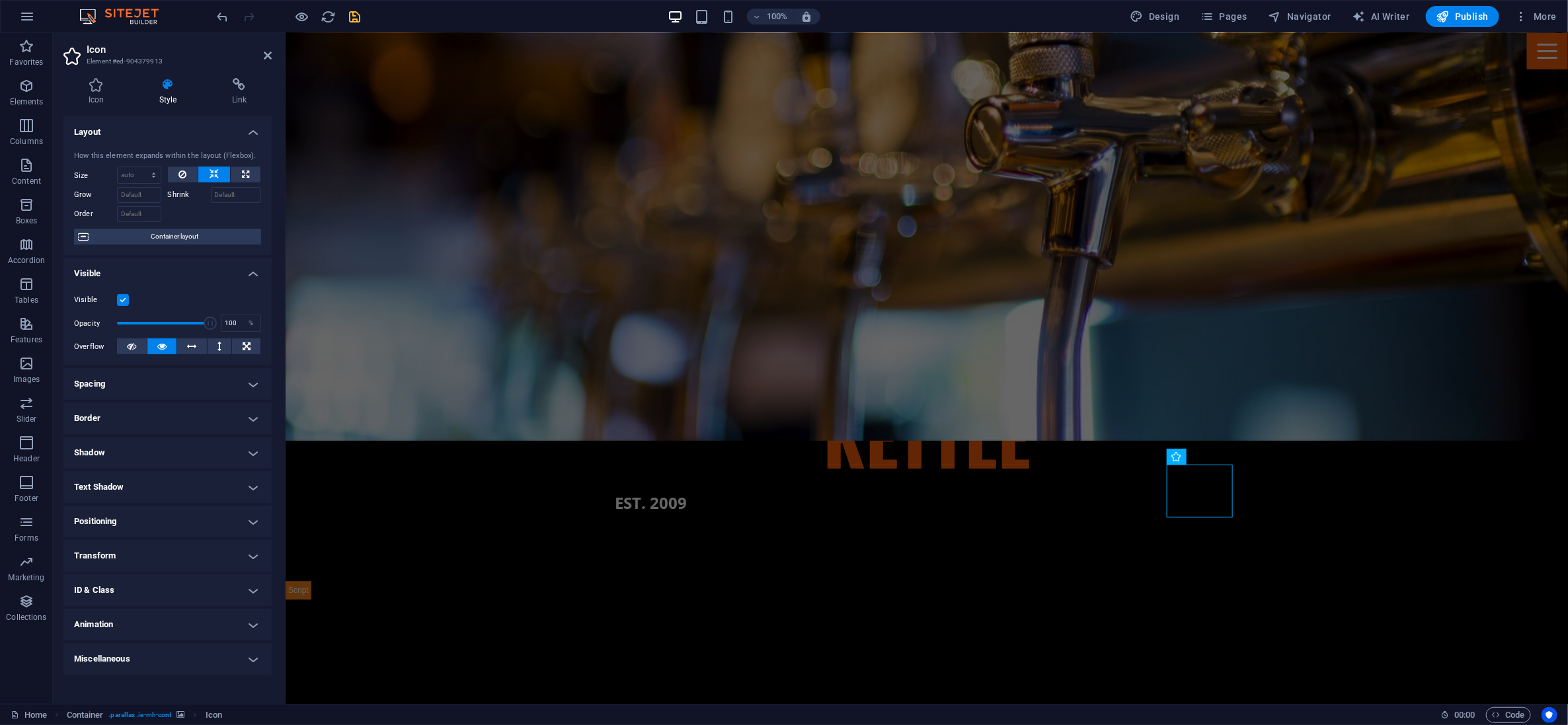
click at [172, 385] on h4 "Spacing" at bounding box center [167, 383] width 208 height 32
click at [163, 411] on select "Default auto px % rem vw vh Custom" at bounding box center [158, 411] width 60 height 16
click at [128, 403] on select "Default auto px % rem vw vh Custom" at bounding box center [158, 411] width 60 height 16
select select "DISABLED_OPTION_VALUE"
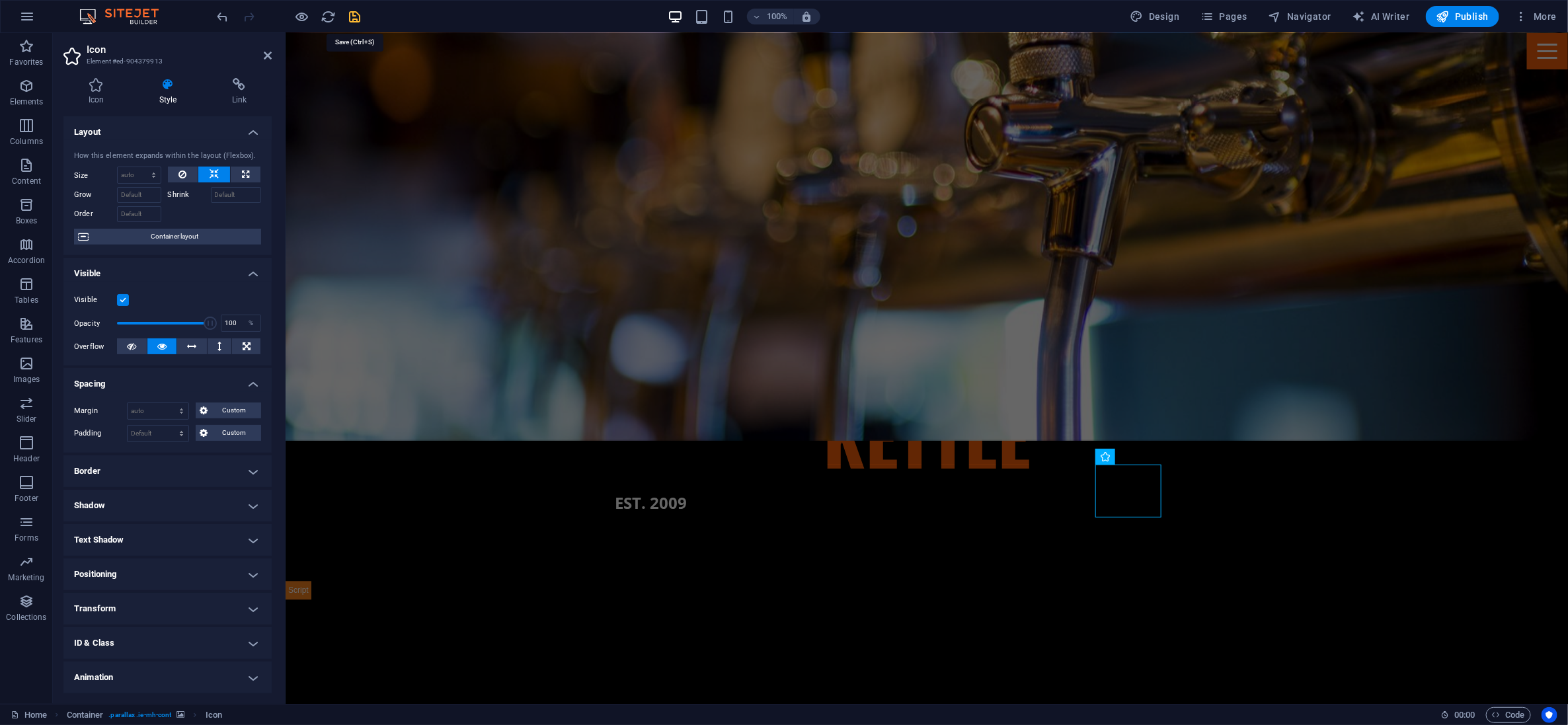
click at [353, 14] on icon "save" at bounding box center [355, 18] width 16 height 16
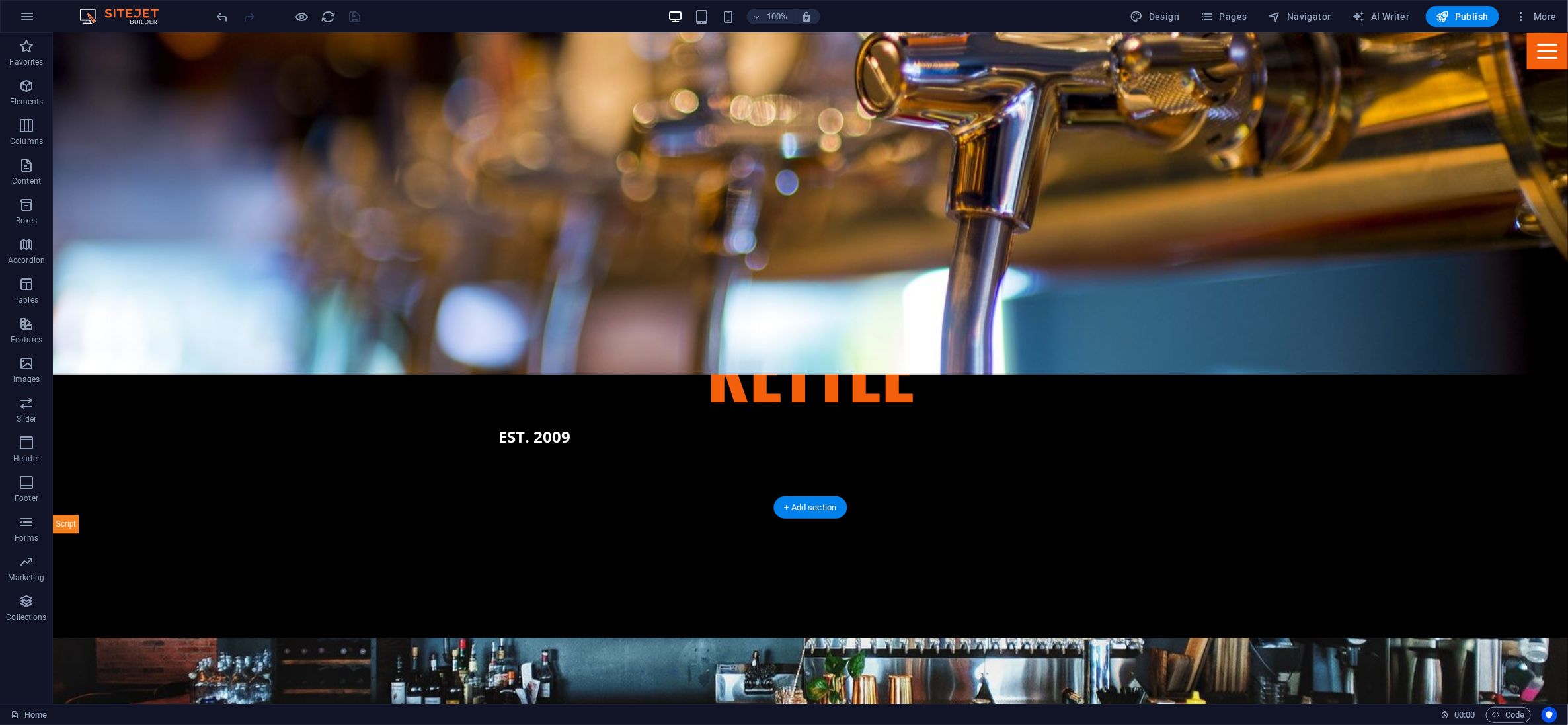
scroll to position [1831, 0]
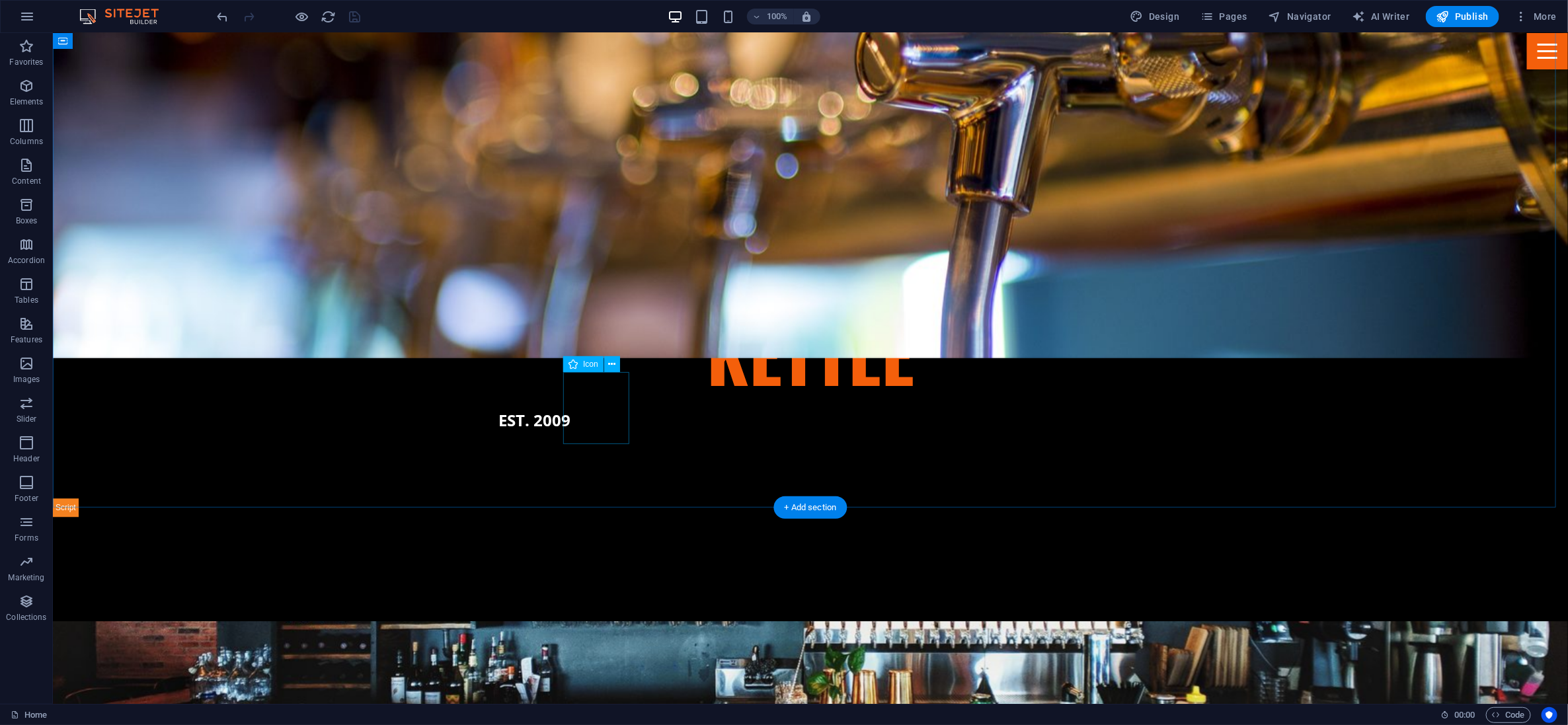
select select "xMidYMid"
select select "px"
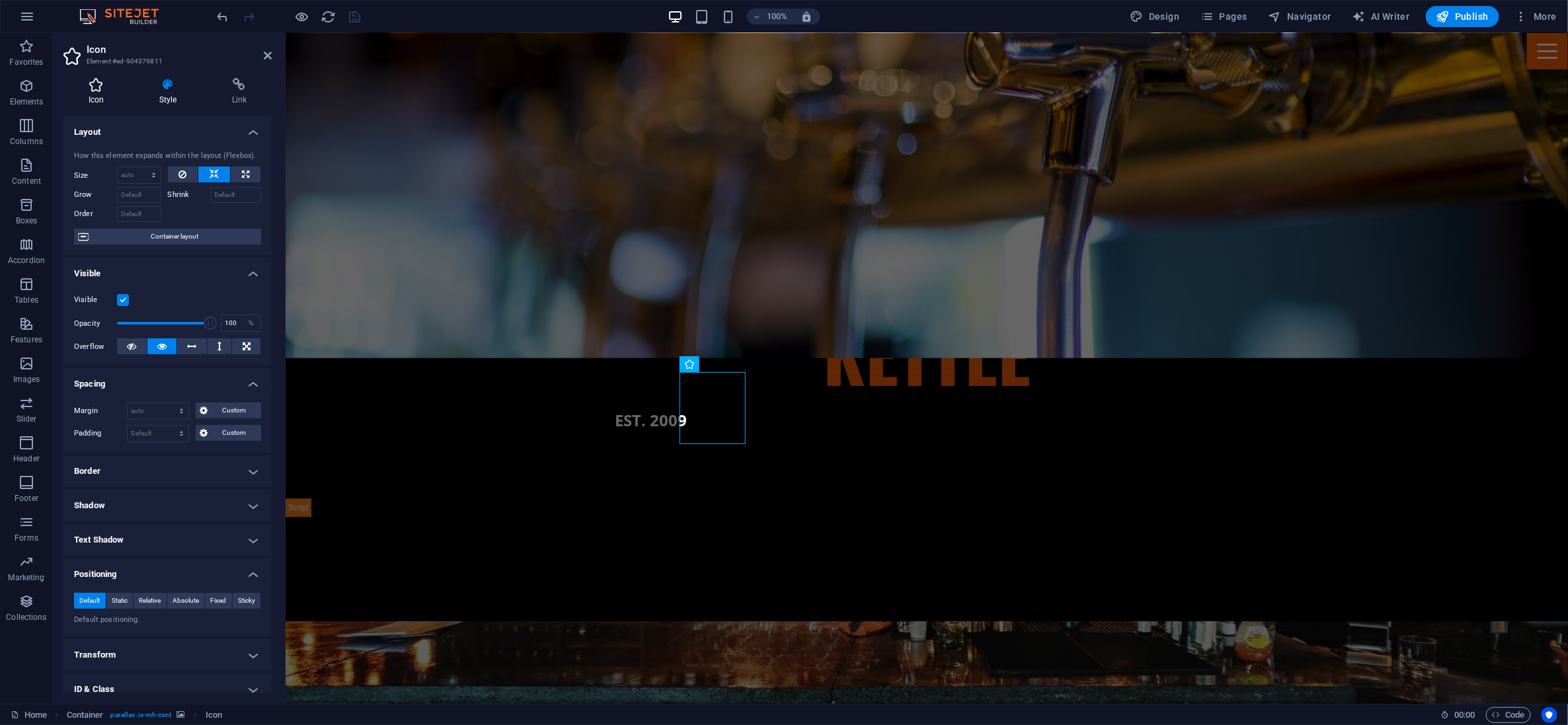
click at [107, 90] on icon at bounding box center [95, 85] width 65 height 14
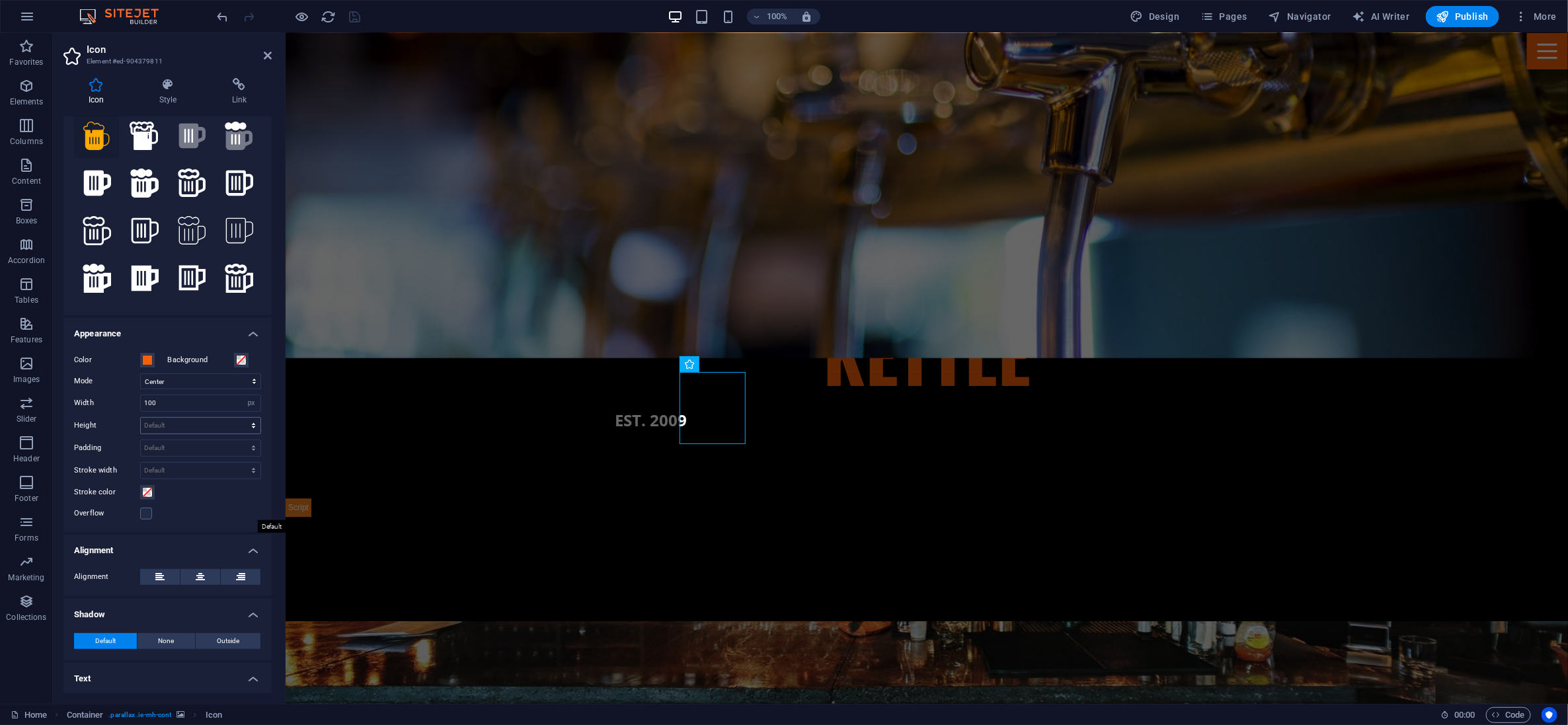
scroll to position [117, 0]
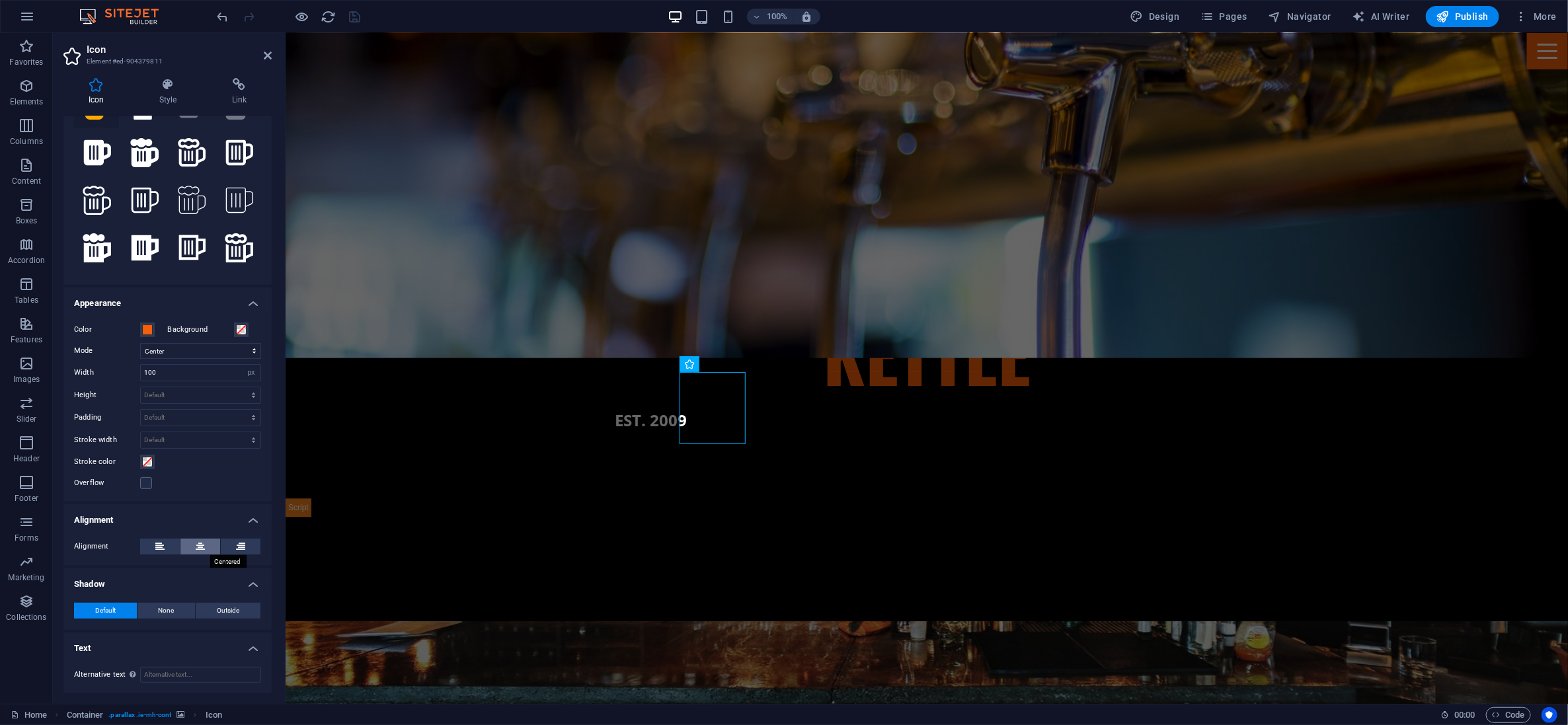
click at [201, 544] on icon at bounding box center [201, 547] width 10 height 16
click at [164, 675] on input "Alternative text The alternative text is used by devices that cannot display im…" at bounding box center [201, 674] width 121 height 16
type input "image full beer mug"
click at [348, 16] on icon "save" at bounding box center [355, 18] width 16 height 16
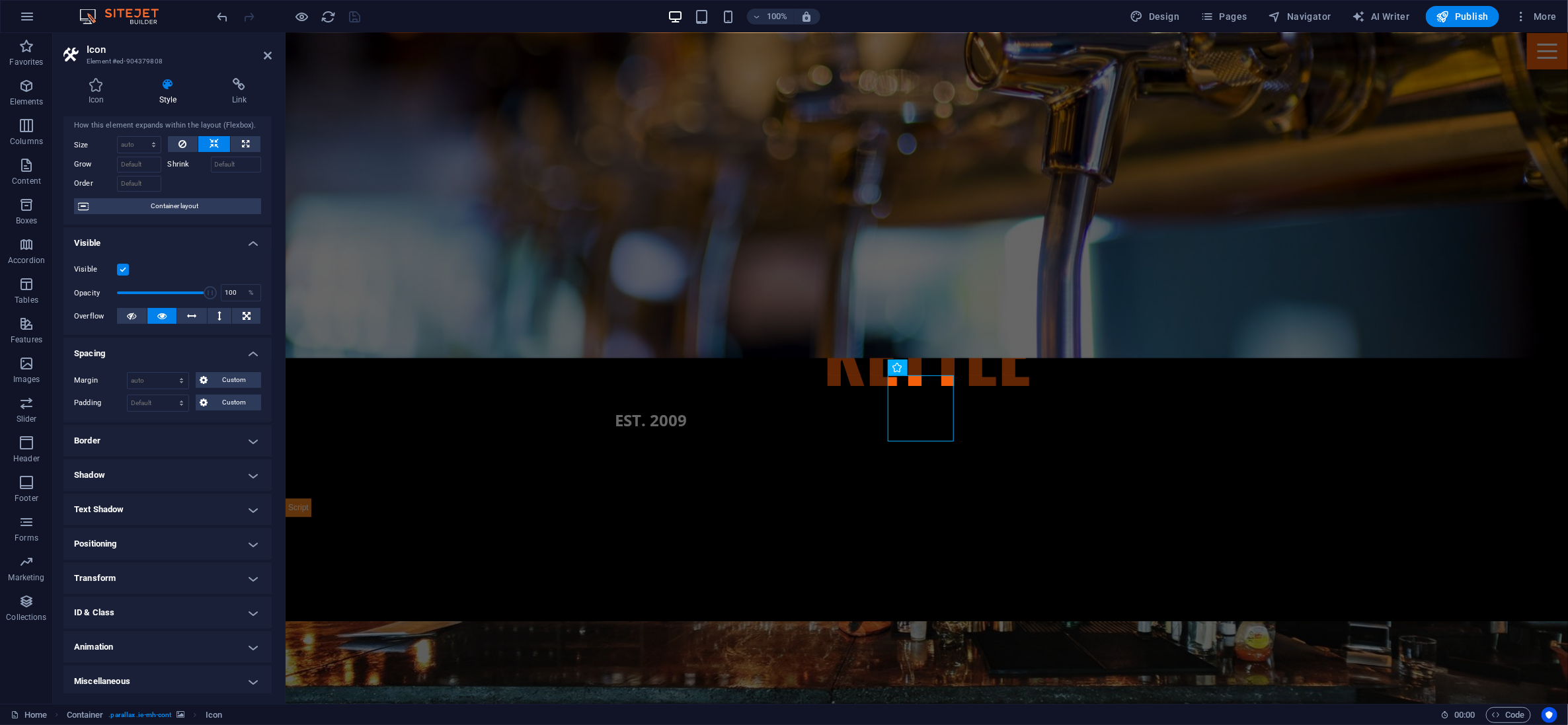
scroll to position [34, 0]
click at [99, 88] on icon at bounding box center [95, 85] width 65 height 14
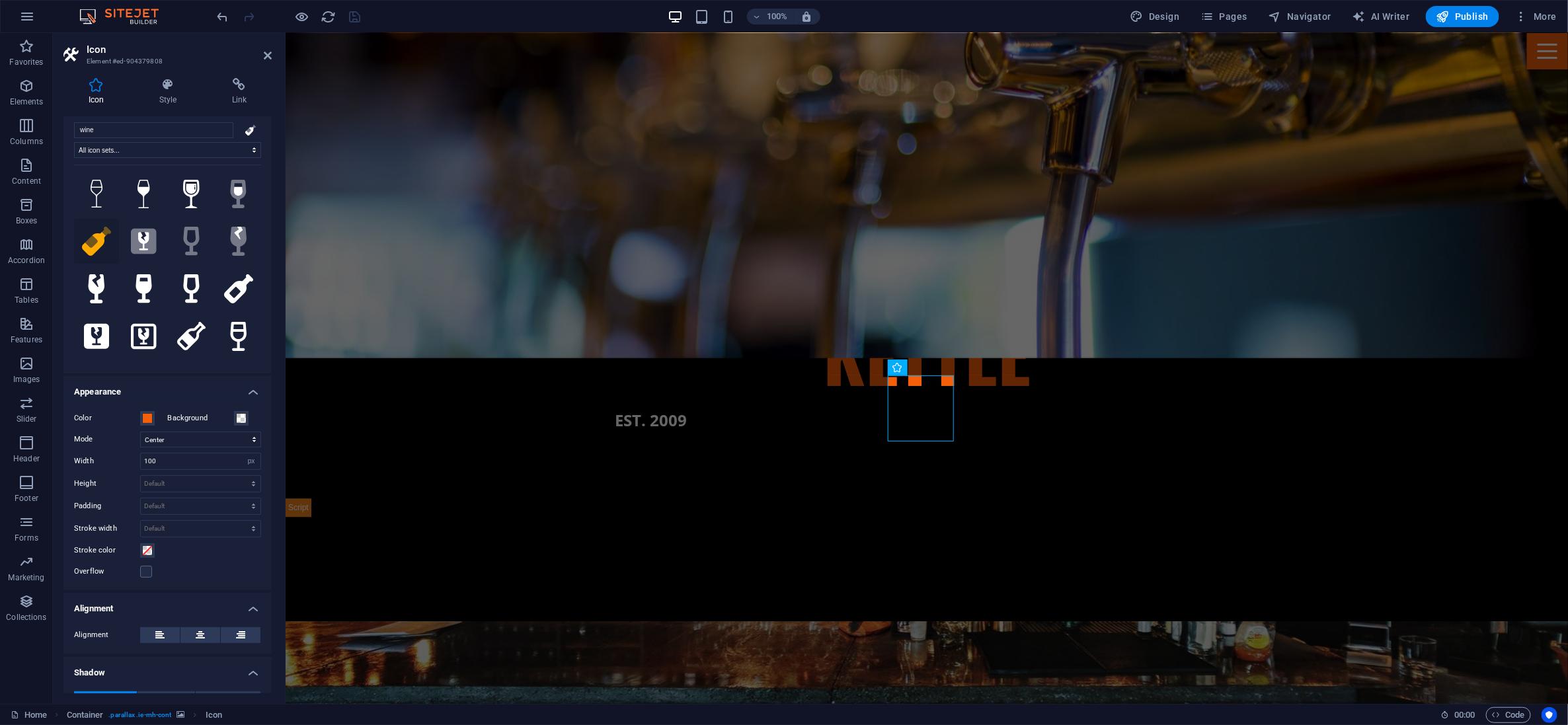
scroll to position [117, 0]
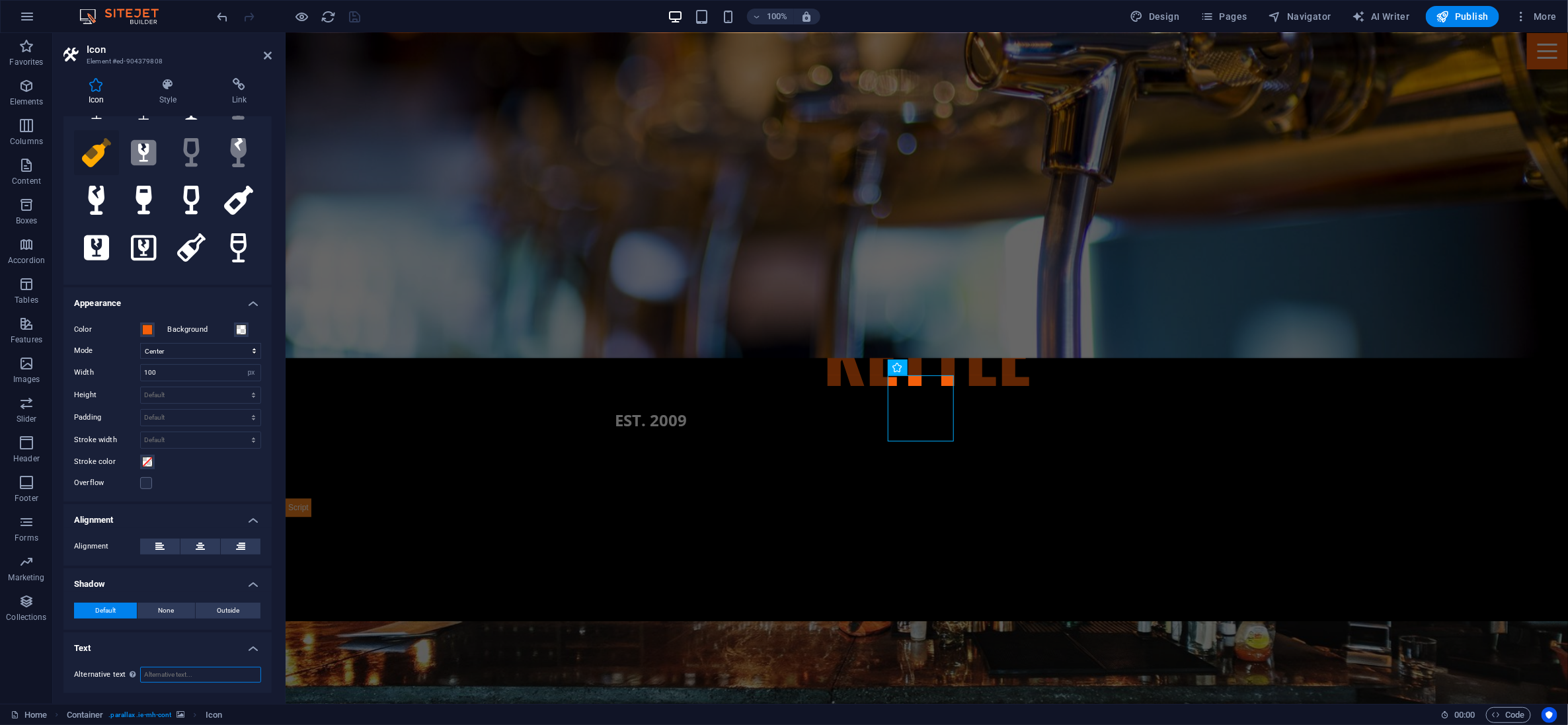
click at [175, 671] on input "Alternative text The alternative text is used by devices that cannot display im…" at bounding box center [201, 674] width 121 height 16
click at [160, 677] on input "Alternative text The alternative text is used by devices that cannot display im…" at bounding box center [201, 674] width 121 height 16
type input "image wine bottle"
click at [354, 18] on icon "save" at bounding box center [355, 18] width 16 height 16
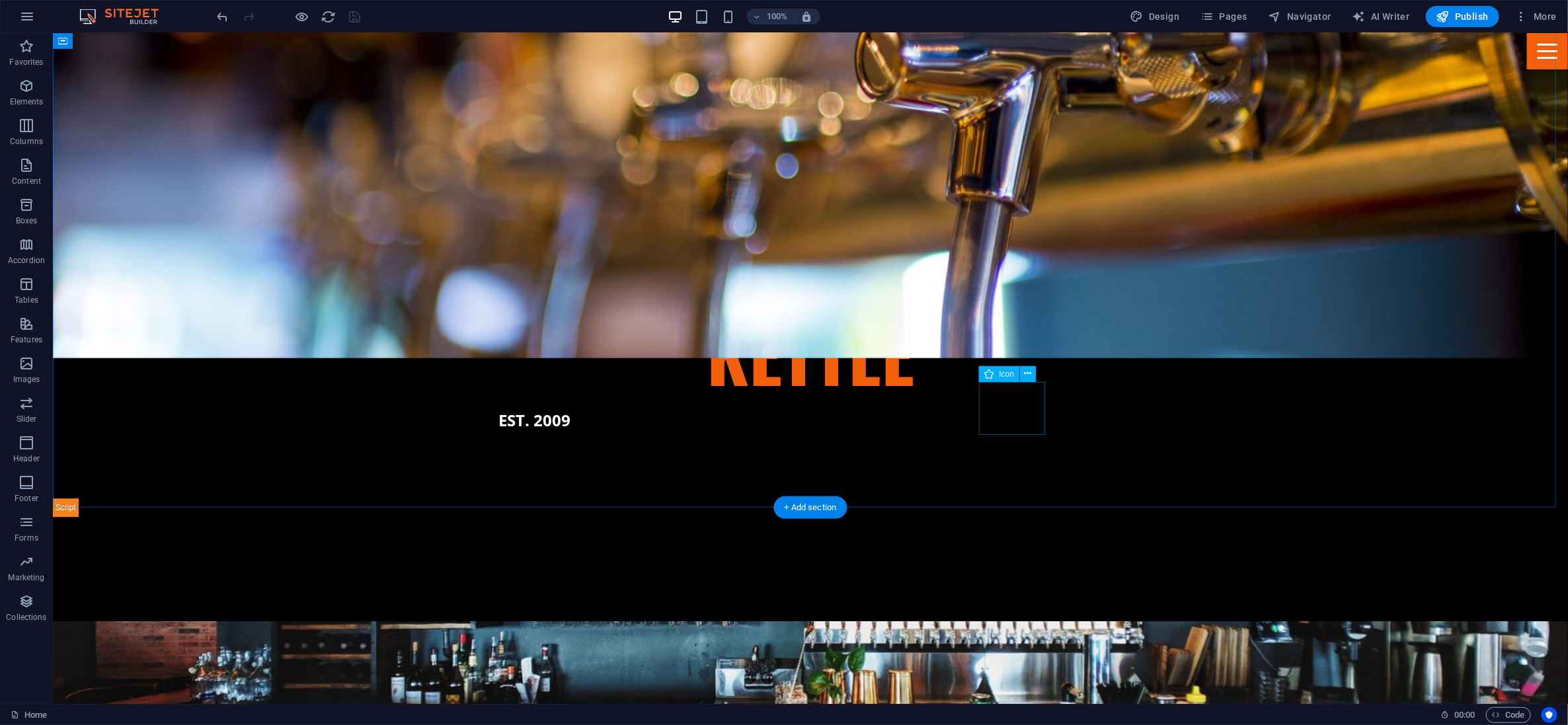
drag, startPoint x: 1002, startPoint y: 423, endPoint x: 769, endPoint y: 423, distance: 233.0
select select "xMidYMid"
select select "px"
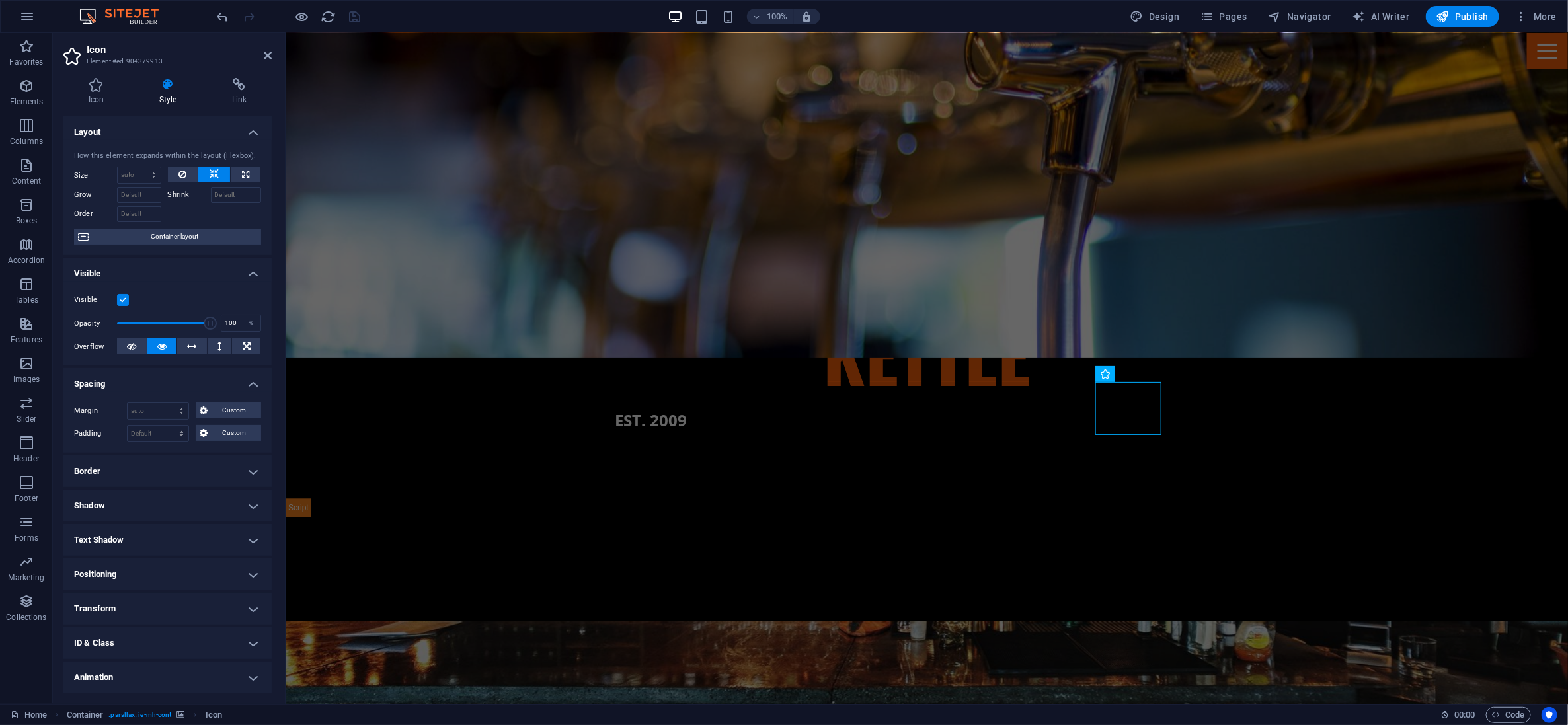
scroll to position [34, 0]
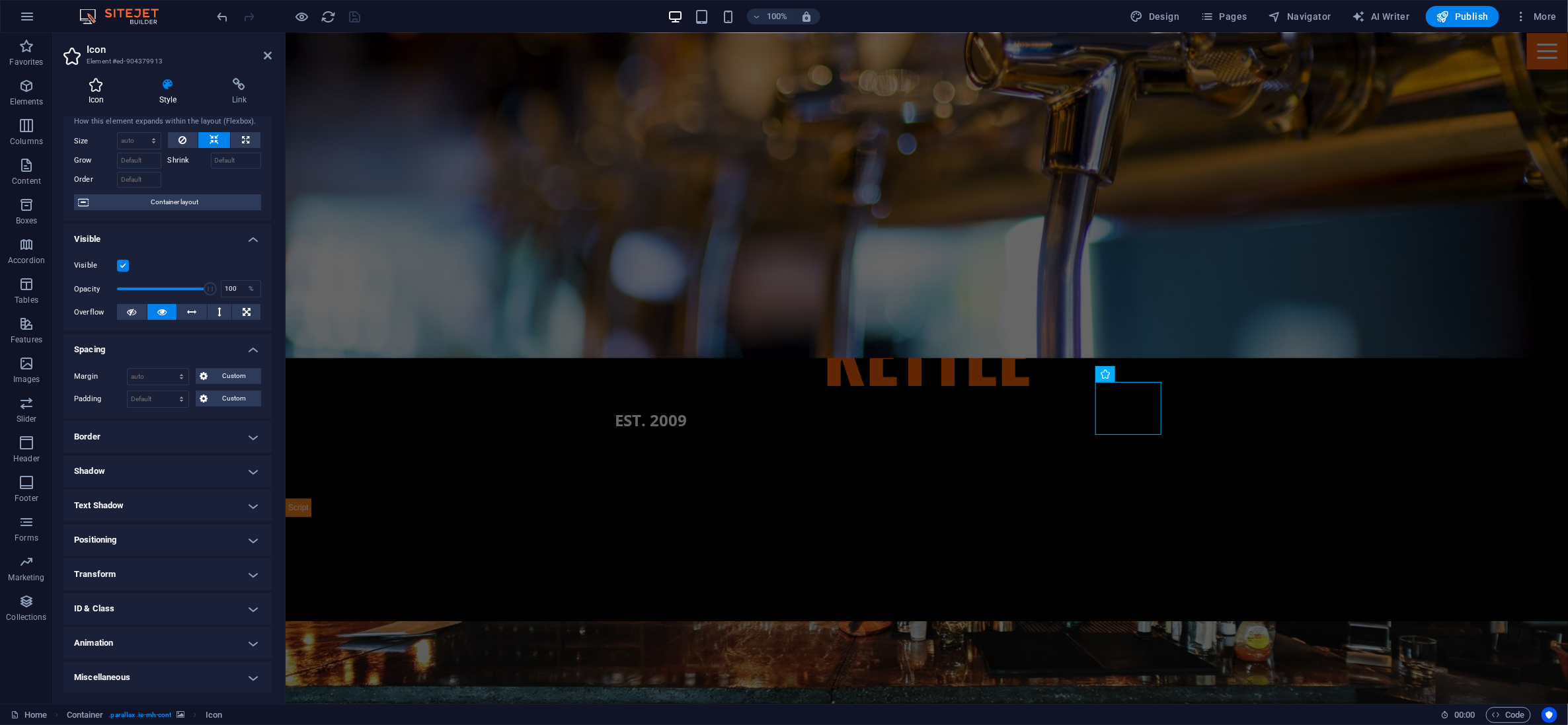
click at [92, 96] on h4 "Icon" at bounding box center [98, 91] width 71 height 28
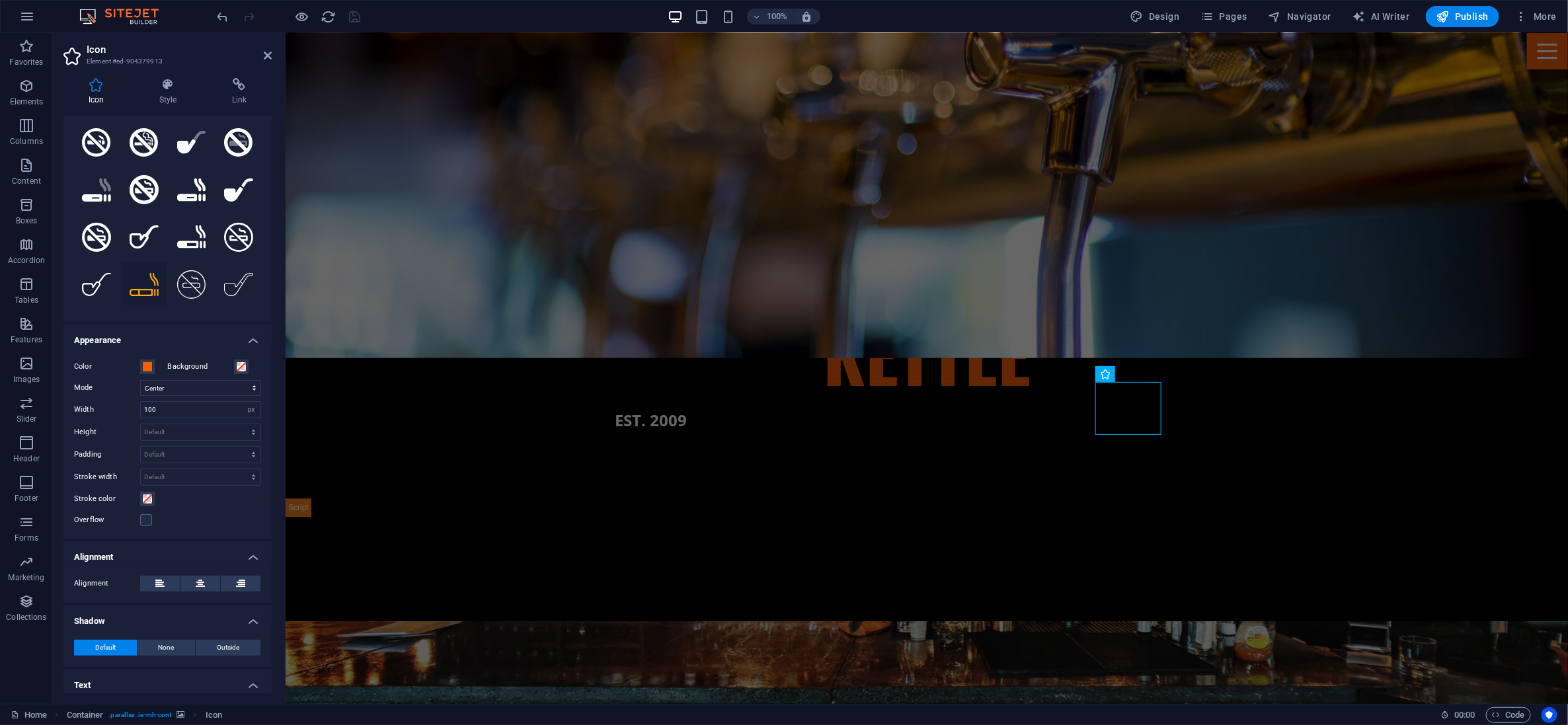
scroll to position [117, 0]
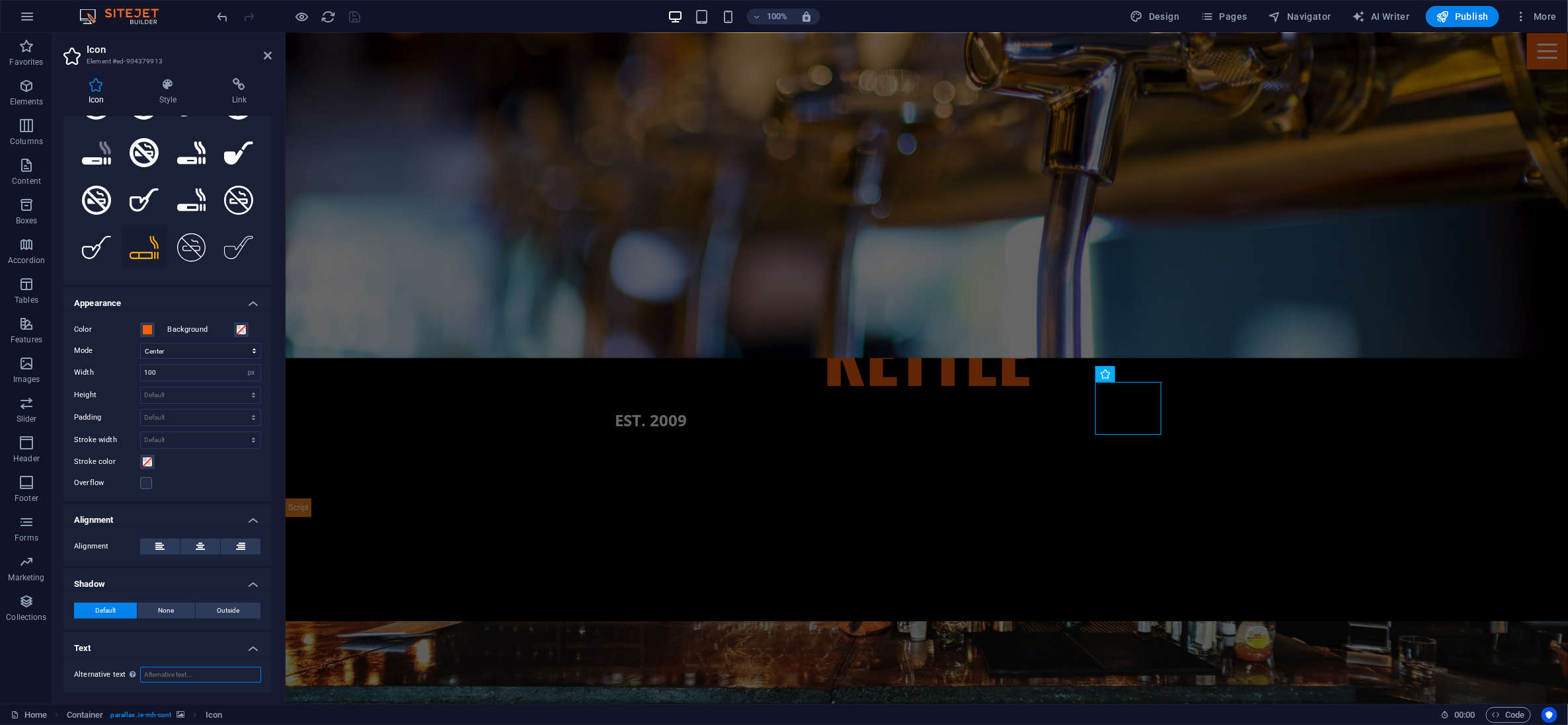
drag, startPoint x: 176, startPoint y: 674, endPoint x: 202, endPoint y: 667, distance: 26.9
click at [176, 675] on input "Alternative text The alternative text is used by devices that cannot display im…" at bounding box center [201, 674] width 121 height 16
type input "image lit cigar"
click at [360, 12] on icon "save" at bounding box center [355, 18] width 16 height 16
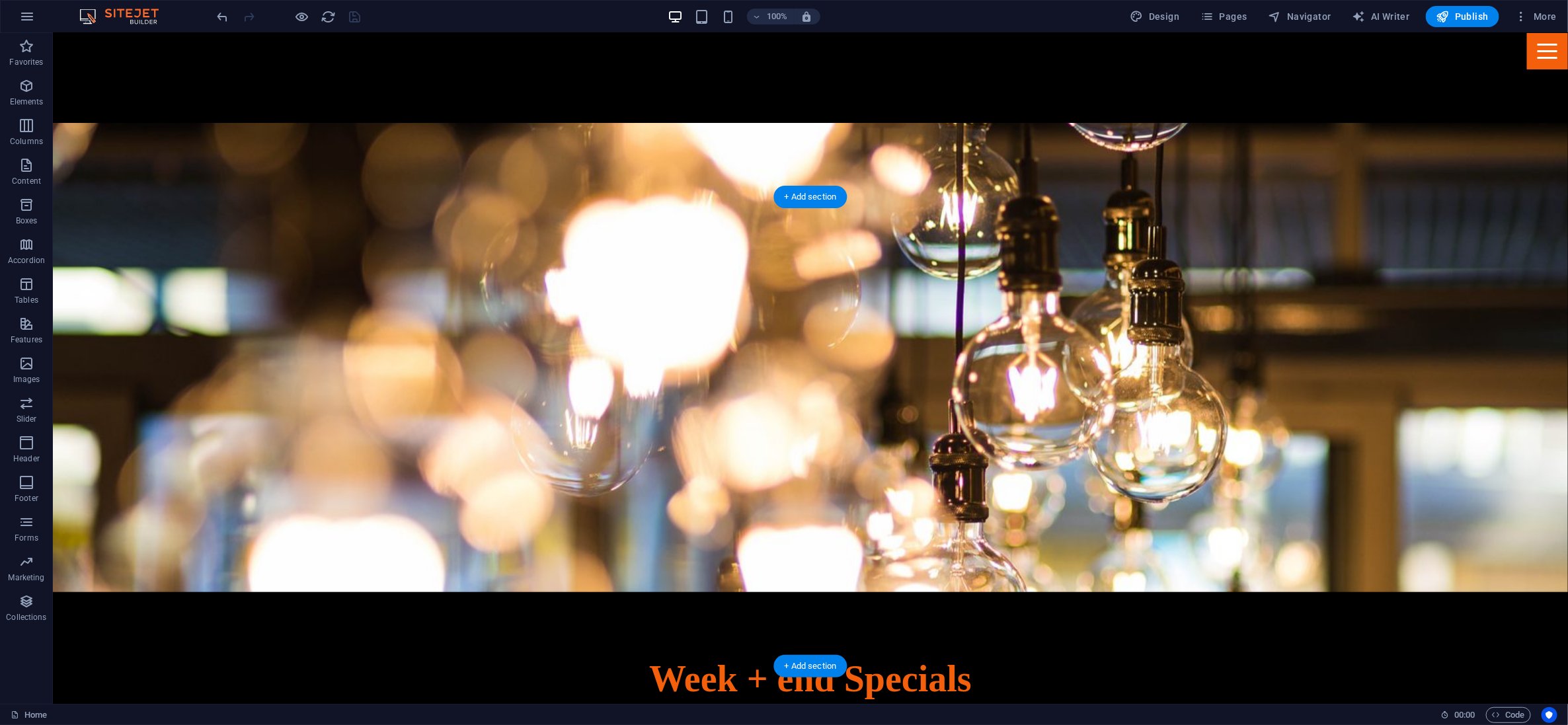
scroll to position [661, 0]
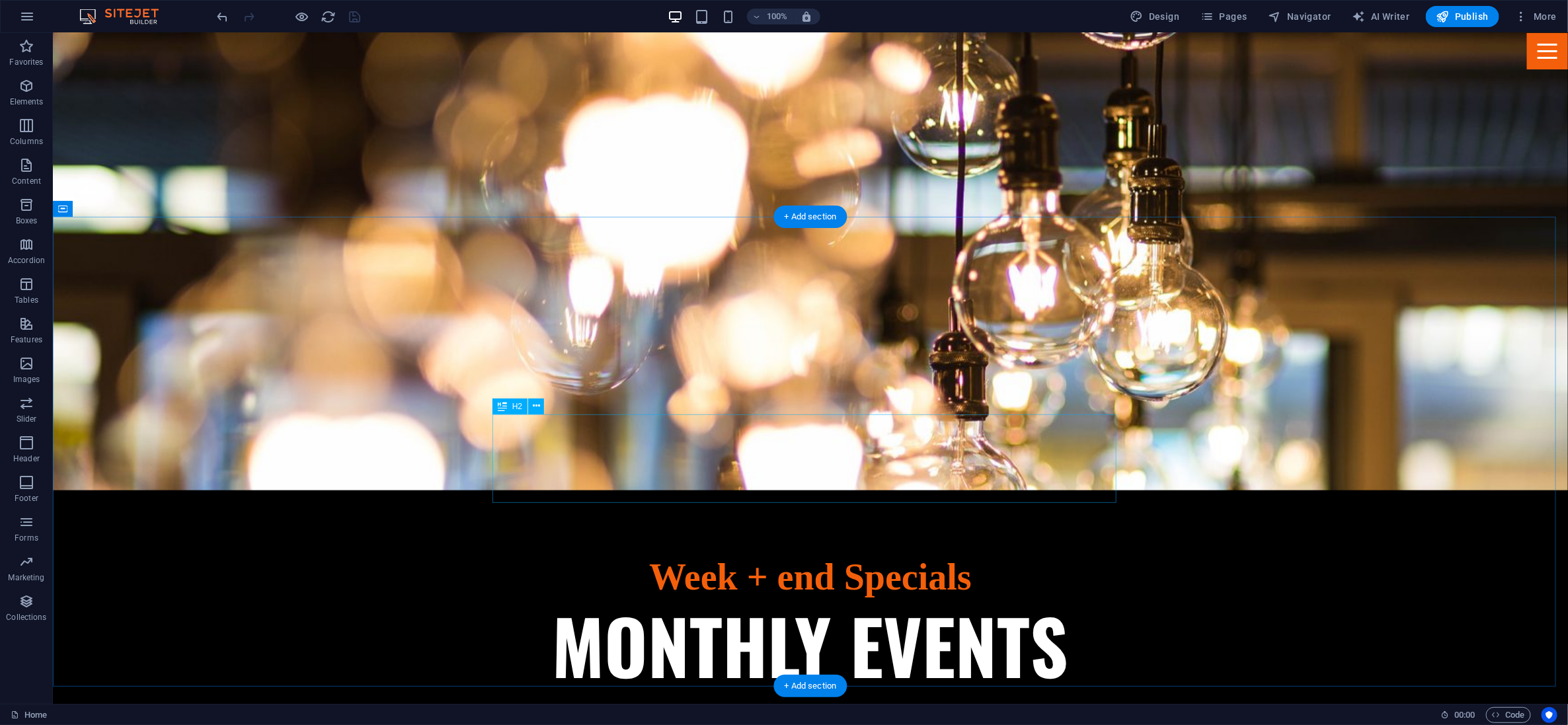
scroll to position [743, 0]
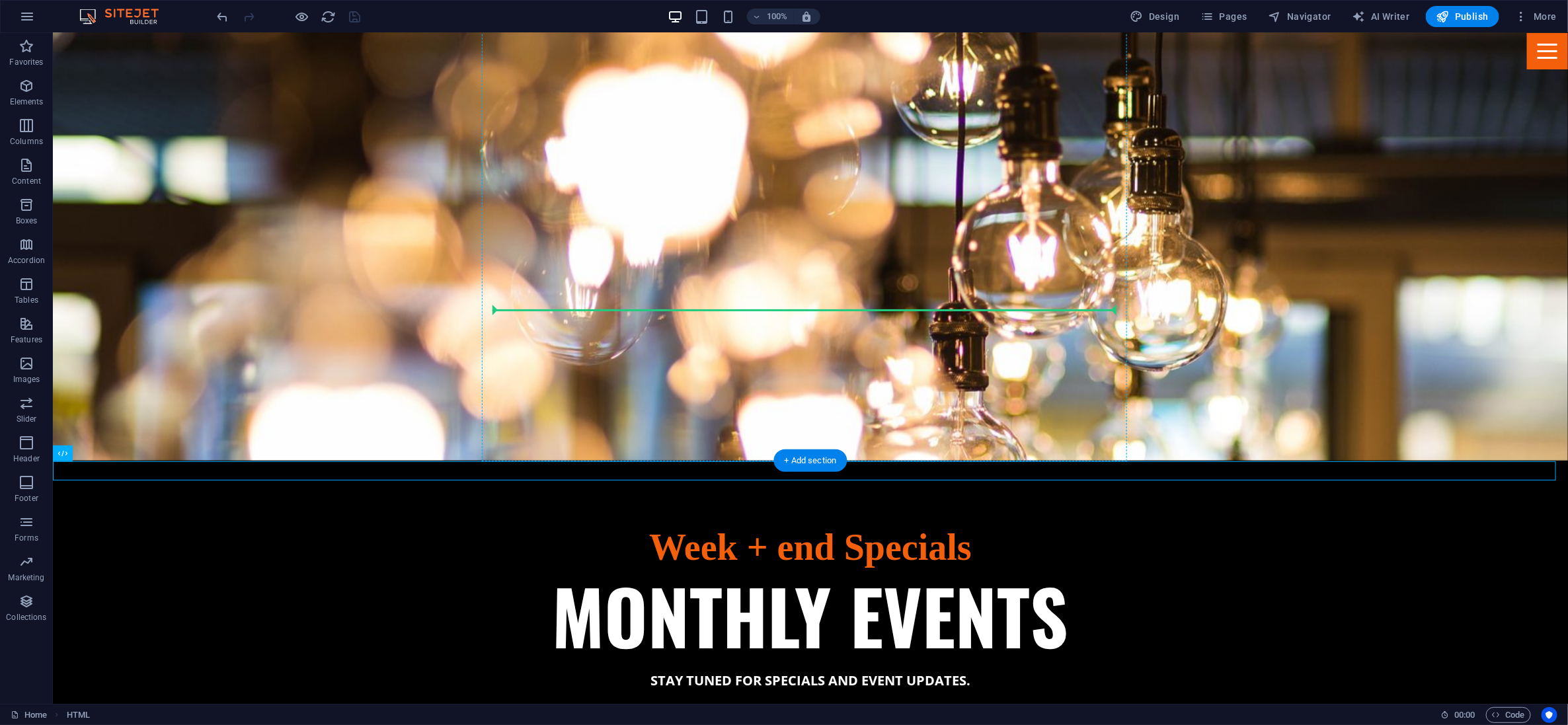
drag, startPoint x: 64, startPoint y: 469, endPoint x: 748, endPoint y: 306, distance: 703.2
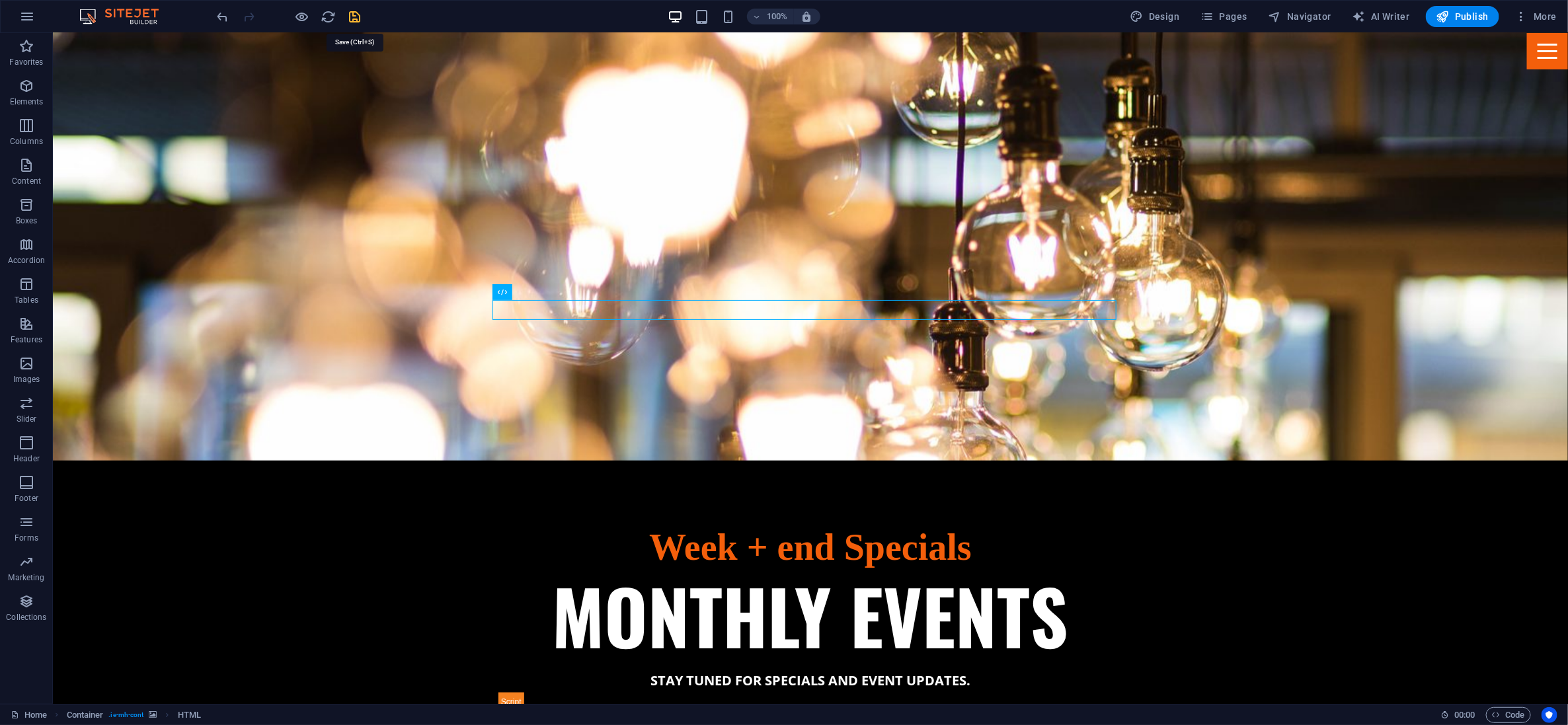
click at [350, 12] on icon "save" at bounding box center [355, 18] width 16 height 16
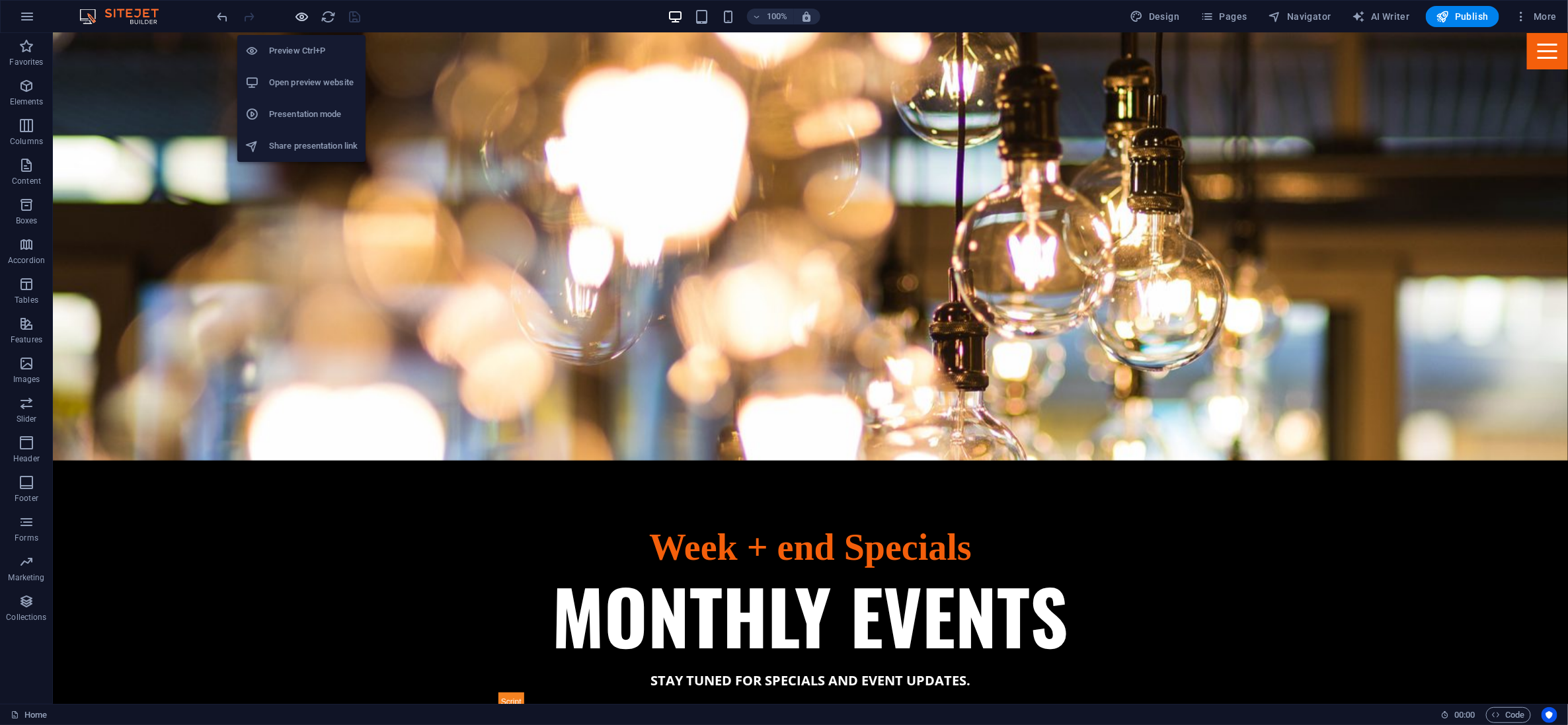
click at [301, 14] on icon "button" at bounding box center [303, 18] width 16 height 16
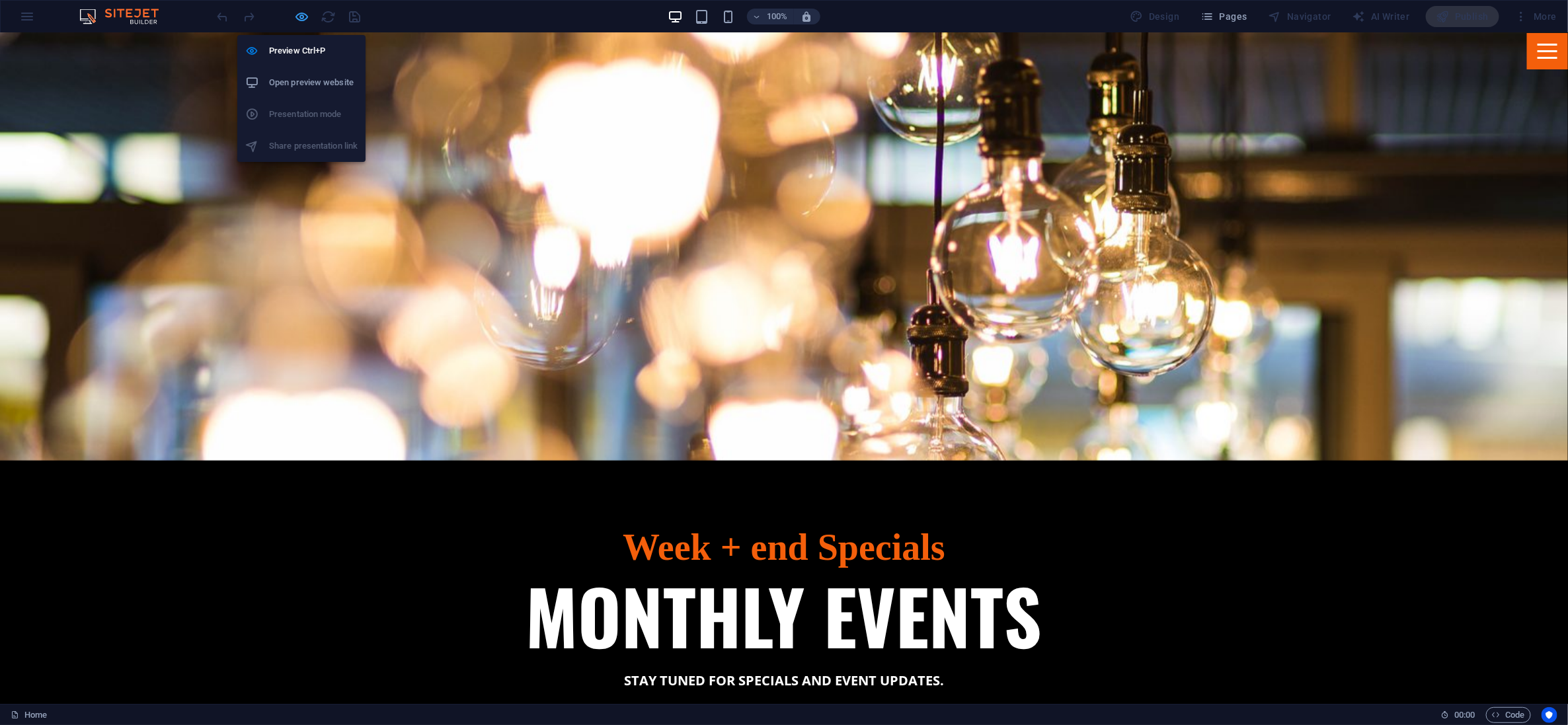
click at [301, 14] on icon "button" at bounding box center [303, 18] width 16 height 16
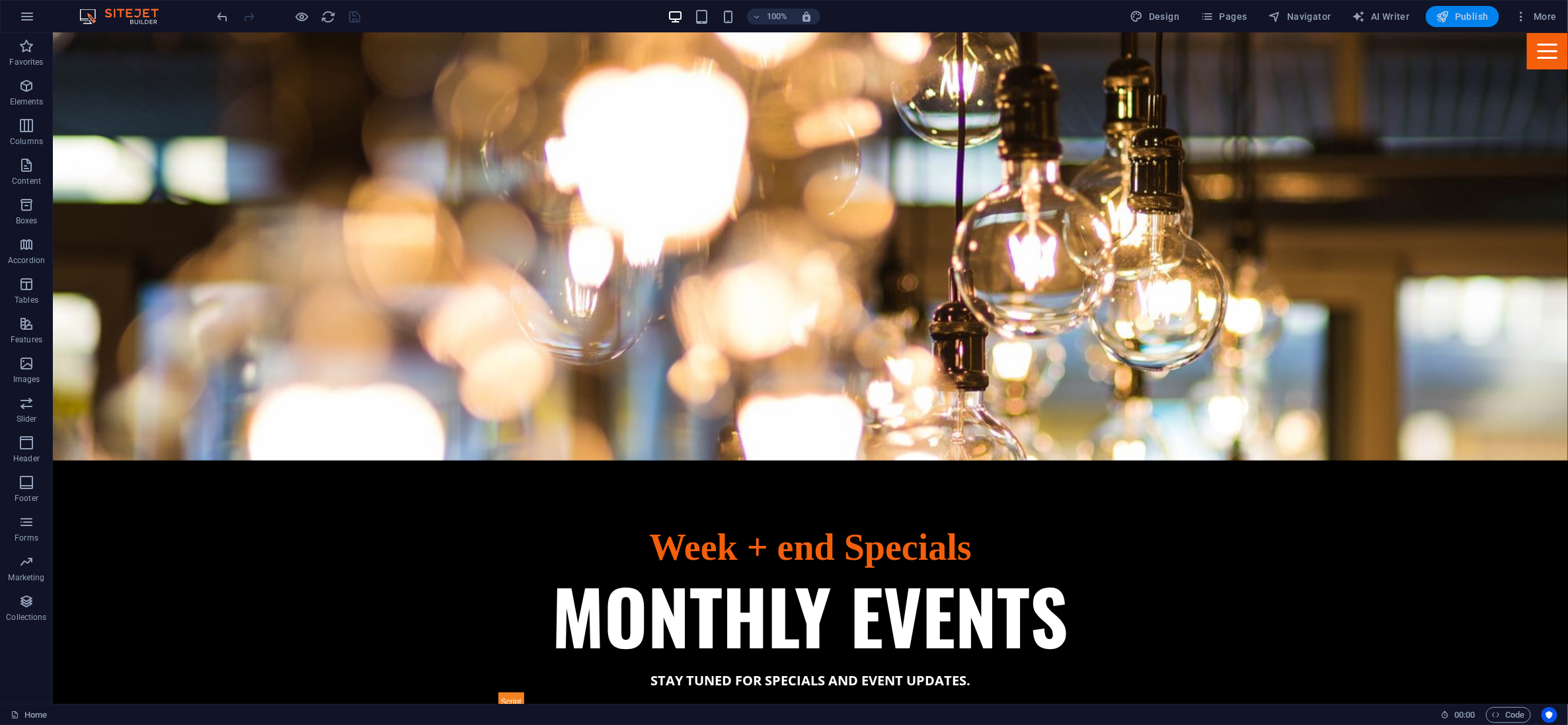
click at [775, 14] on span "Publish" at bounding box center [1463, 17] width 53 height 14
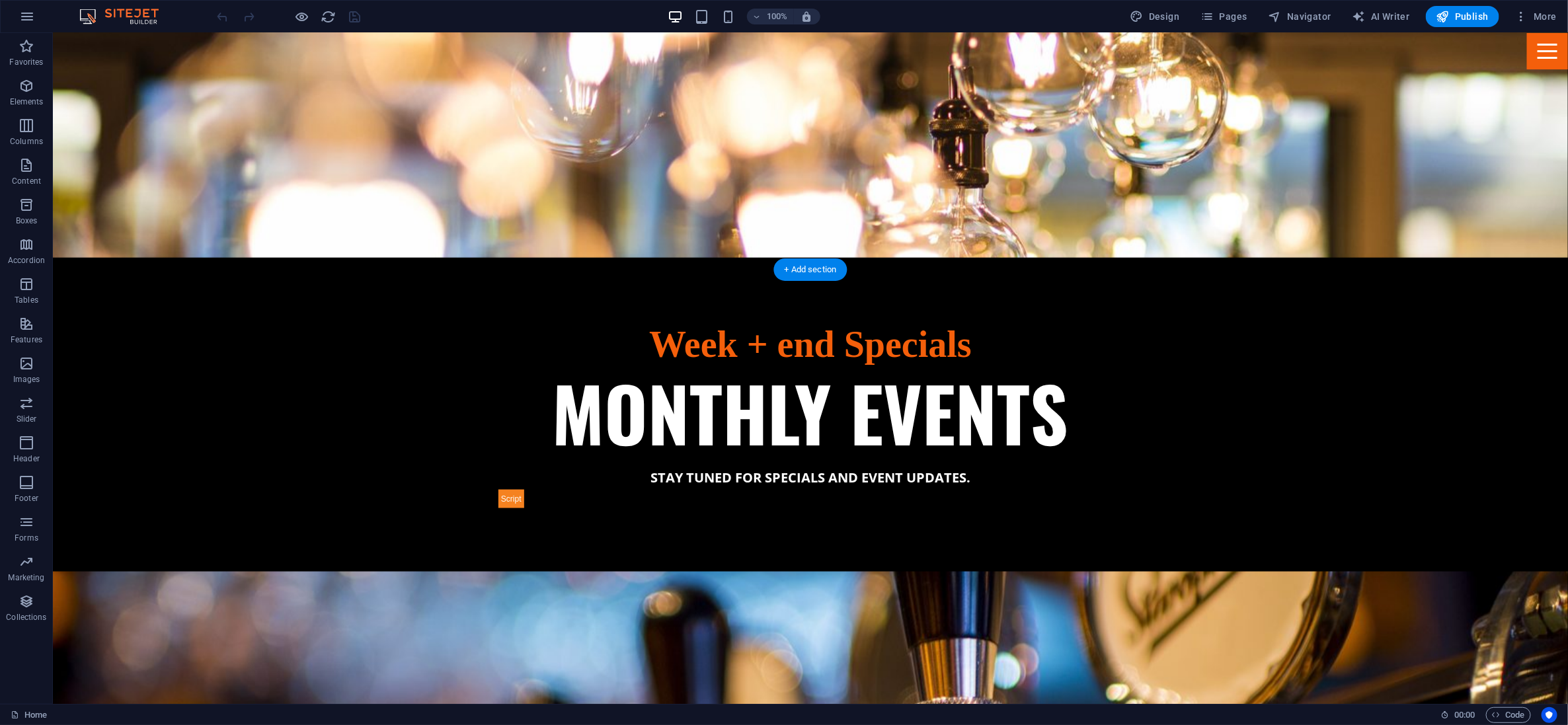
scroll to position [781, 0]
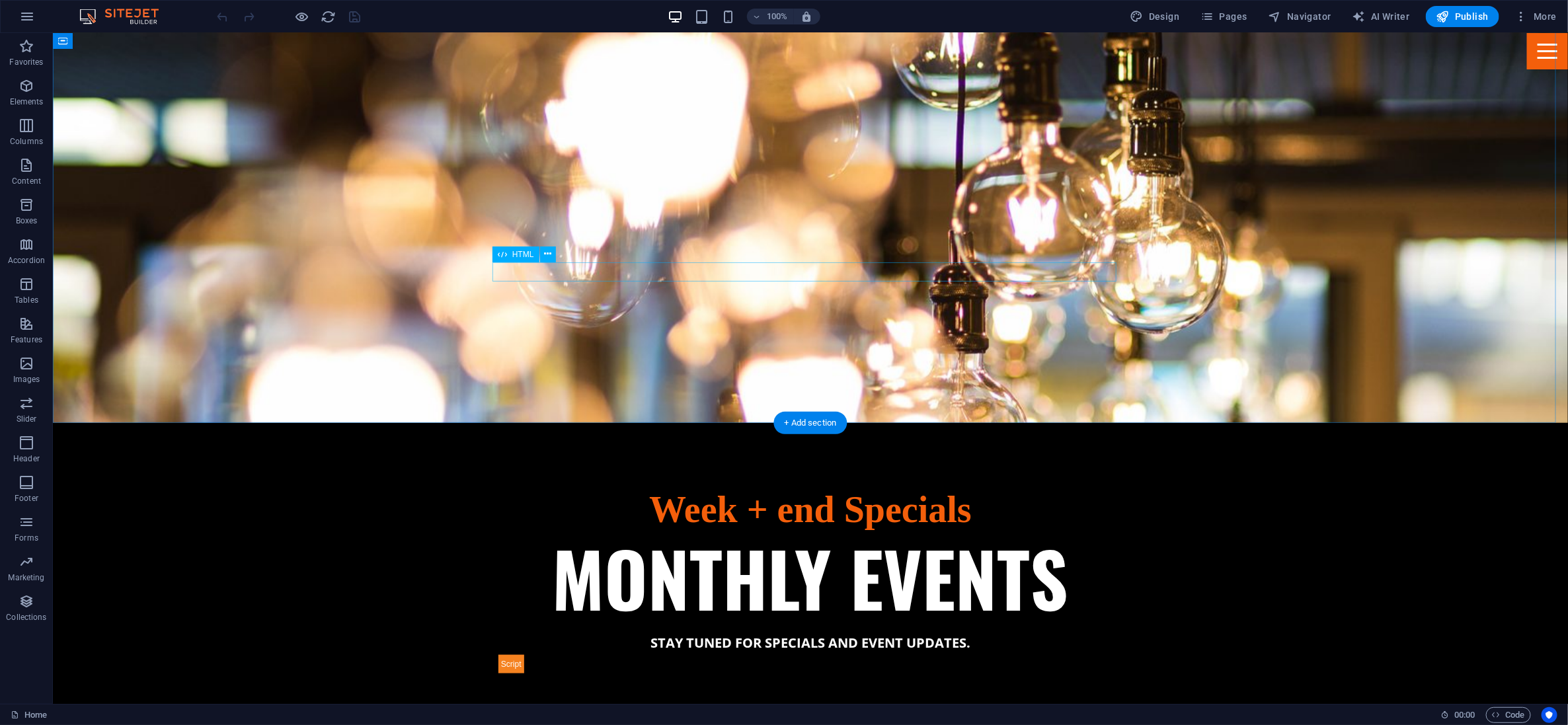
click at [576, 654] on div at bounding box center [810, 664] width 624 height 19
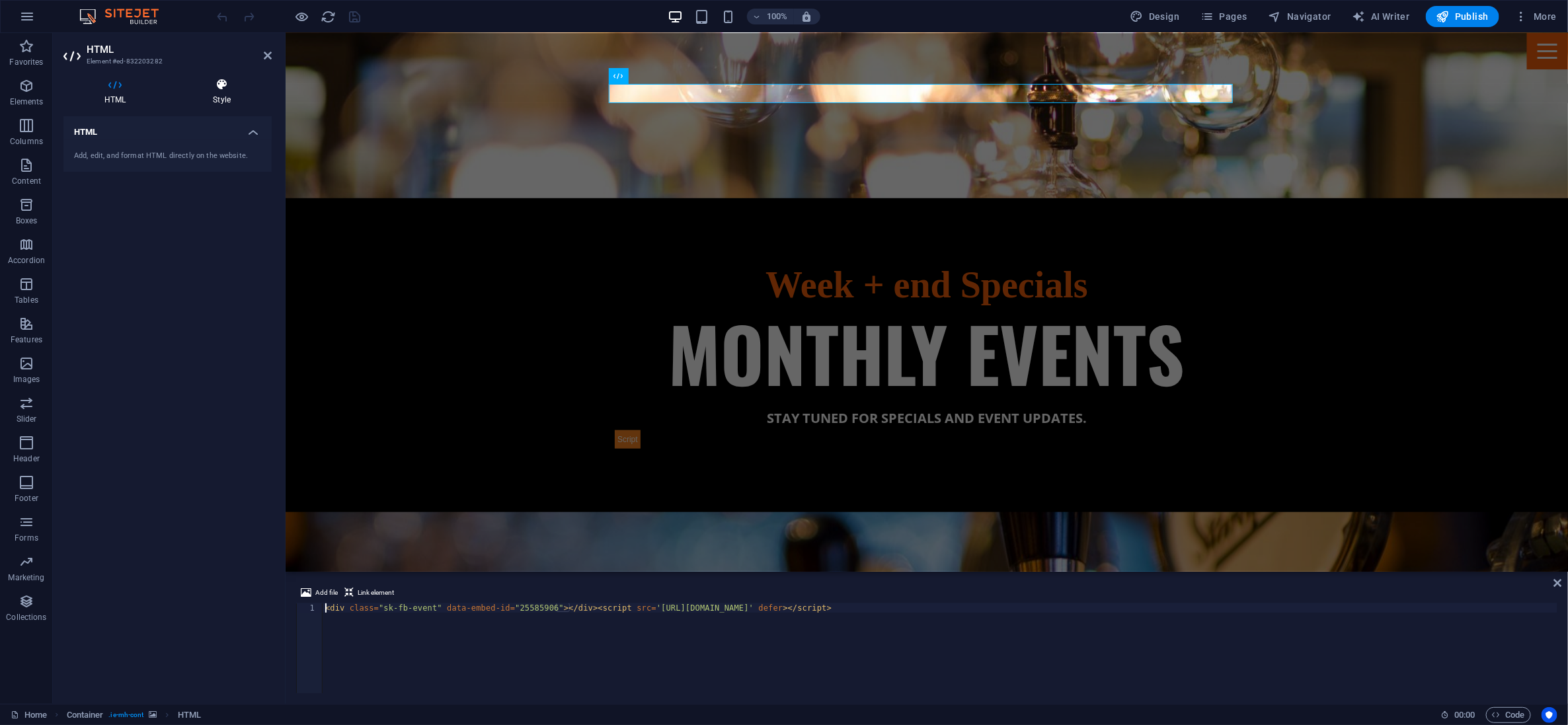
click at [220, 80] on icon at bounding box center [222, 85] width 100 height 14
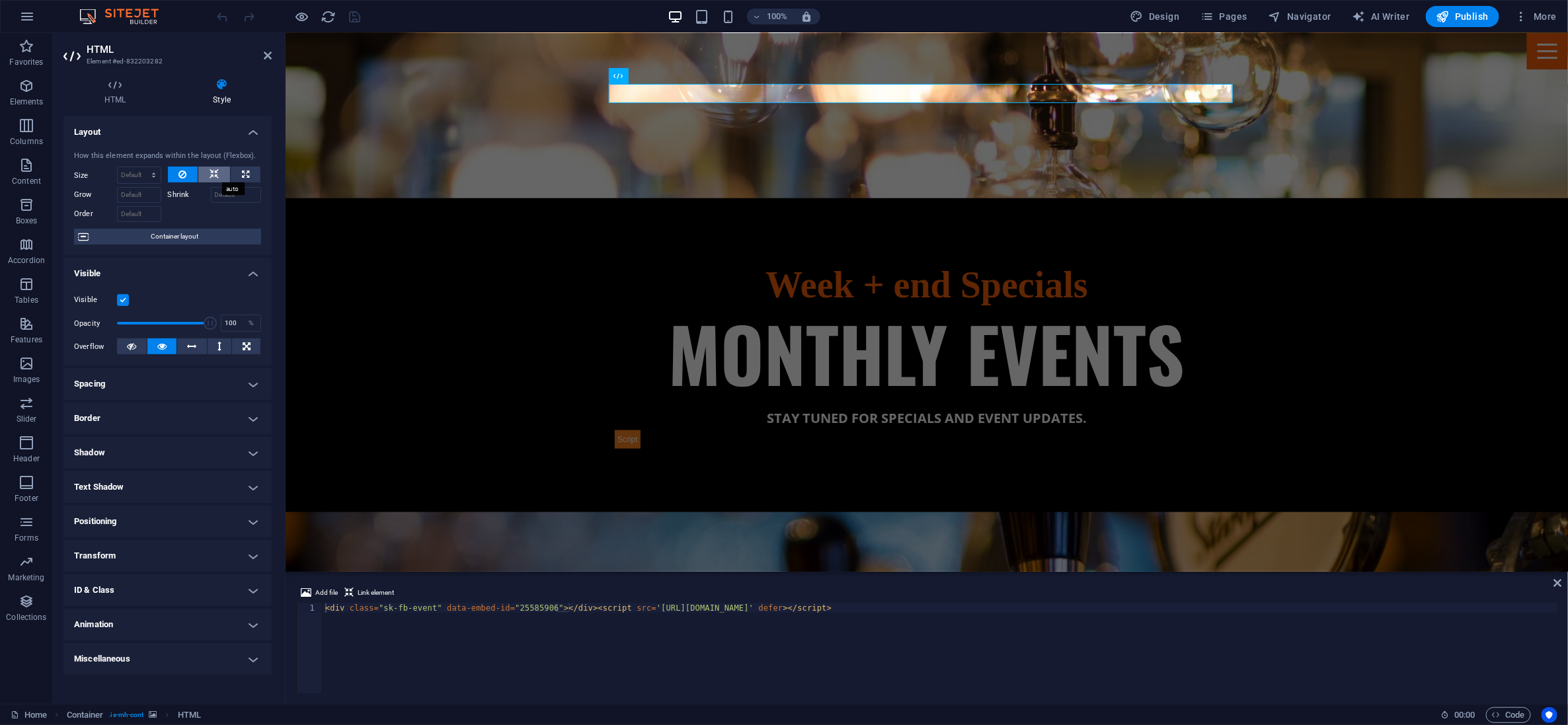
click at [216, 170] on icon at bounding box center [214, 174] width 10 height 16
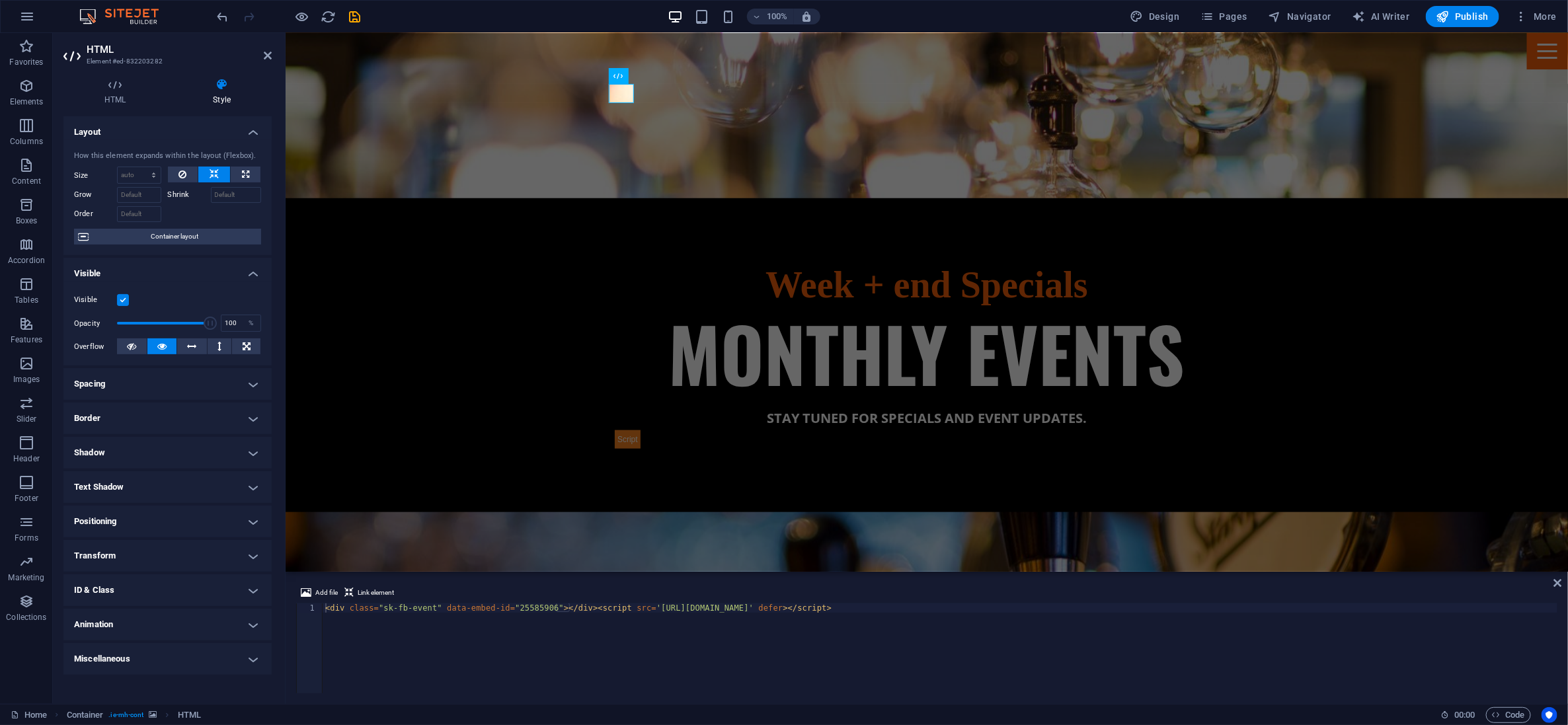
click at [347, 124] on figure at bounding box center [927, 9] width 1283 height 377
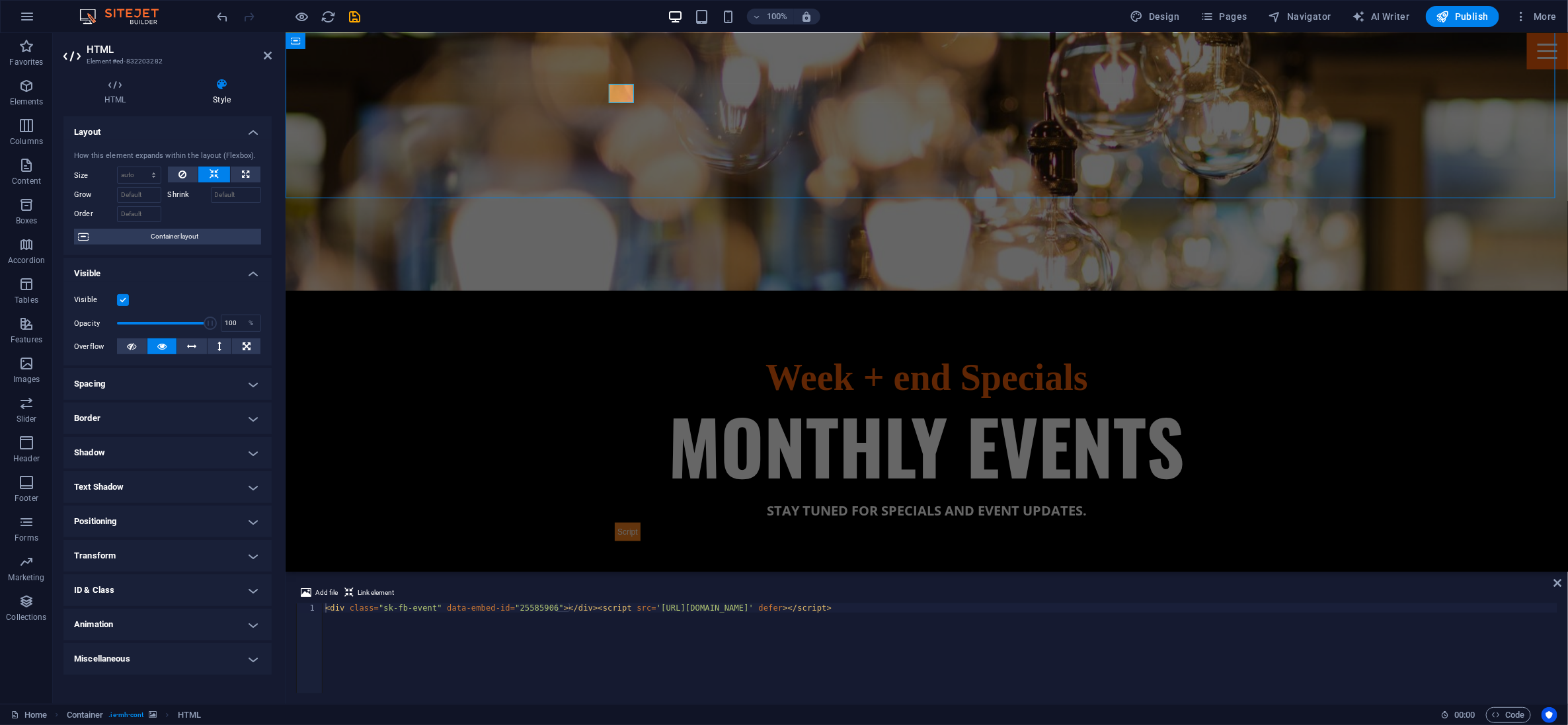
select select "vh"
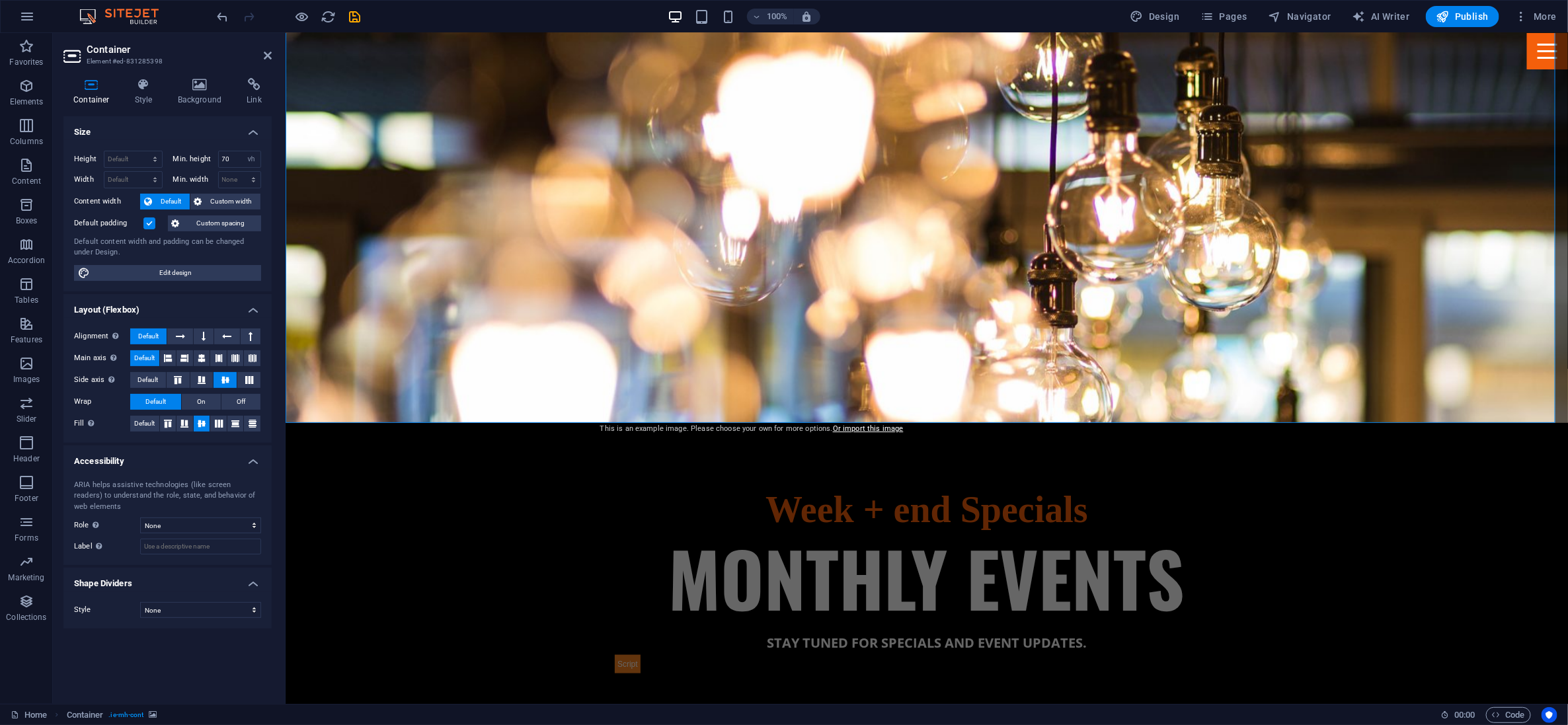
click at [364, 228] on figure at bounding box center [927, 188] width 1283 height 469
click at [202, 358] on icon at bounding box center [201, 358] width 8 height 16
click at [357, 12] on icon "save" at bounding box center [355, 18] width 16 height 16
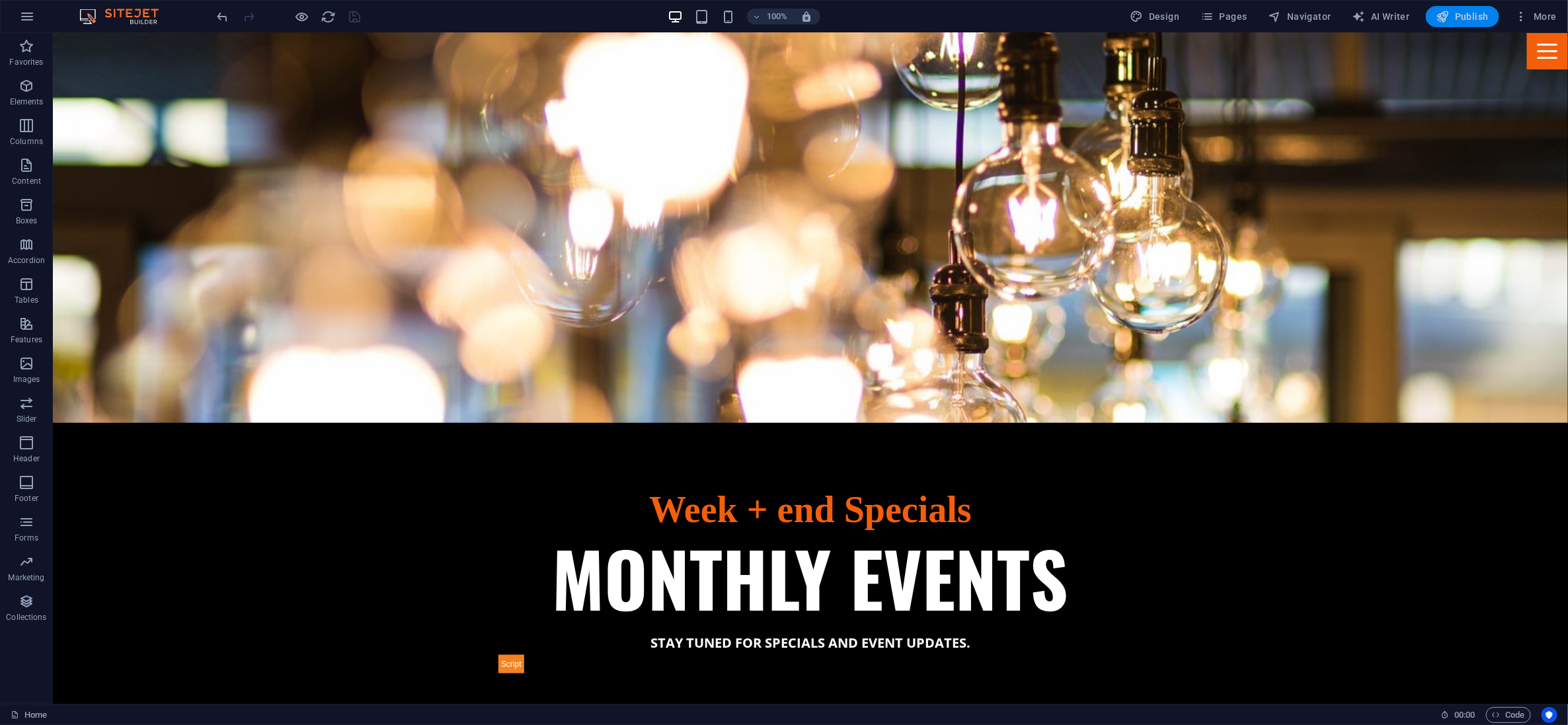
click at [1452, 14] on span "Publish" at bounding box center [1463, 17] width 53 height 14
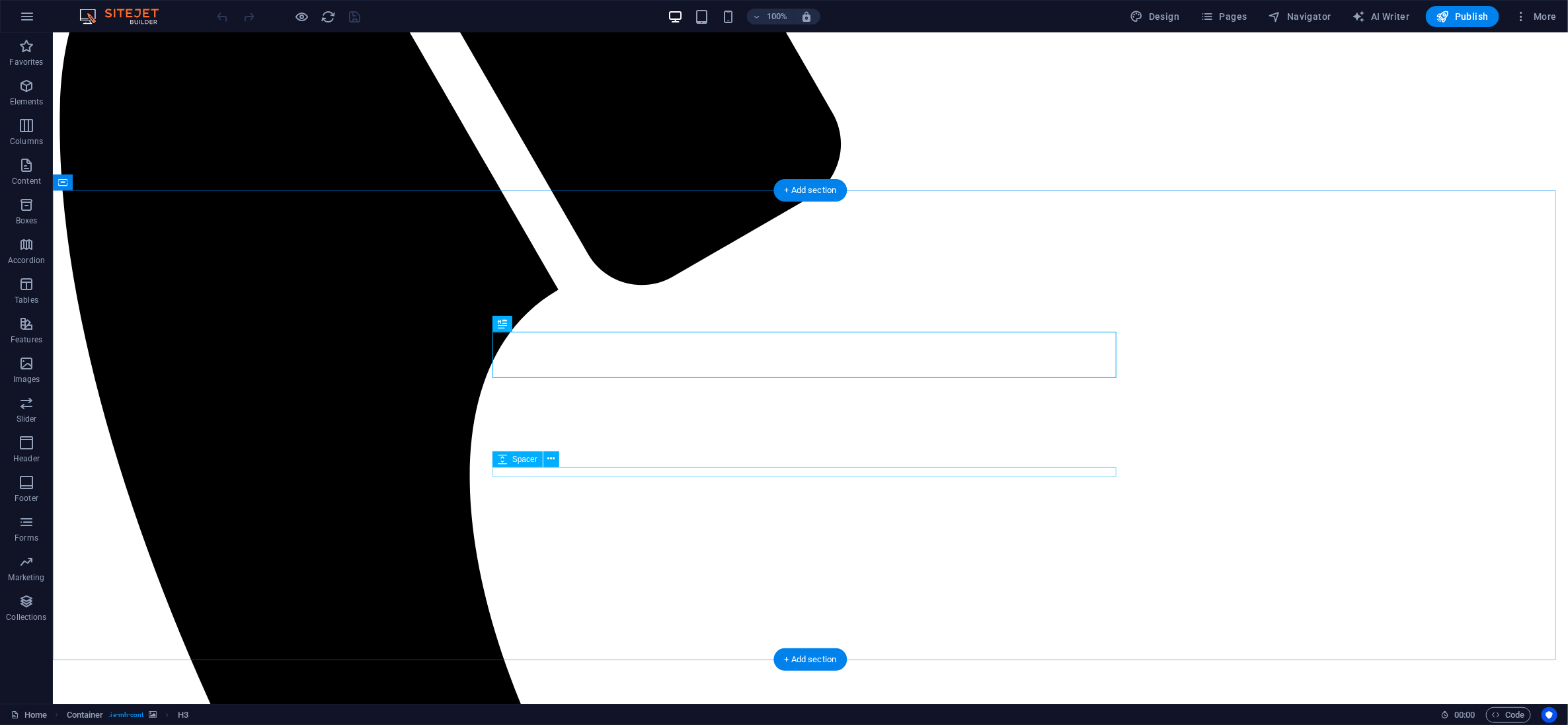
scroll to position [616, 0]
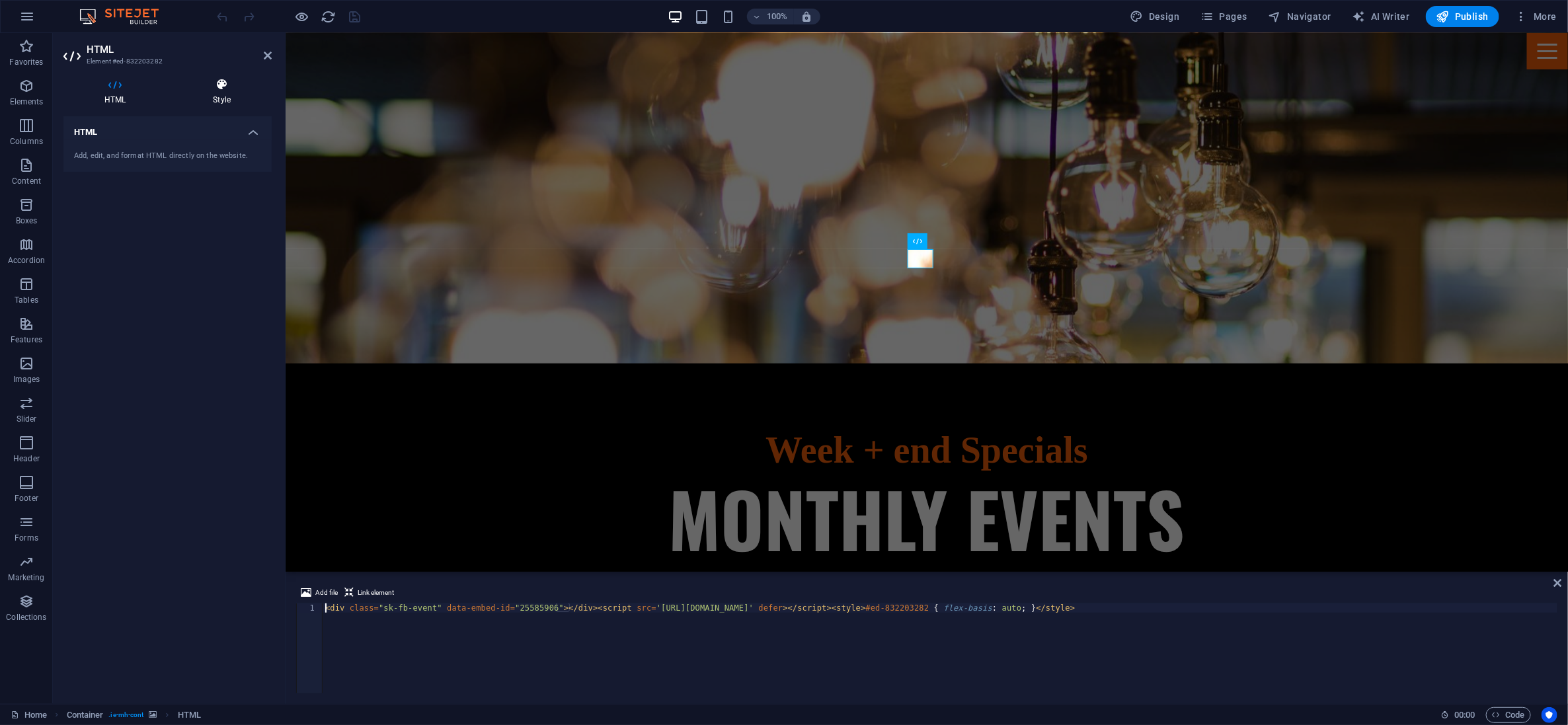
click at [223, 93] on h4 "Style" at bounding box center [222, 91] width 100 height 28
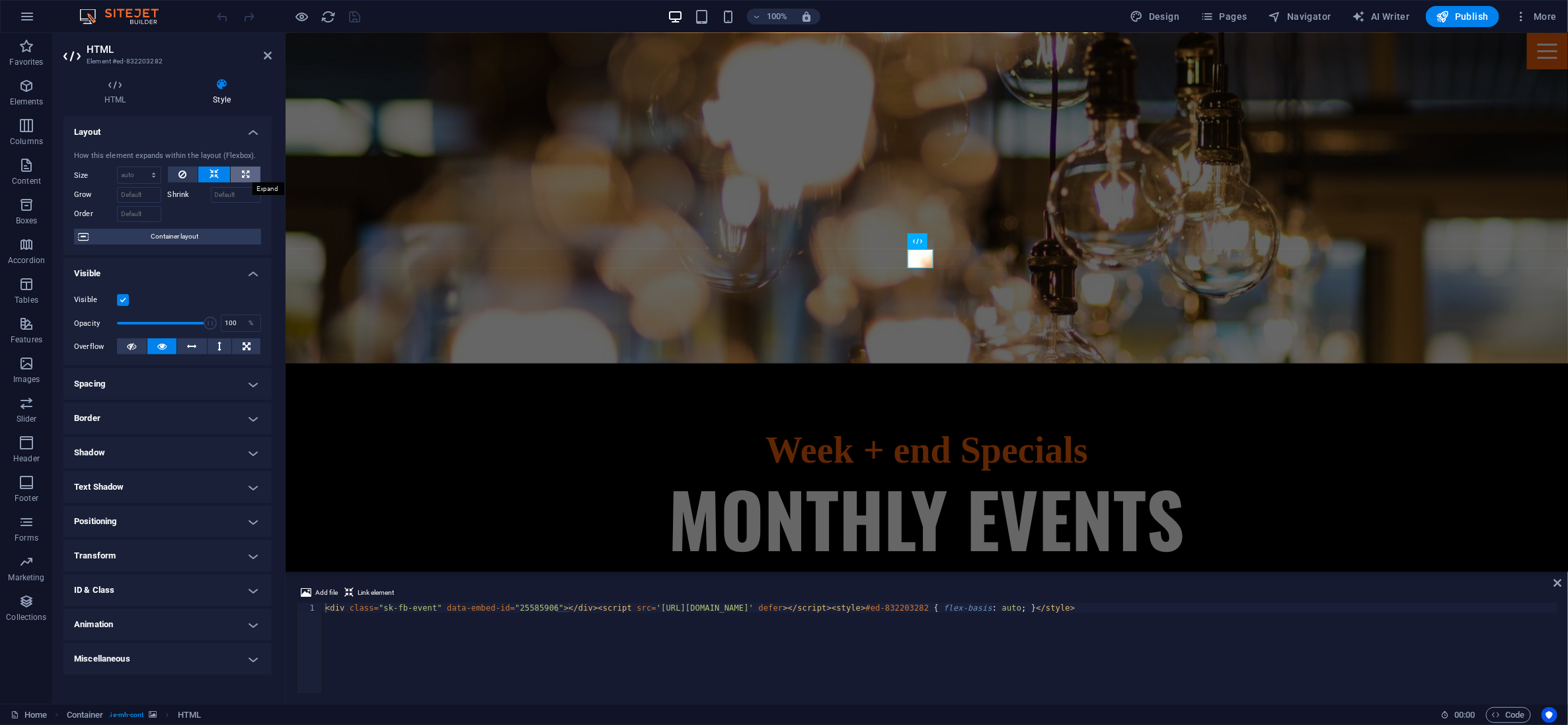
click at [250, 170] on button at bounding box center [245, 174] width 30 height 16
type input "100"
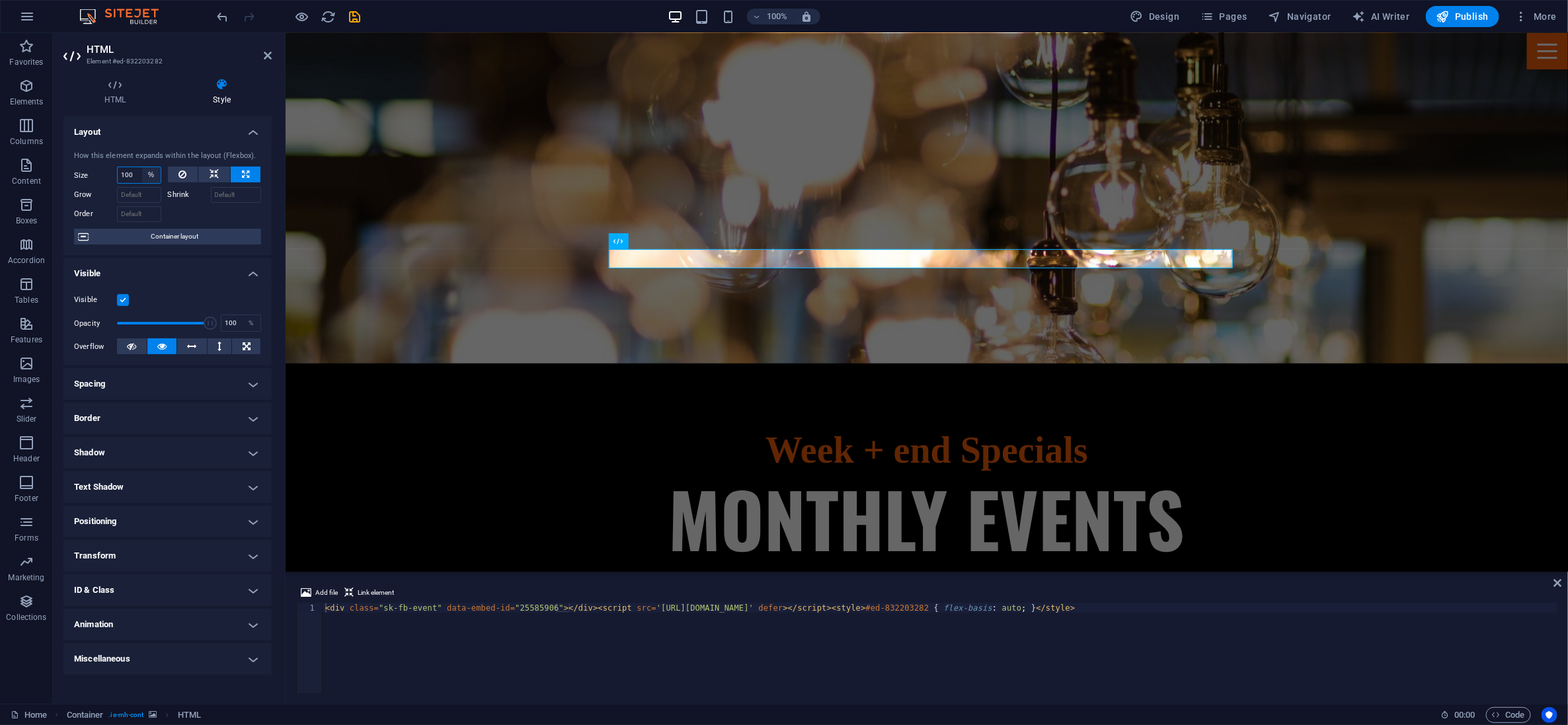
click at [156, 172] on select "Default auto px % 1/1 1/2 1/3 1/4 1/5 1/6 1/7 1/8 1/9 1/10" at bounding box center [151, 175] width 18 height 16
select select "b0ien60qpoo"
click at [142, 167] on select "Default auto px % 1/1 1/2 1/3 1/4 1/5 1/6 1/7 1/8 1/9 1/10" at bounding box center [151, 175] width 18 height 16
select select "DISABLED_OPTION_VALUE"
click at [190, 383] on h4 "Spacing" at bounding box center [167, 383] width 208 height 32
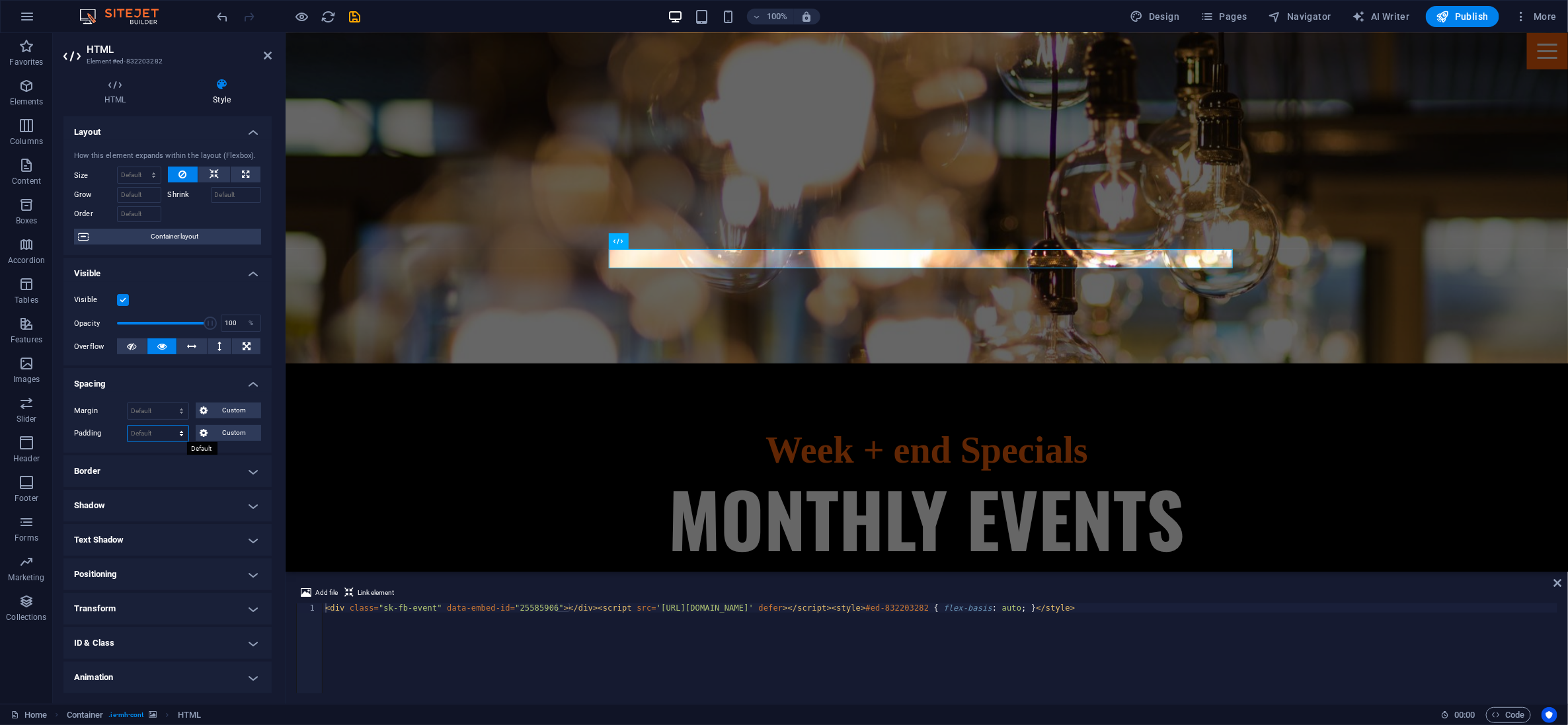
click at [160, 428] on select "Default px rem % vh vw Custom" at bounding box center [158, 433] width 60 height 16
click at [160, 407] on select "Default auto px % rem vw vh Custom" at bounding box center [158, 411] width 60 height 16
click at [128, 403] on select "Default auto px % rem vw vh Custom" at bounding box center [158, 411] width 60 height 16
select select "DISABLED_OPTION_VALUE"
click at [118, 88] on icon at bounding box center [115, 85] width 103 height 14
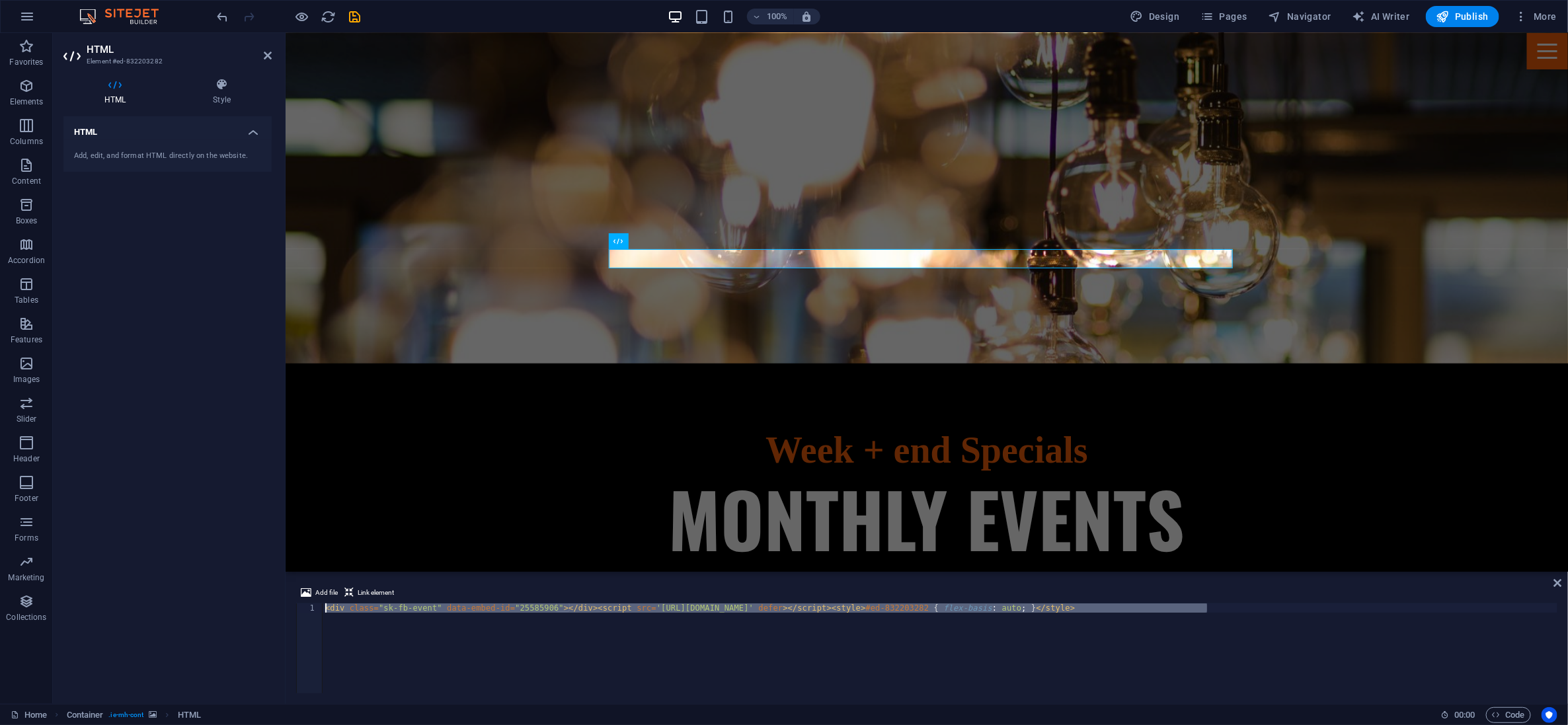
drag, startPoint x: 1251, startPoint y: 608, endPoint x: 318, endPoint y: 607, distance: 933.0
click at [318, 607] on div "<div class="sk-fb-event" data-embed-id="25585906"></div><script src='https://wi…" at bounding box center [927, 648] width 1261 height 90
click at [430, 649] on div "< div class = "sk-fb-event" data-embed-id = "25585906" > </ div > < script src …" at bounding box center [940, 648] width 1235 height 90
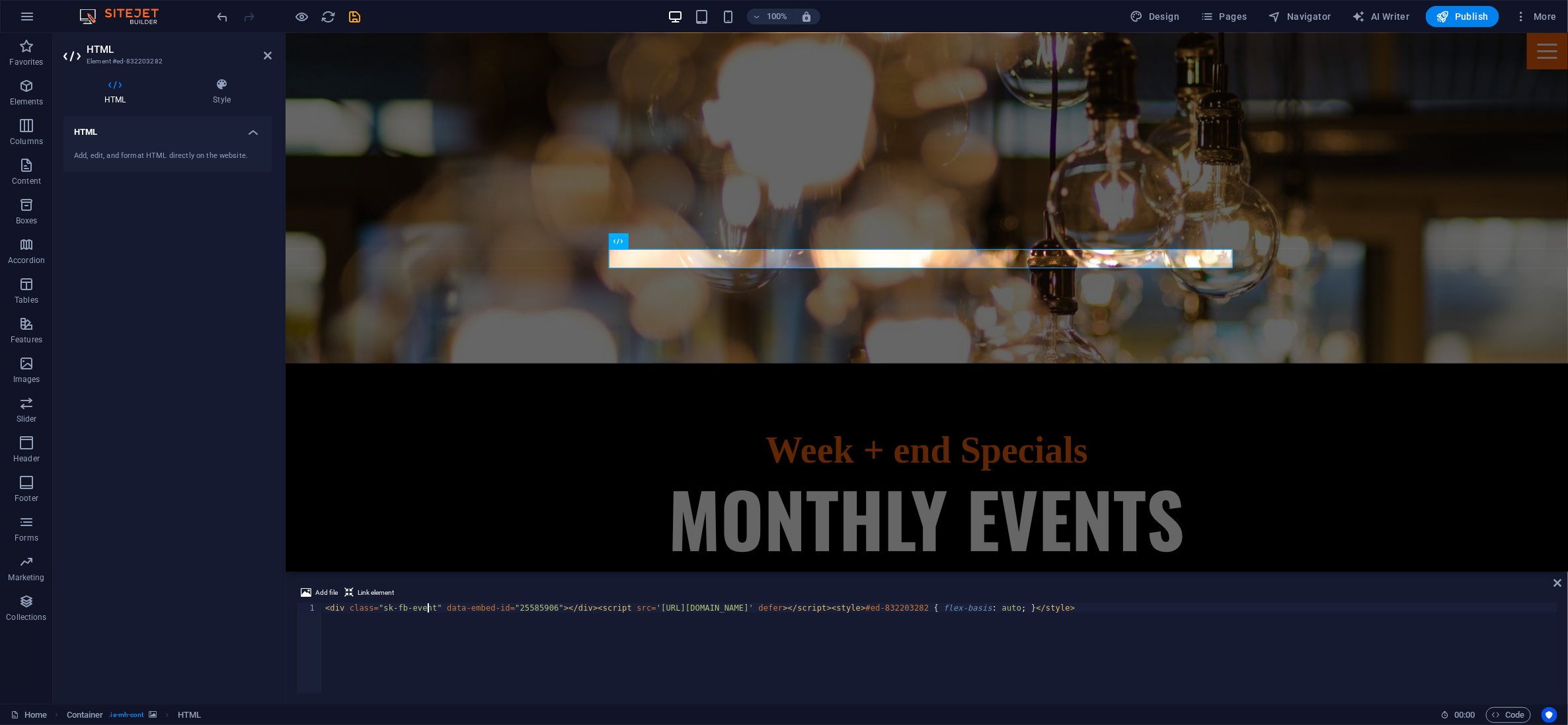
click at [426, 610] on div "< div class = "sk-fb-event" data-embed-id = "25585906" > </ div > < script src …" at bounding box center [941, 657] width 1236 height 108
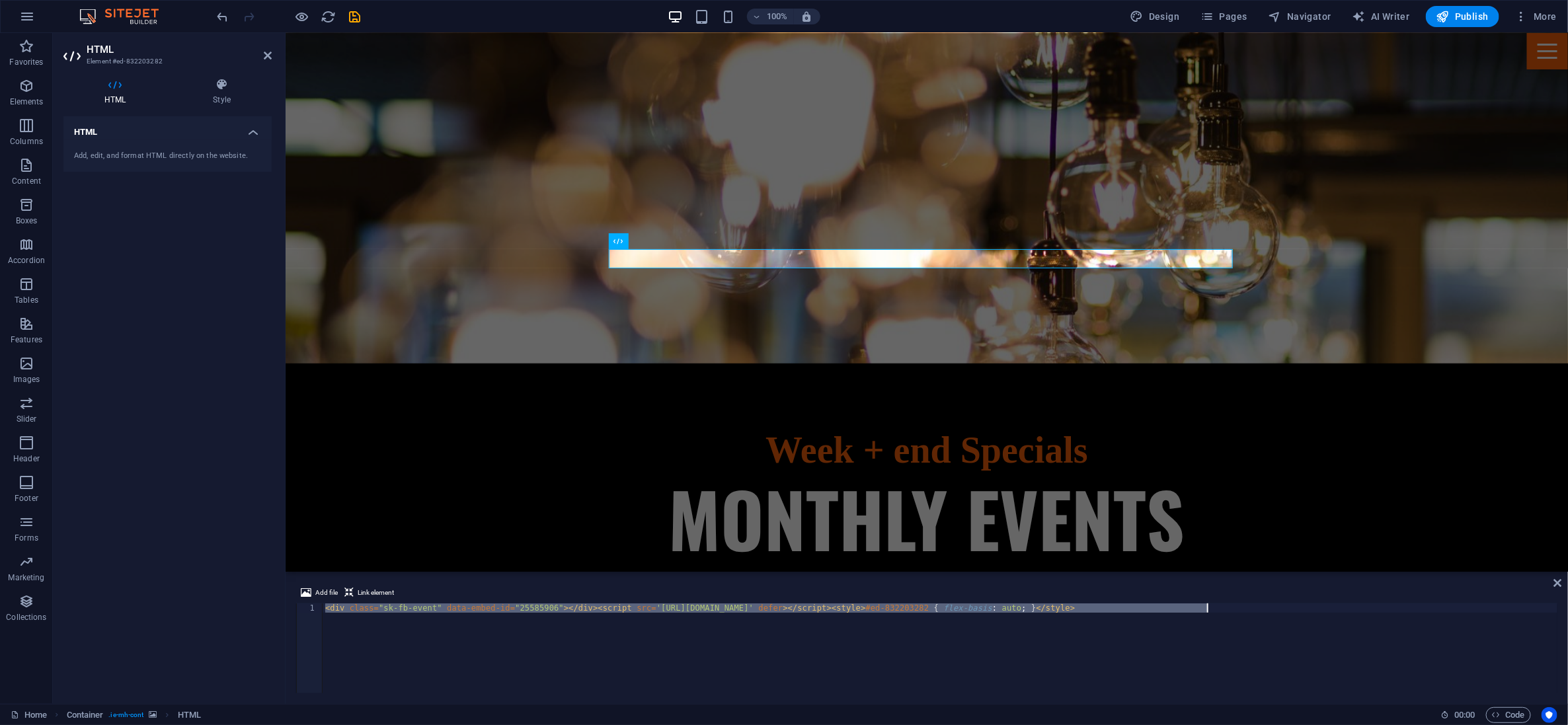
paste textarea "script src='https://widgets.sociablekit.com/facebook-page-events/widget.js' def…"
type textarea "<script src='https://widgets.sociablekit.com/facebook-page-events/widget.js' de…"
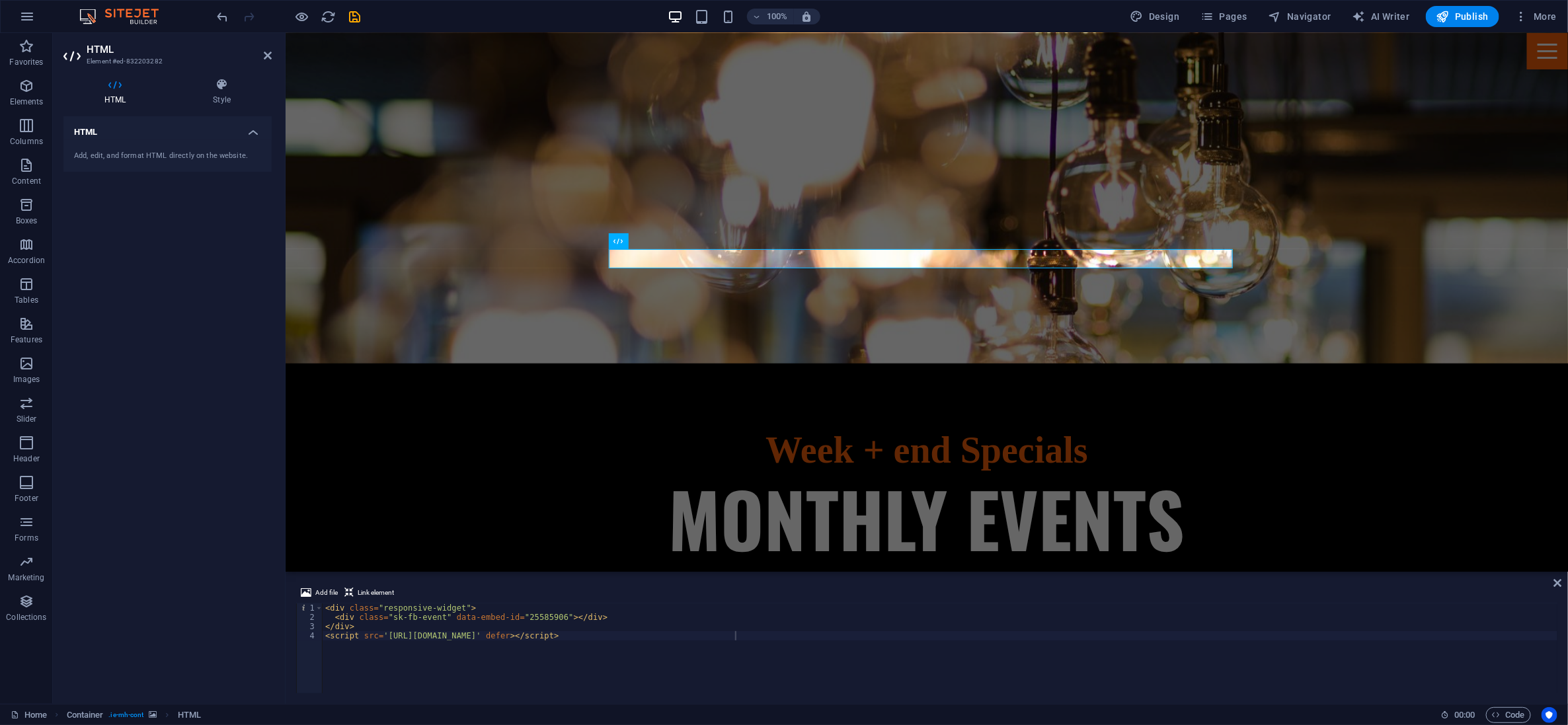
click at [760, 640] on div "< div class = "responsive-widget" > < div class = "sk-fb-event" data-embed-id =…" at bounding box center [941, 657] width 1236 height 108
paste textarea "</style>"
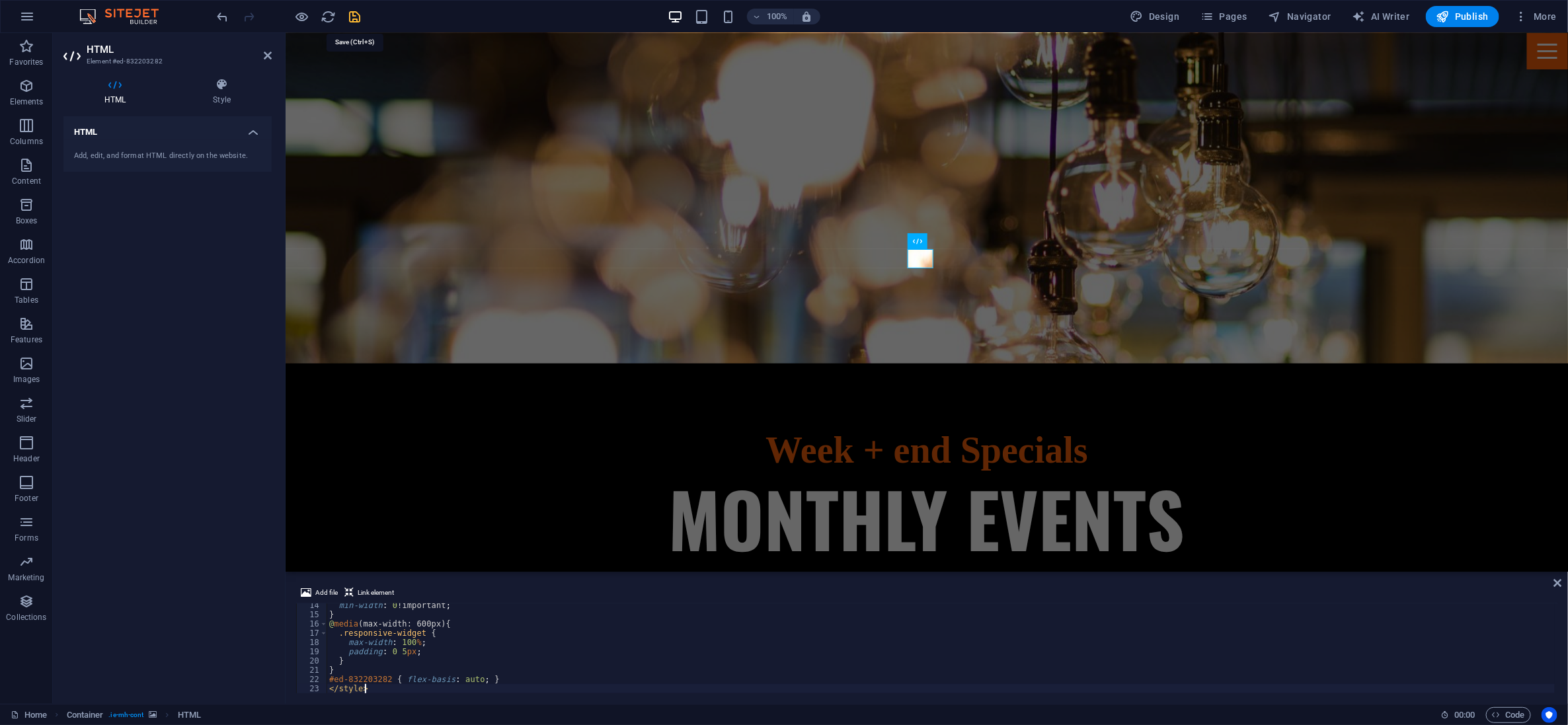
type textarea "</style>"
click at [357, 17] on icon "save" at bounding box center [355, 18] width 16 height 16
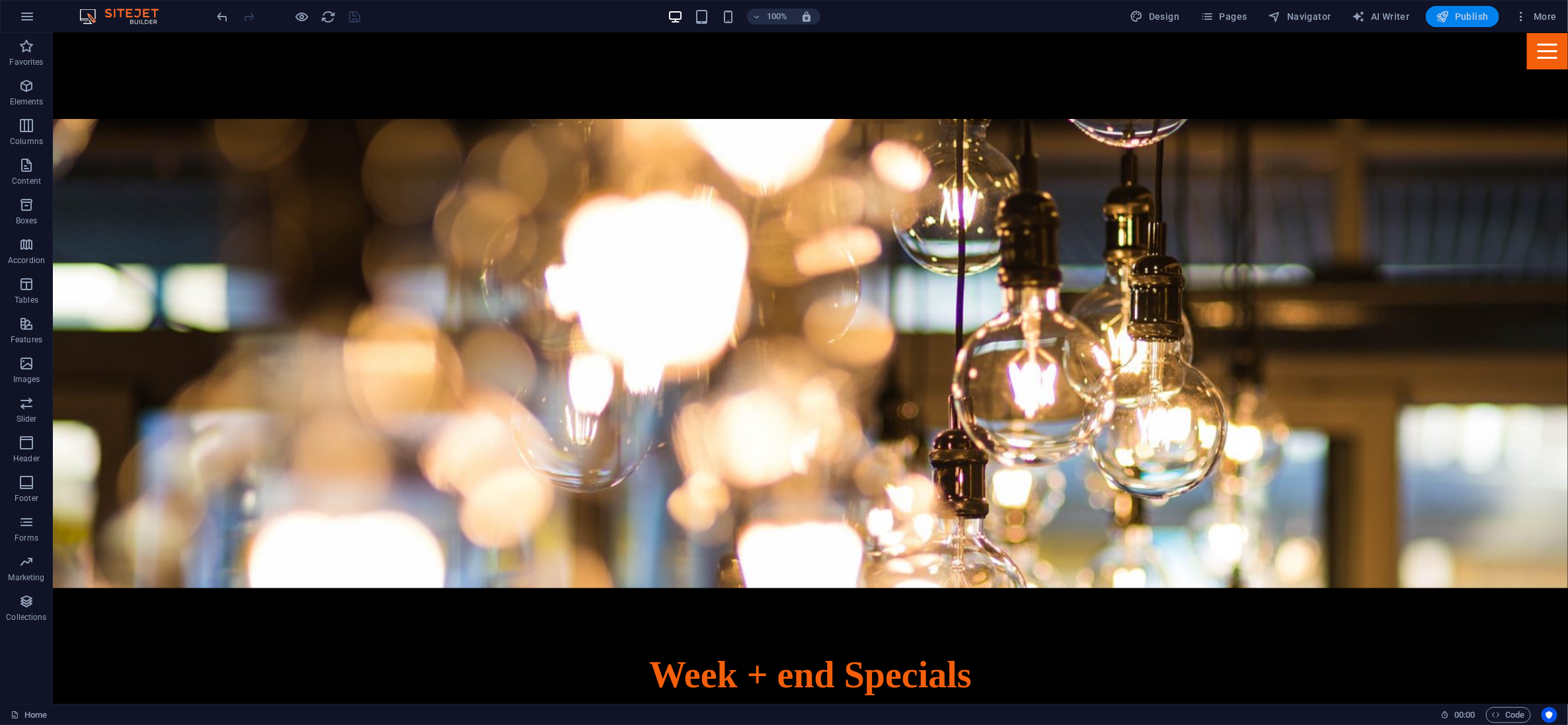
click at [1461, 14] on span "Publish" at bounding box center [1463, 17] width 53 height 14
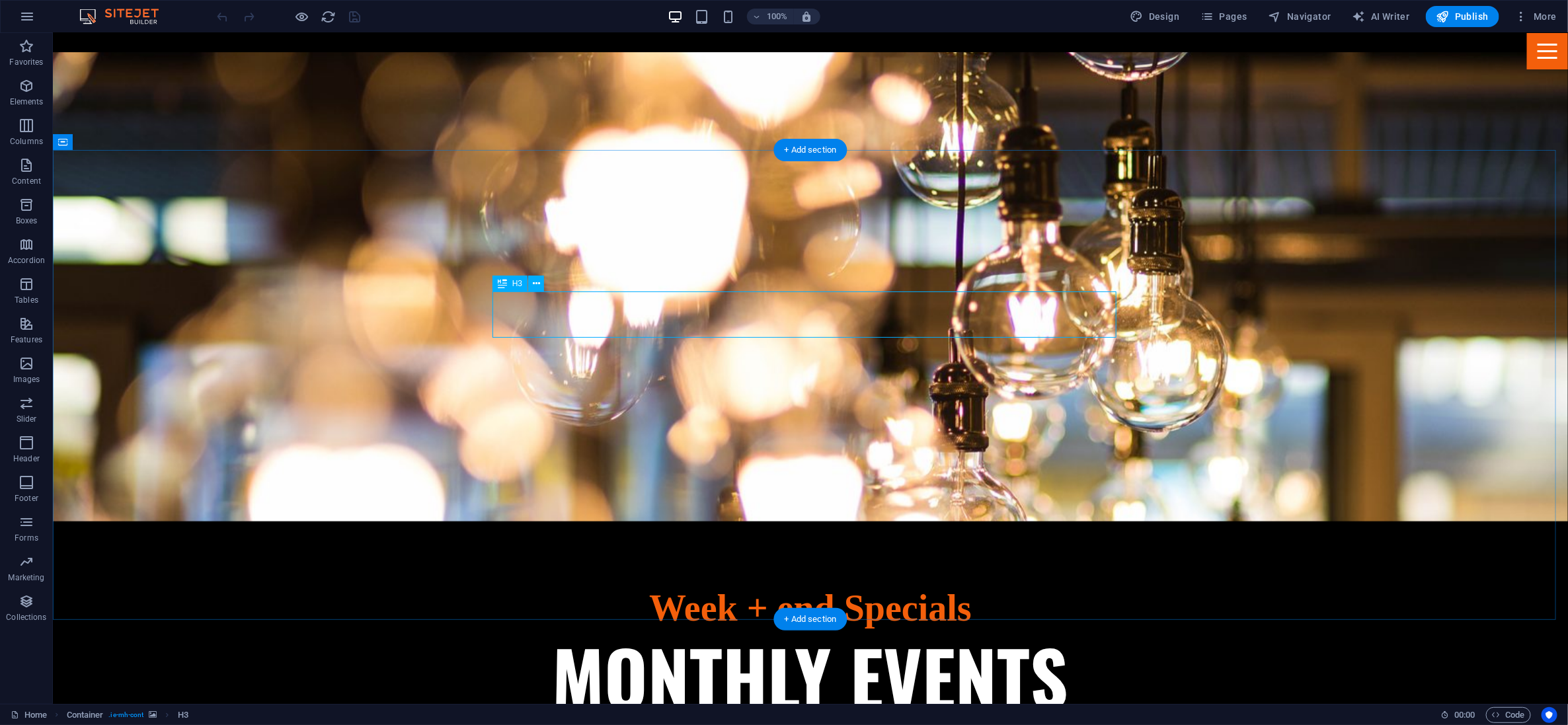
scroll to position [699, 0]
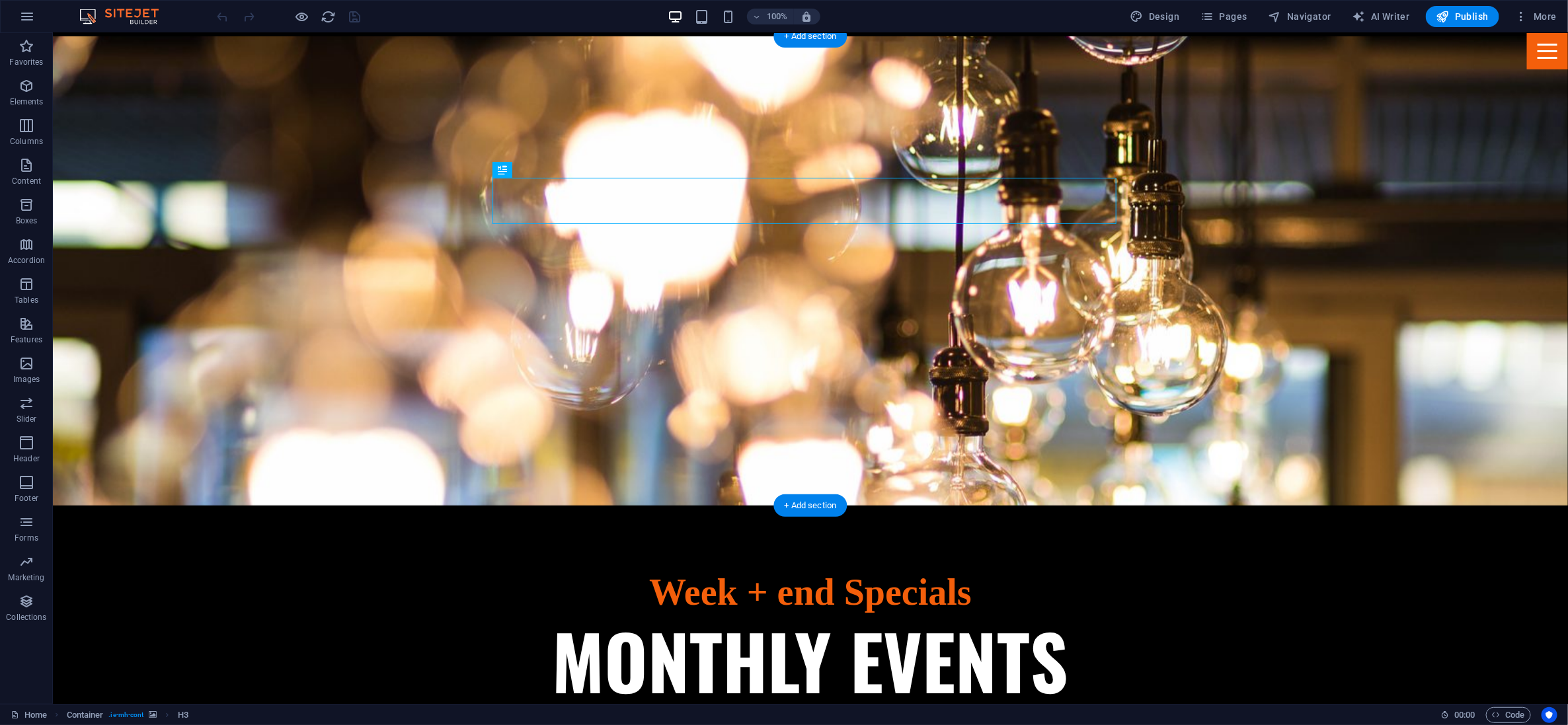
click at [784, 356] on figure at bounding box center [810, 271] width 1515 height 469
select select "vh"
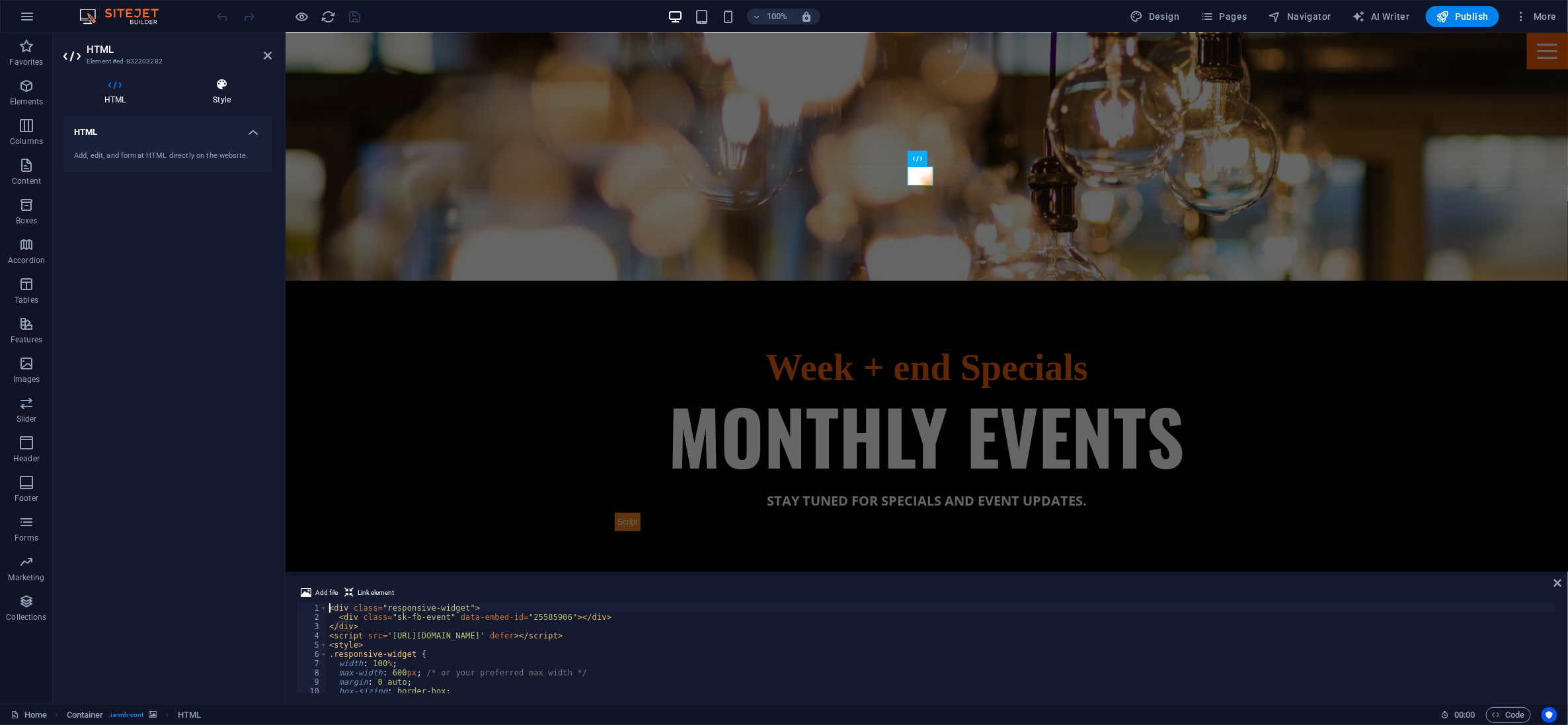
click at [228, 91] on h4 "Style" at bounding box center [222, 91] width 100 height 28
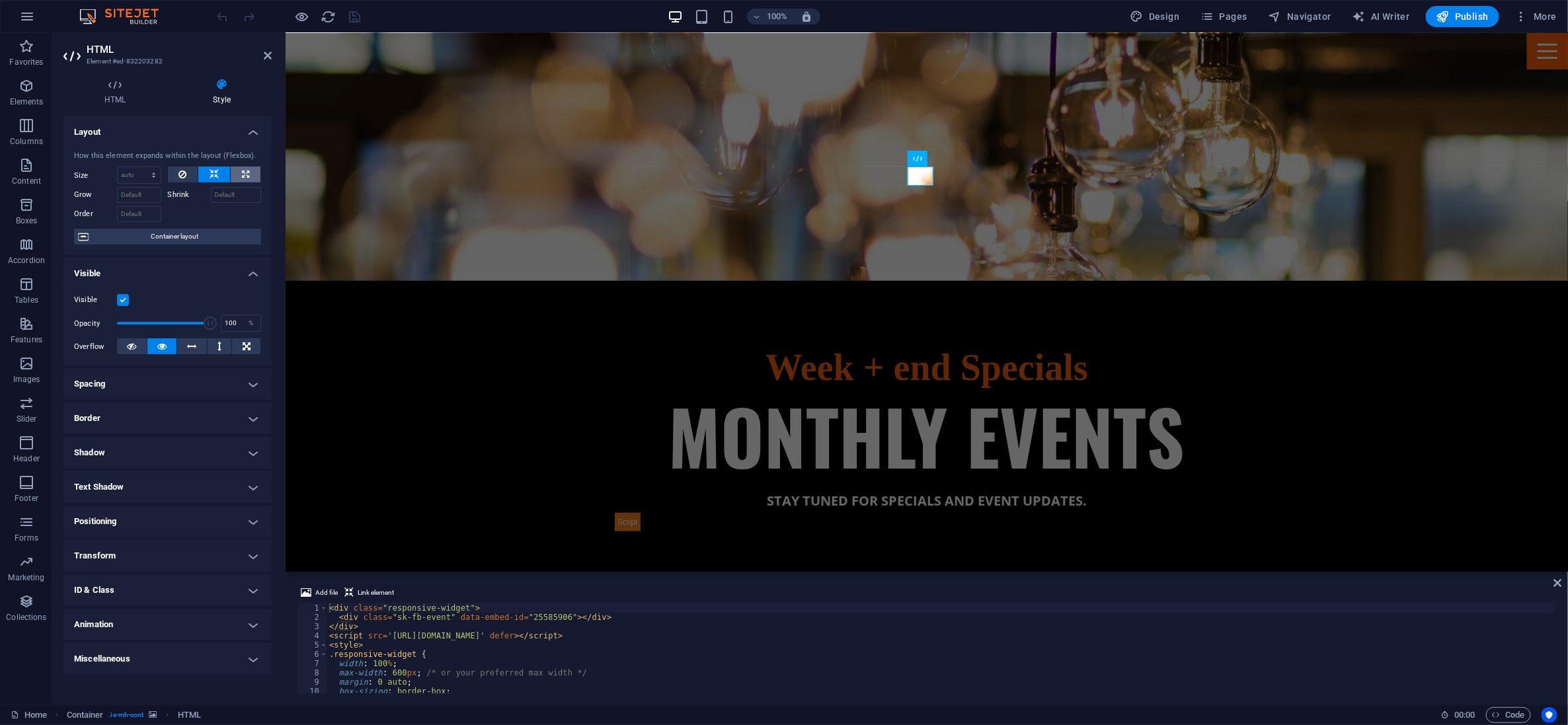
click at [242, 172] on icon at bounding box center [245, 174] width 7 height 16
type input "100"
select select "%"
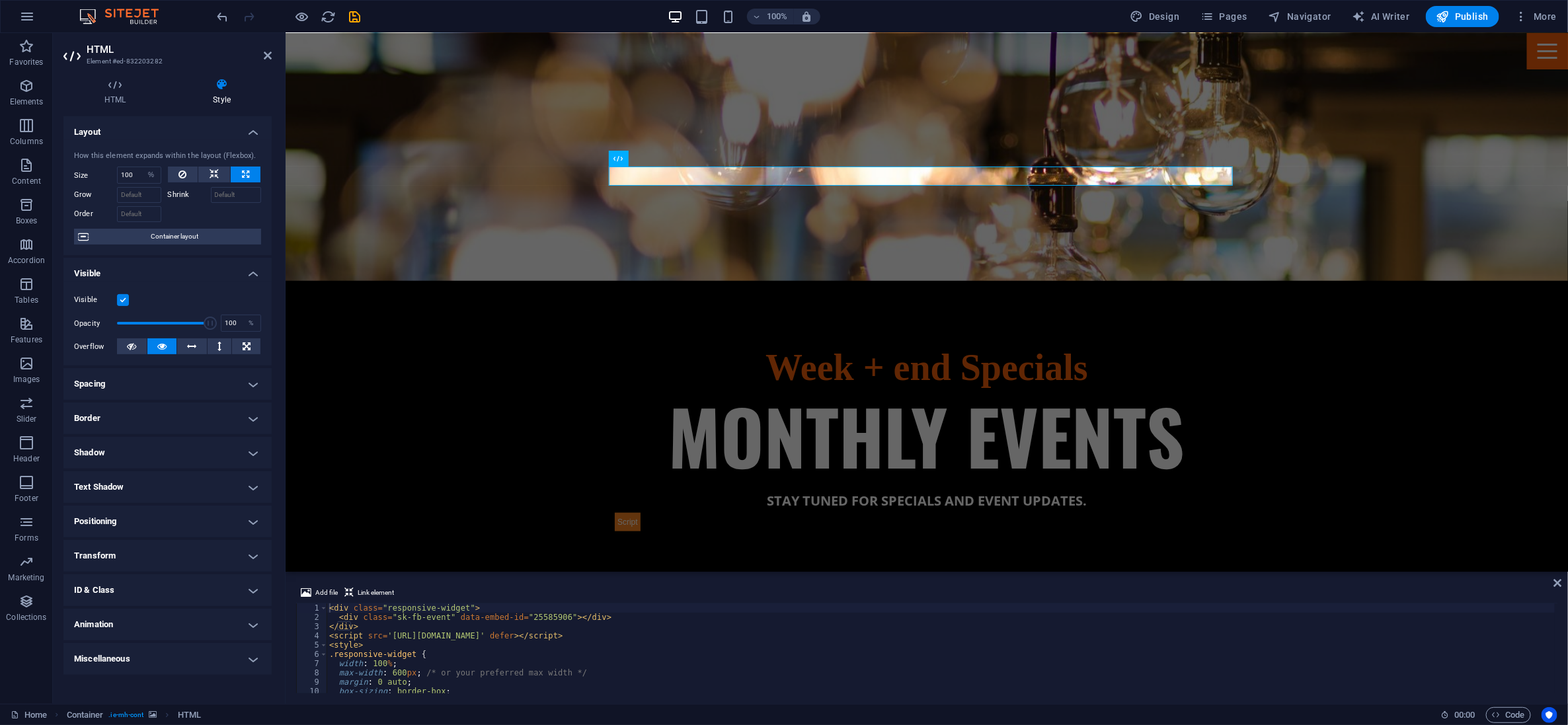
click at [441, 171] on figure at bounding box center [927, 91] width 1283 height 377
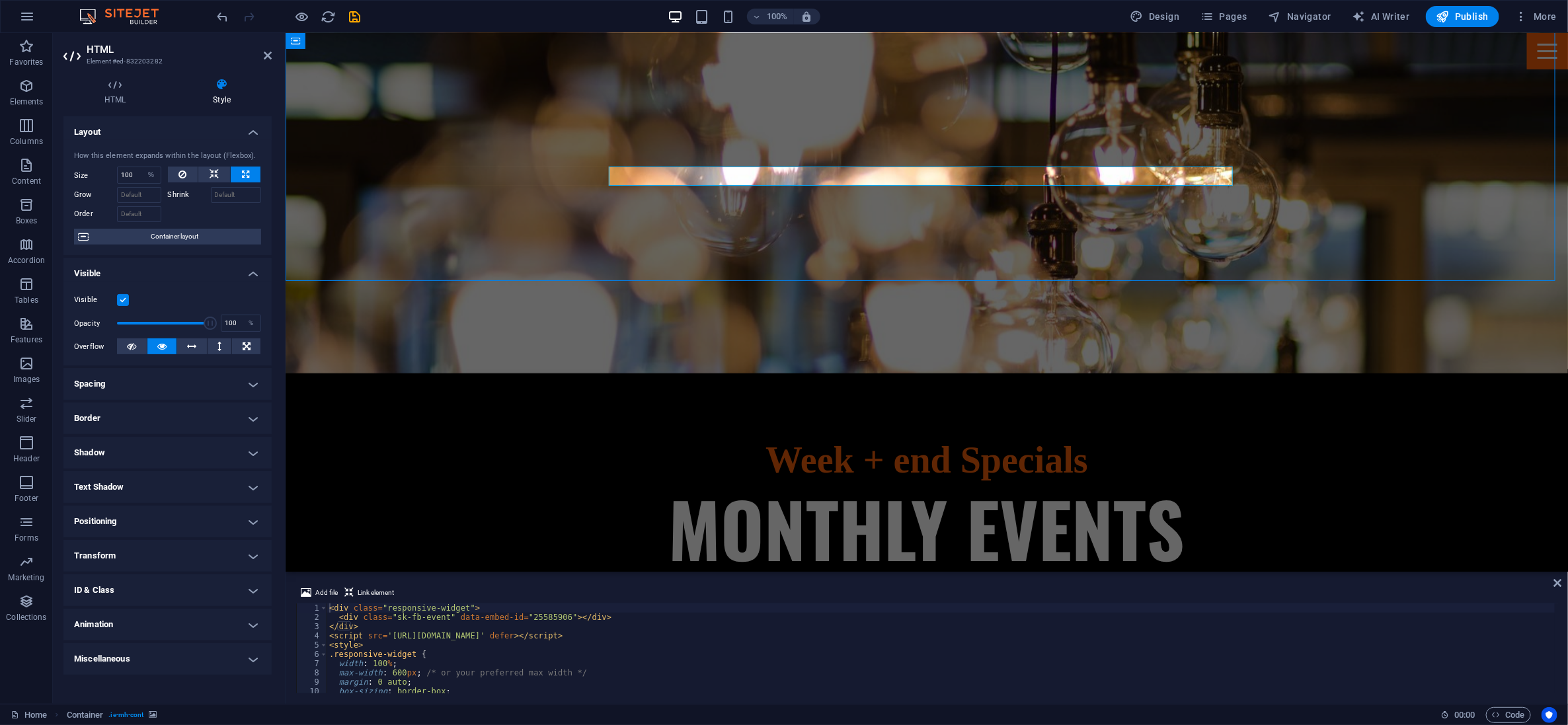
select select "vh"
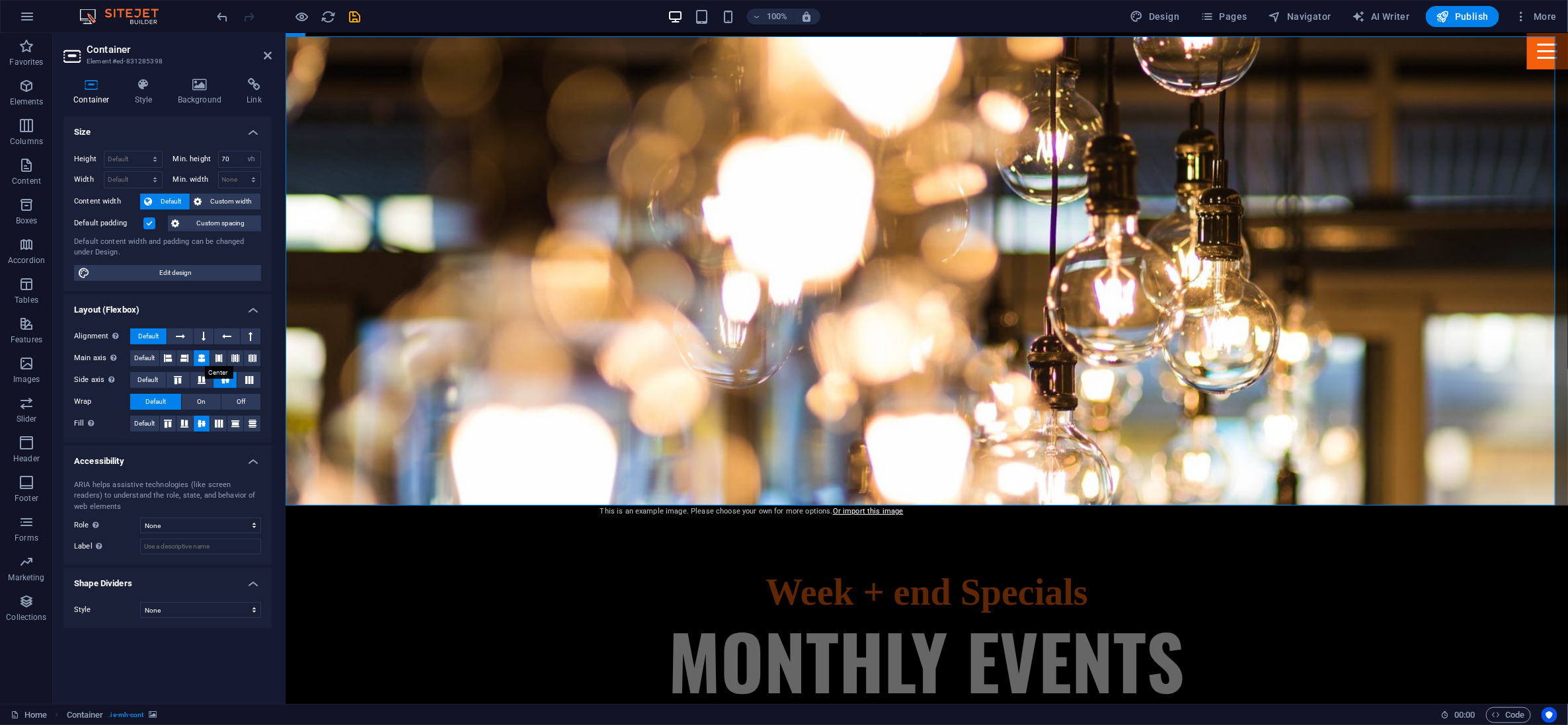
click at [202, 354] on icon at bounding box center [201, 358] width 8 height 16
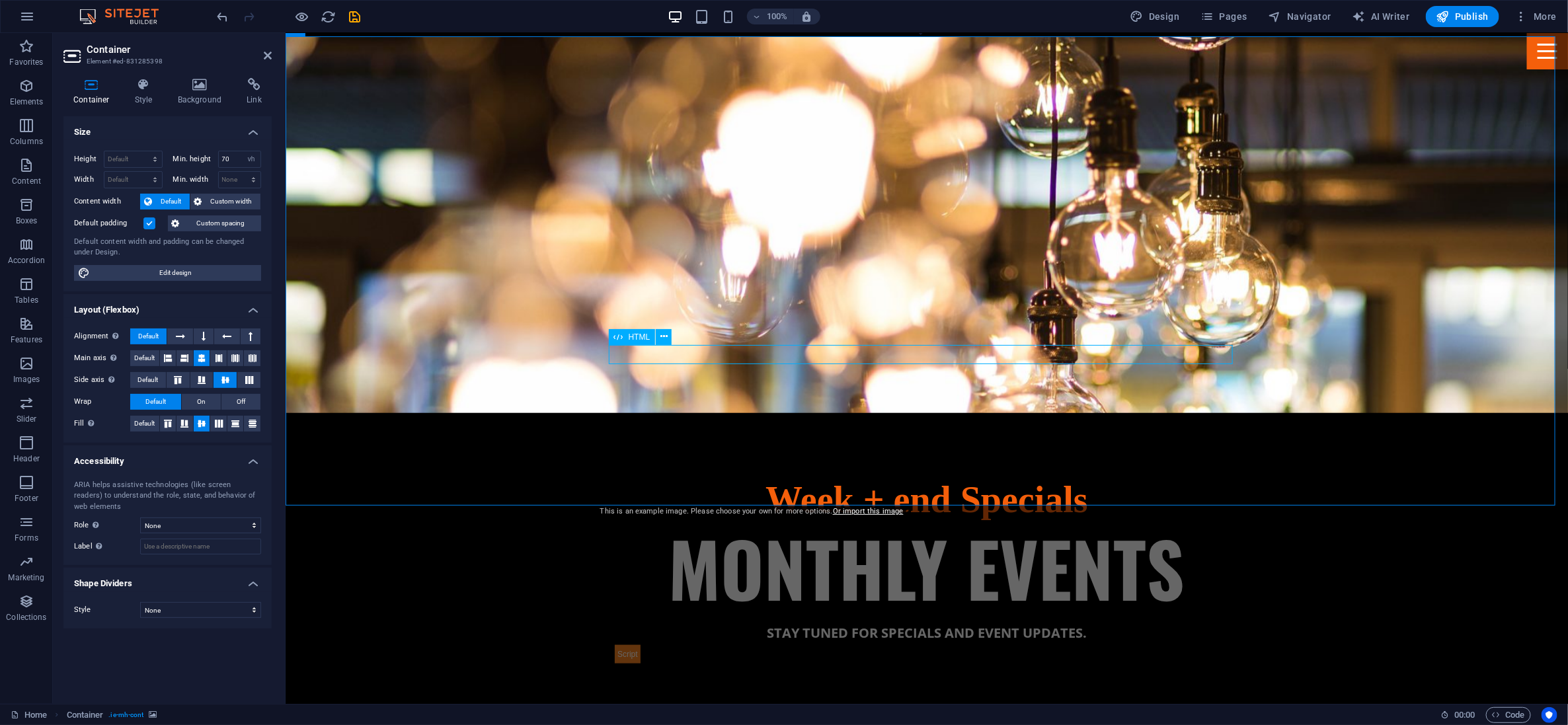
select select "%"
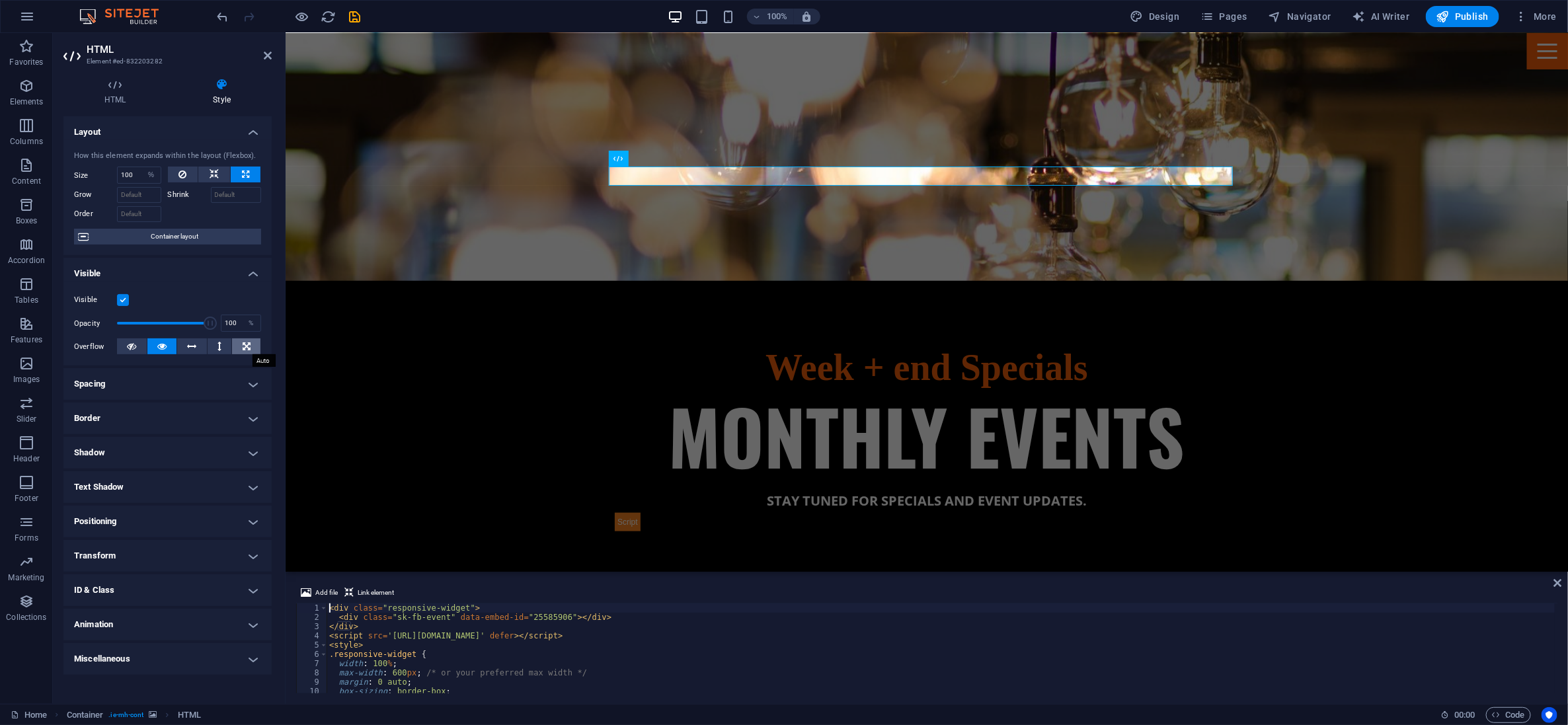
click at [246, 345] on icon at bounding box center [246, 346] width 8 height 16
click at [169, 344] on button at bounding box center [162, 346] width 30 height 16
click at [187, 236] on span "Container layout" at bounding box center [174, 236] width 164 height 16
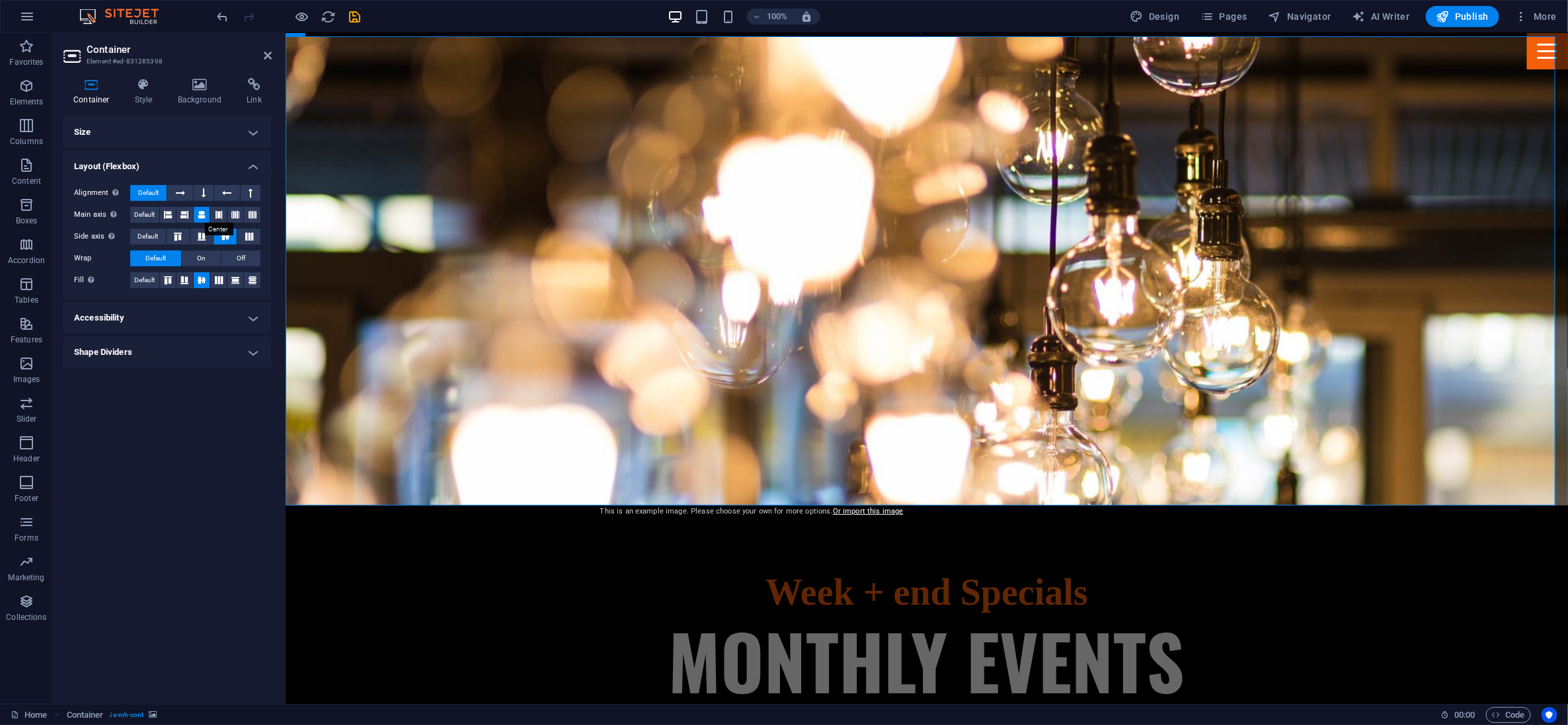
click at [203, 213] on icon at bounding box center [201, 215] width 8 height 16
click at [182, 212] on icon at bounding box center [184, 215] width 8 height 16
click at [213, 213] on button at bounding box center [218, 215] width 17 height 16
click at [238, 216] on icon at bounding box center [236, 215] width 8 height 16
click at [183, 210] on icon at bounding box center [184, 215] width 8 height 16
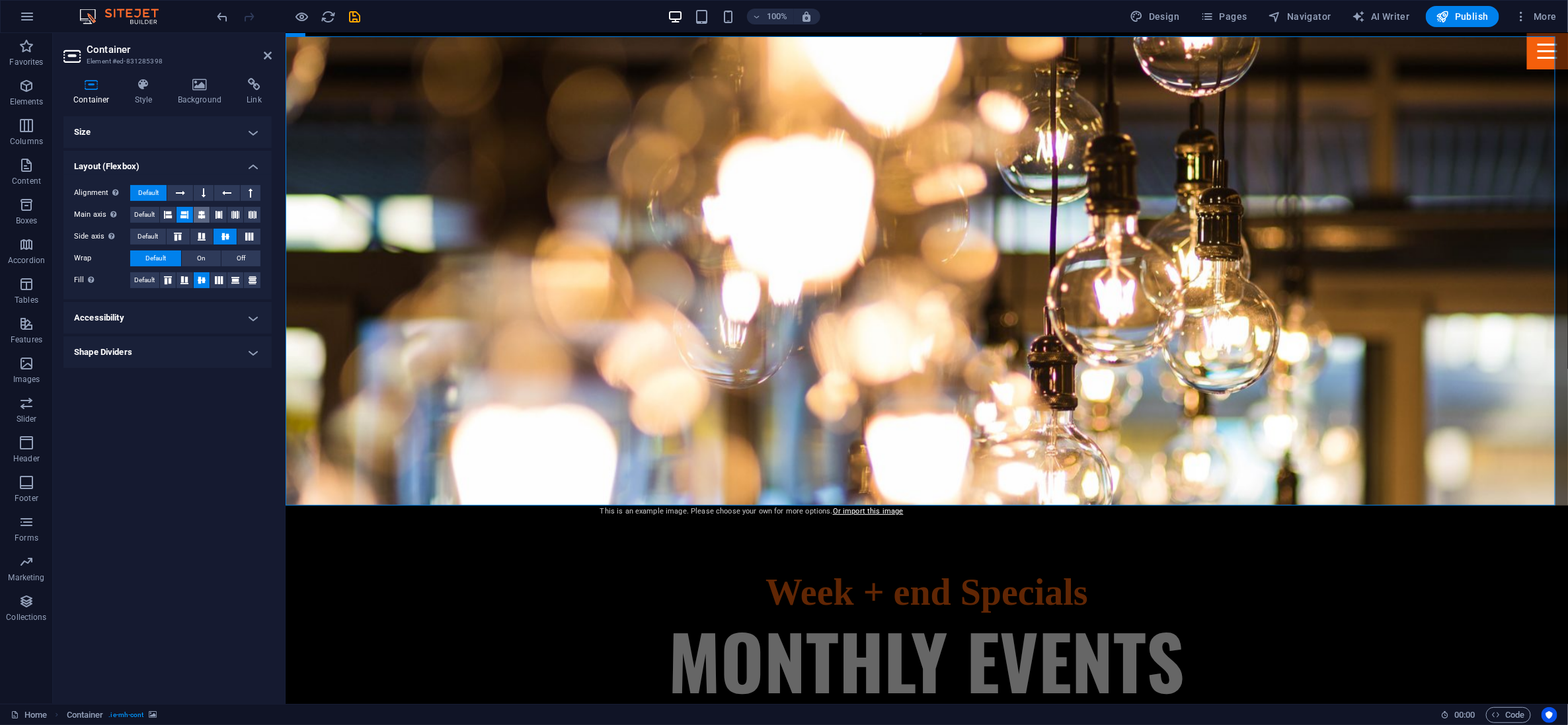
drag, startPoint x: 213, startPoint y: 215, endPoint x: 200, endPoint y: 211, distance: 13.6
click at [210, 215] on button at bounding box center [218, 215] width 17 height 16
click at [200, 211] on icon at bounding box center [201, 215] width 8 height 16
click at [203, 236] on icon at bounding box center [201, 236] width 16 height 8
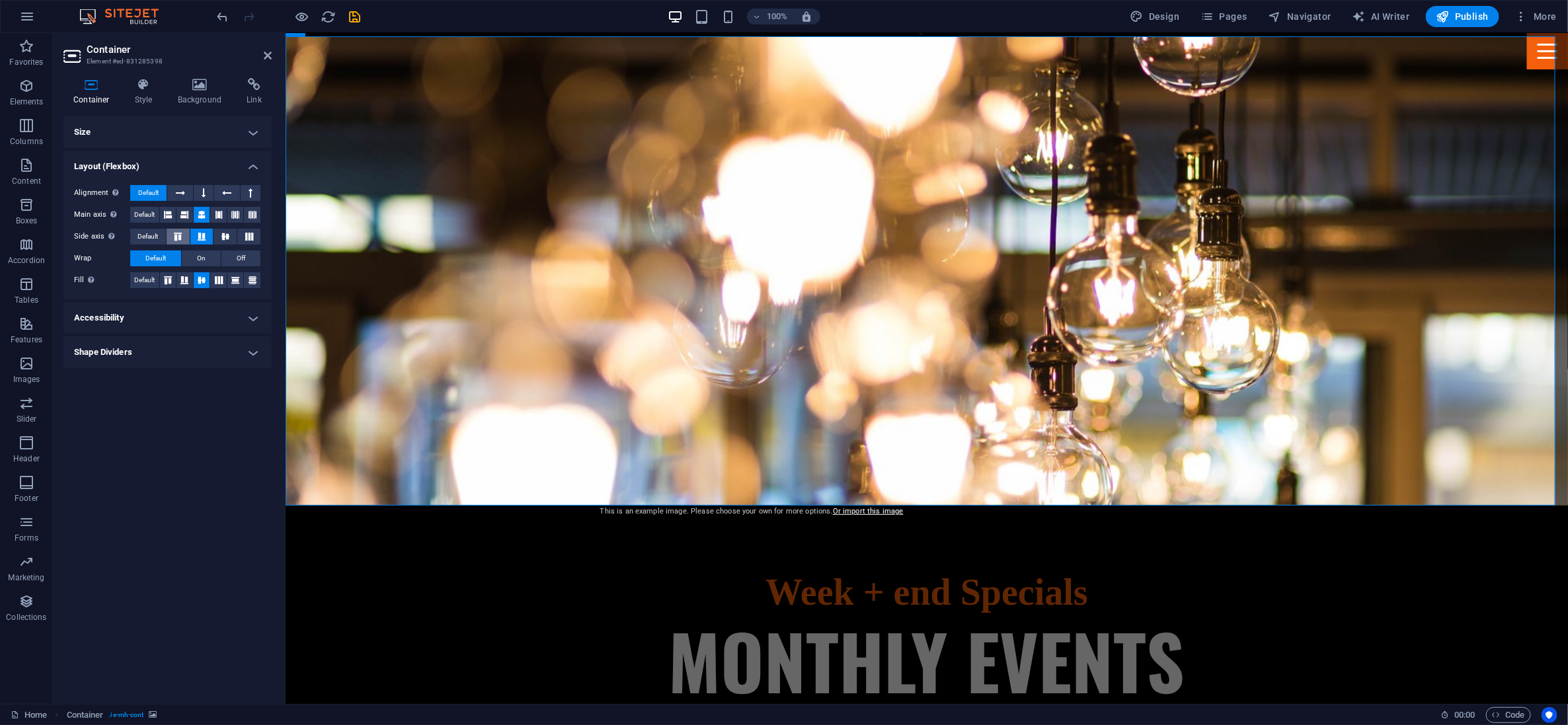
click at [176, 233] on icon at bounding box center [178, 236] width 16 height 8
click at [220, 235] on icon at bounding box center [225, 236] width 16 height 8
click at [201, 235] on icon at bounding box center [201, 236] width 16 height 8
click at [219, 281] on icon at bounding box center [219, 280] width 16 height 8
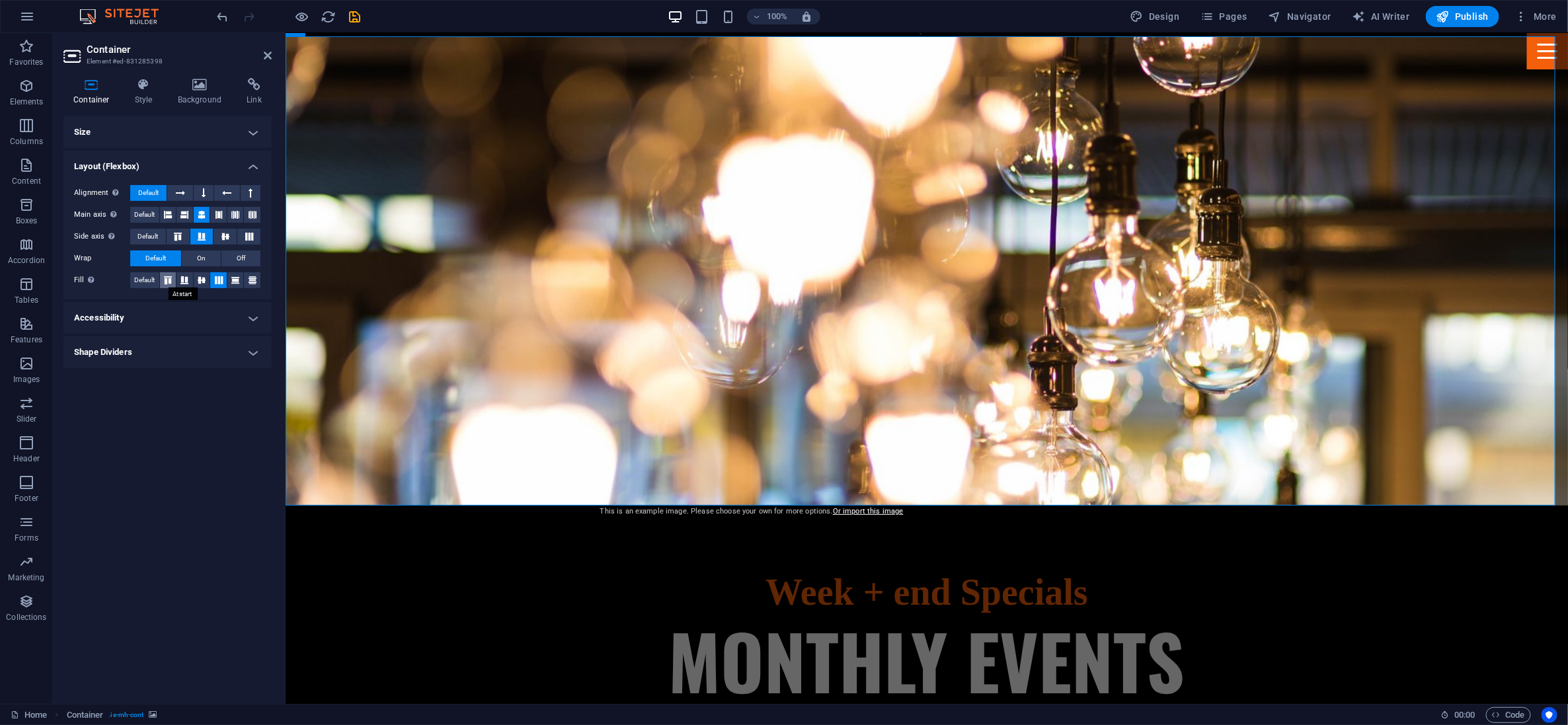
click at [168, 276] on icon at bounding box center [167, 280] width 16 height 8
click at [189, 276] on icon at bounding box center [184, 280] width 16 height 8
click at [201, 277] on icon at bounding box center [201, 280] width 16 height 8
click at [219, 278] on icon at bounding box center [219, 280] width 16 height 8
click at [233, 281] on icon at bounding box center [236, 280] width 16 height 8
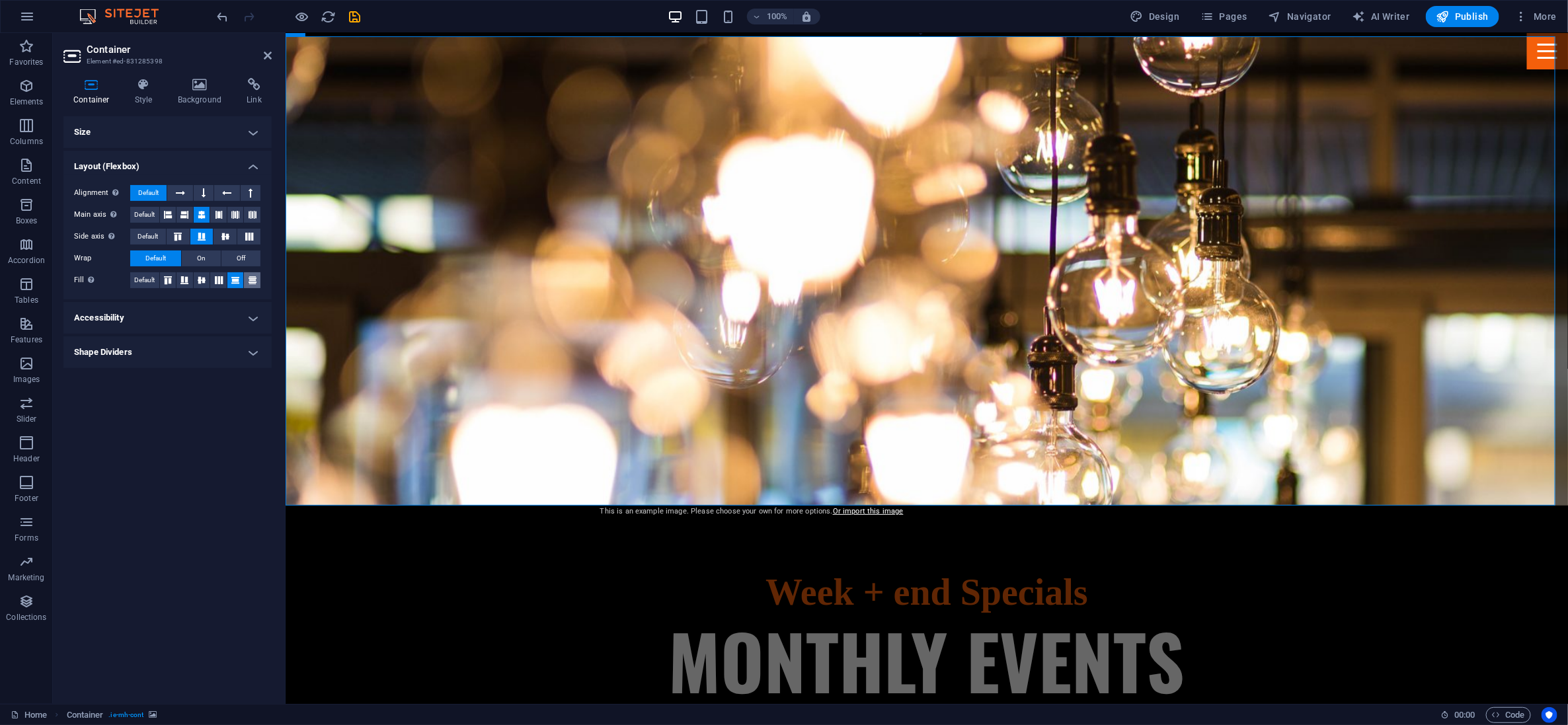
click at [248, 278] on icon at bounding box center [252, 280] width 16 height 8
click at [200, 276] on icon at bounding box center [201, 280] width 16 height 8
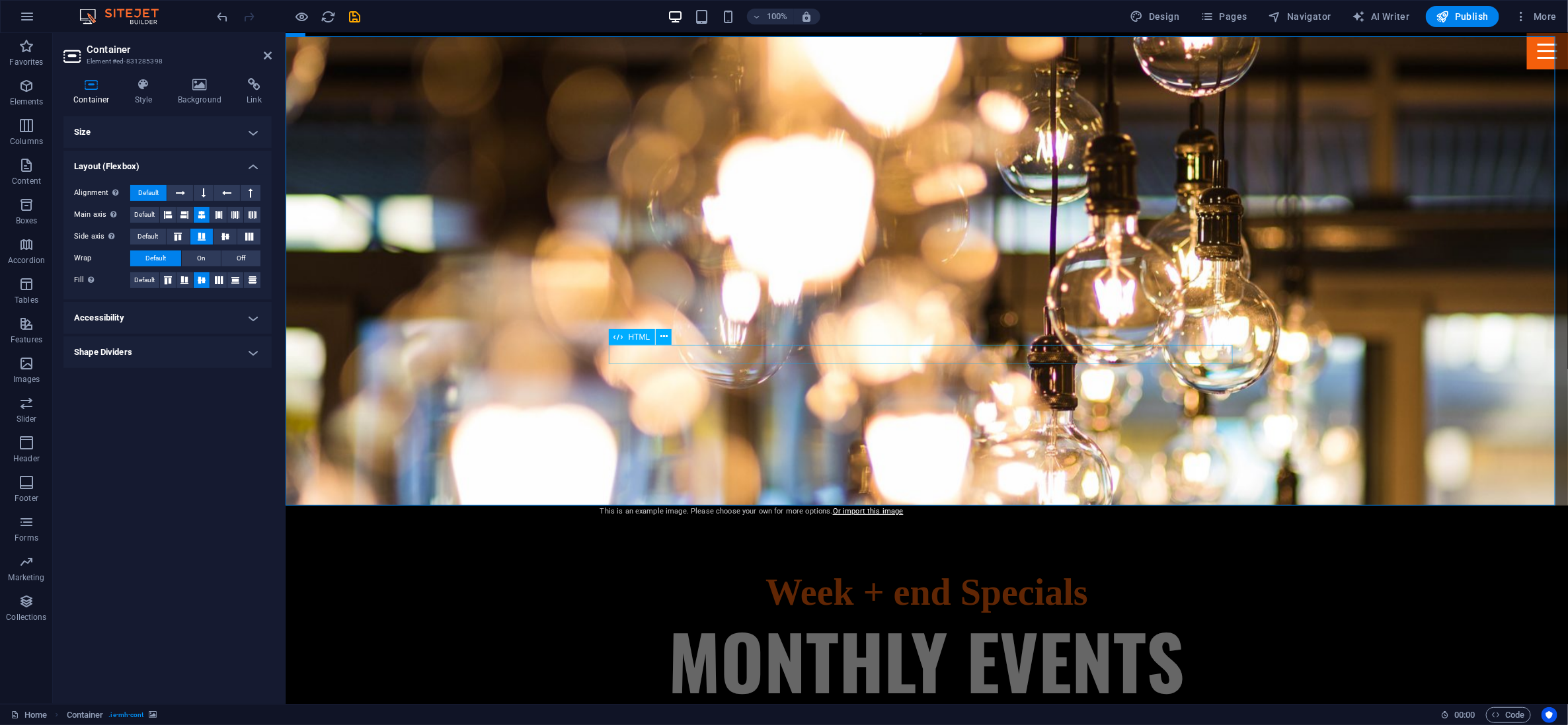
select select "%"
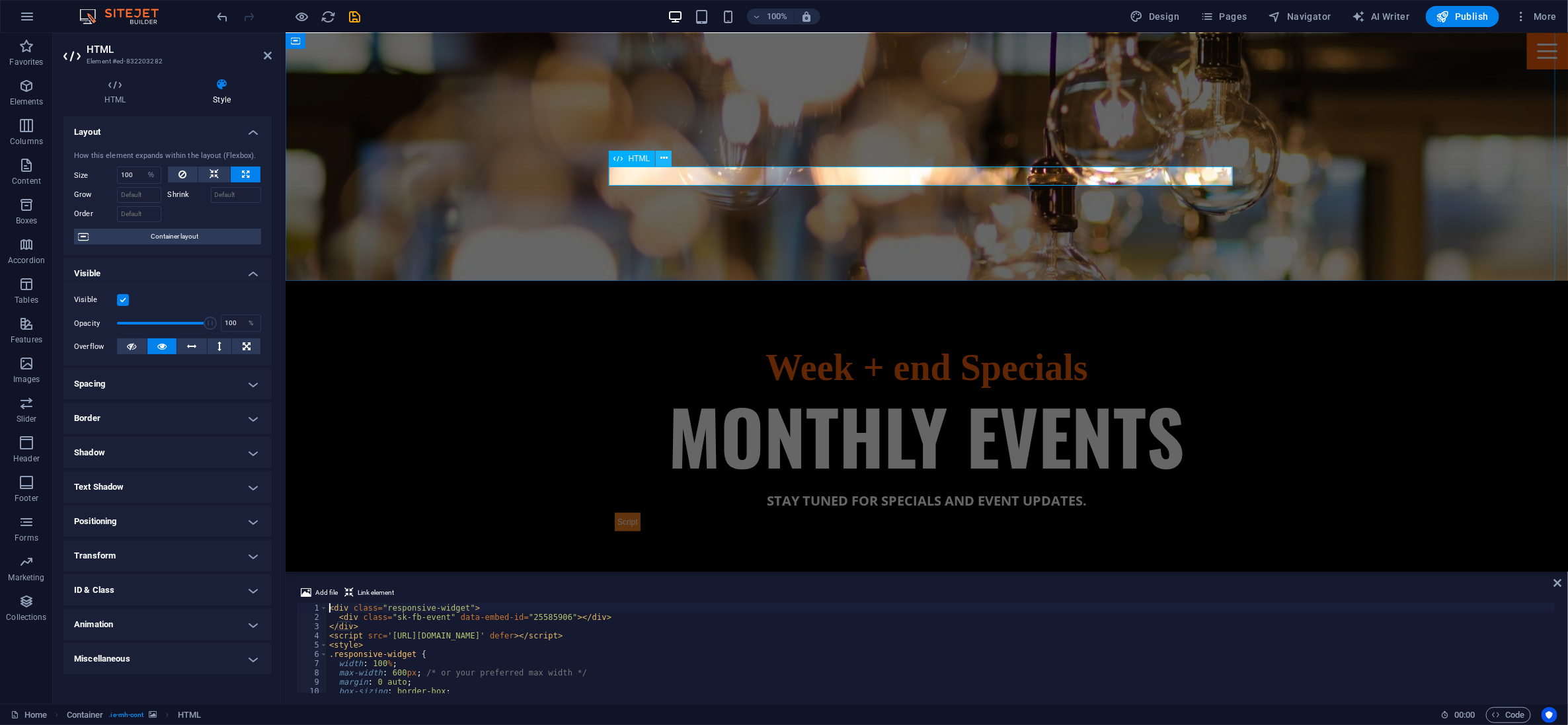
click at [661, 161] on icon at bounding box center [664, 159] width 7 height 14
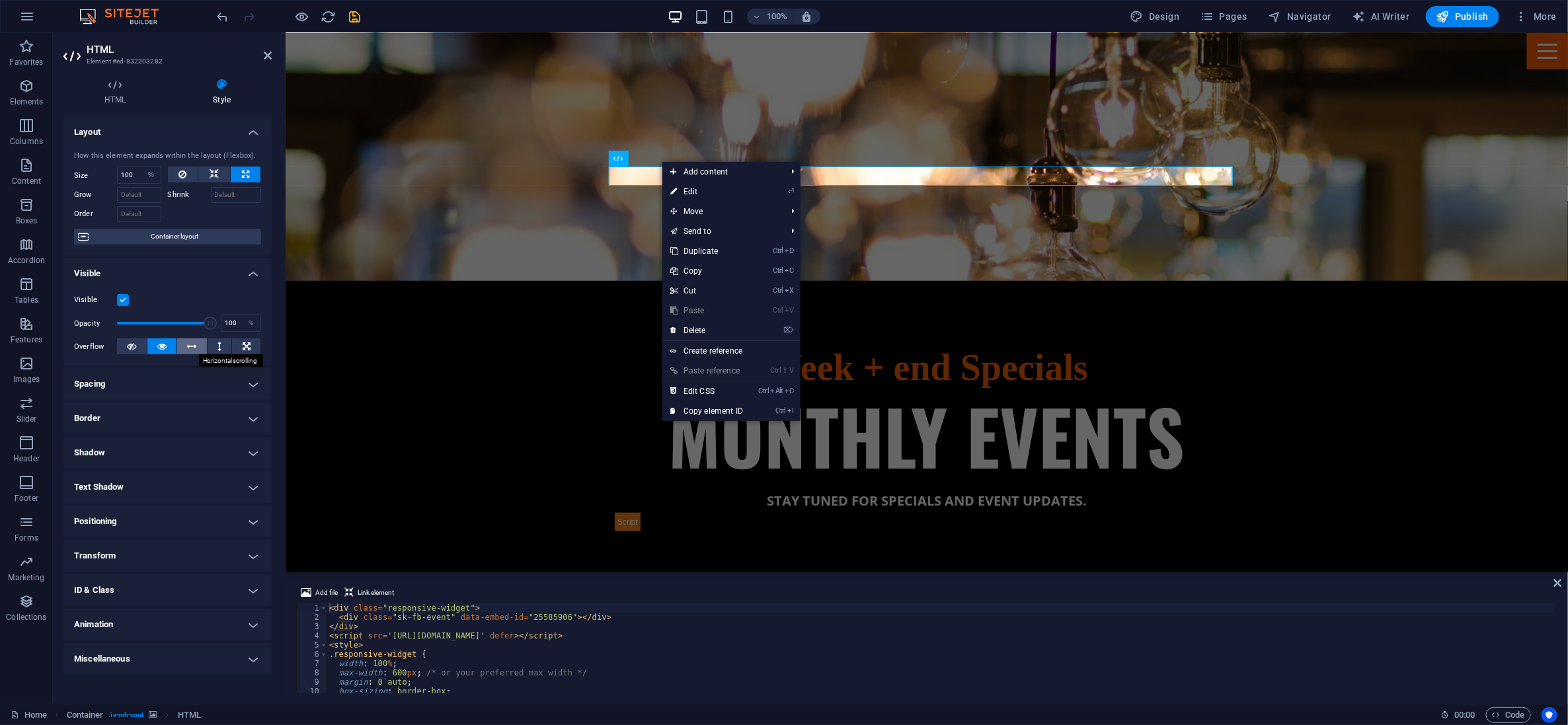
click at [193, 345] on icon at bounding box center [193, 346] width 10 height 16
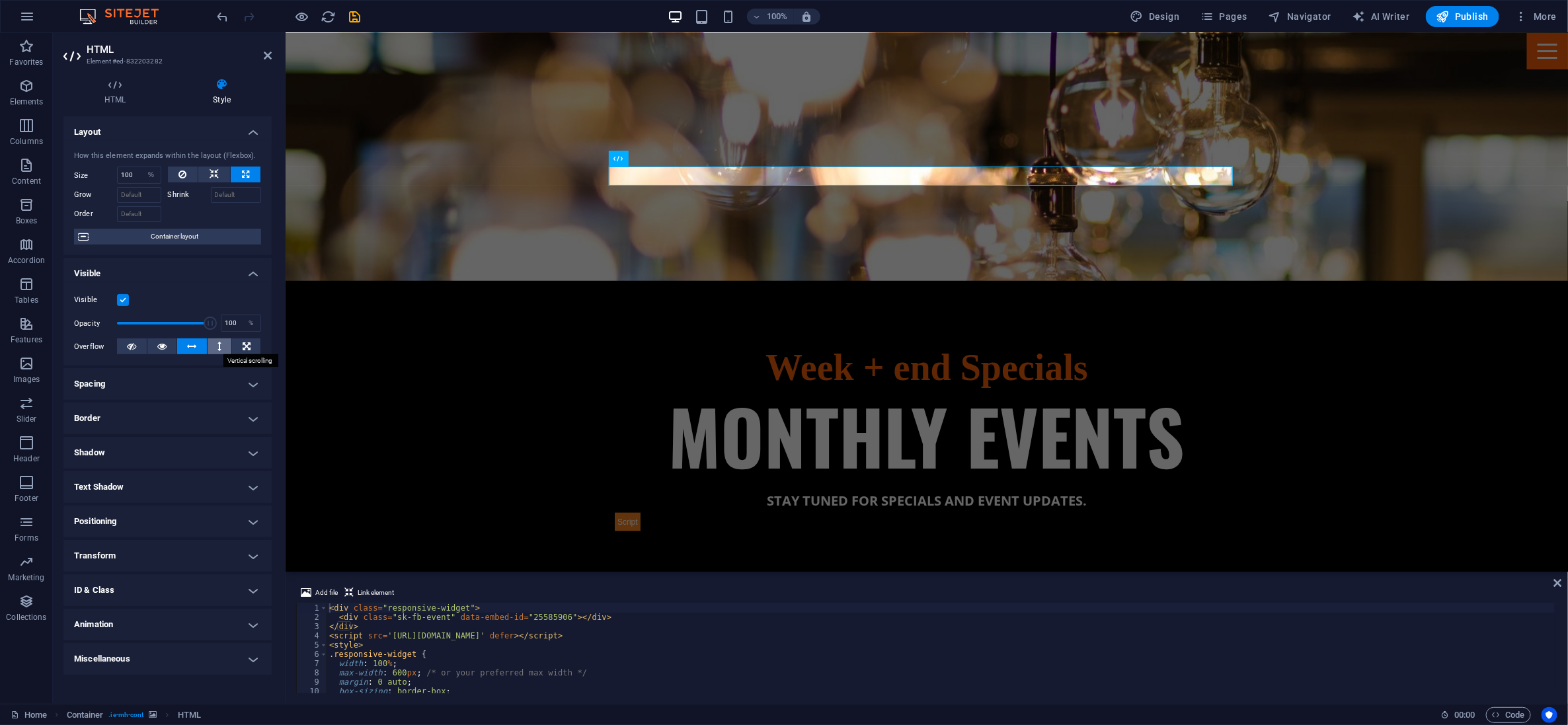
click at [222, 348] on button at bounding box center [219, 346] width 24 height 16
click at [243, 347] on icon at bounding box center [246, 346] width 8 height 16
click at [137, 345] on button at bounding box center [131, 346] width 30 height 16
click at [154, 384] on h4 "Spacing" at bounding box center [167, 383] width 208 height 32
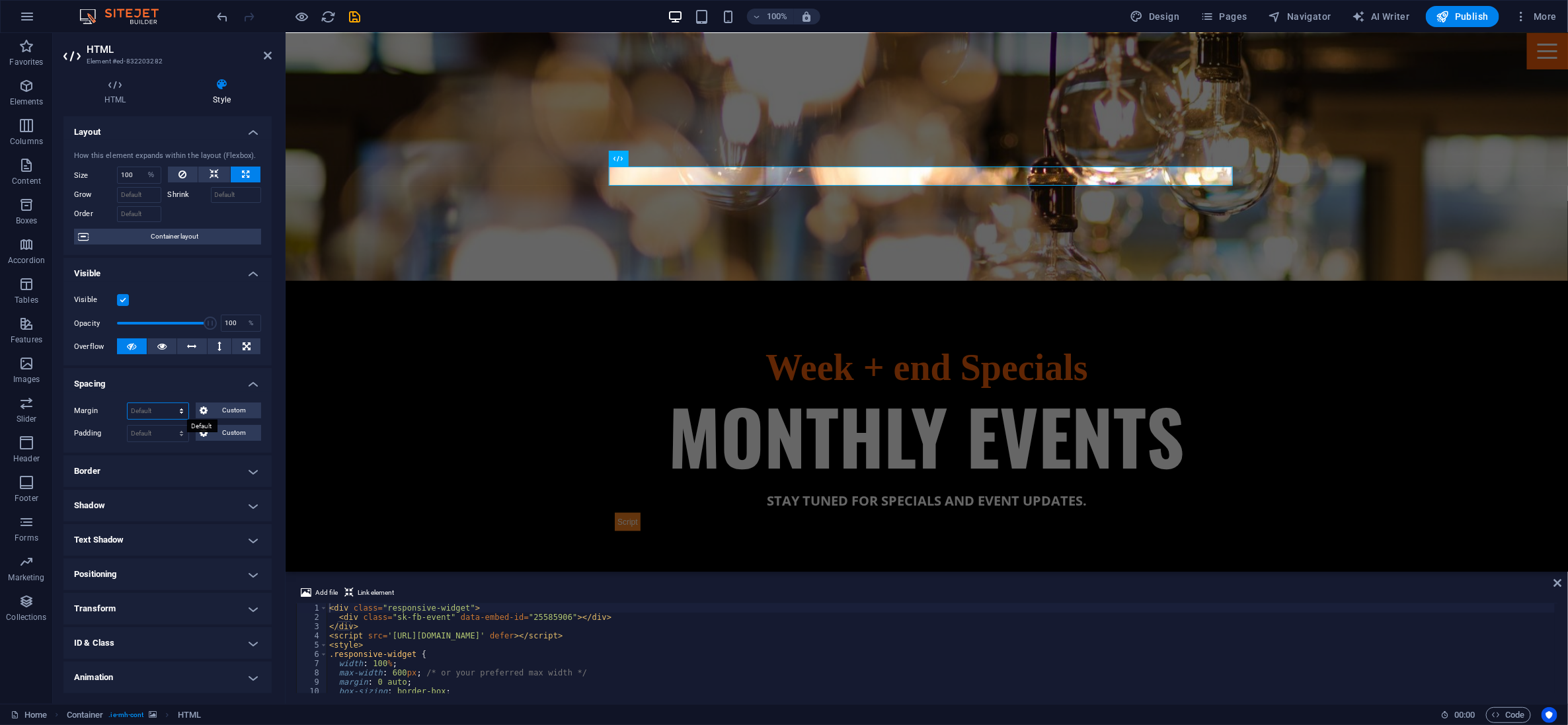
click at [161, 411] on select "Default auto px % rem vw vh Custom" at bounding box center [158, 411] width 60 height 16
click at [128, 403] on select "Default auto px % rem vw vh Custom" at bounding box center [158, 411] width 60 height 16
click at [157, 409] on select "Default auto px % rem vw vh Custom" at bounding box center [158, 411] width 60 height 16
click at [128, 403] on select "Default auto px % rem vw vh Custom" at bounding box center [158, 411] width 60 height 16
select select "DISABLED_OPTION_VALUE"
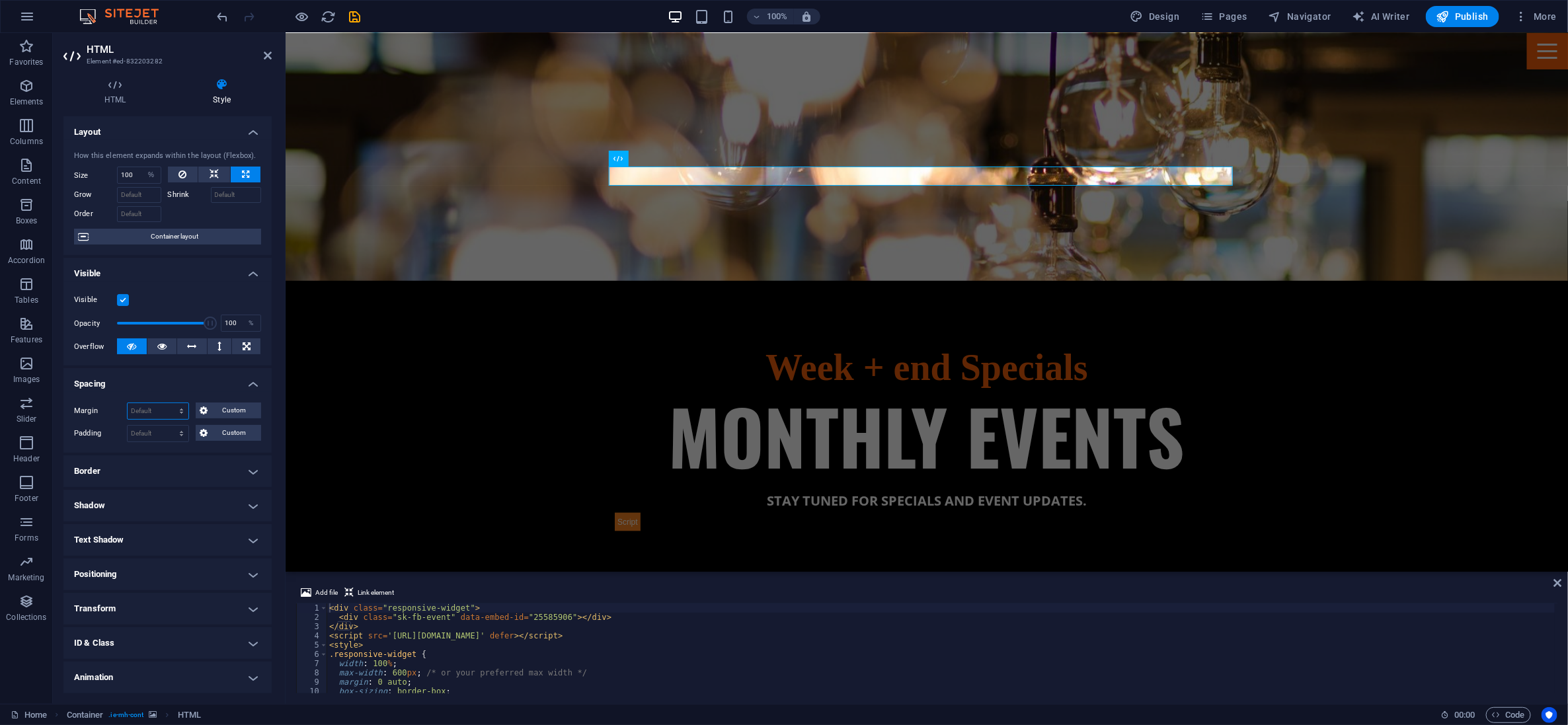
scroll to position [34, 0]
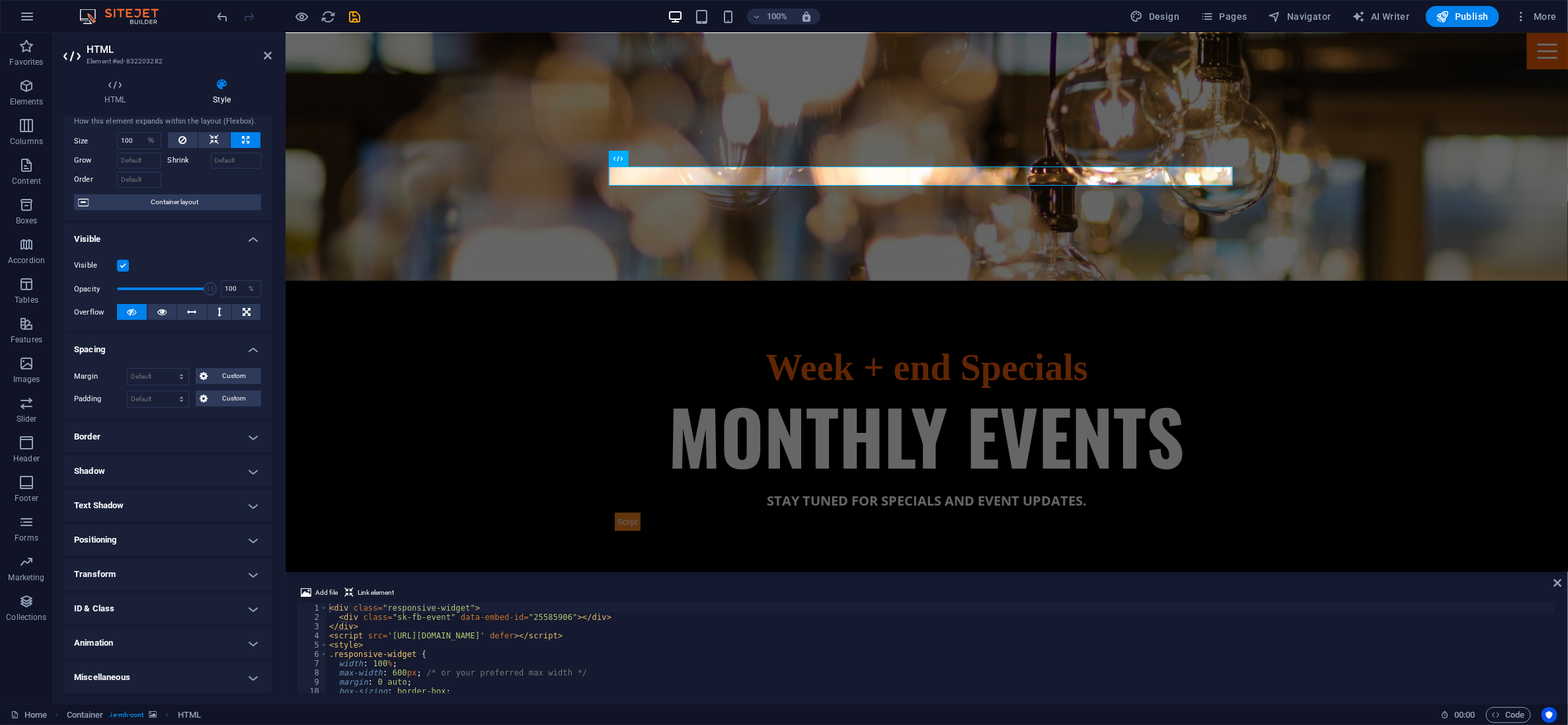
click at [175, 526] on h4 "Positioning" at bounding box center [167, 540] width 208 height 32
click at [112, 566] on span "Static" at bounding box center [120, 566] width 16 height 16
click at [96, 566] on span "Default" at bounding box center [90, 566] width 20 height 16
click at [189, 140] on button at bounding box center [183, 140] width 30 height 16
select select "DISABLED_OPTION_VALUE"
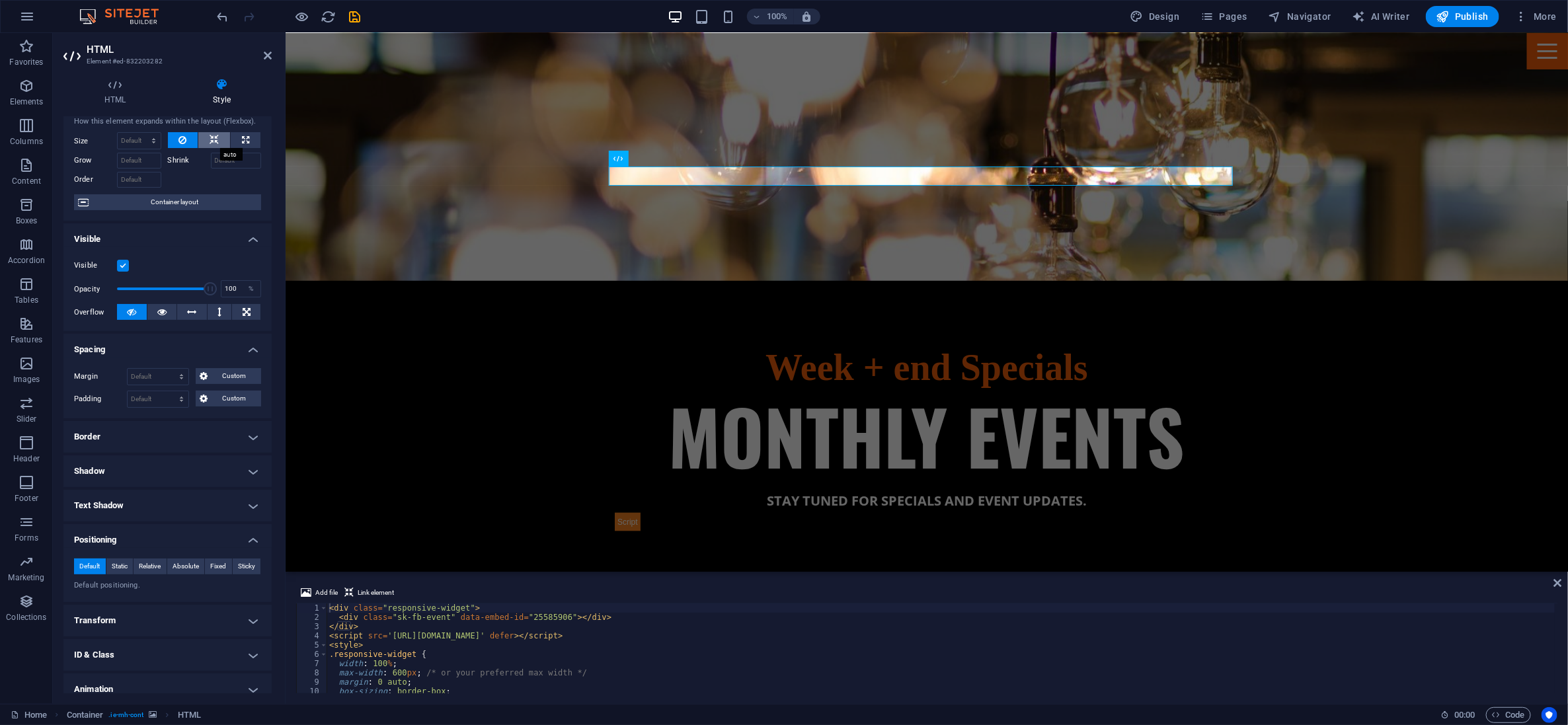
click at [215, 137] on icon at bounding box center [214, 140] width 10 height 16
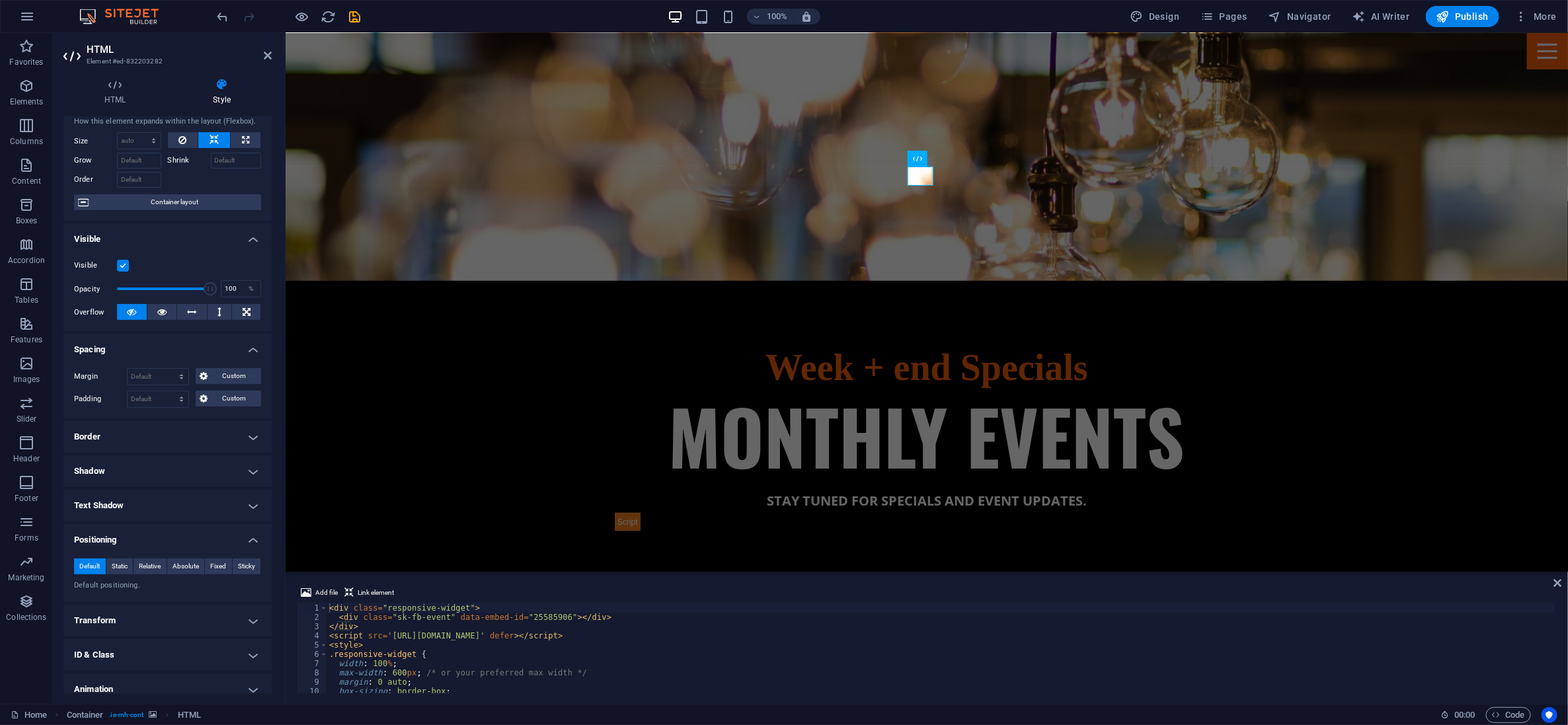
click at [215, 137] on icon at bounding box center [214, 140] width 10 height 16
click at [242, 137] on icon at bounding box center [245, 140] width 7 height 16
type input "100"
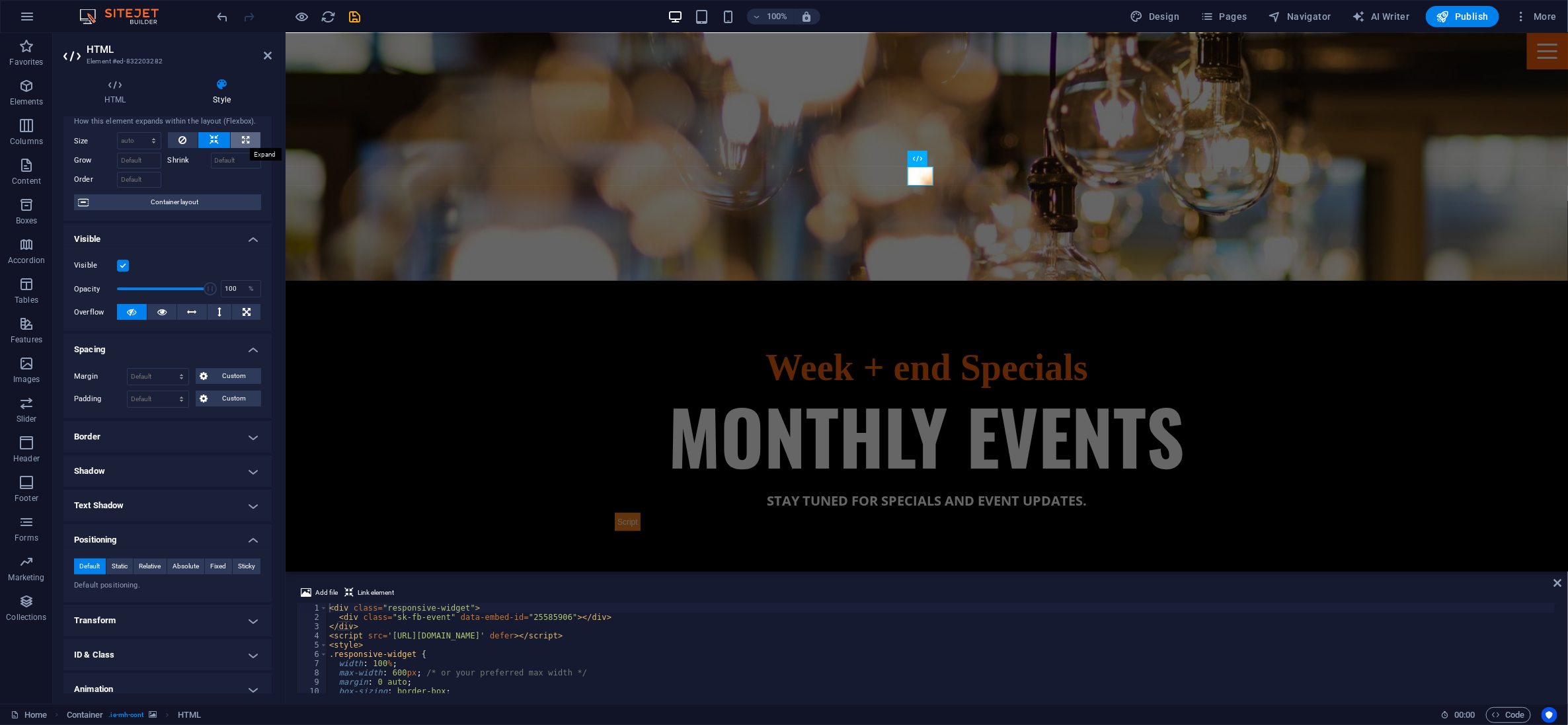
select select "%"
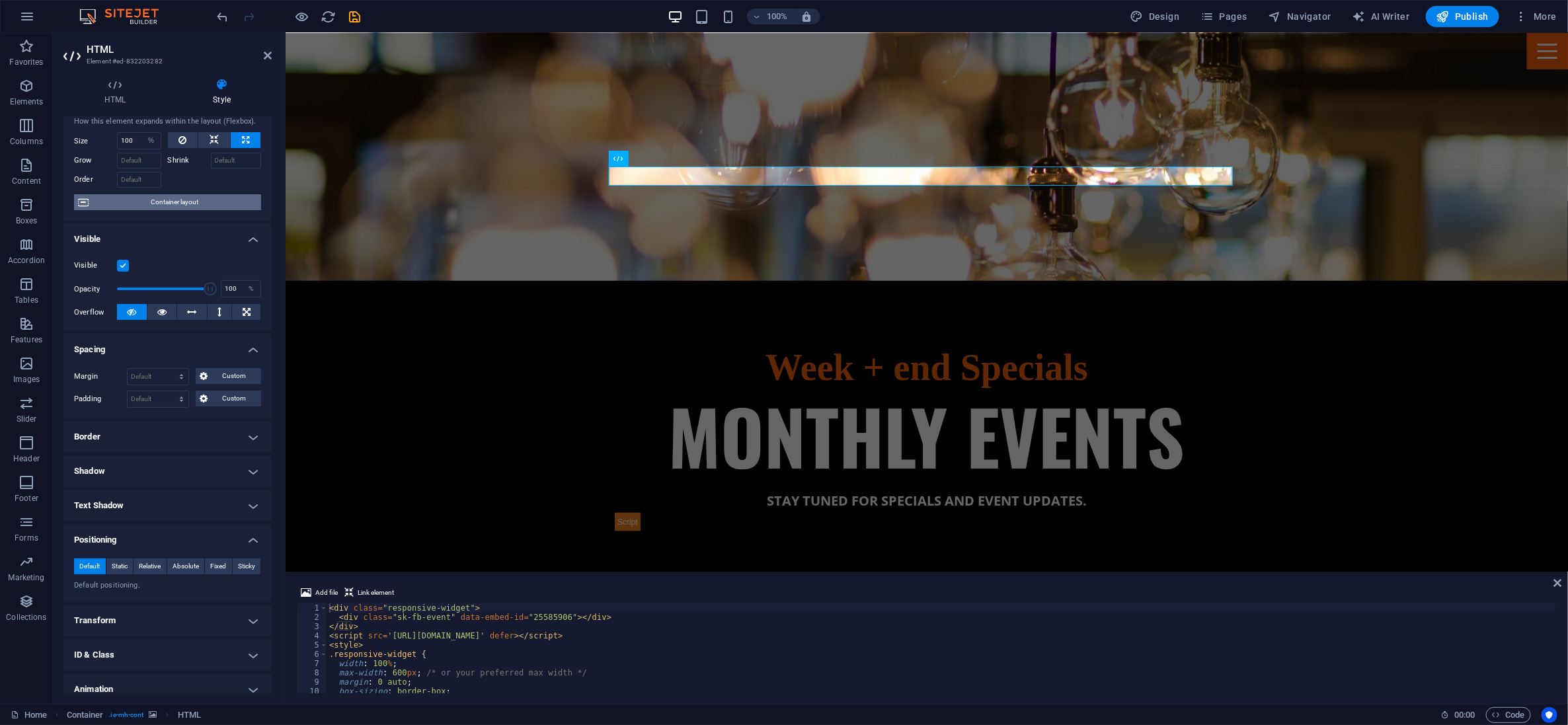
click at [192, 199] on span "Container layout" at bounding box center [174, 202] width 164 height 16
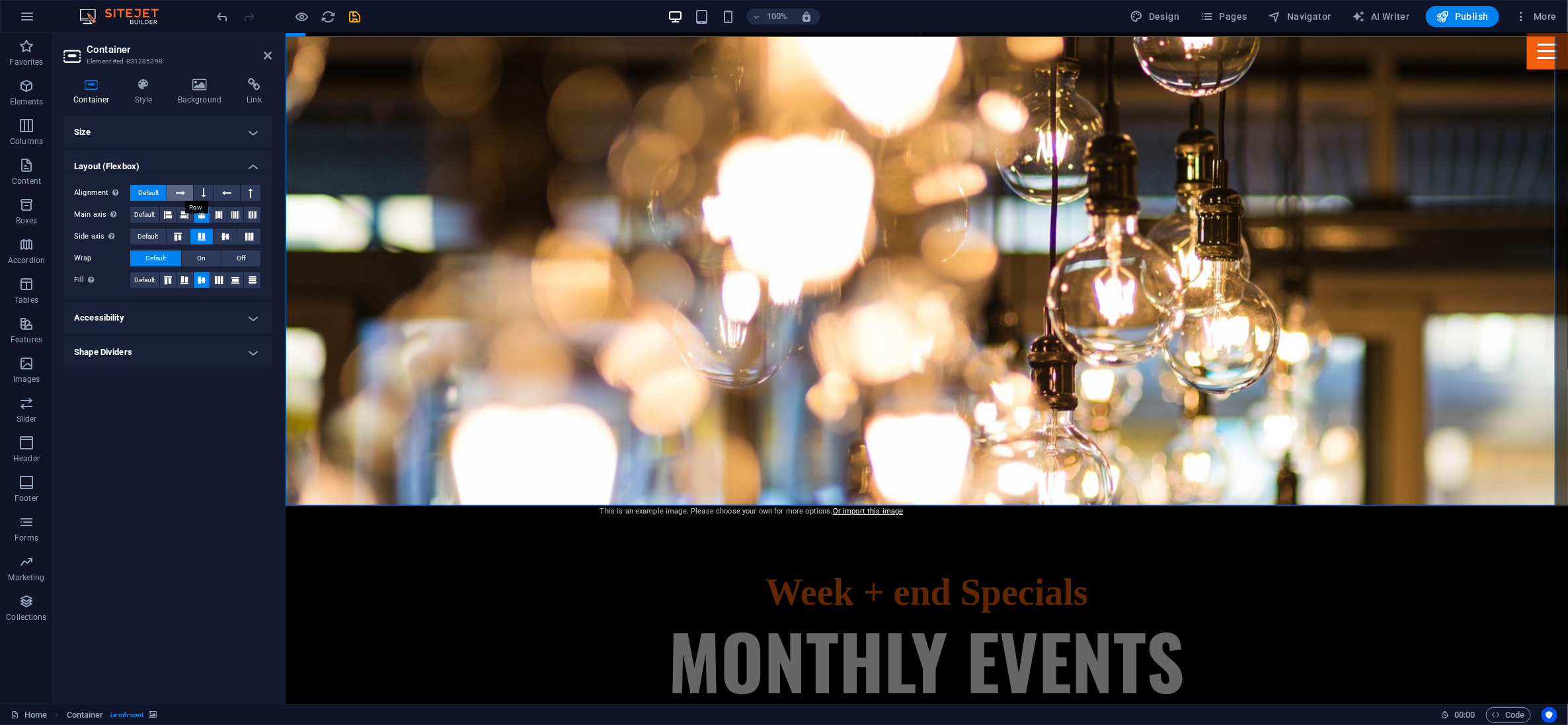
click at [183, 187] on icon at bounding box center [181, 193] width 10 height 16
click at [209, 193] on button at bounding box center [203, 193] width 19 height 16
click at [224, 192] on icon at bounding box center [227, 193] width 10 height 16
click at [246, 191] on button at bounding box center [250, 193] width 19 height 16
click at [203, 189] on icon at bounding box center [203, 193] width 4 height 16
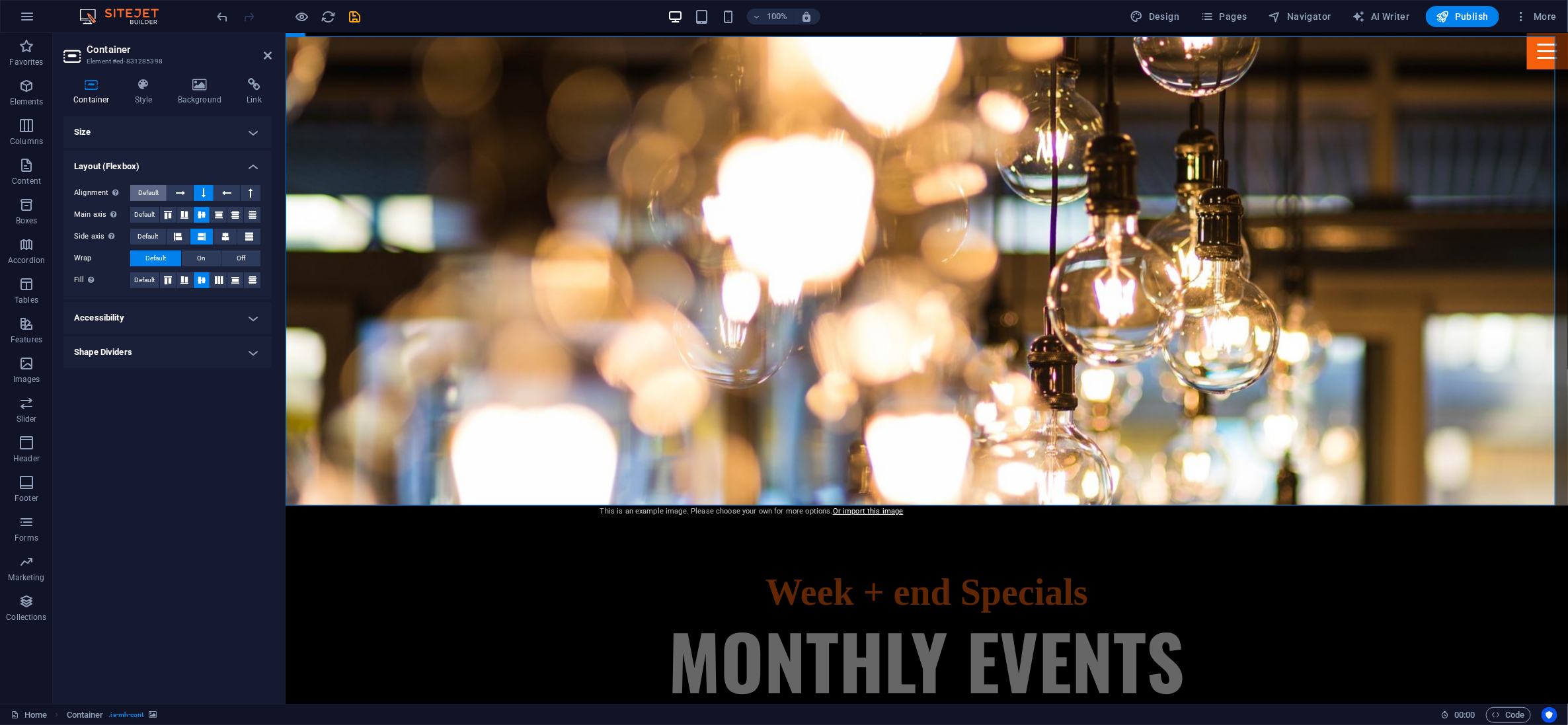
click at [153, 187] on span "Default" at bounding box center [148, 193] width 20 height 16
select select "%"
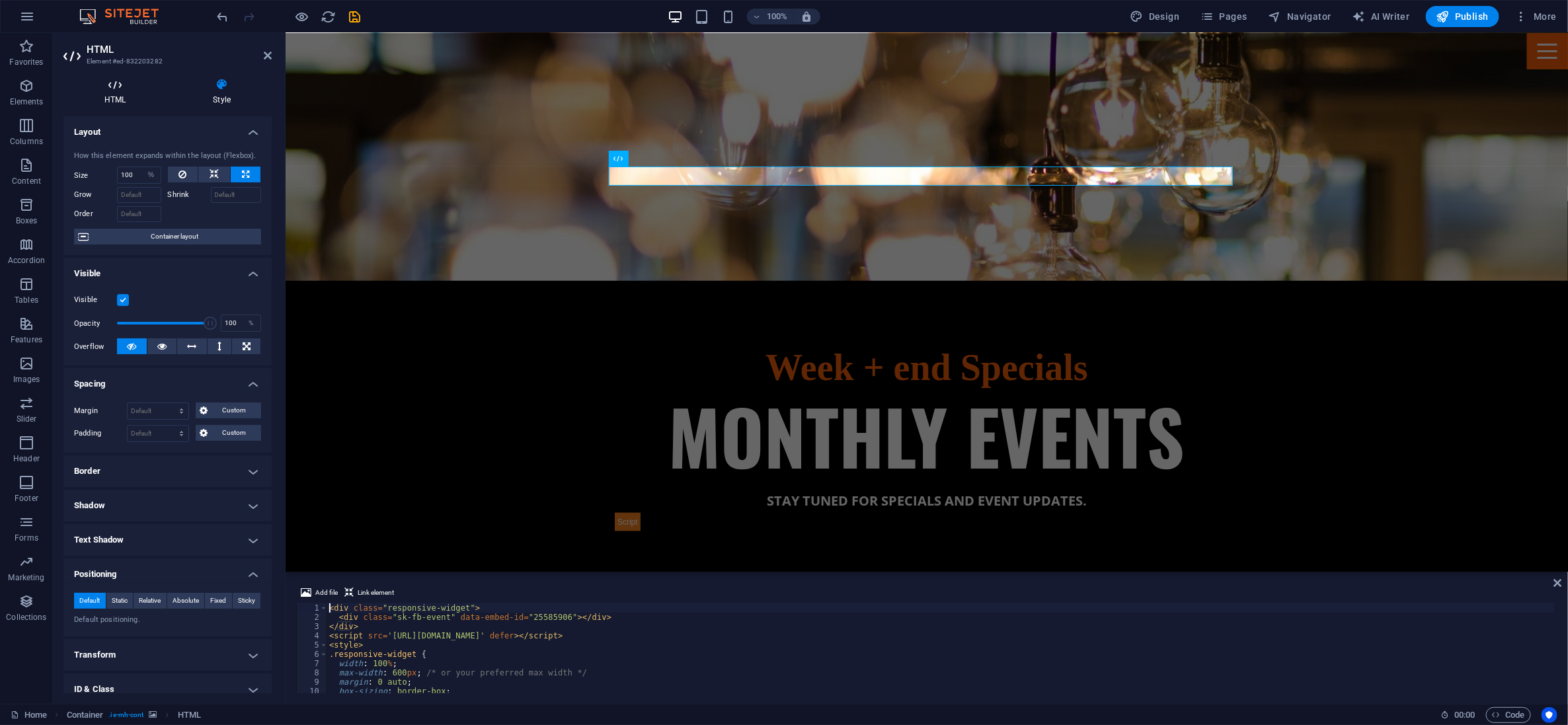
click at [123, 84] on icon at bounding box center [115, 85] width 103 height 14
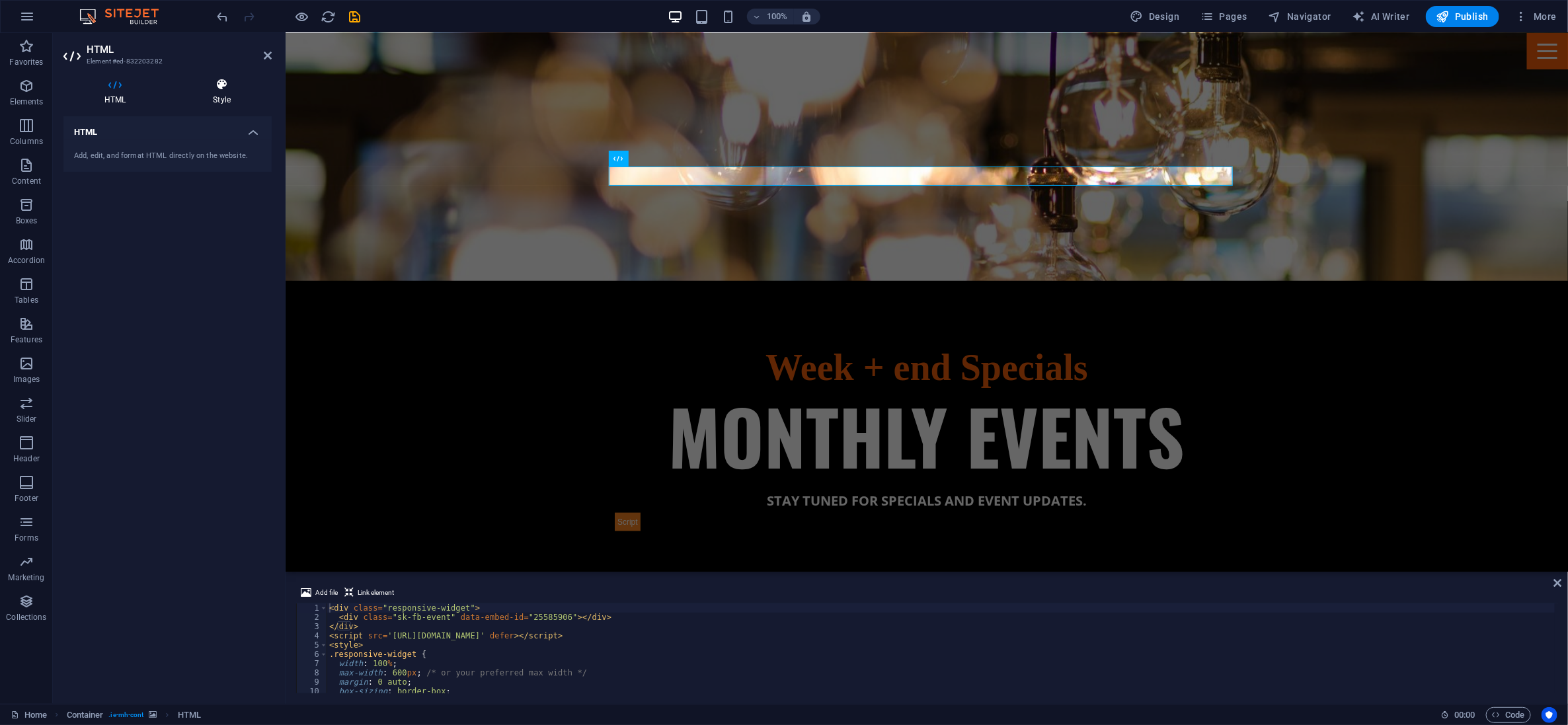
click at [226, 93] on h4 "Style" at bounding box center [222, 91] width 100 height 28
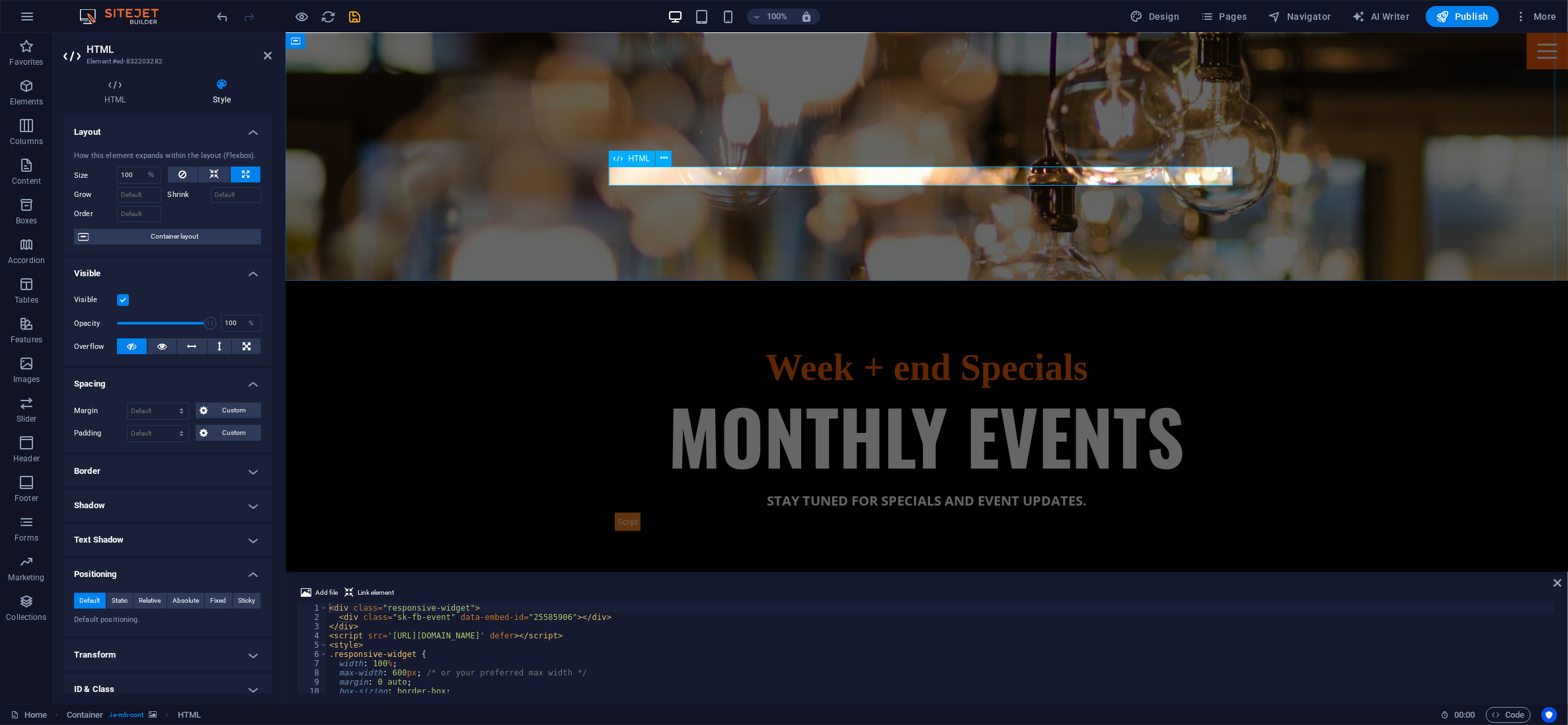
click at [830, 512] on div at bounding box center [926, 522] width 624 height 19
click at [213, 169] on icon at bounding box center [214, 174] width 10 height 16
select select "DISABLED_OPTION_VALUE"
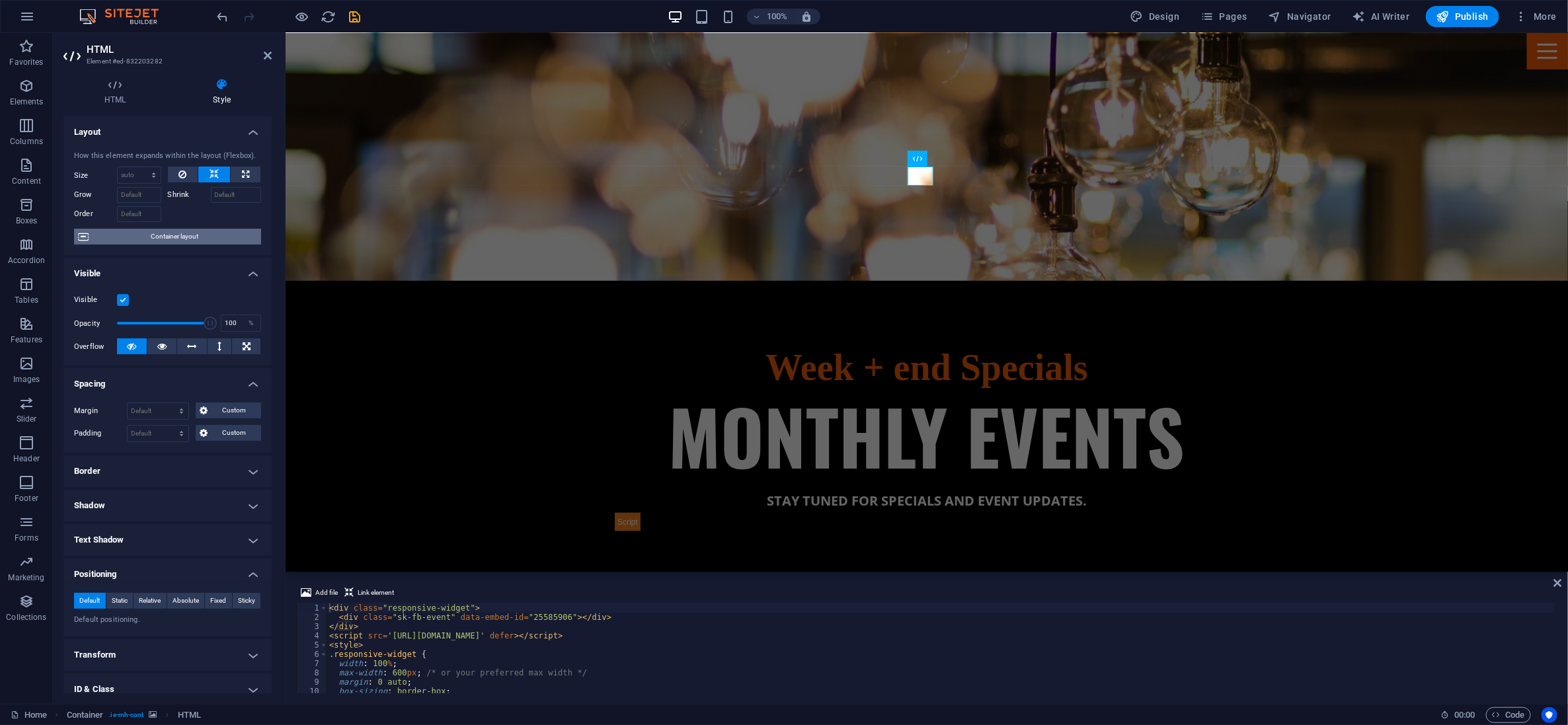
click at [180, 233] on span "Container layout" at bounding box center [174, 236] width 164 height 16
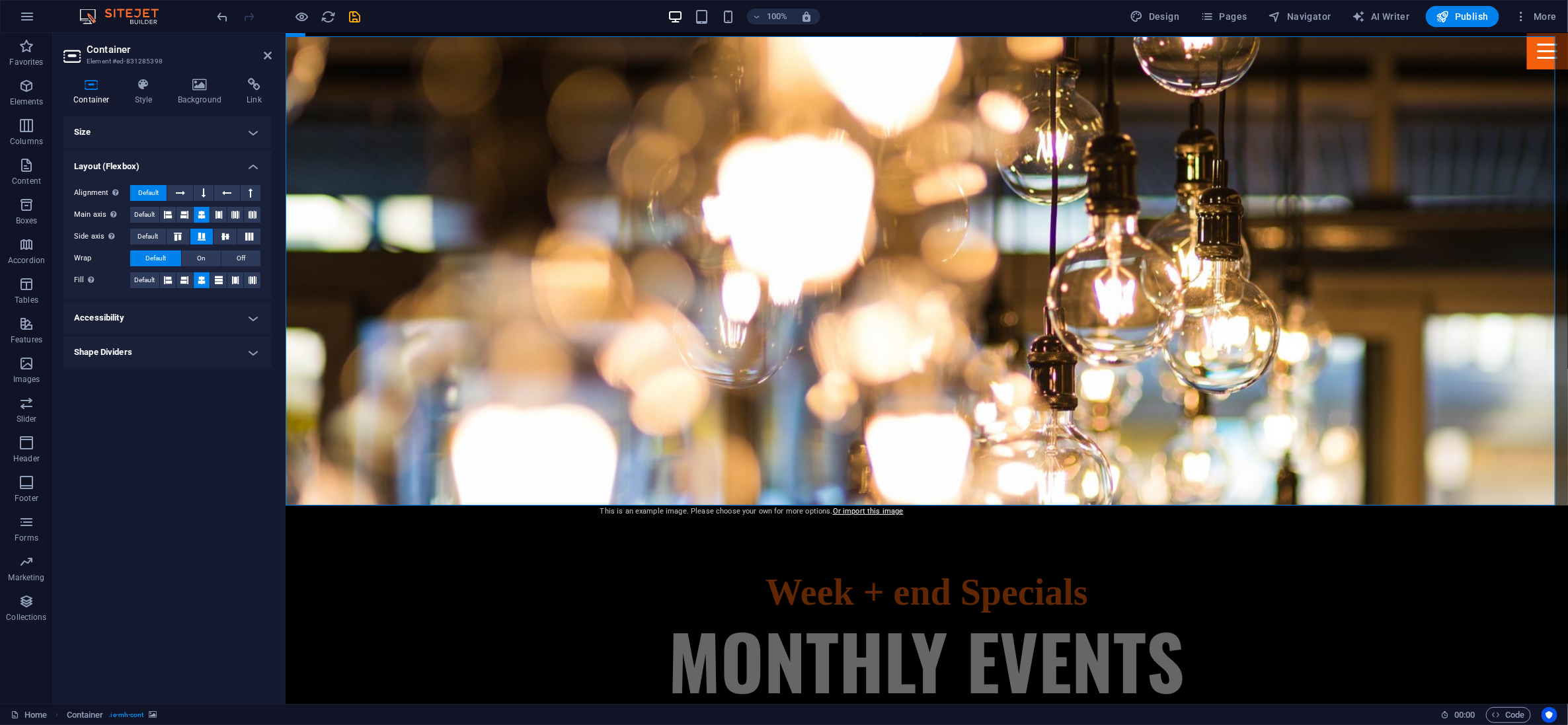
click at [877, 348] on figure at bounding box center [927, 271] width 1283 height 469
click at [529, 318] on figure at bounding box center [927, 271] width 1283 height 469
click at [495, 242] on figure at bounding box center [927, 271] width 1283 height 469
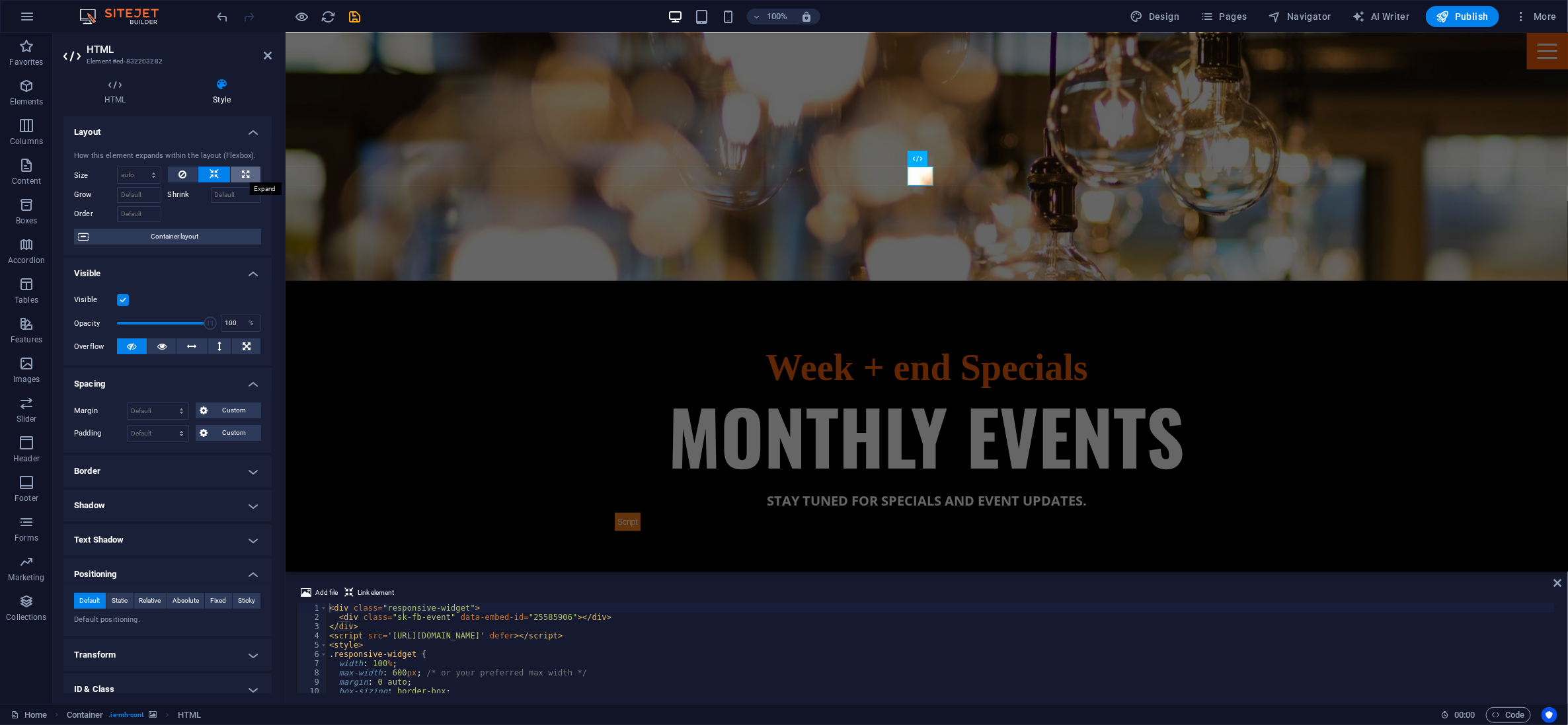
click at [246, 173] on button at bounding box center [245, 174] width 30 height 16
type input "100"
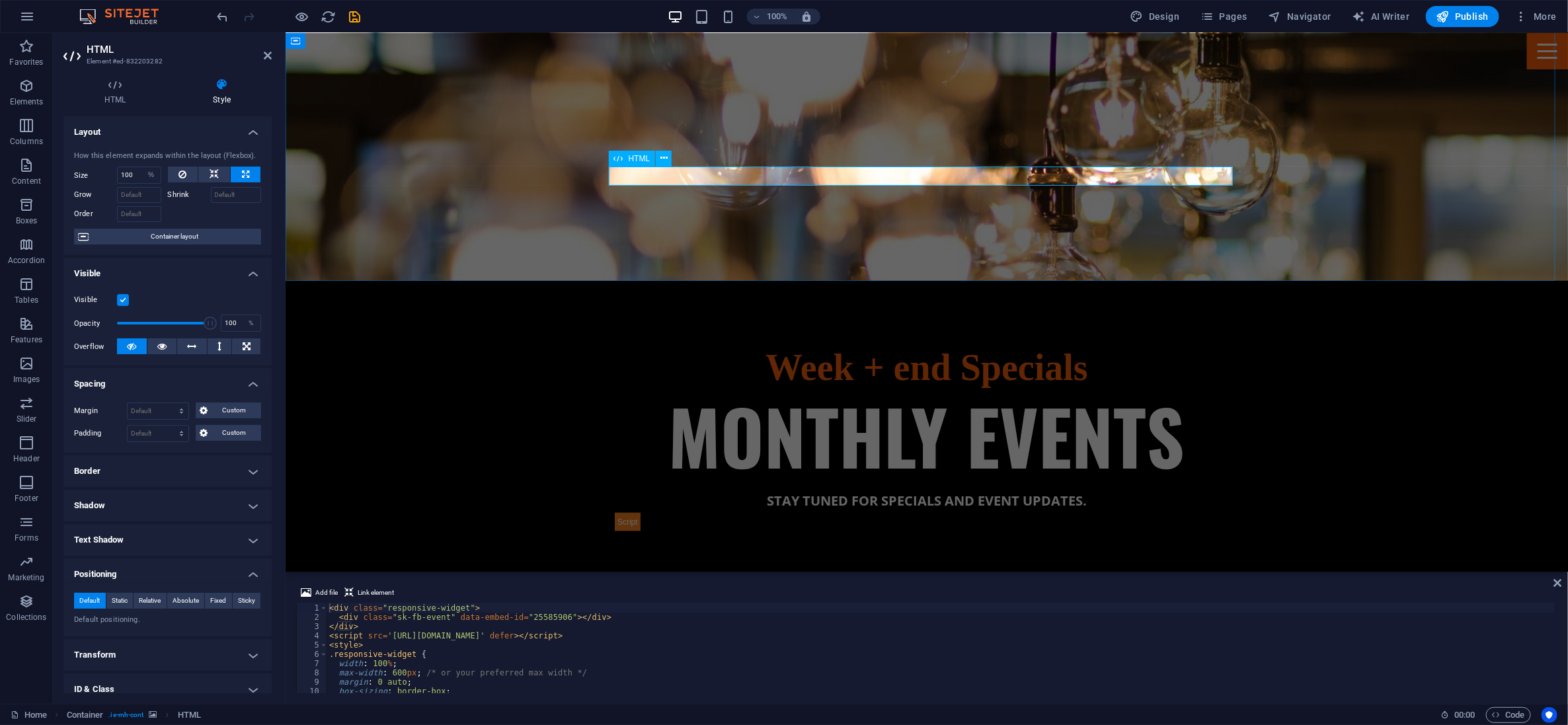
click at [661, 512] on div at bounding box center [926, 522] width 624 height 19
click at [242, 345] on icon at bounding box center [246, 346] width 8 height 16
click at [151, 345] on button at bounding box center [162, 346] width 30 height 16
click at [150, 177] on select "Default auto px % 1/1 1/2 1/3 1/4 1/5 1/6 1/7 1/8 1/9 1/10" at bounding box center [151, 175] width 18 height 16
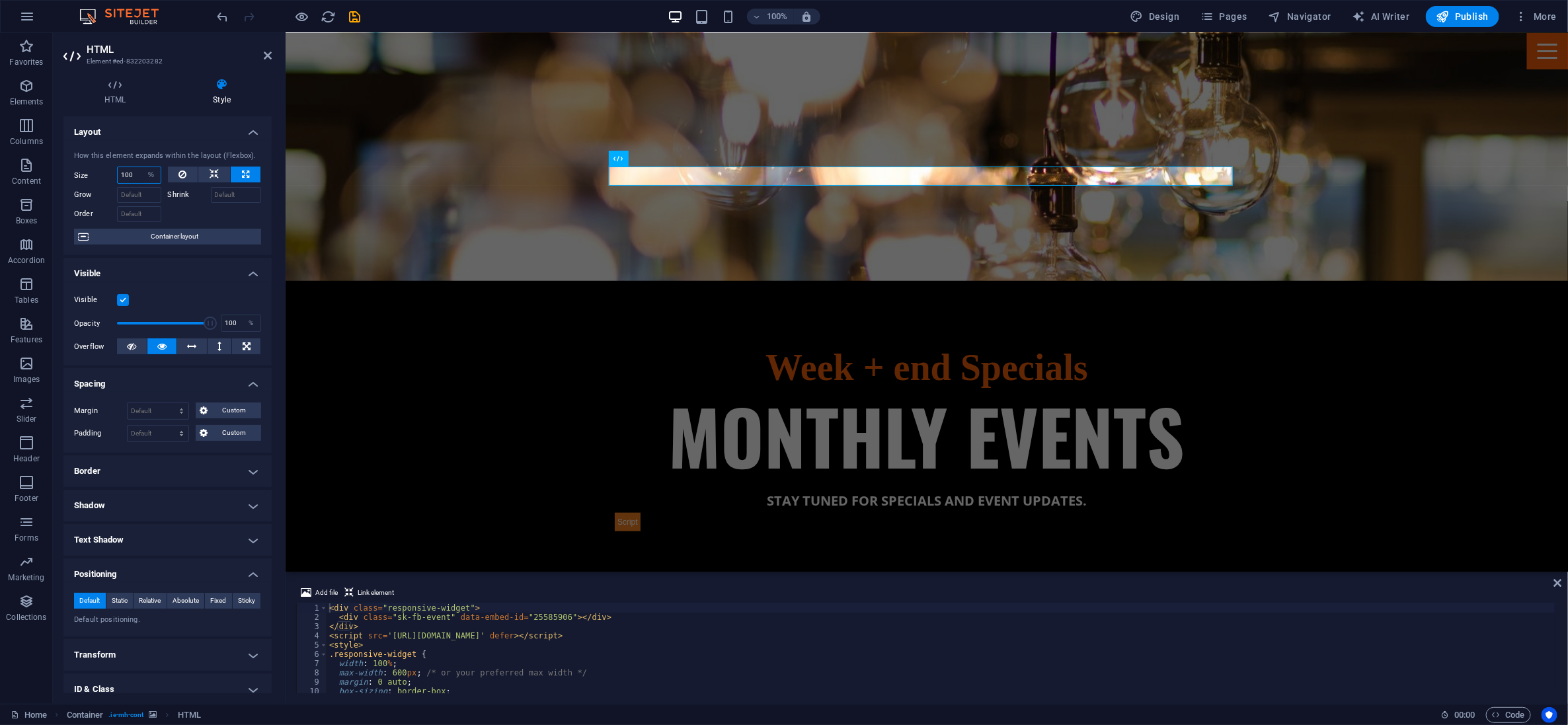
select select "nagrn98lqs8"
click at [142, 167] on select "Default auto px % 1/1 1/2 1/3 1/4 1/5 1/6 1/7 1/8 1/9 1/10" at bounding box center [151, 175] width 18 height 16
click at [151, 176] on select "Default auto px % 1/1 1/2 1/3 1/4 1/5 1/6 1/7 1/8 1/9 1/10" at bounding box center [139, 175] width 43 height 16
click at [118, 167] on select "Default auto px % 1/1 1/2 1/3 1/4 1/5 1/6 1/7 1/8 1/9 1/10" at bounding box center [139, 175] width 43 height 16
select select "DISABLED_OPTION_VALUE"
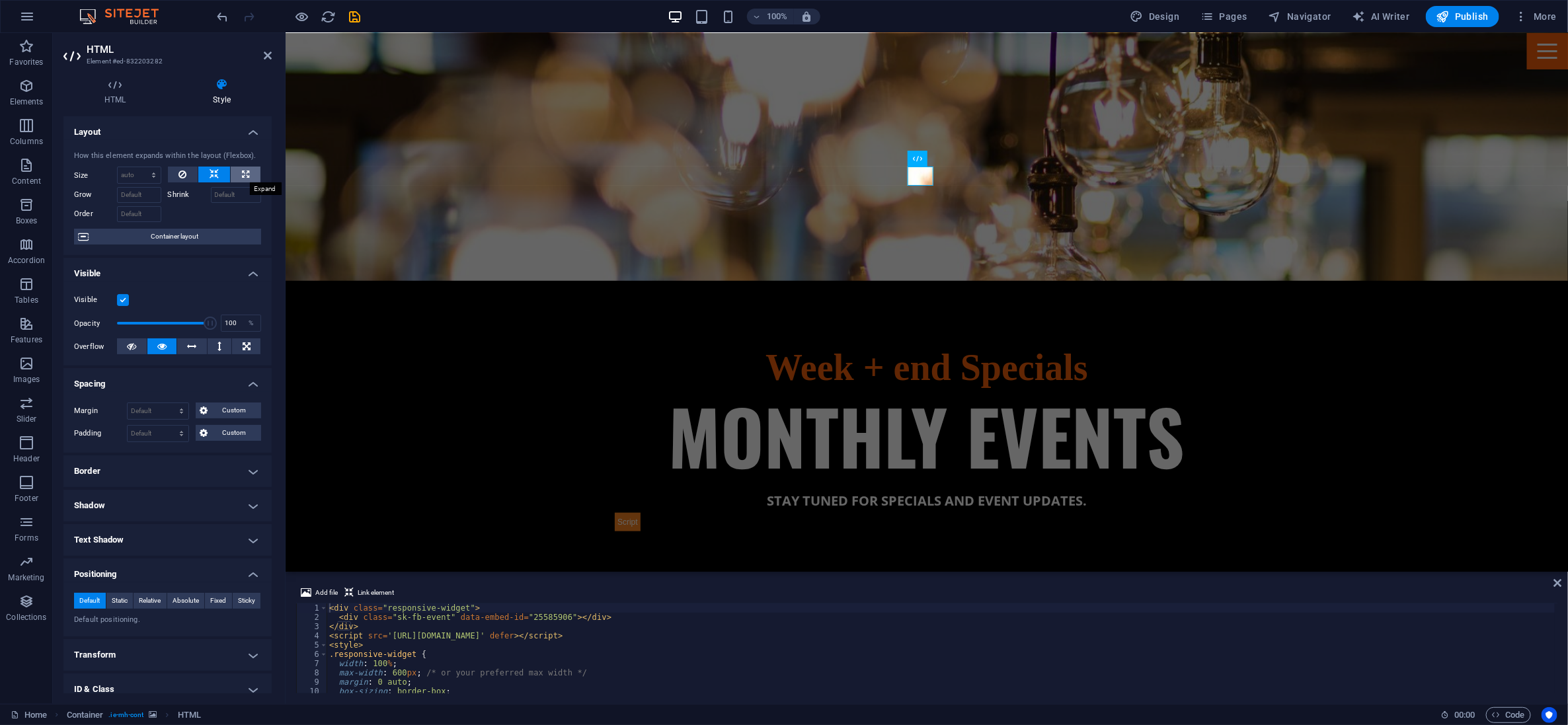
click at [242, 172] on icon at bounding box center [245, 174] width 7 height 16
type input "100"
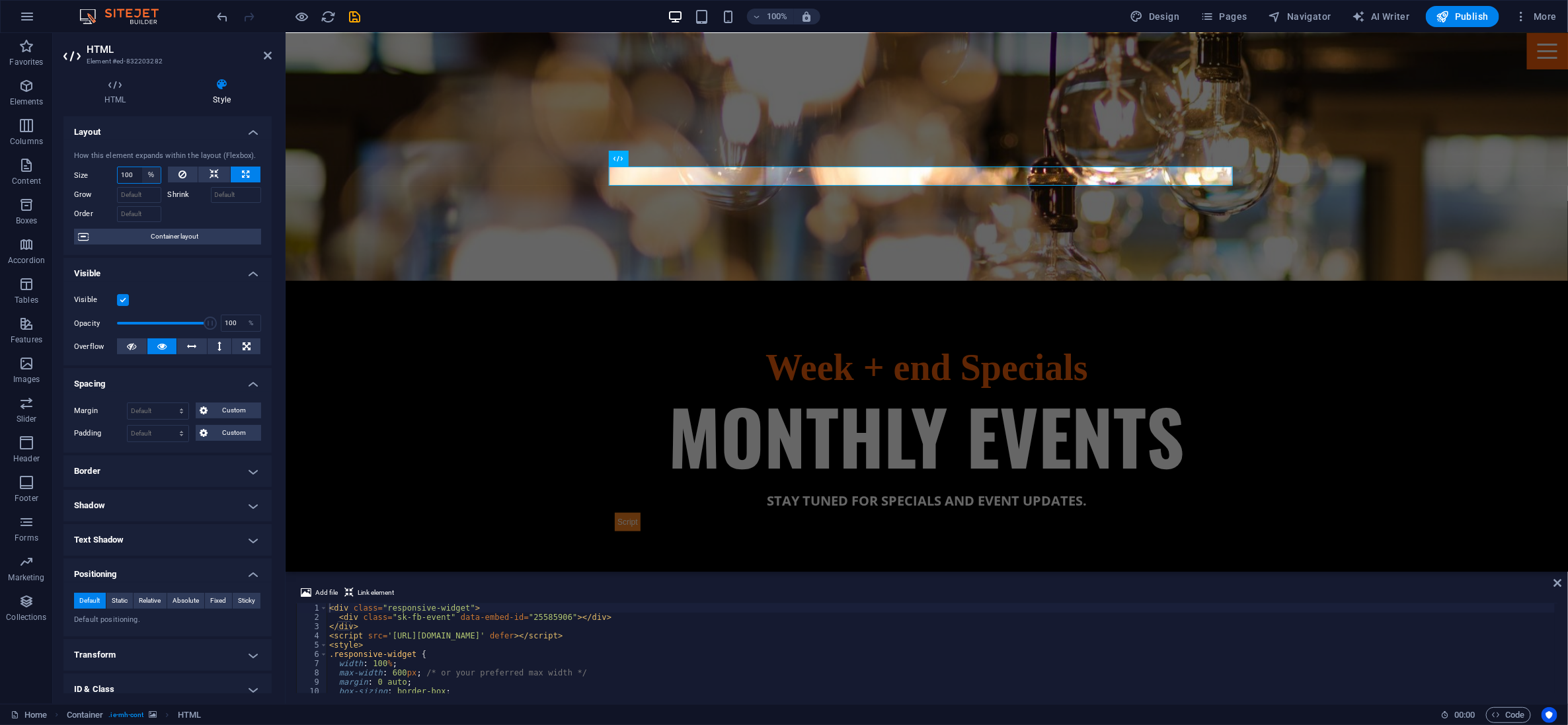
click at [150, 174] on select "Default auto px % 1/1 1/2 1/3 1/4 1/5 1/6 1/7 1/8 1/9 1/10" at bounding box center [151, 175] width 18 height 16
select select "nagrn98lqs8"
click at [142, 167] on select "Default auto px % 1/1 1/2 1/3 1/4 1/5 1/6 1/7 1/8 1/9 1/10" at bounding box center [151, 175] width 18 height 16
click at [152, 174] on select "Default auto px % 1/1 1/2 1/3 1/4 1/5 1/6 1/7 1/8 1/9 1/10" at bounding box center [139, 175] width 43 height 16
click at [118, 167] on select "Default auto px % 1/1 1/2 1/3 1/4 1/5 1/6 1/7 1/8 1/9 1/10" at bounding box center [139, 175] width 43 height 16
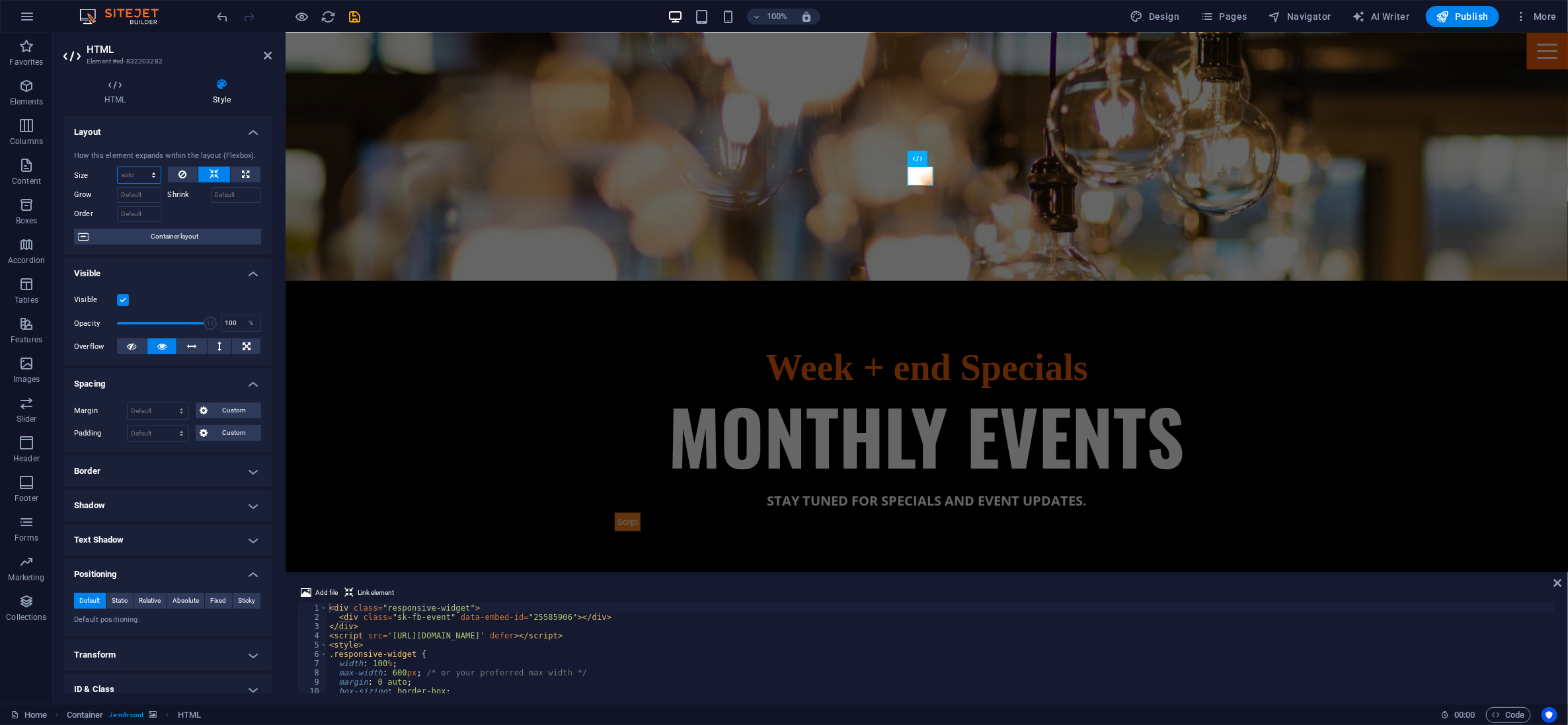
click at [154, 172] on select "Default auto px % 1/1 1/2 1/3 1/4 1/5 1/6 1/7 1/8 1/9 1/10" at bounding box center [139, 175] width 43 height 16
click at [118, 167] on select "Default auto px % 1/1 1/2 1/3 1/4 1/5 1/6 1/7 1/8 1/9 1/10" at bounding box center [139, 175] width 43 height 16
click at [149, 172] on select "Default auto px % 1/1 1/2 1/3 1/4 1/5 1/6 1/7 1/8 1/9 1/10" at bounding box center [139, 175] width 43 height 16
click at [118, 167] on select "Default auto px % 1/1 1/2 1/3 1/4 1/5 1/6 1/7 1/8 1/9 1/10" at bounding box center [139, 175] width 43 height 16
select select "DISABLED_OPTION_VALUE"
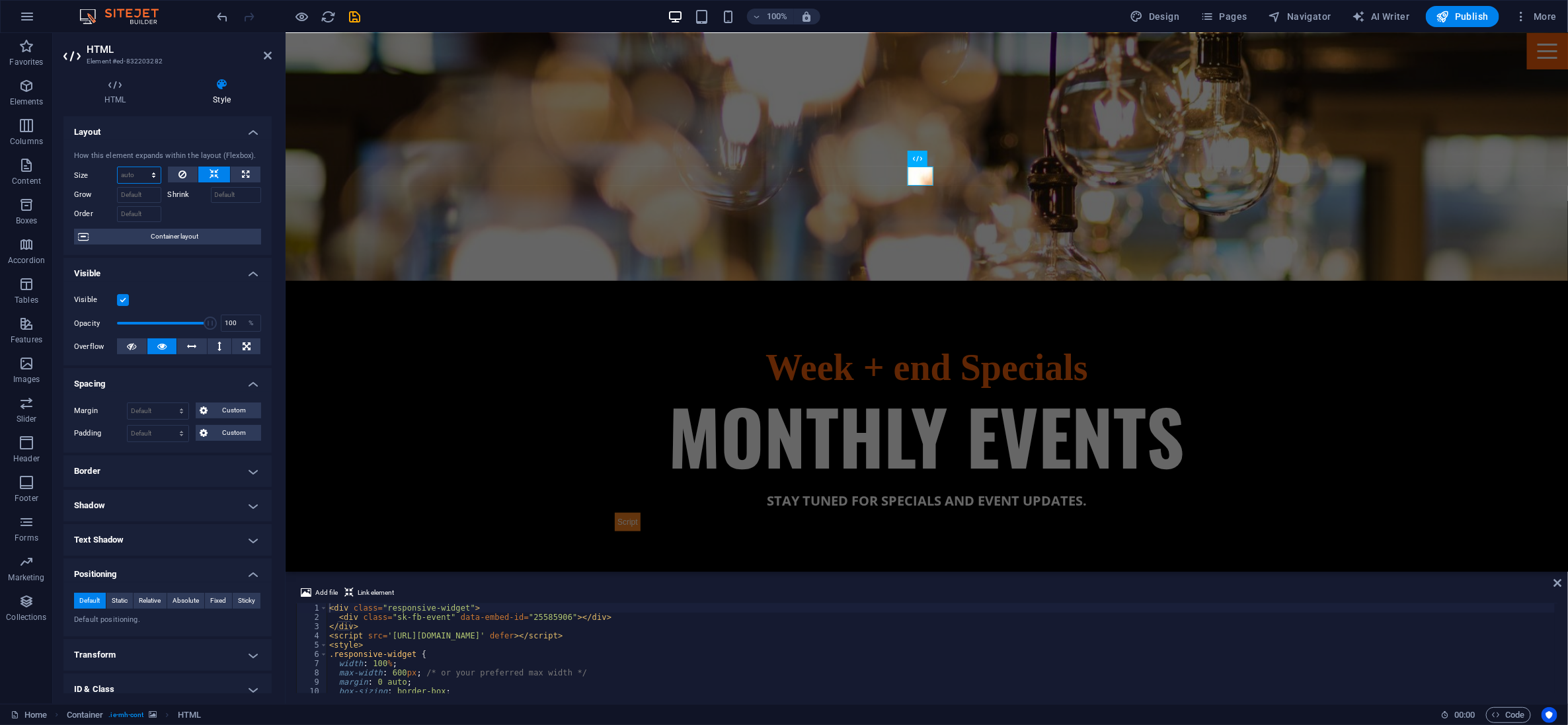
click at [156, 172] on select "Default auto px % 1/1 1/2 1/3 1/4 1/5 1/6 1/7 1/8 1/9 1/10" at bounding box center [139, 175] width 43 height 16
click at [242, 172] on icon at bounding box center [245, 174] width 7 height 16
type input "100"
select select "%"
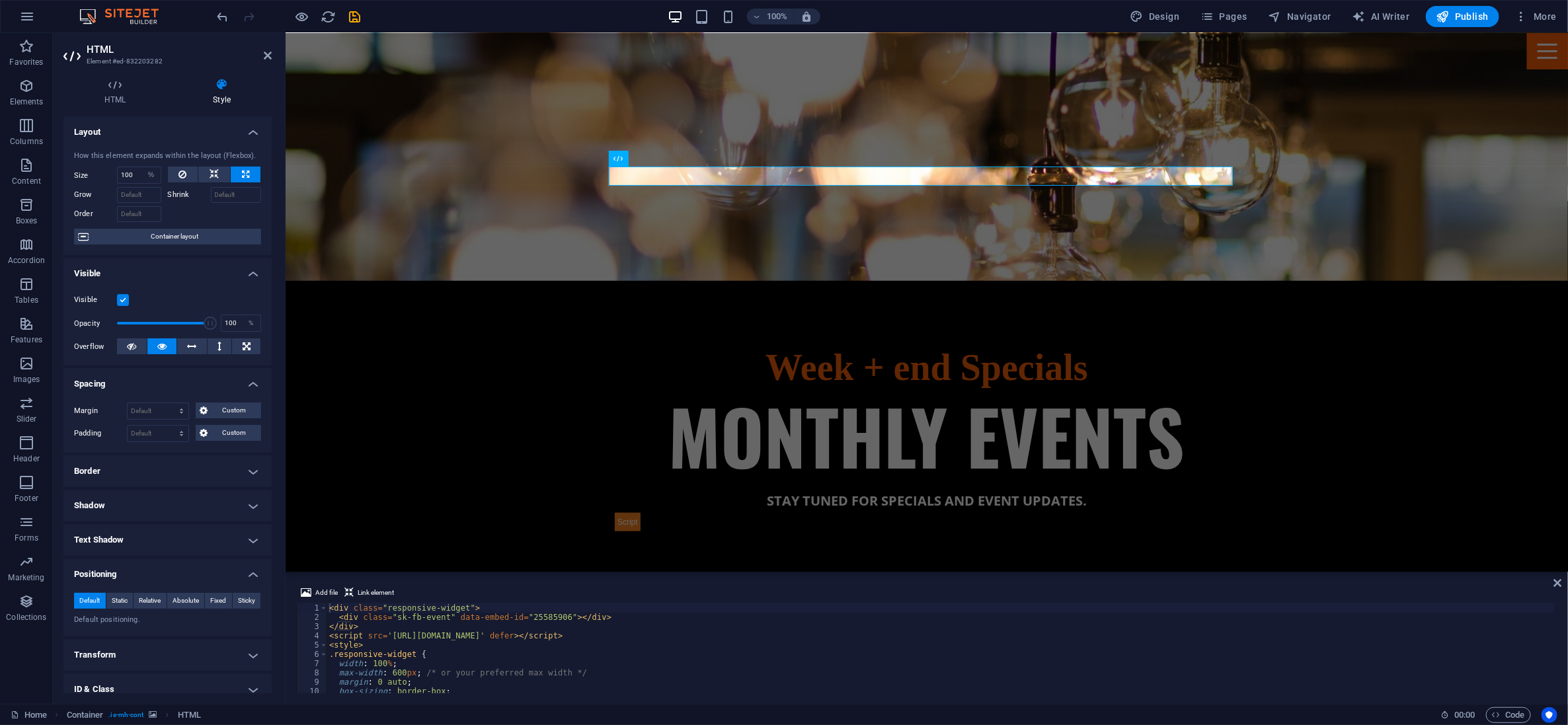
click at [345, 12] on div at bounding box center [289, 17] width 148 height 21
click at [351, 15] on icon "save" at bounding box center [355, 18] width 16 height 16
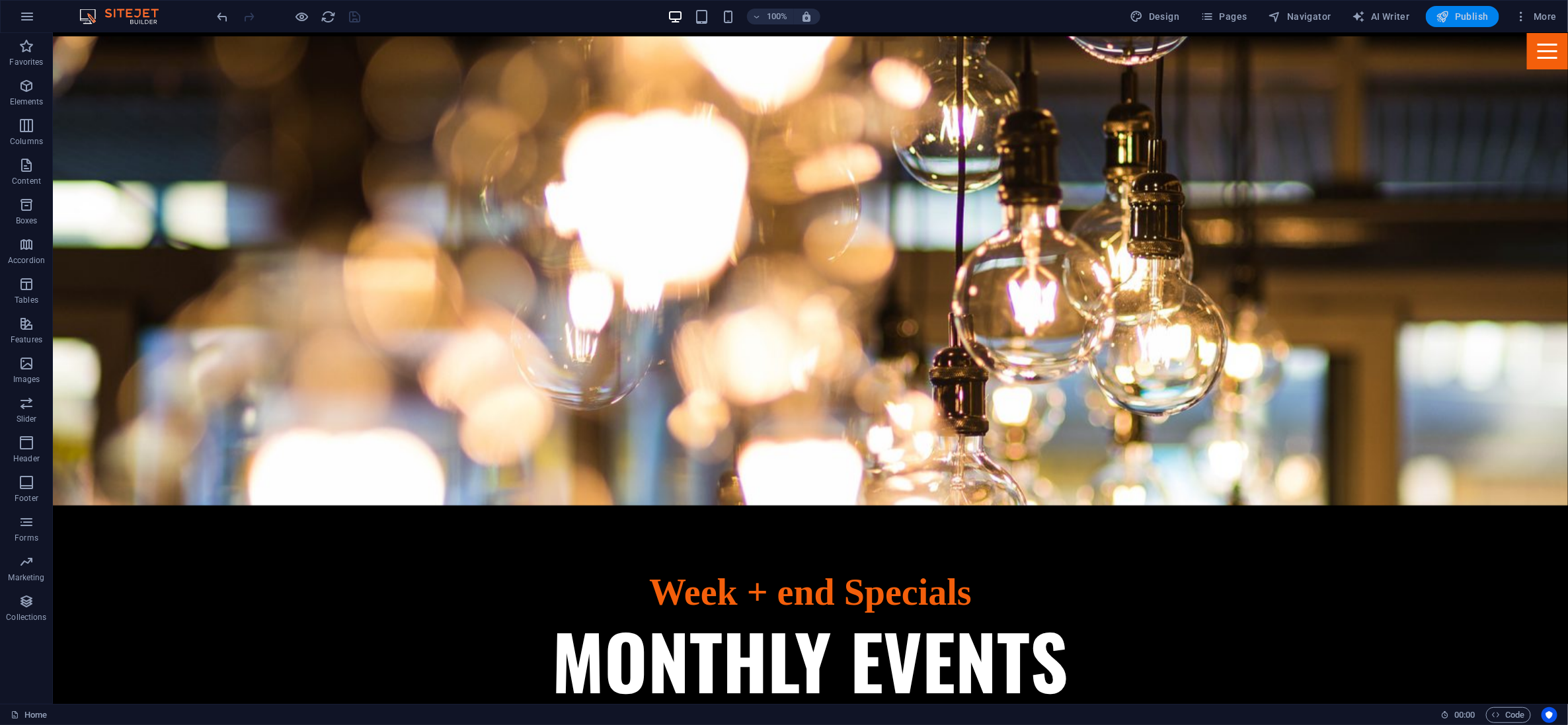
click at [1440, 17] on icon "button" at bounding box center [1443, 17] width 14 height 14
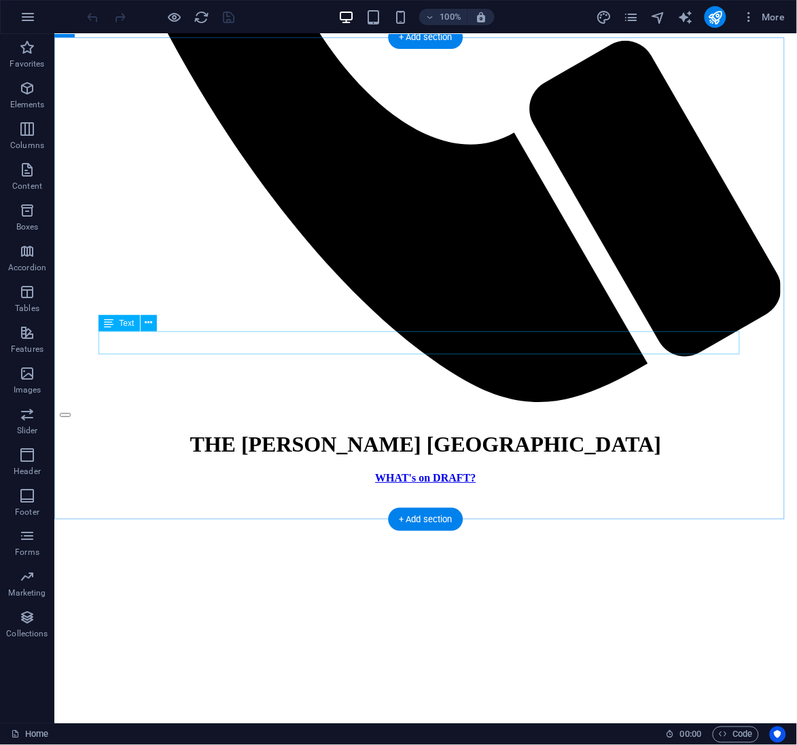
scroll to position [718, 0]
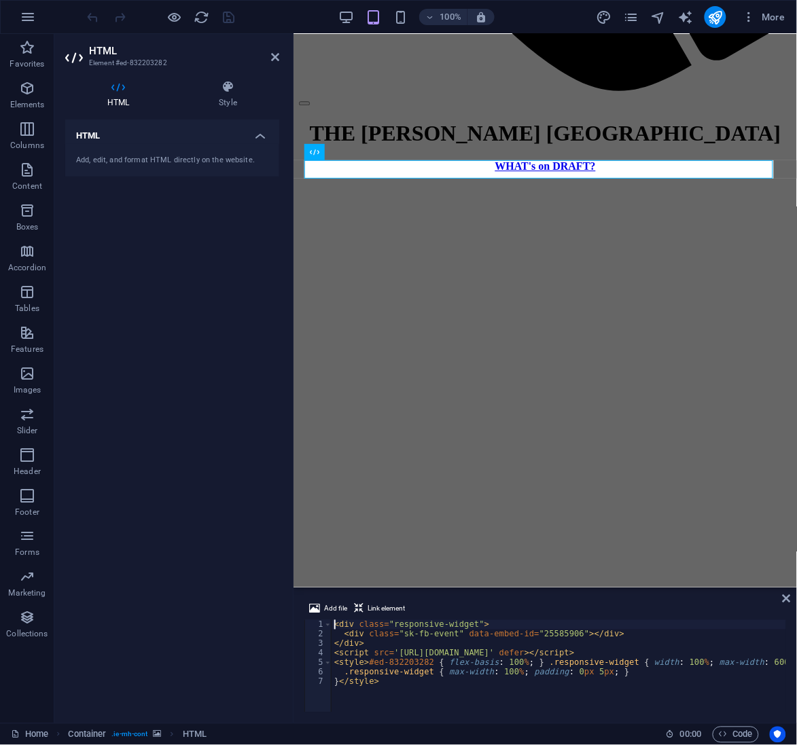
scroll to position [715, 0]
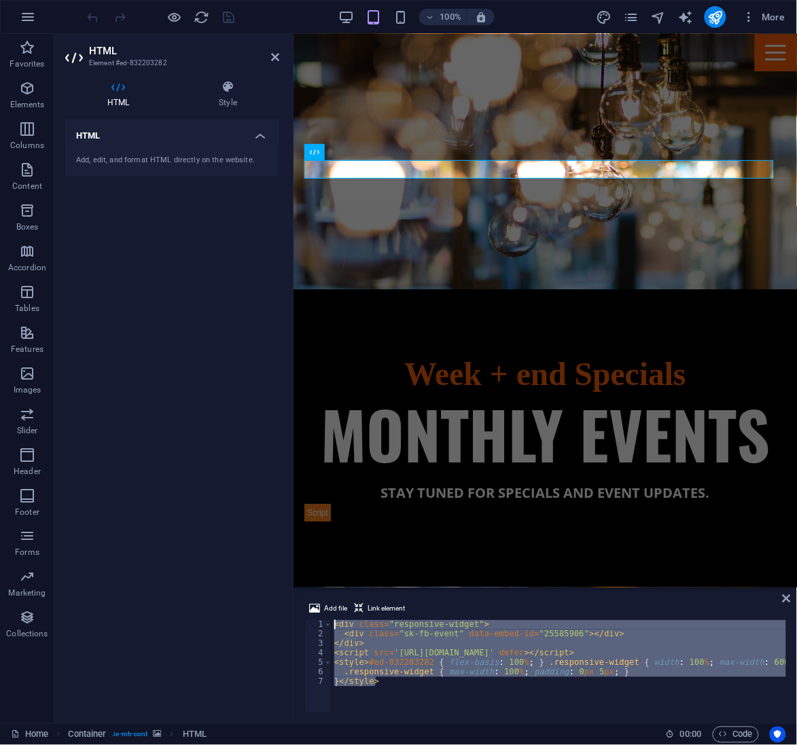
drag, startPoint x: 395, startPoint y: 683, endPoint x: 296, endPoint y: 613, distance: 120.8
click at [296, 613] on div "Add file Link element <div class="responsive-widget"> 1 2 3 4 5 6 7 < div class…" at bounding box center [544, 656] width 503 height 133
type textarea "<div class="responsive-widget"> <div class="sk-fb-event" data-embed-id="2558590…"
